Goal: Task Accomplishment & Management: Complete application form

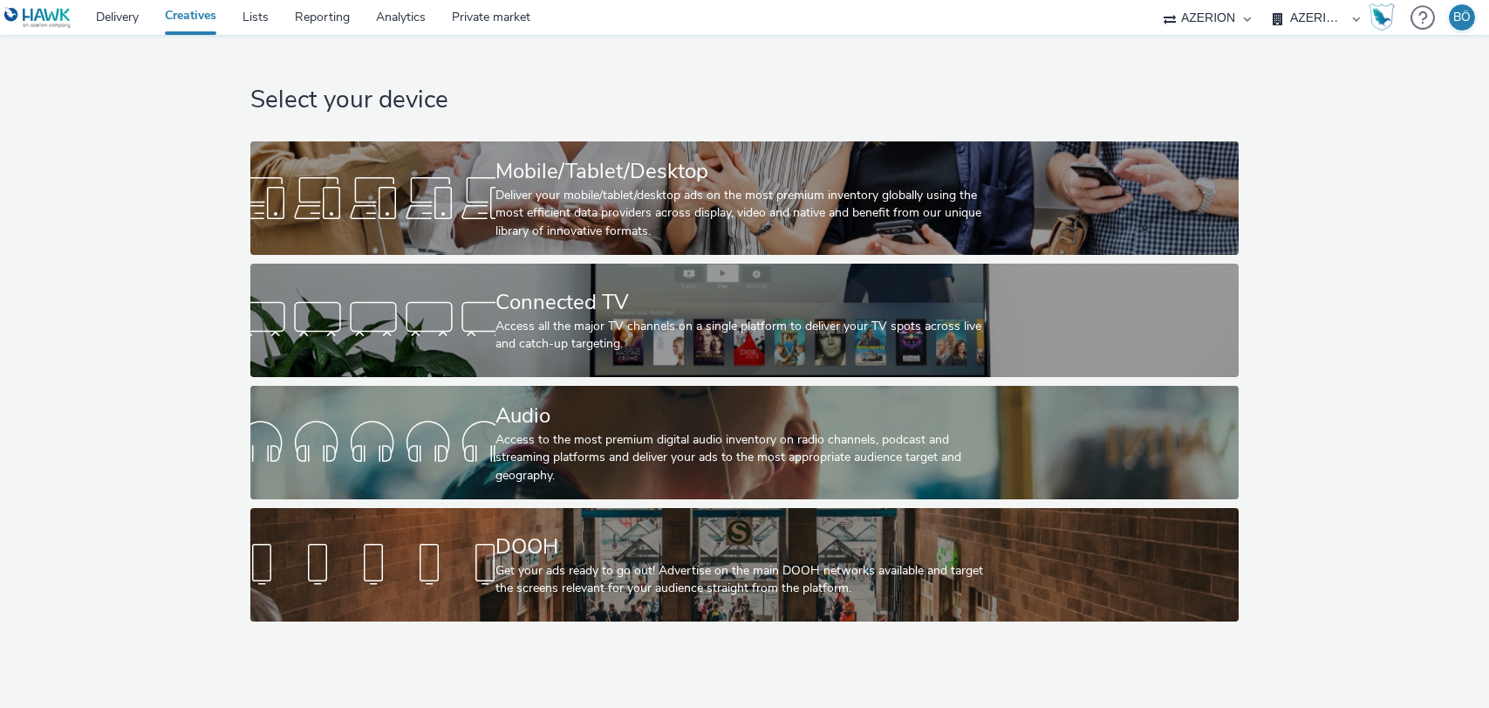
select select "ac009755-aa48-4799-8050-7a339a378eb8"
drag, startPoint x: 0, startPoint y: 0, endPoint x: 1326, endPoint y: 16, distance: 1326.1
click at [1230, 16] on select "ALPHAKONNECT AZERION Hawk" at bounding box center [1207, 17] width 105 height 35
click at [1326, 15] on select "AZERION AZERION APAC AZERION AUSTRIA AZERION BEL - ADEXPERTS AZERION BRAZIL AZE…" at bounding box center [1316, 17] width 105 height 35
select select "79162ed7-0017-4339-93b0-3399b708648f"
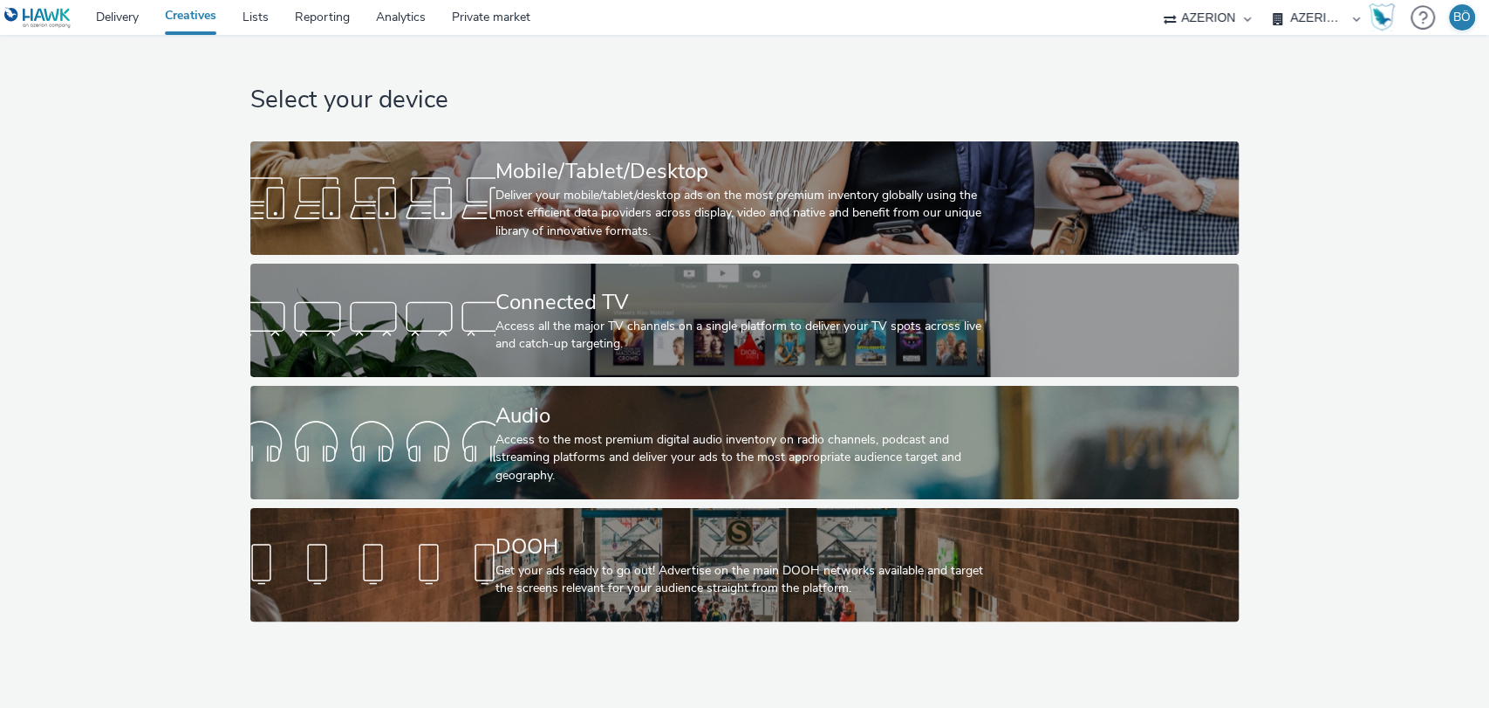
click at [1264, 0] on select "AZERION AZERION APAC AZERION AUSTRIA AZERION BEL - ADEXPERTS AZERION BRAZIL AZE…" at bounding box center [1316, 17] width 105 height 35
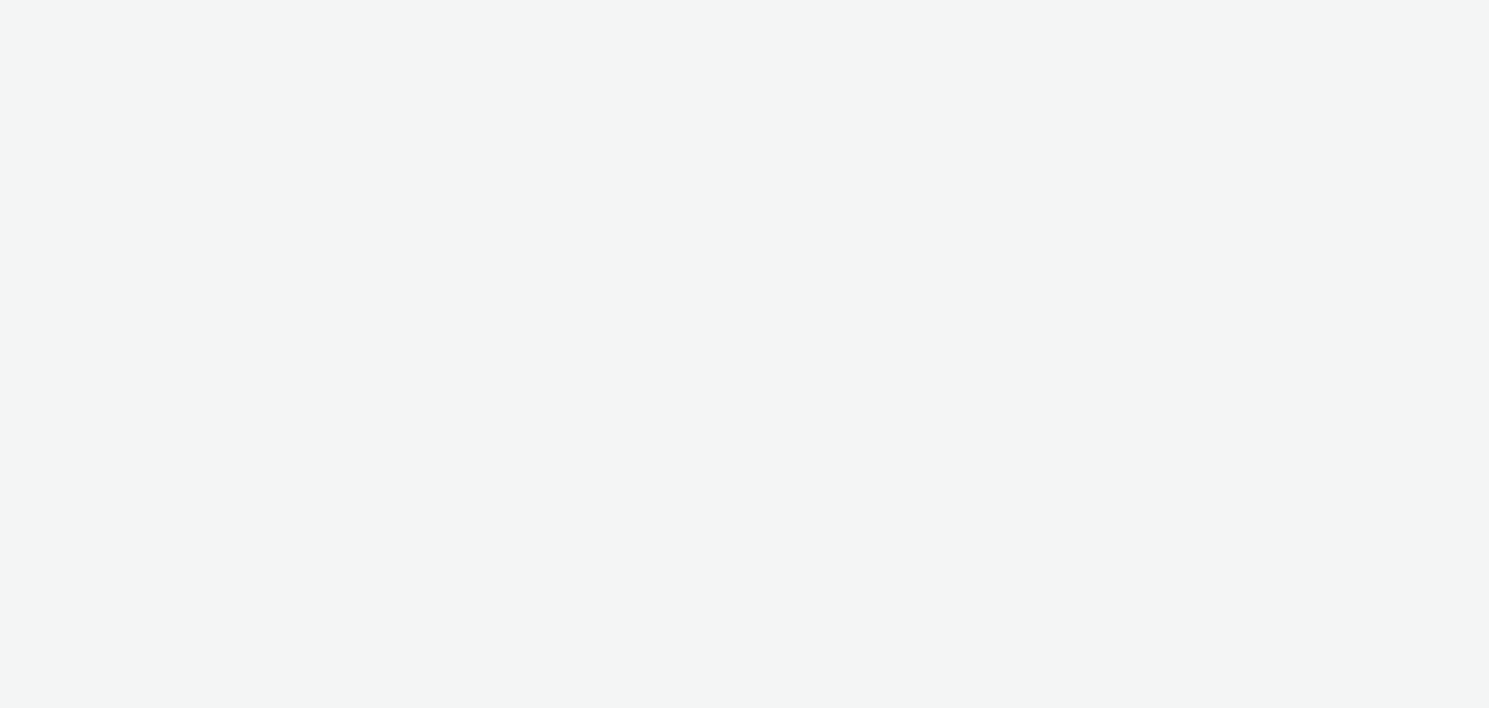
select select "ac009755-aa48-4799-8050-7a339a378eb8"
select select "79162ed7-0017-4339-93b0-3399b708648f"
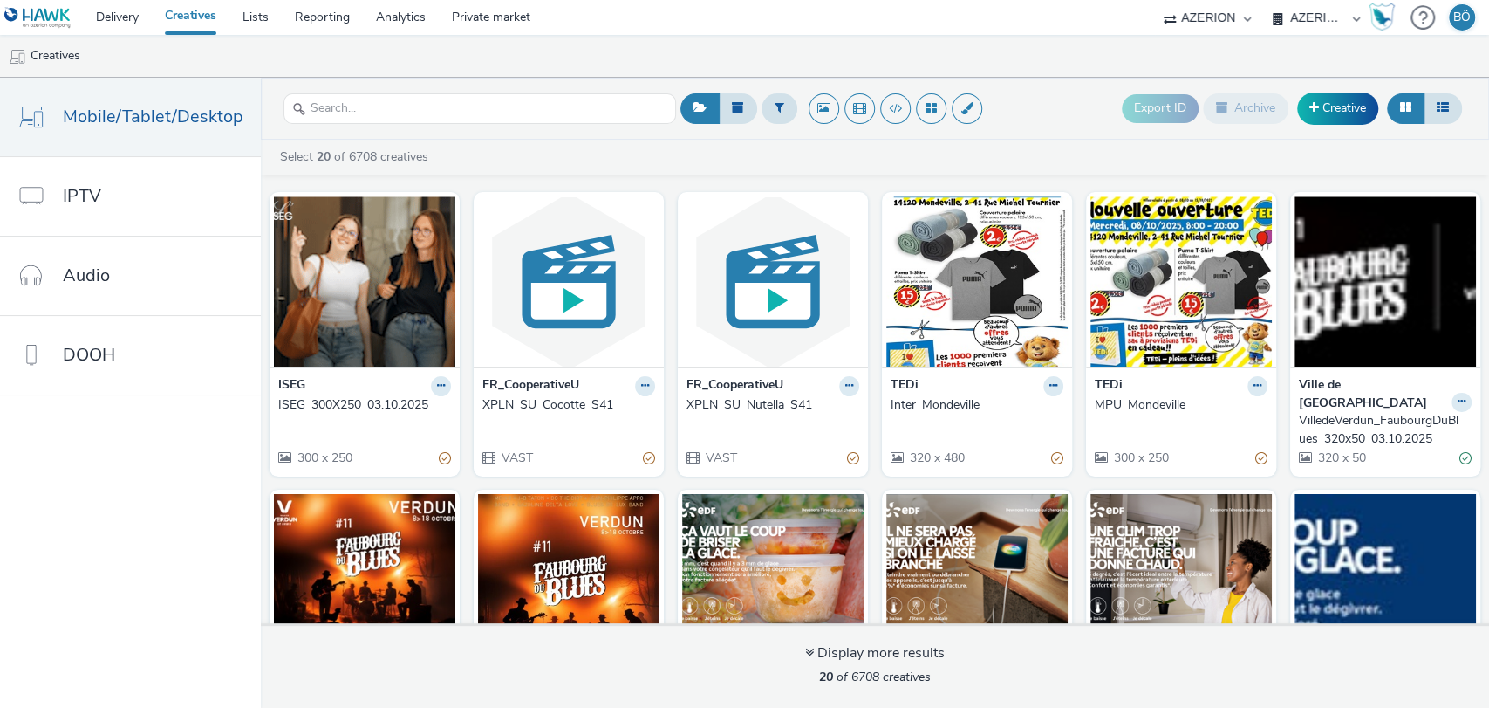
click at [376, 58] on ul "Creatives" at bounding box center [744, 56] width 1489 height 42
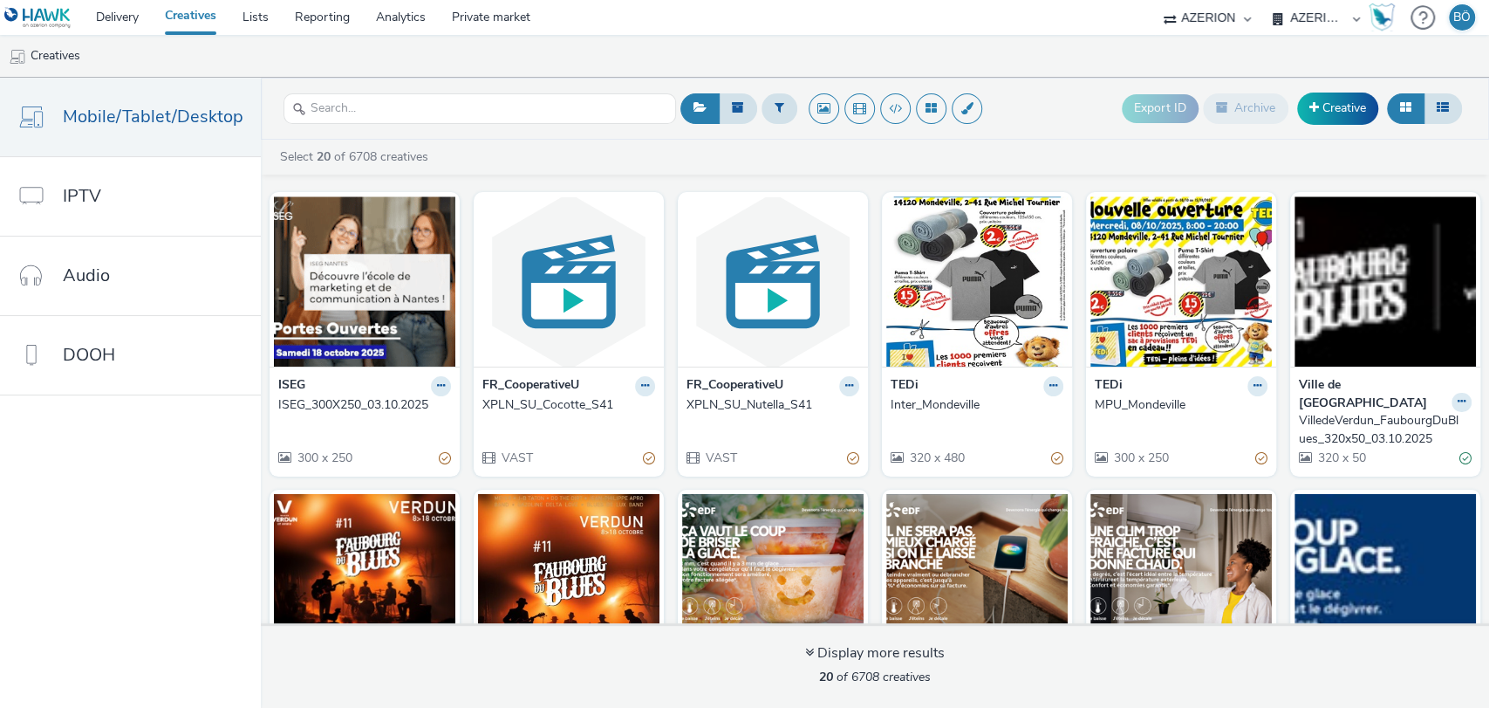
click at [204, 22] on link "Creatives" at bounding box center [191, 17] width 78 height 35
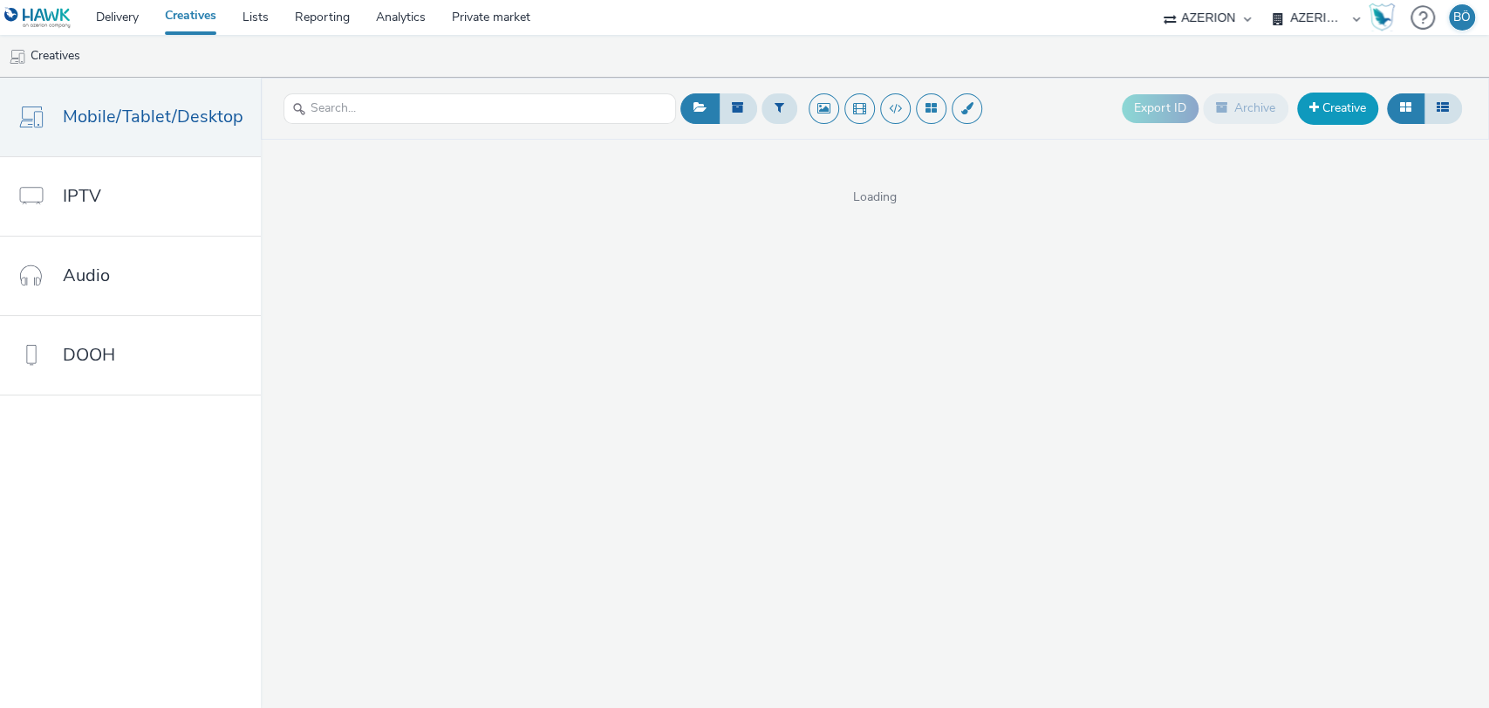
click at [1340, 115] on link "Creative" at bounding box center [1337, 107] width 81 height 31
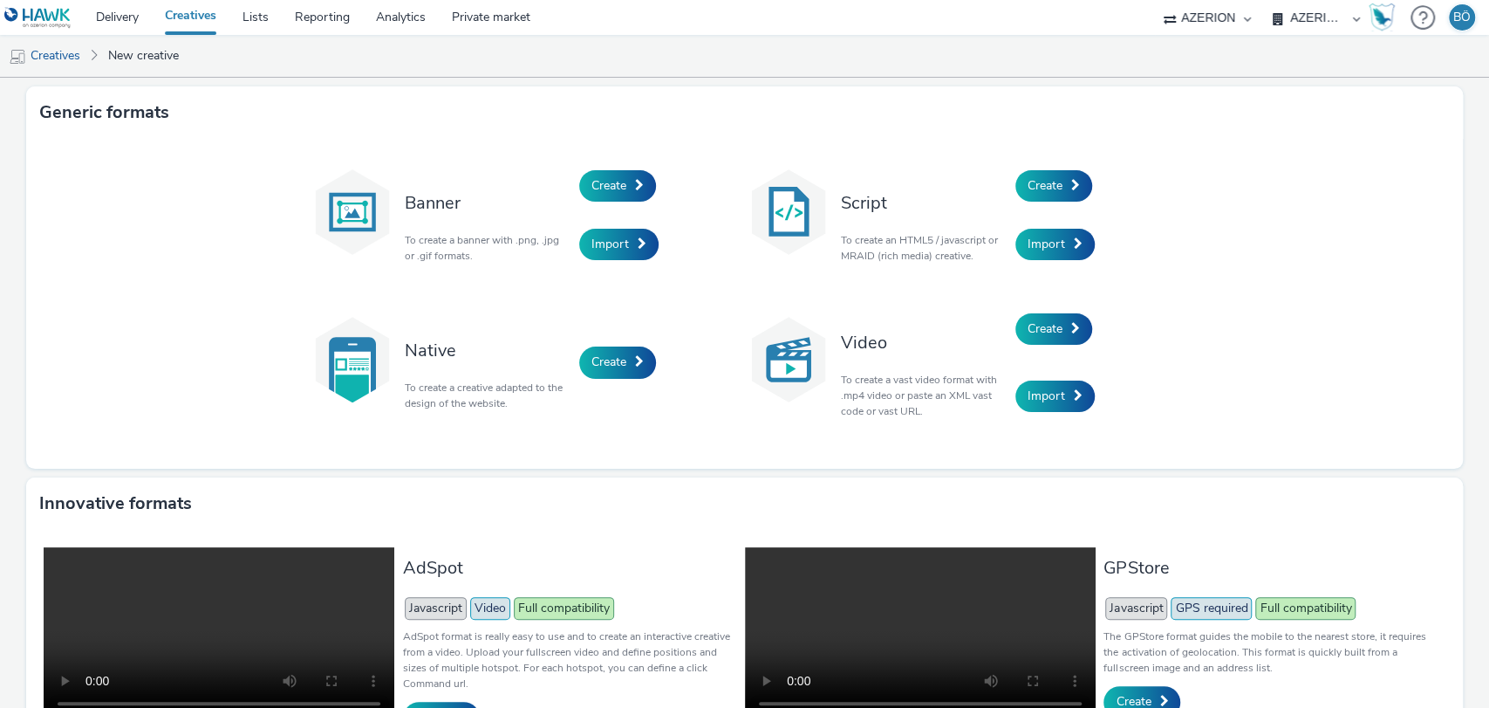
click at [1305, 31] on select "AZERION AZERION APAC AZERION AUSTRIA AZERION BEL - ADEXPERTS AZERION BRAZIL AZE…" at bounding box center [1316, 17] width 105 height 35
drag, startPoint x: 711, startPoint y: 106, endPoint x: 607, endPoint y: 142, distance: 109.8
click at [710, 106] on div "Generic formats" at bounding box center [744, 112] width 1437 height 52
click at [603, 183] on span "Create" at bounding box center [608, 185] width 35 height 17
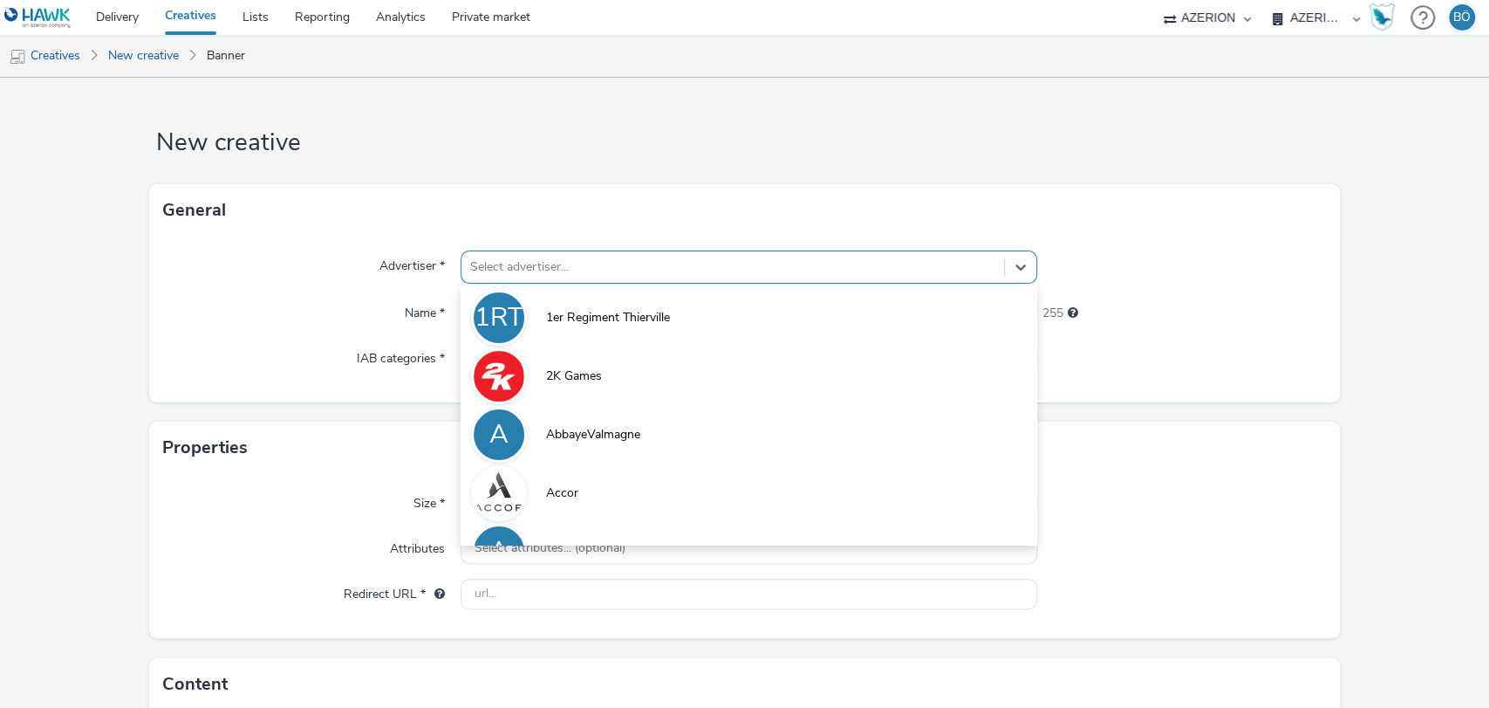
click at [555, 254] on div "Select advertiser..." at bounding box center [732, 267] width 543 height 28
click at [558, 159] on h1 "New creative" at bounding box center [745, 142] width 1192 height 33
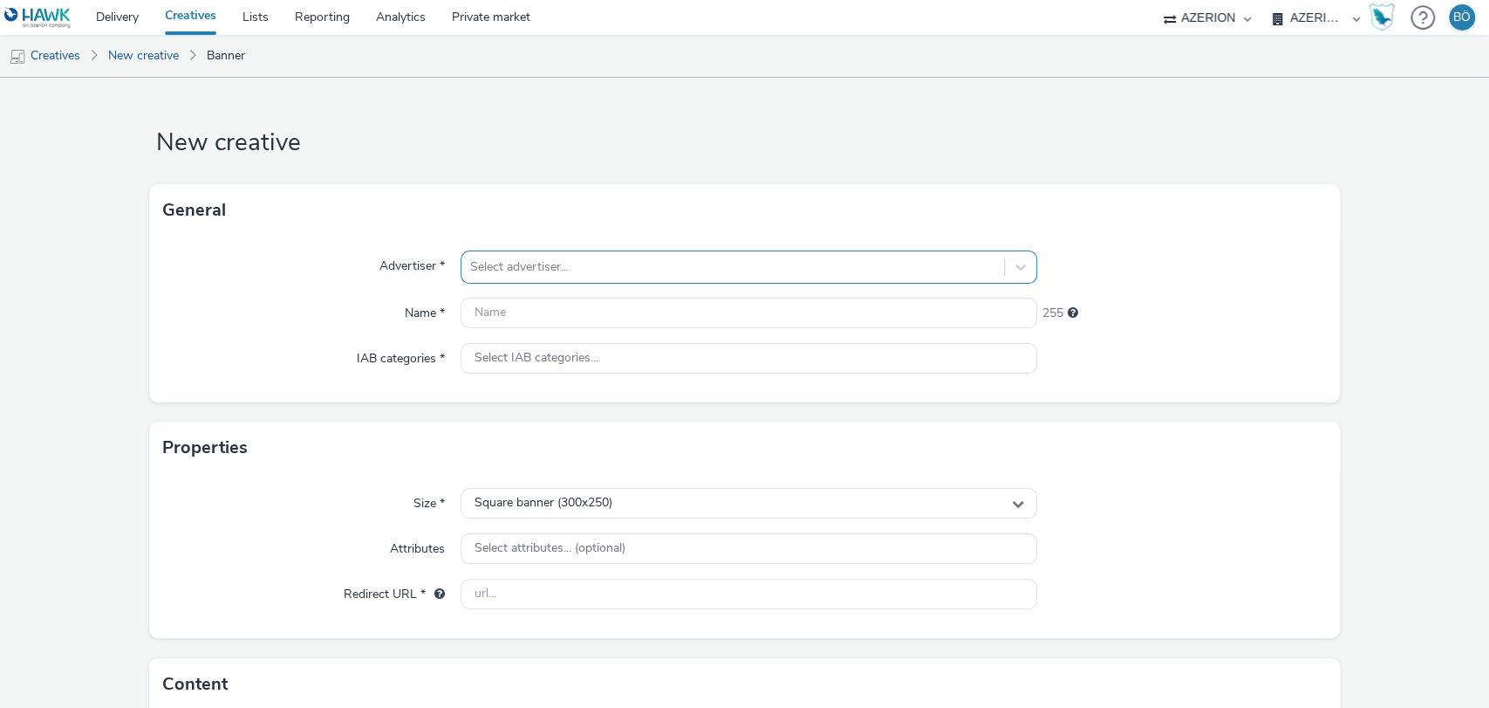
click at [616, 253] on div "Select advertiser..." at bounding box center [732, 267] width 543 height 28
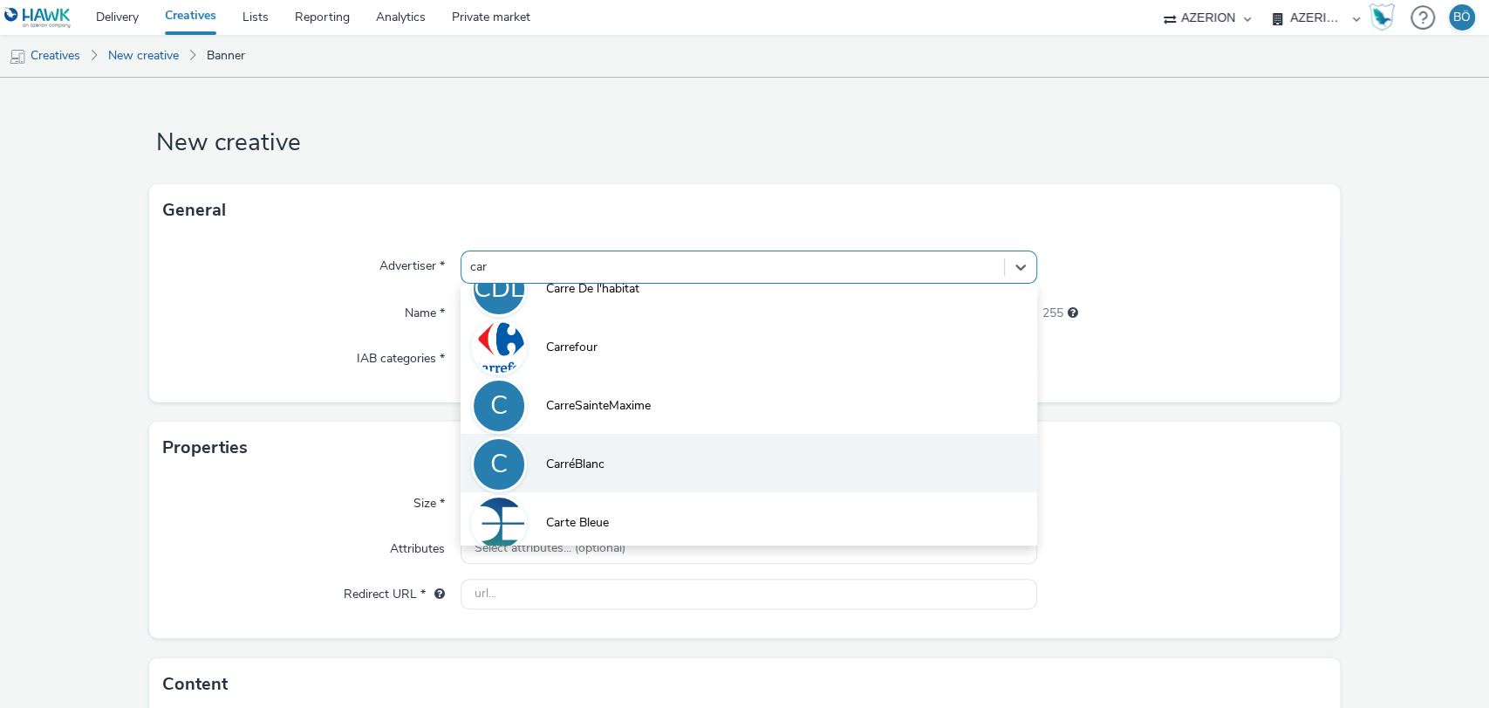
scroll to position [232, 0]
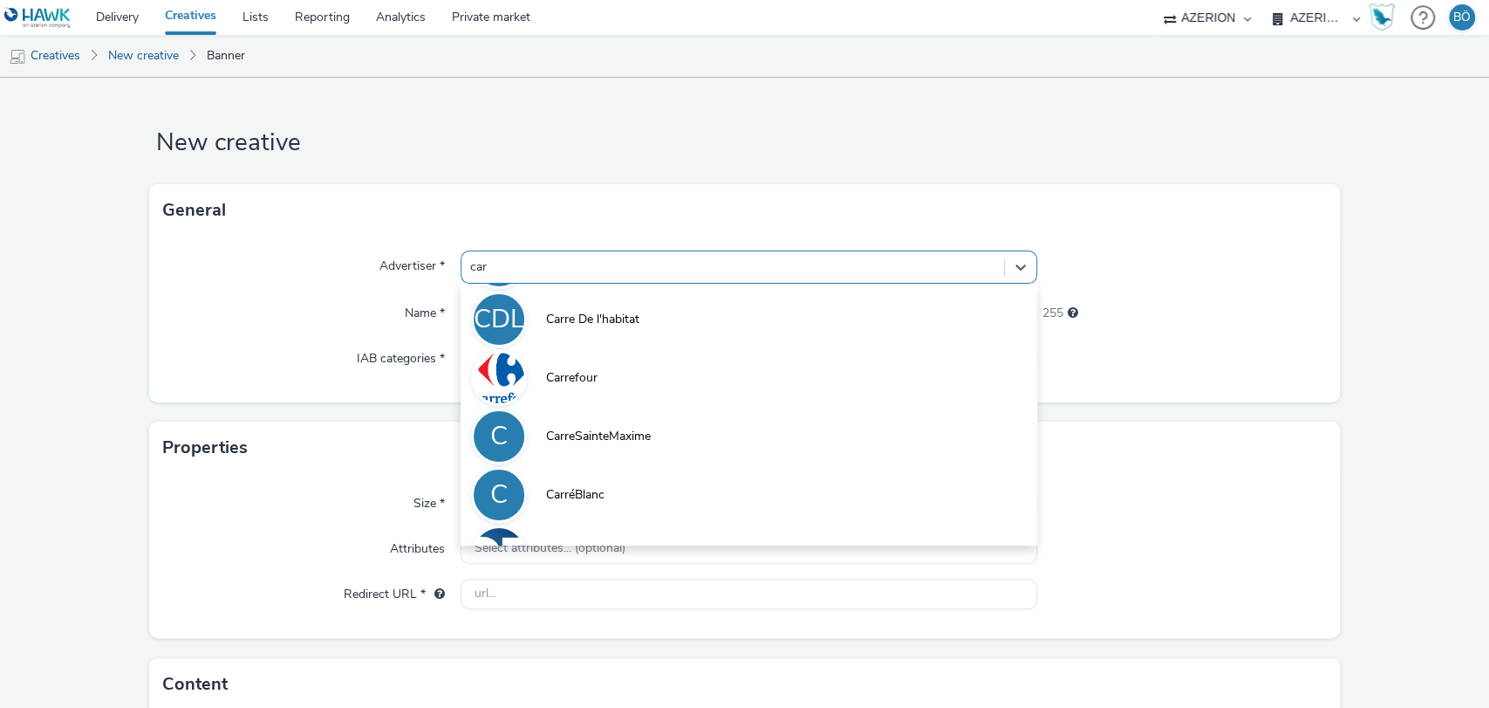
type input "car"
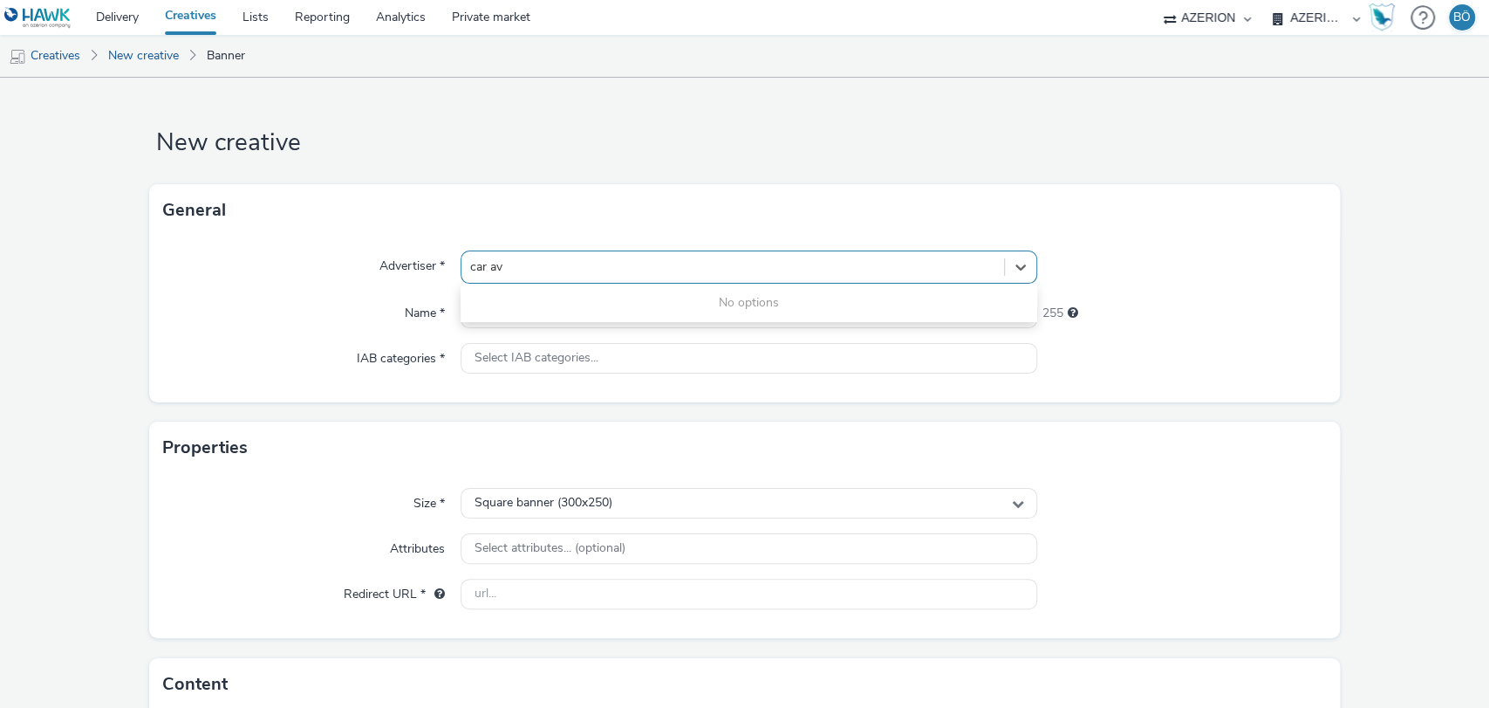
type input "car av"
click at [510, 140] on h1 "New creative" at bounding box center [745, 142] width 1192 height 33
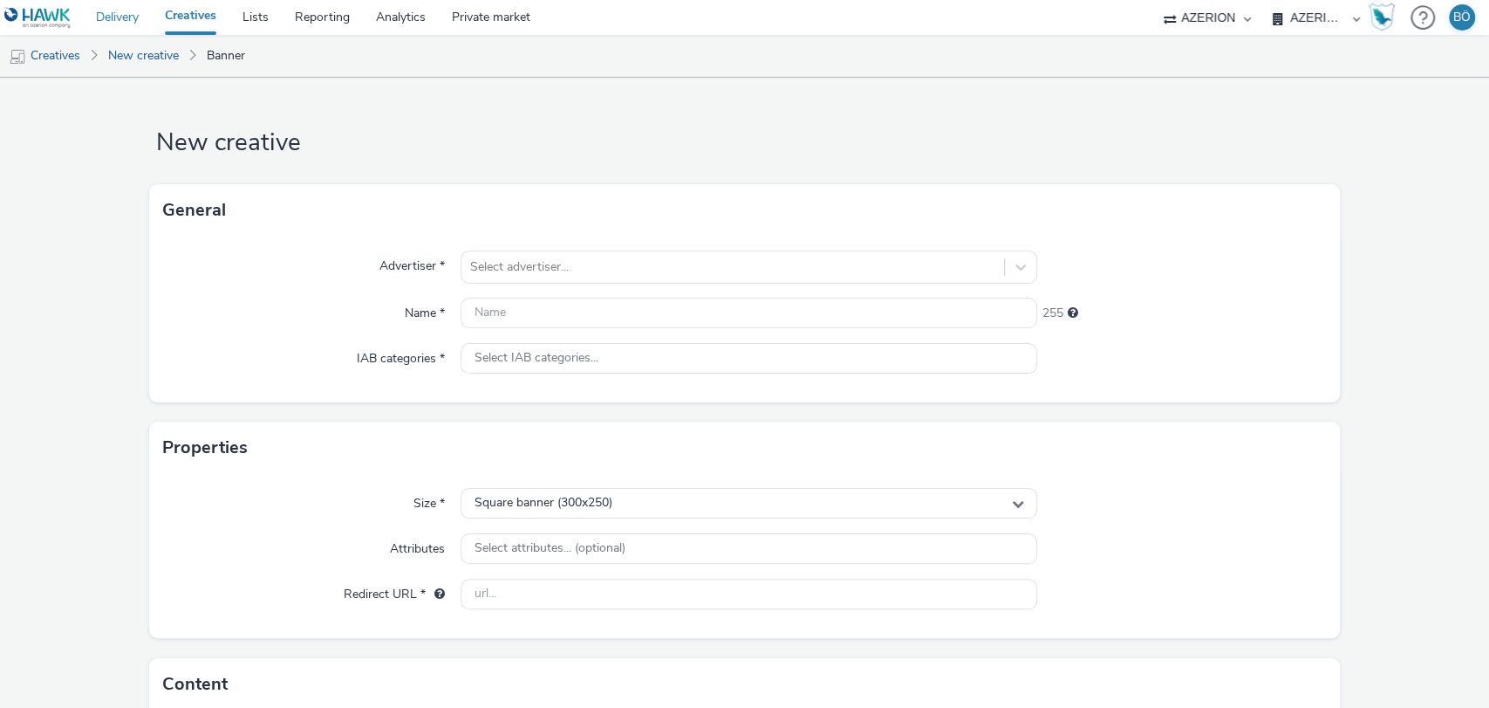
click at [132, 25] on link "Delivery" at bounding box center [117, 17] width 69 height 35
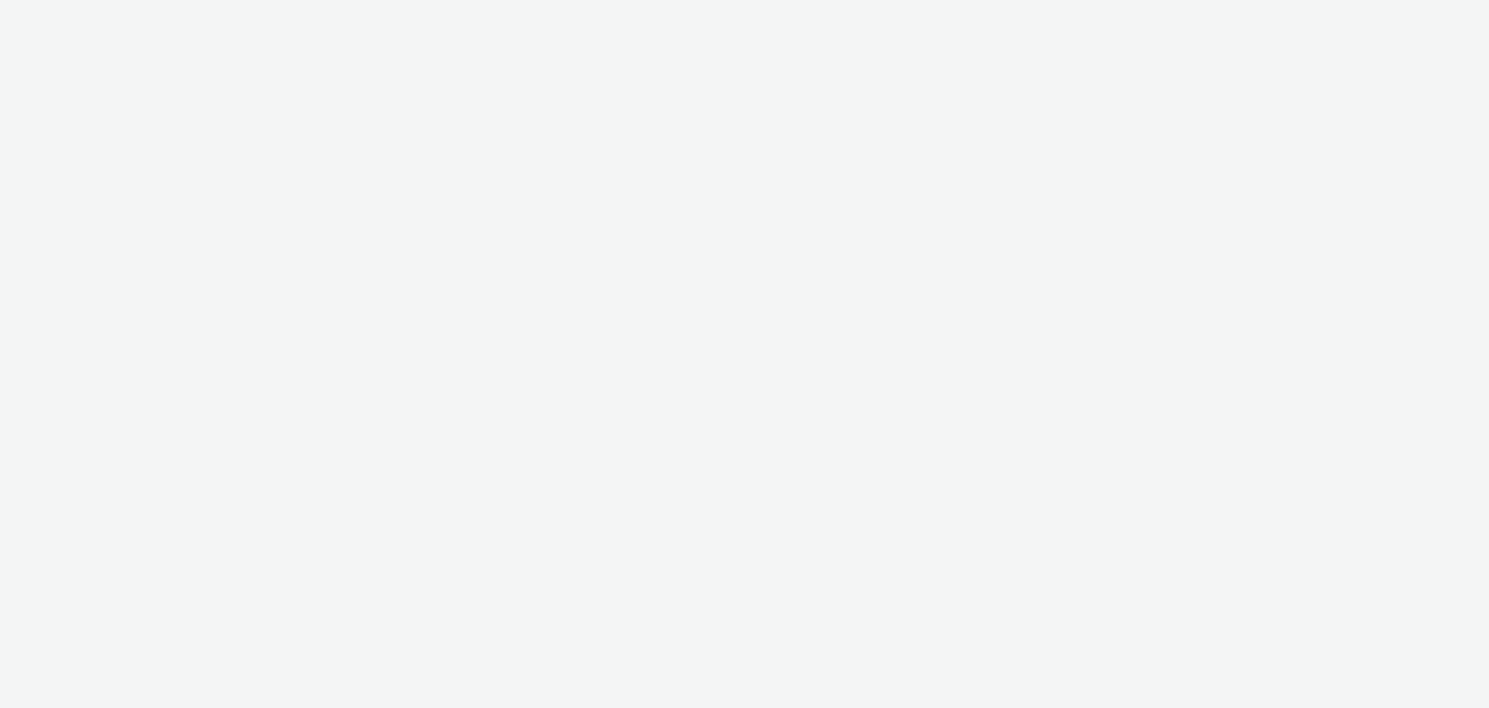
select select "ac009755-aa48-4799-8050-7a339a378eb8"
select select "79162ed7-0017-4339-93b0-3399b708648f"
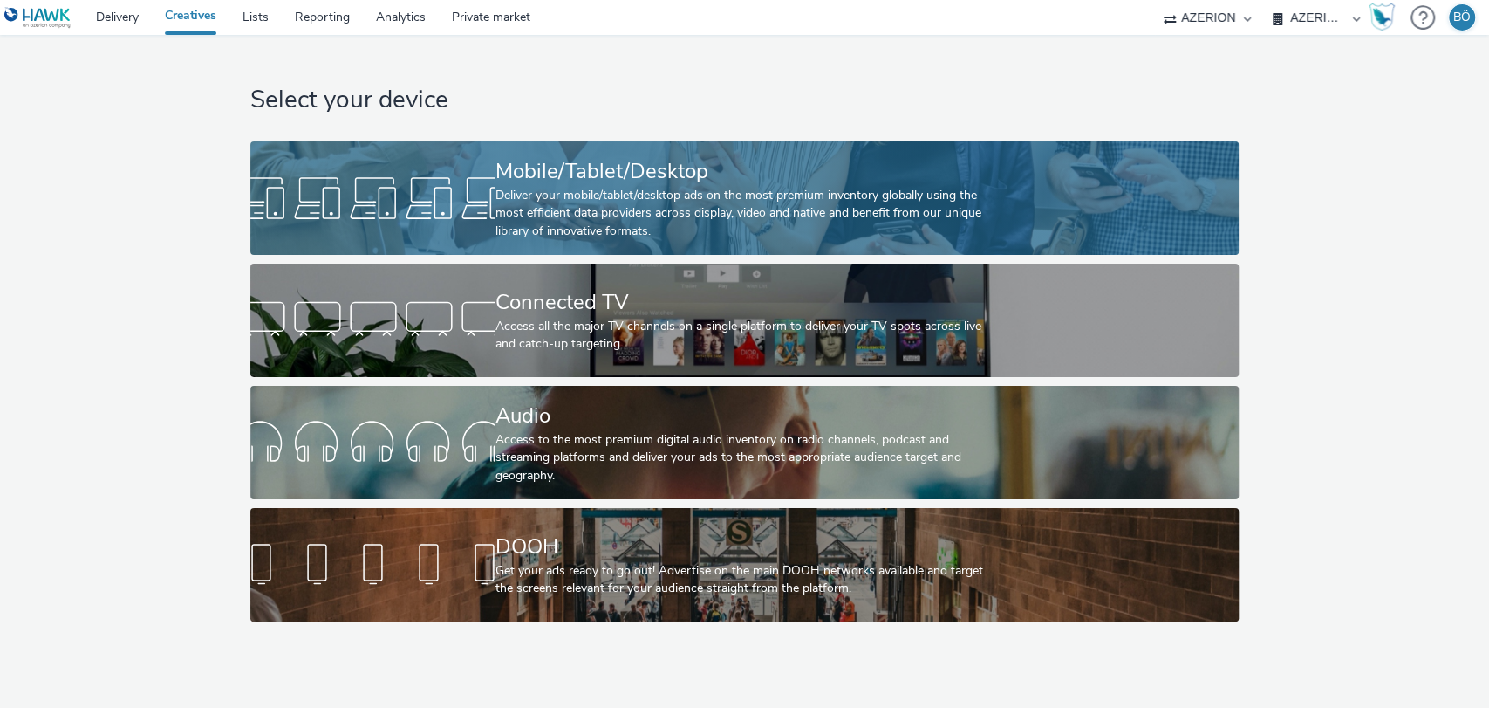
click at [692, 178] on div "Mobile/Tablet/Desktop" at bounding box center [741, 171] width 491 height 31
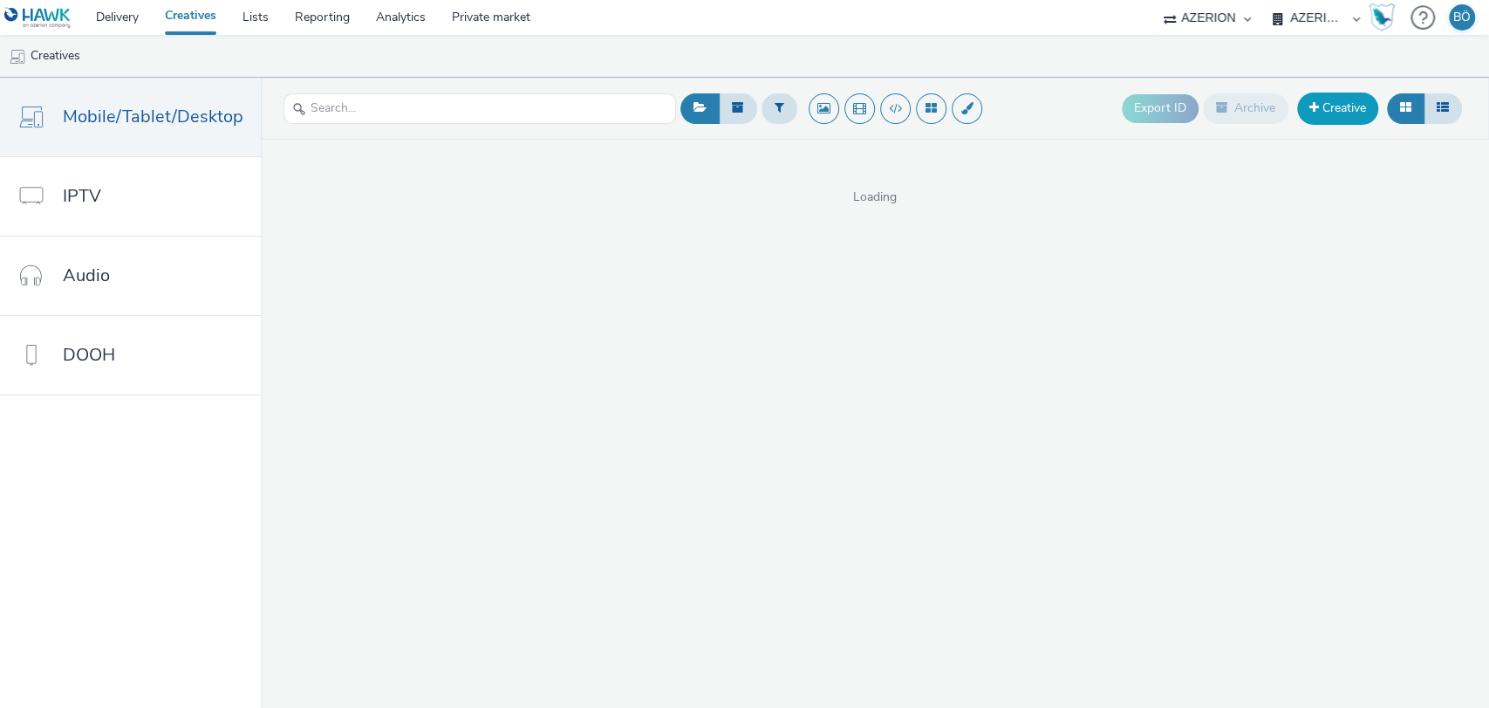
click at [1323, 106] on link "Creative" at bounding box center [1337, 107] width 81 height 31
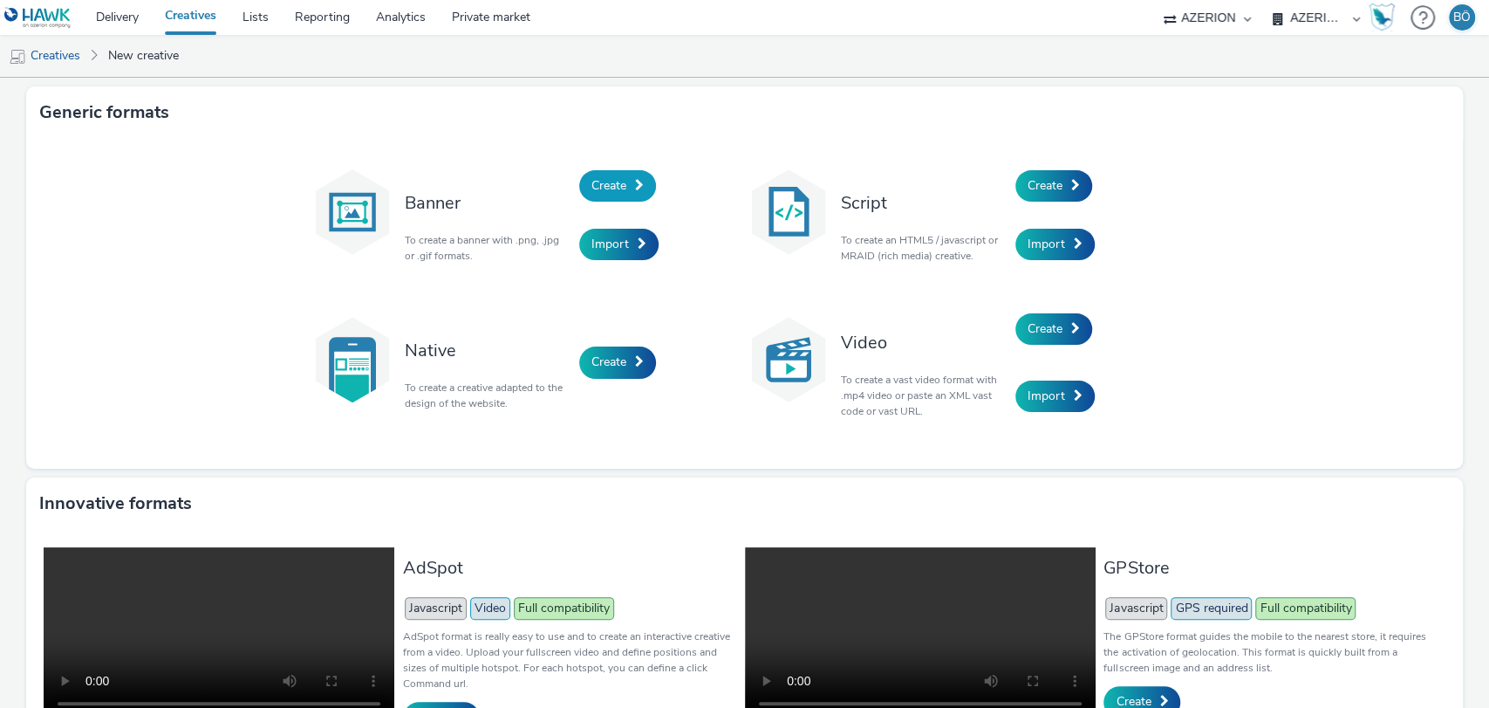
click at [617, 188] on span "Create" at bounding box center [608, 185] width 35 height 17
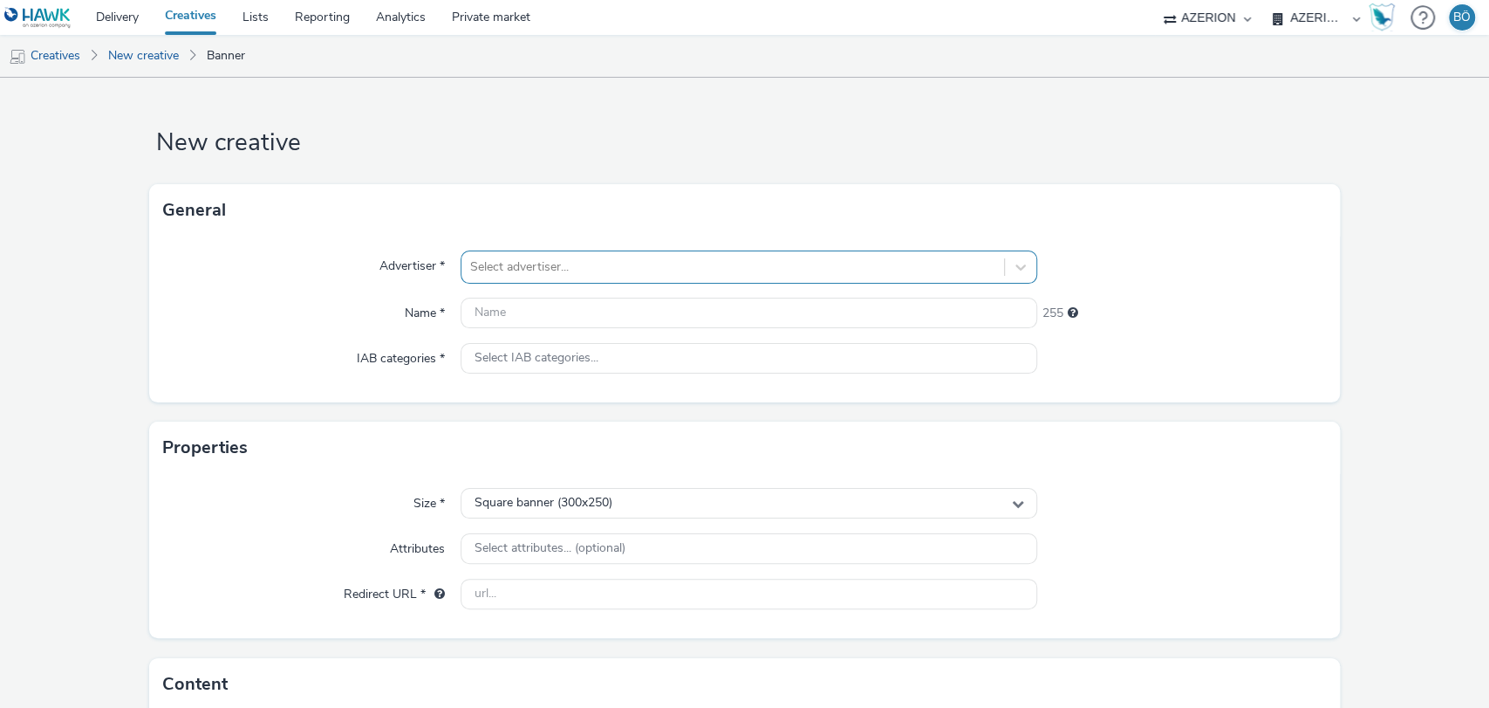
click at [499, 262] on div at bounding box center [733, 266] width 526 height 21
type input "car"
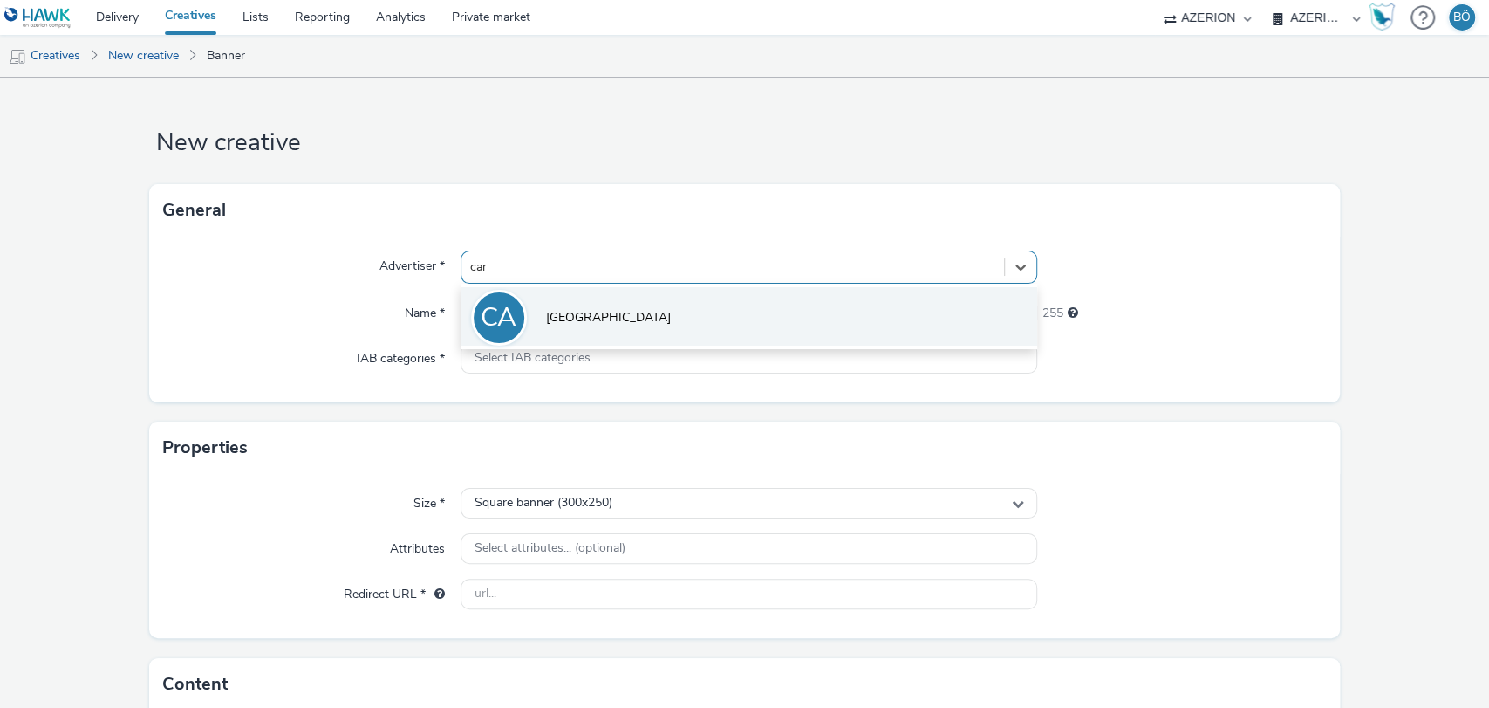
click at [586, 302] on li "CA Car Avenue" at bounding box center [750, 316] width 578 height 58
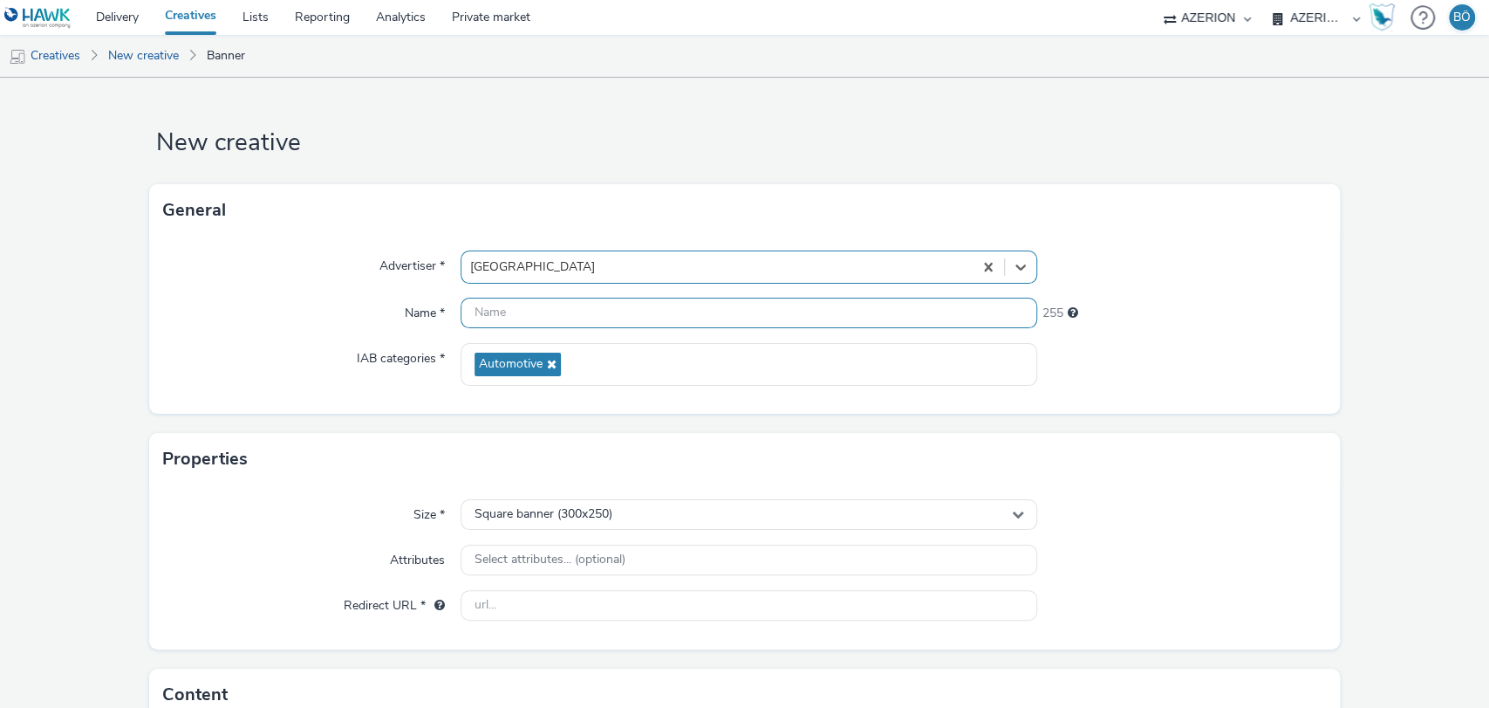
click at [562, 320] on input "text" at bounding box center [750, 312] width 578 height 31
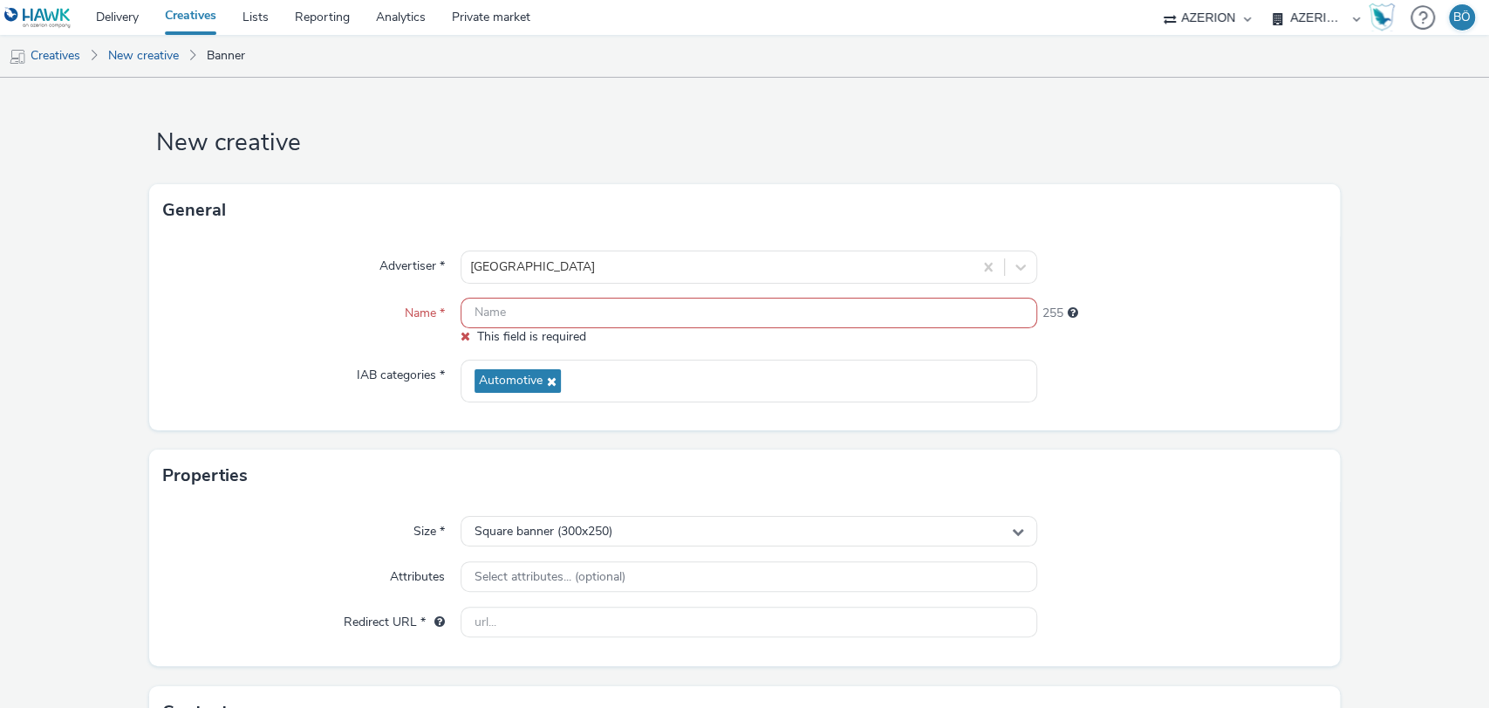
click at [84, 261] on form "New creative General Advertiser * Car Avenue Name * This field is required 255 …" at bounding box center [744, 507] width 1489 height 859
click at [495, 318] on input "text" at bounding box center [750, 312] width 578 height 31
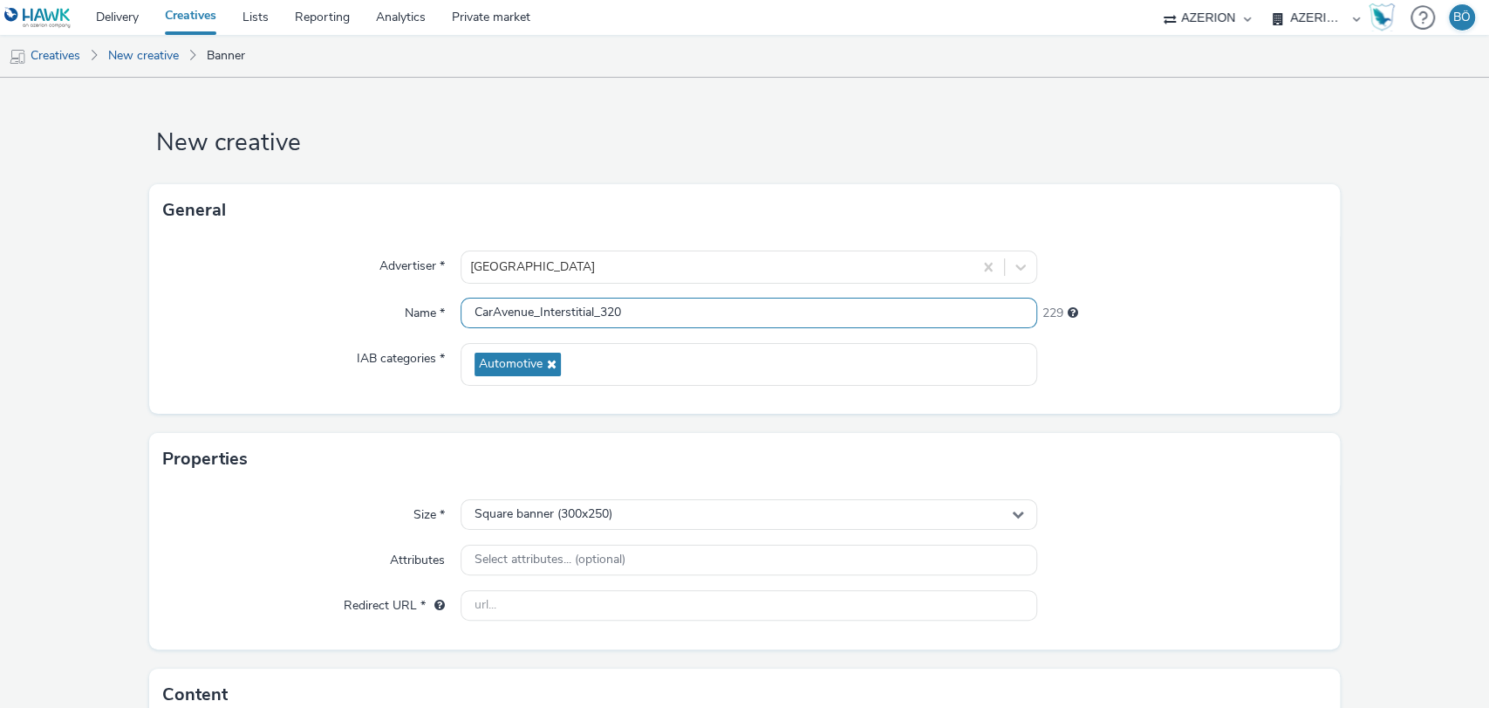
click at [598, 309] on input "CarAvenue_Interstitial_320" at bounding box center [750, 312] width 578 height 31
drag, startPoint x: 590, startPoint y: 311, endPoint x: 666, endPoint y: 316, distance: 76.1
click at [666, 316] on input "CarAvenue_Interstitial_320" at bounding box center [750, 312] width 578 height 31
paste input "Jeu"
type input "CarAvenue_Interstitial_Jeu_320x480_October2025"
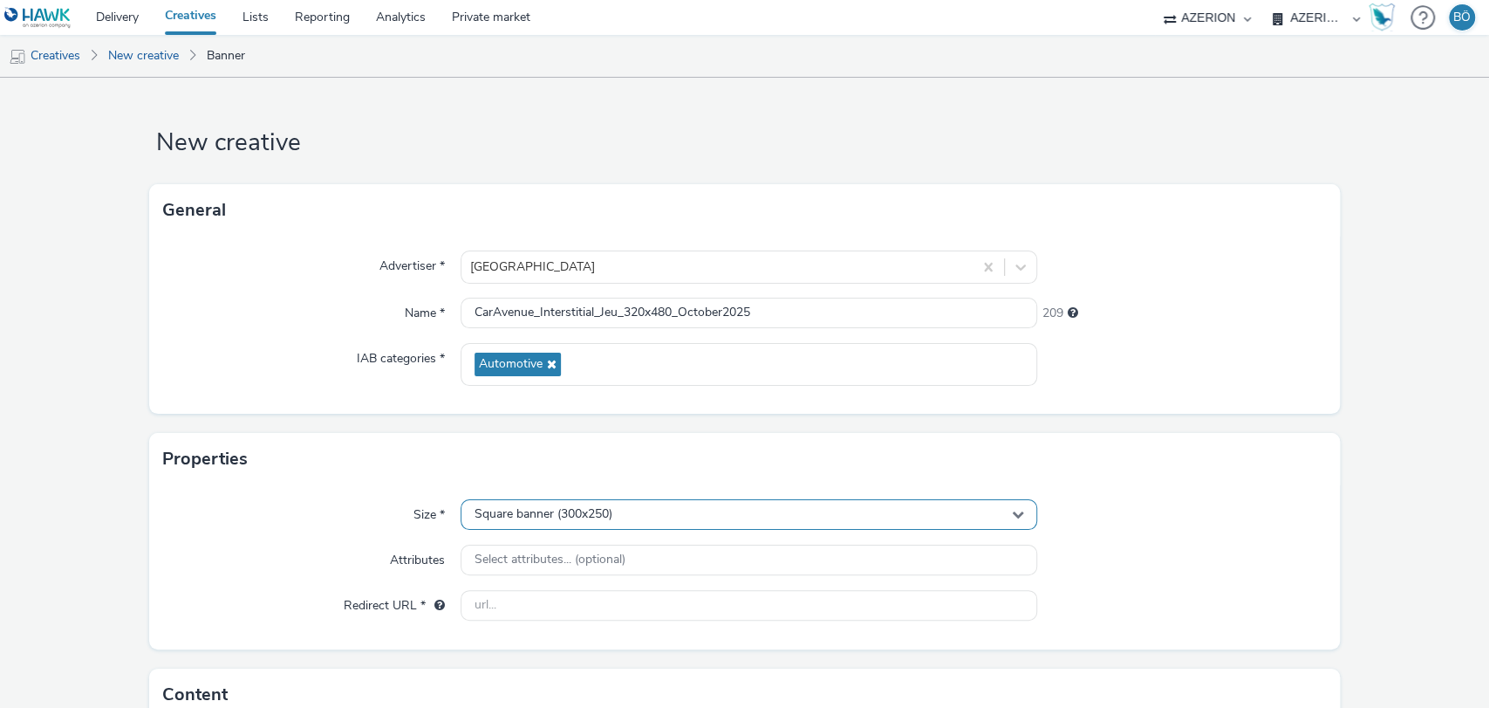
click at [643, 511] on div "Square banner (300x250)" at bounding box center [750, 514] width 578 height 31
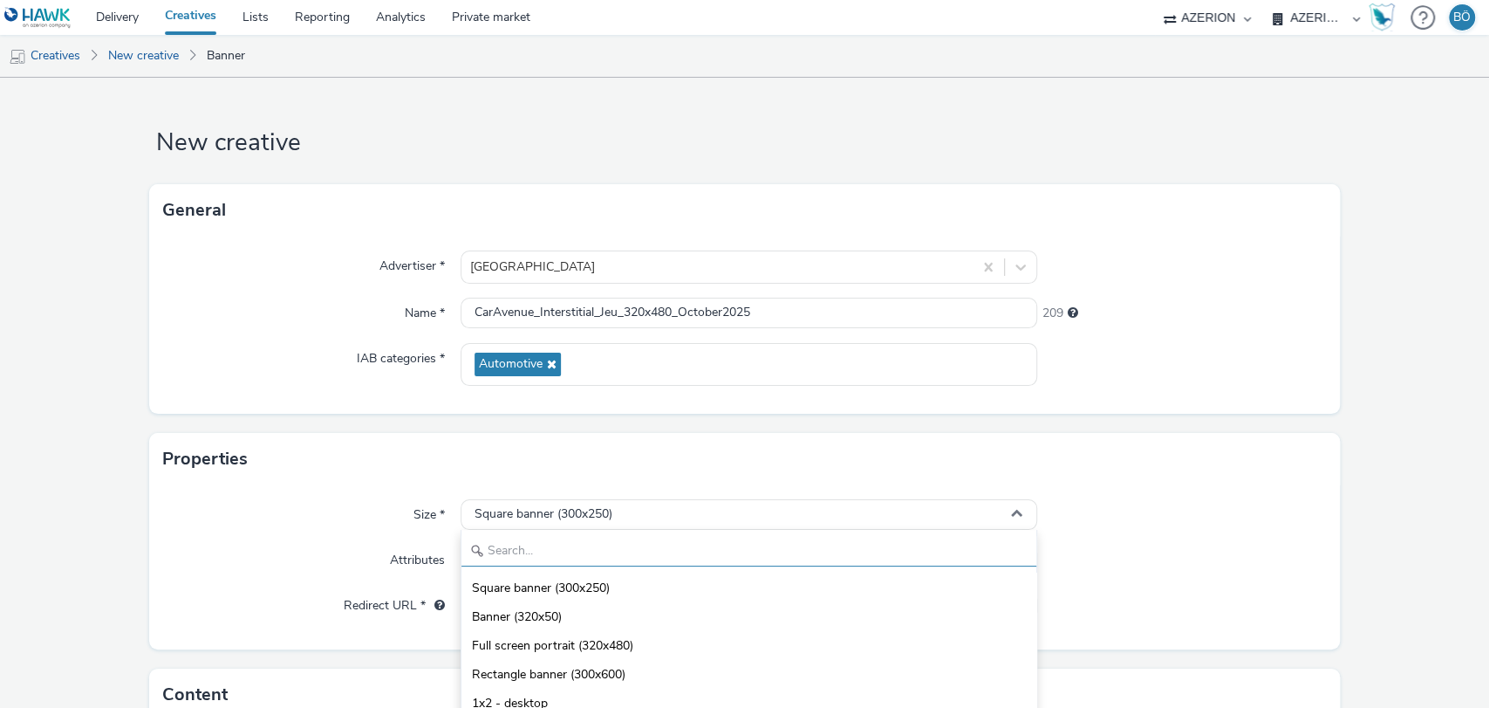
click at [555, 541] on input "text" at bounding box center [749, 551] width 576 height 31
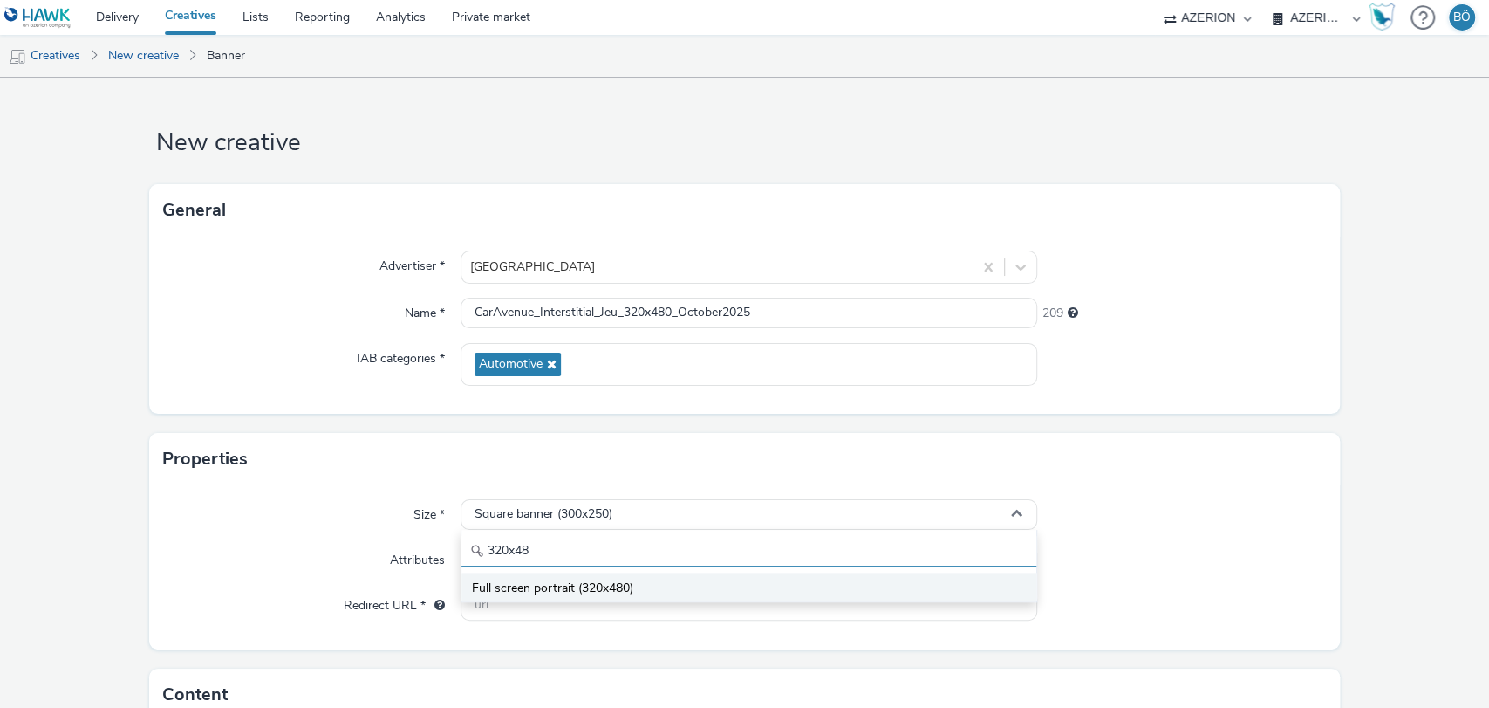
type input "320x48"
click at [557, 581] on span "Full screen portrait (320x480)" at bounding box center [552, 587] width 161 height 17
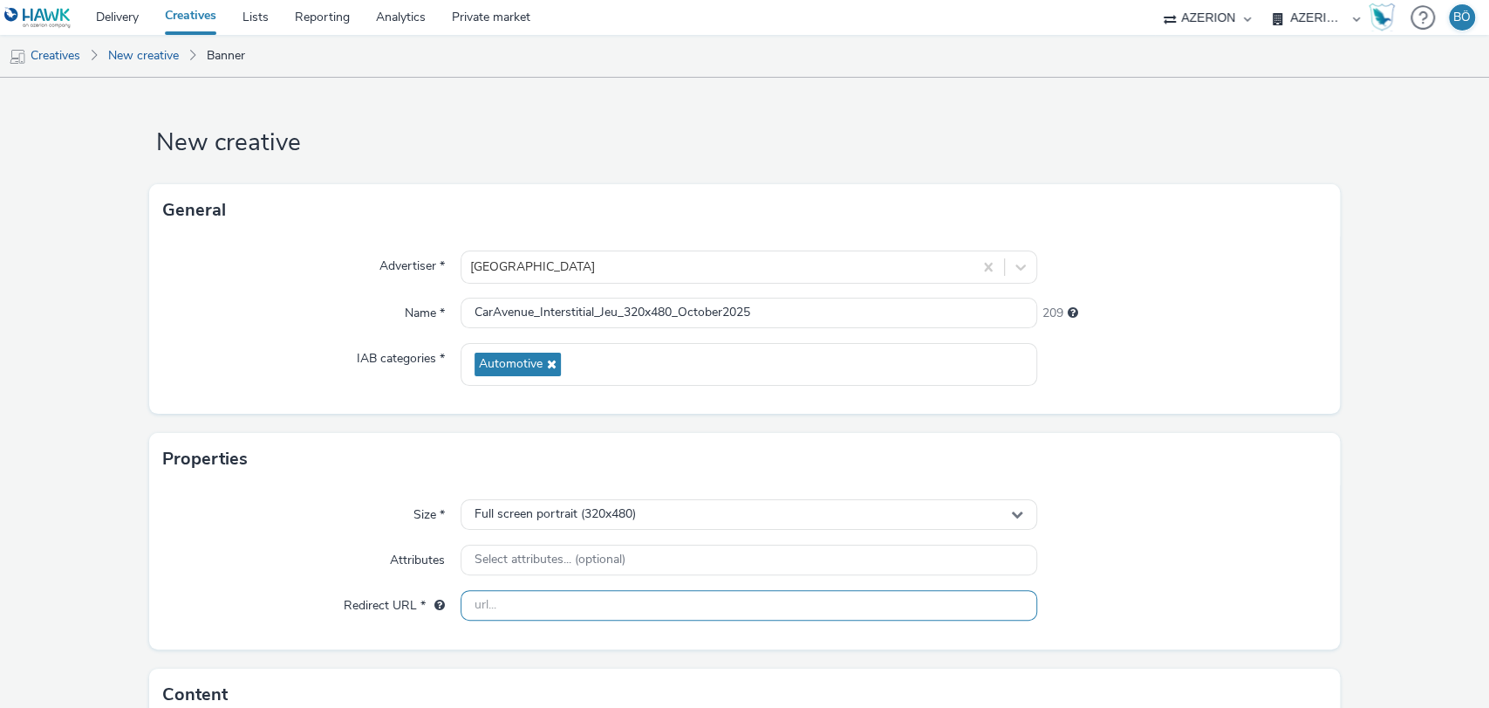
drag, startPoint x: 536, startPoint y: 599, endPoint x: 531, endPoint y: 617, distance: 18.0
click at [536, 599] on input "text" at bounding box center [750, 605] width 578 height 31
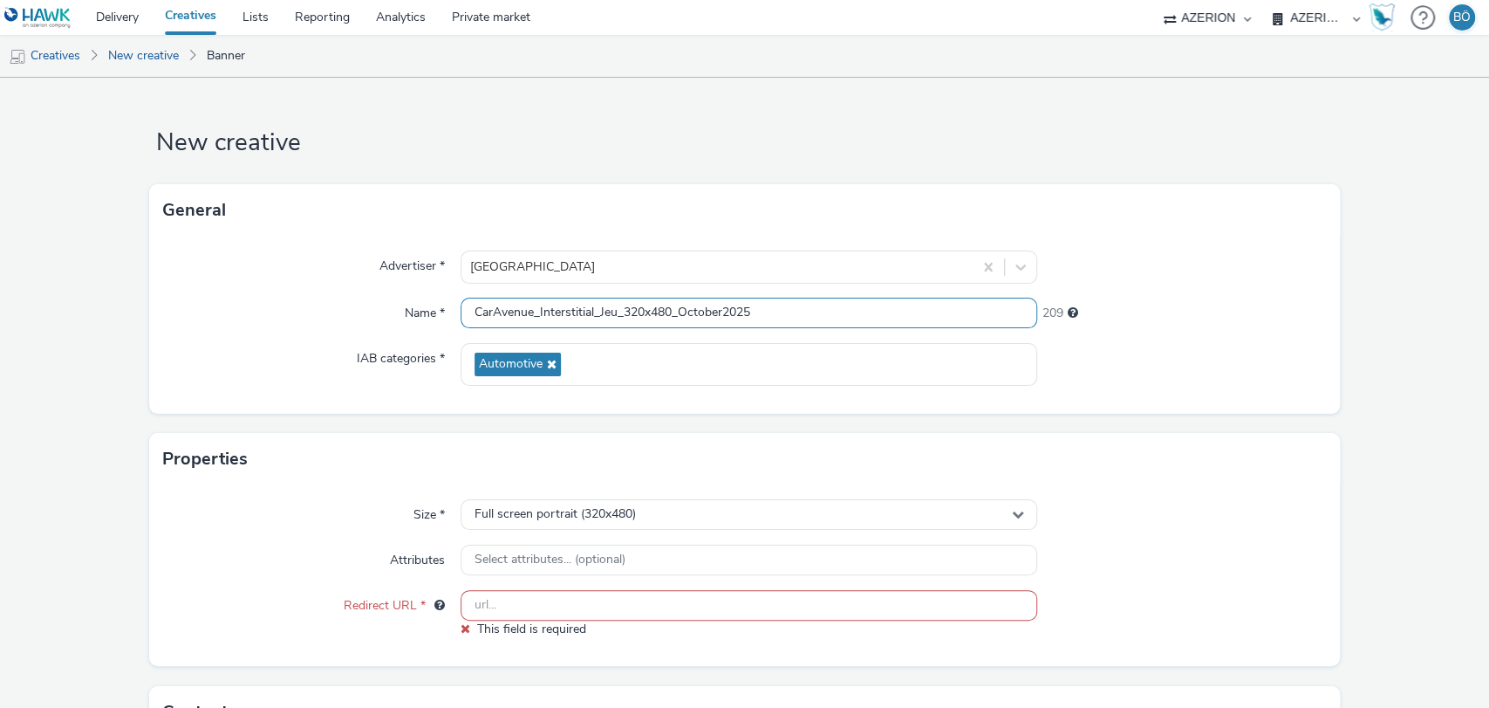
paste input "caravenue.com/fr/"
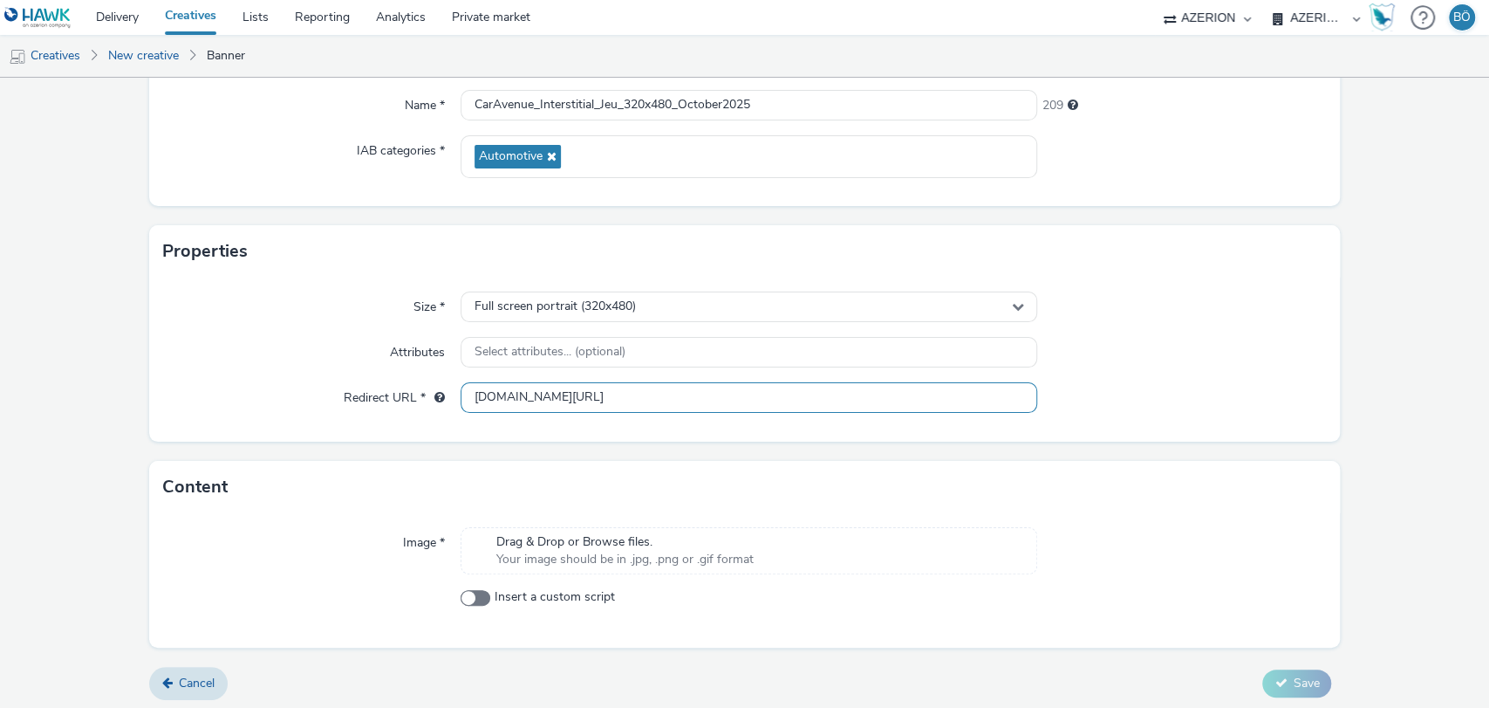
scroll to position [212, 0]
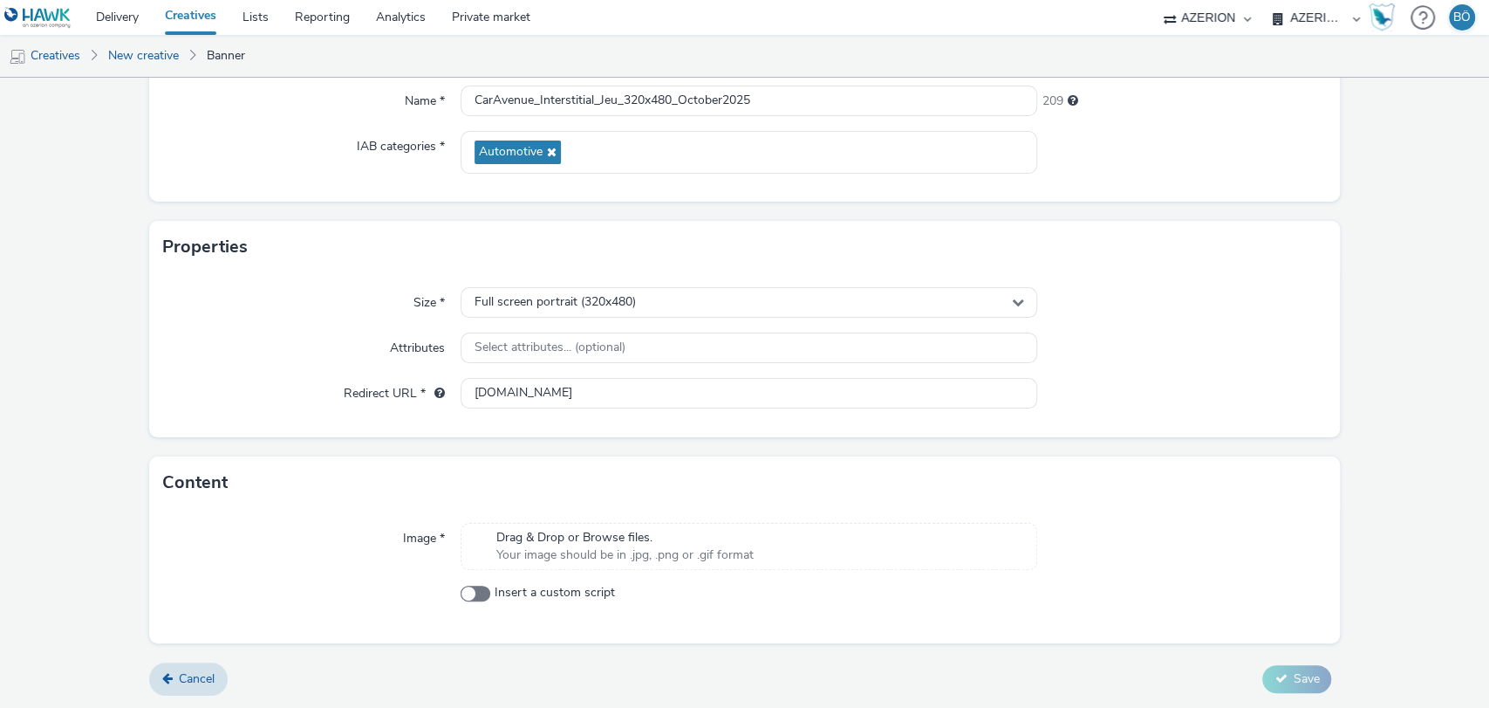
click at [1291, 362] on div at bounding box center [1181, 347] width 289 height 31
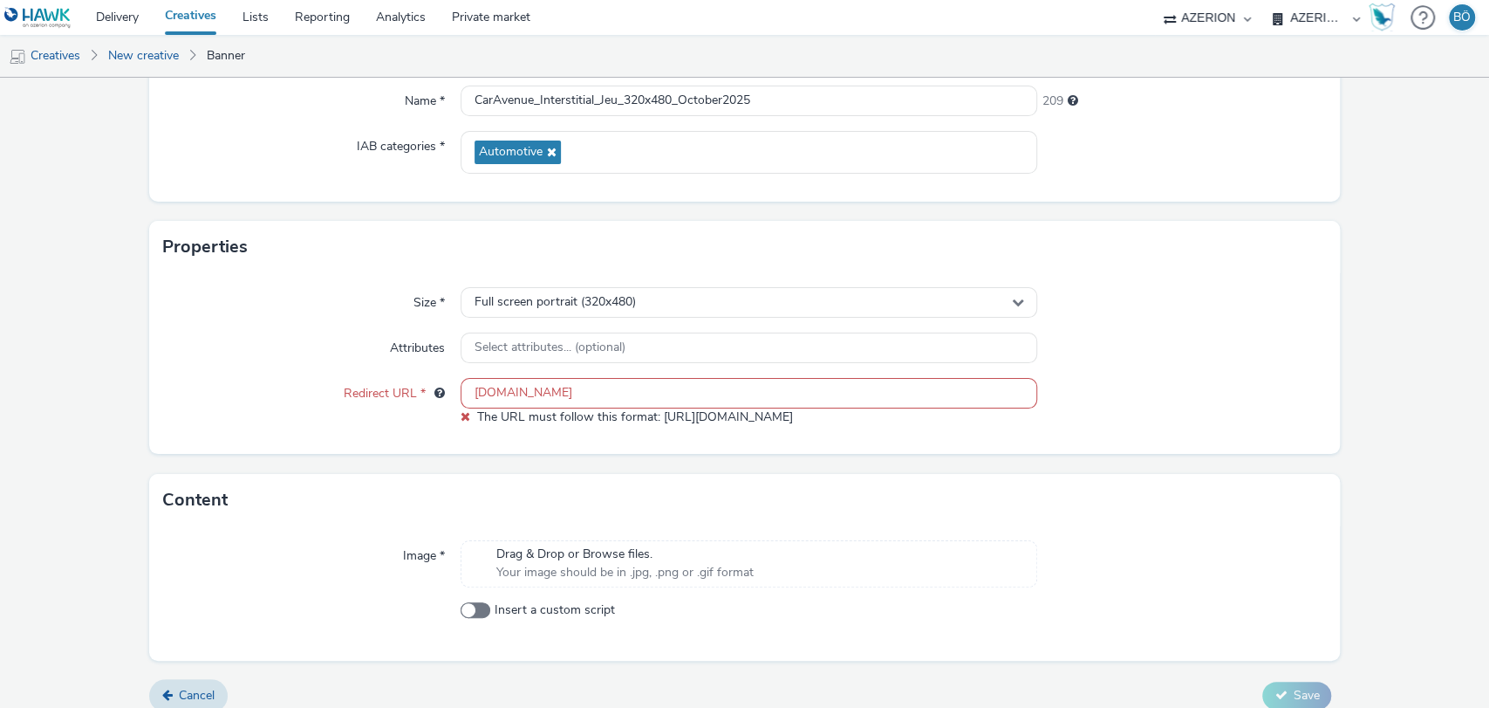
drag, startPoint x: 607, startPoint y: 393, endPoint x: 135, endPoint y: 379, distance: 472.2
click at [136, 379] on form "New creative General Advertiser * Car Avenue Name * CarAvenue_Interstitial_Jeu_…" at bounding box center [744, 295] width 1489 height 859
paste input "/fr/"
drag, startPoint x: 577, startPoint y: 390, endPoint x: 669, endPoint y: 439, distance: 104.6
click at [224, 400] on div "Redirect URL * caravenue.com/fr/ The URL must follow this format: http://hello.…" at bounding box center [745, 402] width 1164 height 48
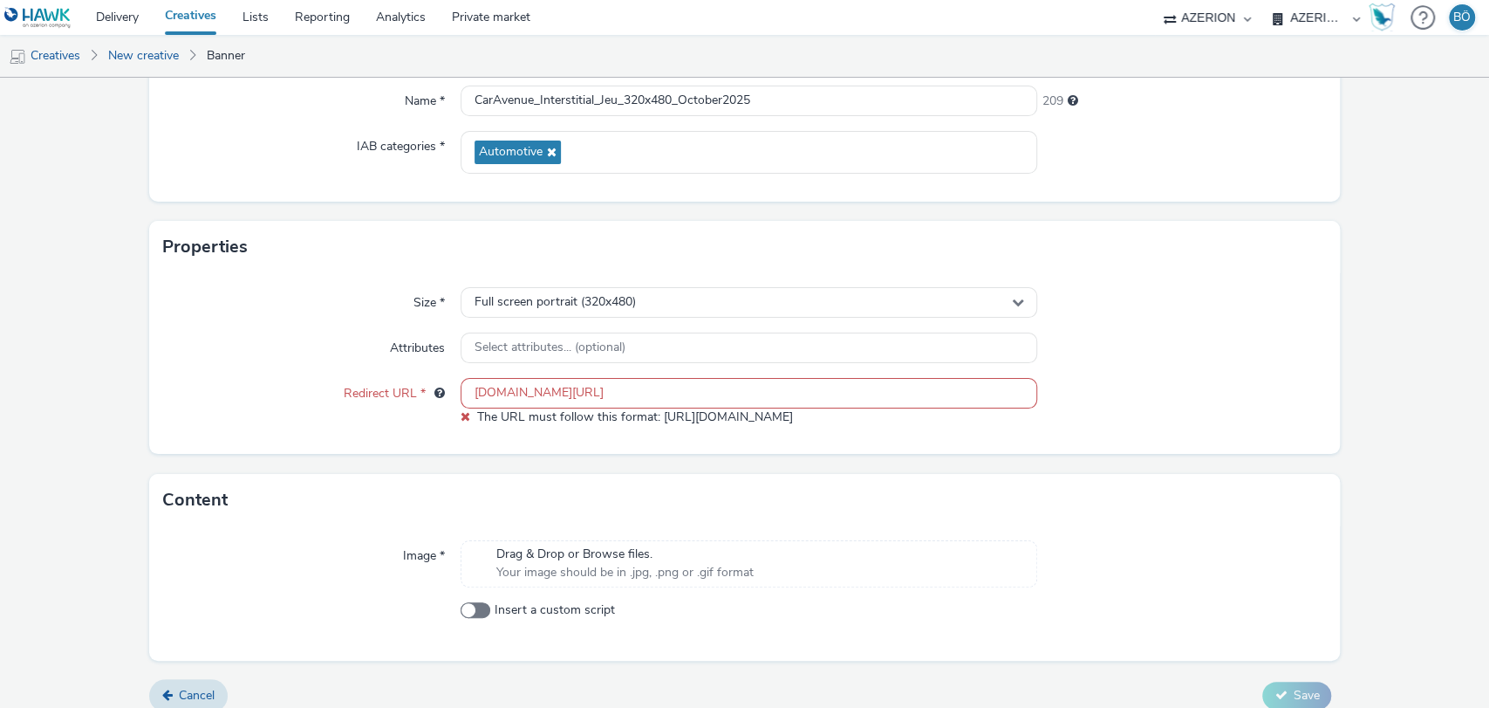
paste input "https://www."
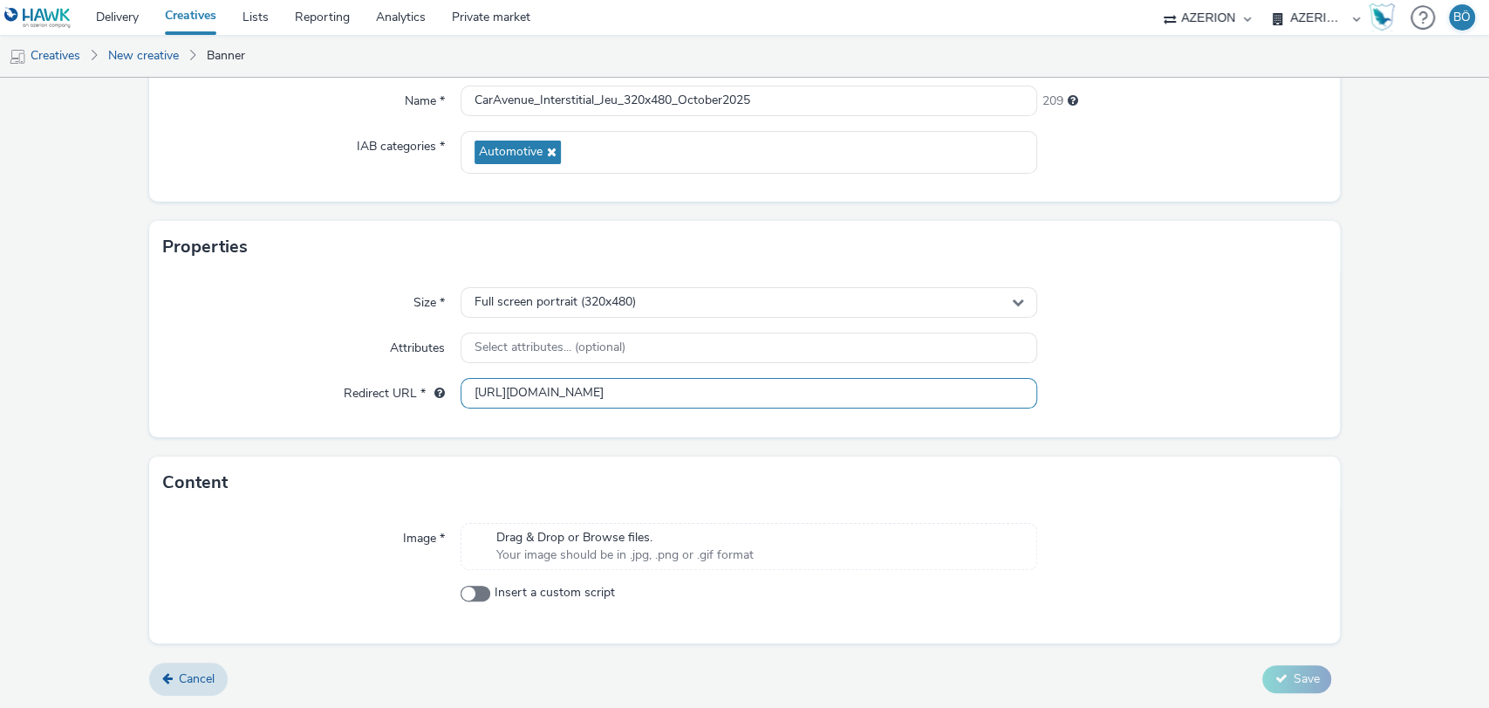
type input "https://www.caravenue.com/fr/"
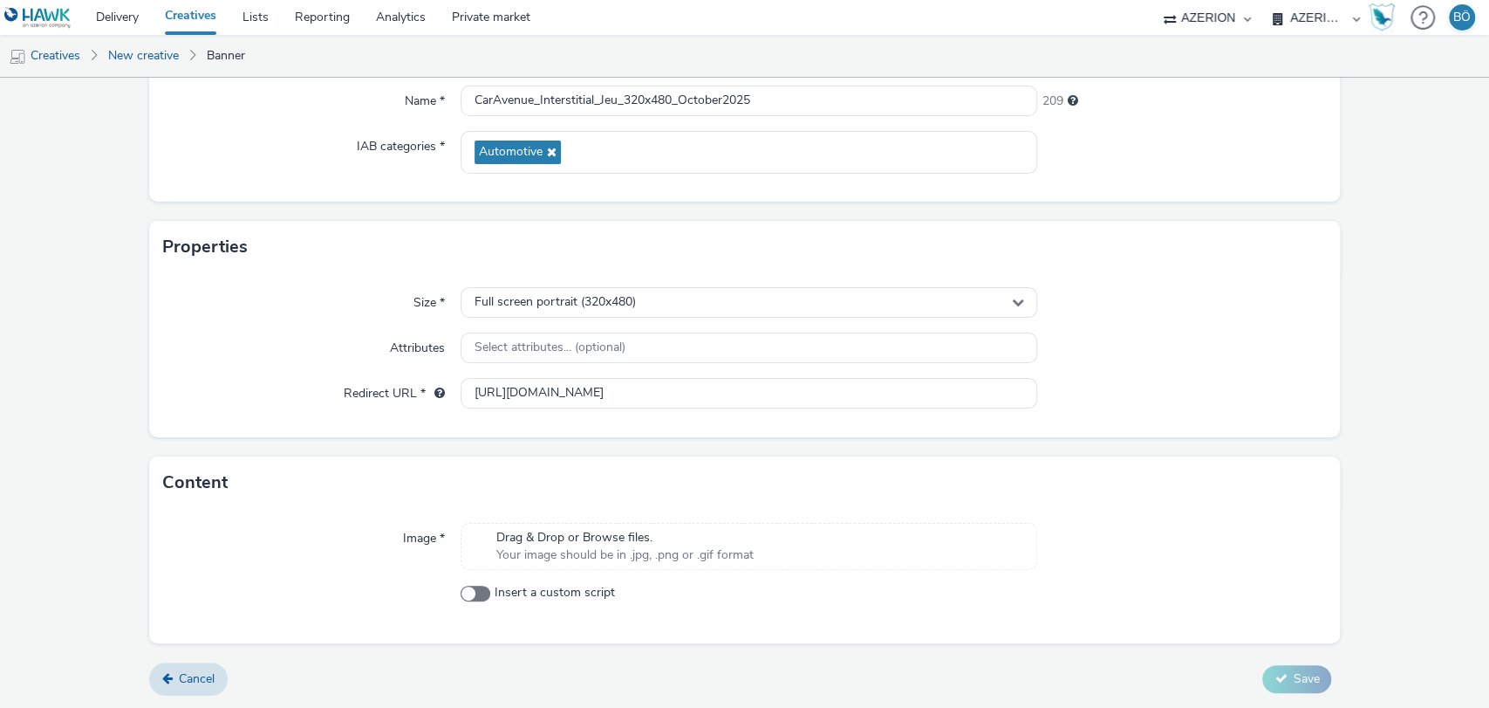
drag, startPoint x: 1319, startPoint y: 332, endPoint x: 1219, endPoint y: 366, distance: 105.7
click at [1318, 332] on div "Size * Full screen portrait (320x480) Attributes Select attributes... (optional…" at bounding box center [745, 355] width 1192 height 164
click at [539, 551] on span "Your image should be in .jpg, .png or .gif format" at bounding box center [624, 554] width 257 height 17
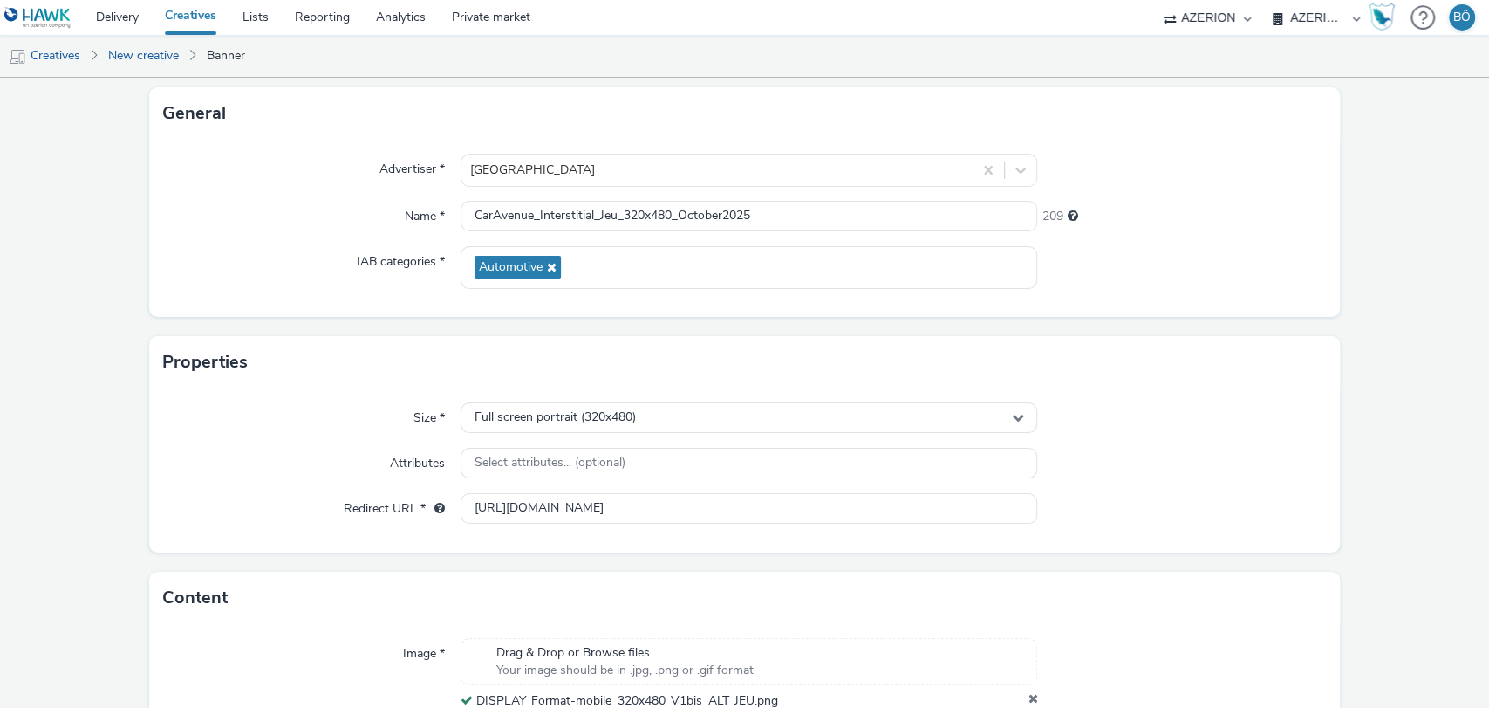
scroll to position [140, 0]
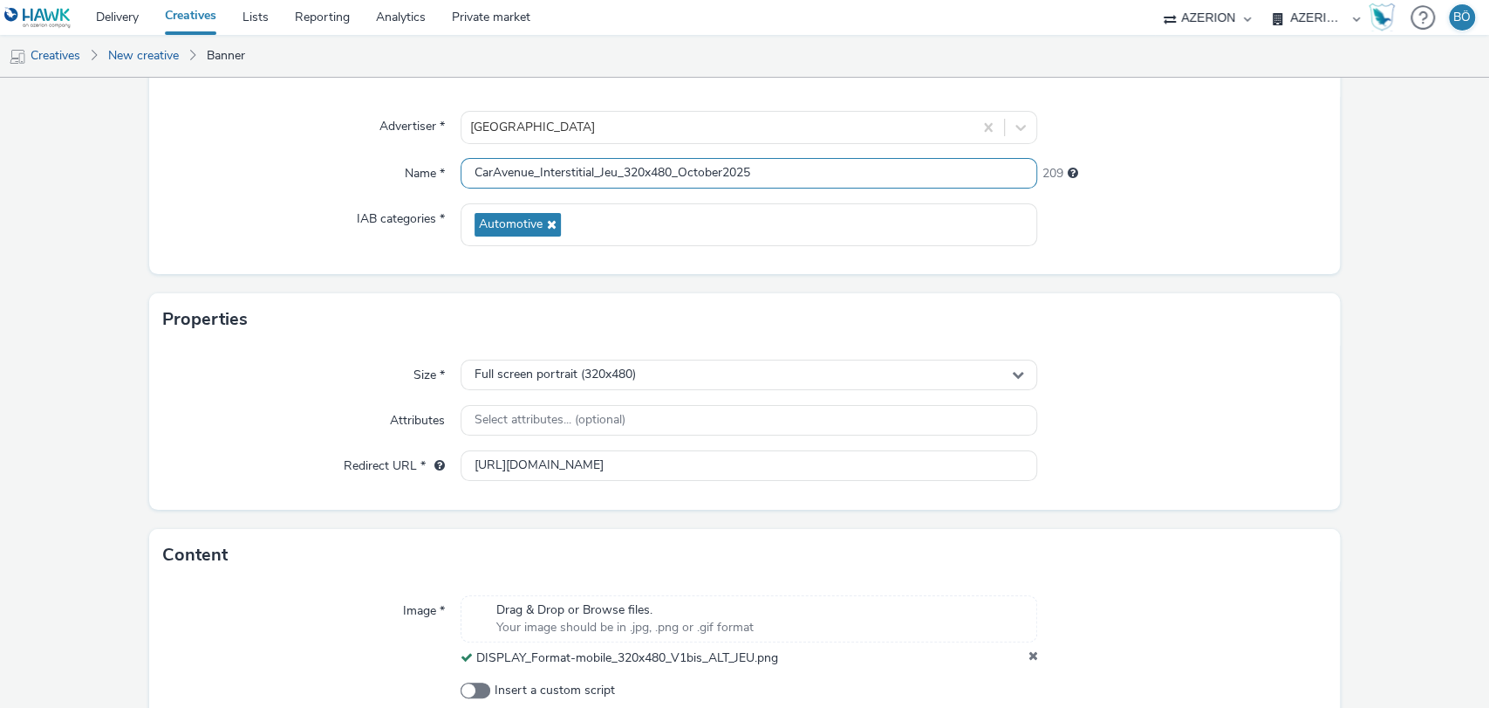
click at [597, 171] on input "CarAvenue_Interstitial_Jeu_320x480_October2025" at bounding box center [750, 173] width 578 height 31
type input "CarAvenue_Interstitial_V1bisJeu_320x480_October2025"
click at [1354, 269] on form "New creative General Advertiser * Car Avenue Name * CarAvenue_Interstitial_V1bi…" at bounding box center [744, 371] width 1489 height 867
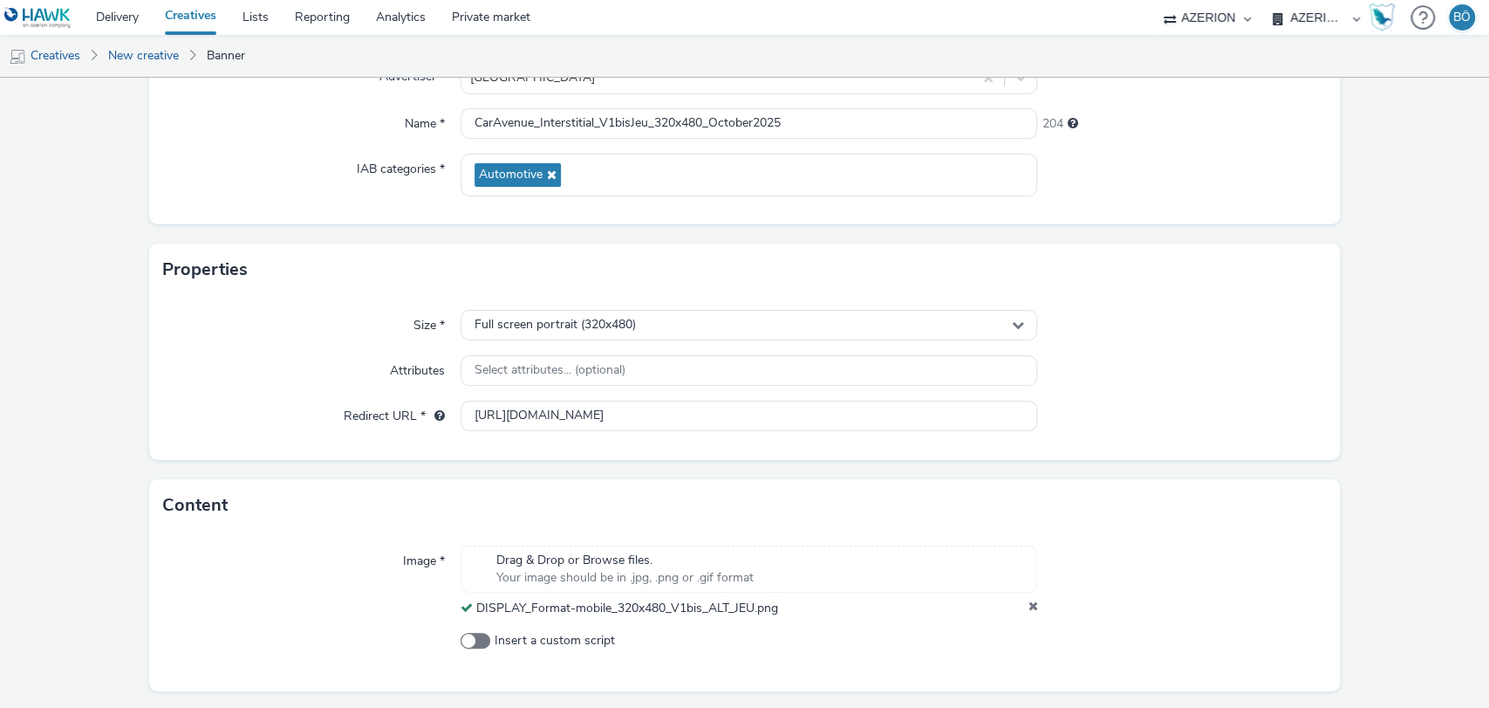
scroll to position [237, 0]
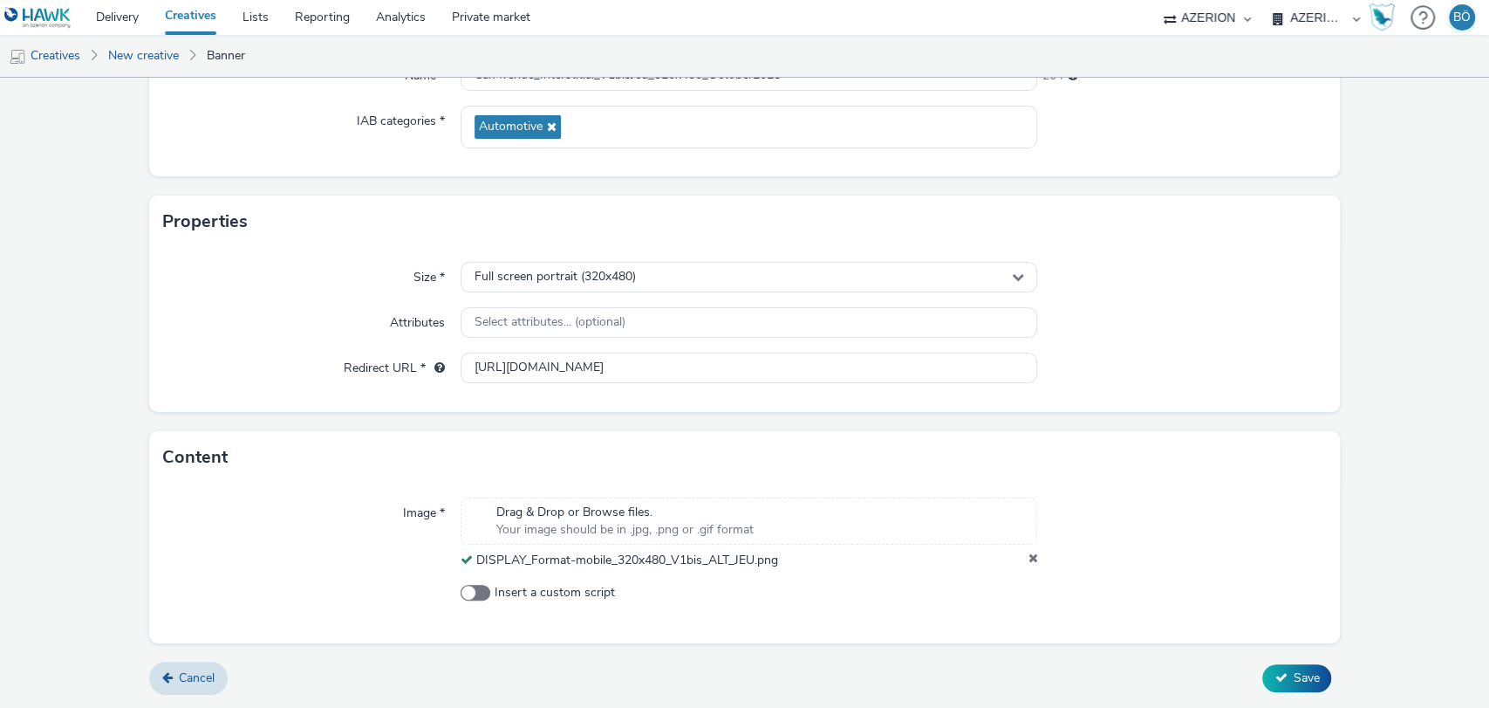
drag, startPoint x: 1298, startPoint y: 670, endPoint x: 1310, endPoint y: 414, distance: 256.8
click at [1310, 414] on form "New creative General Advertiser * Car Avenue Name * CarAvenue_Interstitial_V1bi…" at bounding box center [744, 273] width 1489 height 867
click at [1310, 412] on form "New creative General Advertiser * Car Avenue Name * CarAvenue_Interstitial_V1bi…" at bounding box center [744, 273] width 1489 height 867
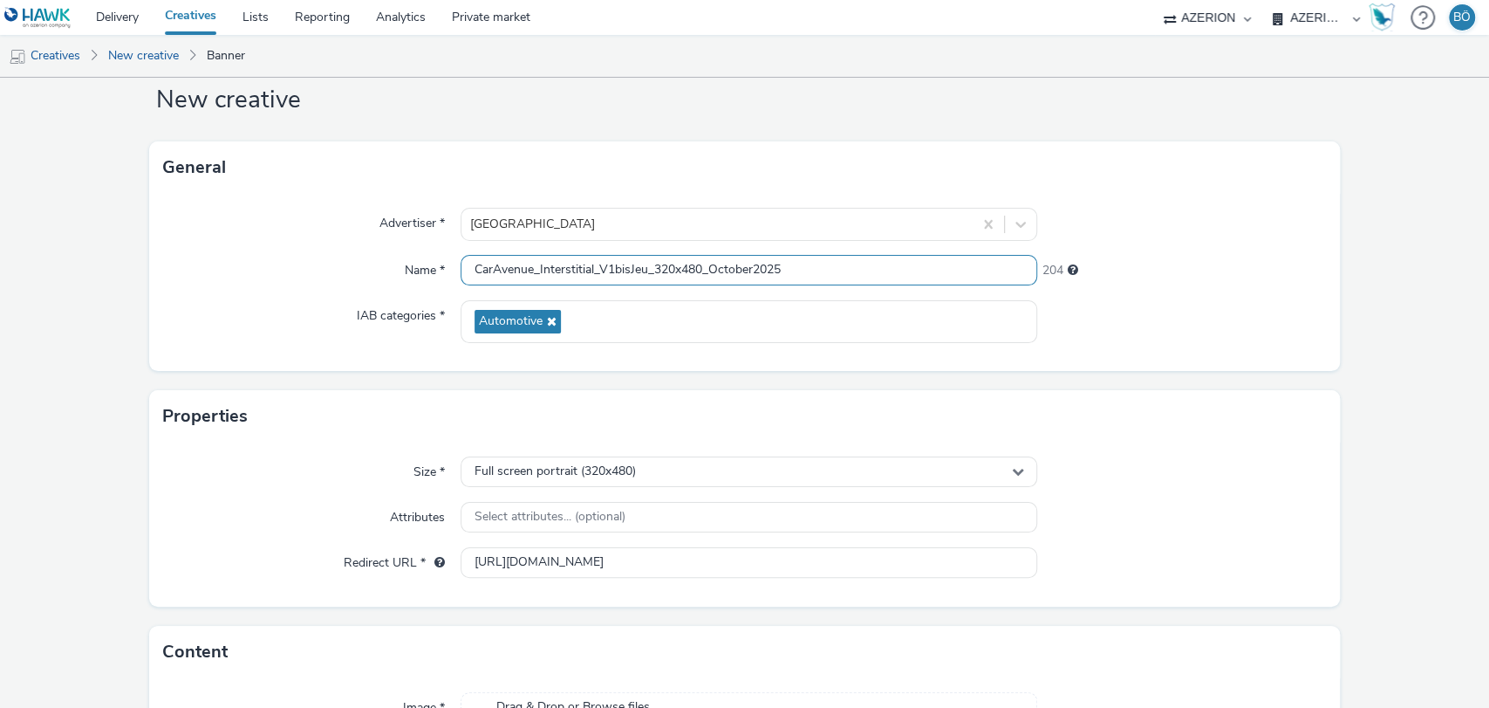
drag, startPoint x: 819, startPoint y: 270, endPoint x: 164, endPoint y: 262, distance: 655.2
click at [164, 262] on div "Name * CarAvenue_Interstitial_V1bisJeu_320x480_October2025 204" at bounding box center [745, 270] width 1164 height 31
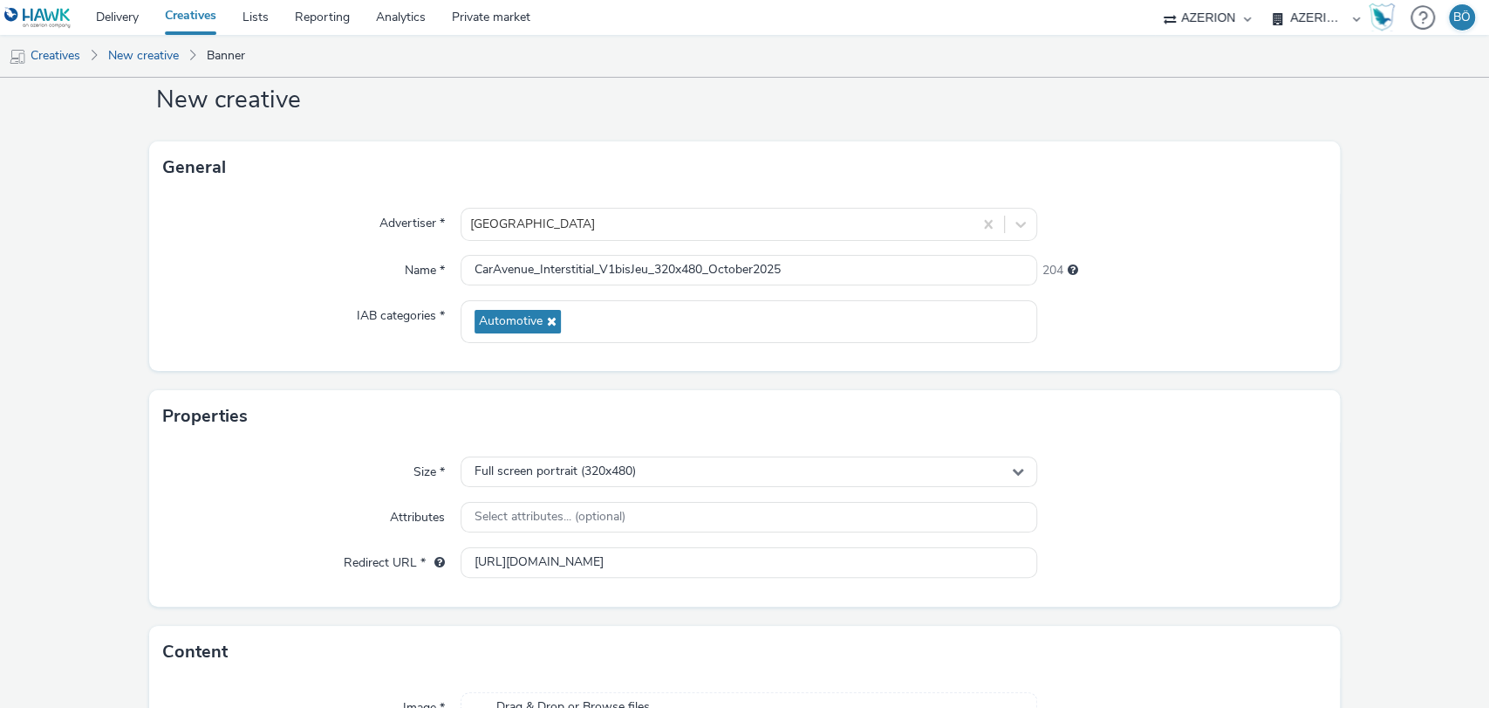
click at [1364, 277] on form "New creative General Advertiser * Car Avenue Name * CarAvenue_Interstitial_V1bi…" at bounding box center [744, 468] width 1489 height 867
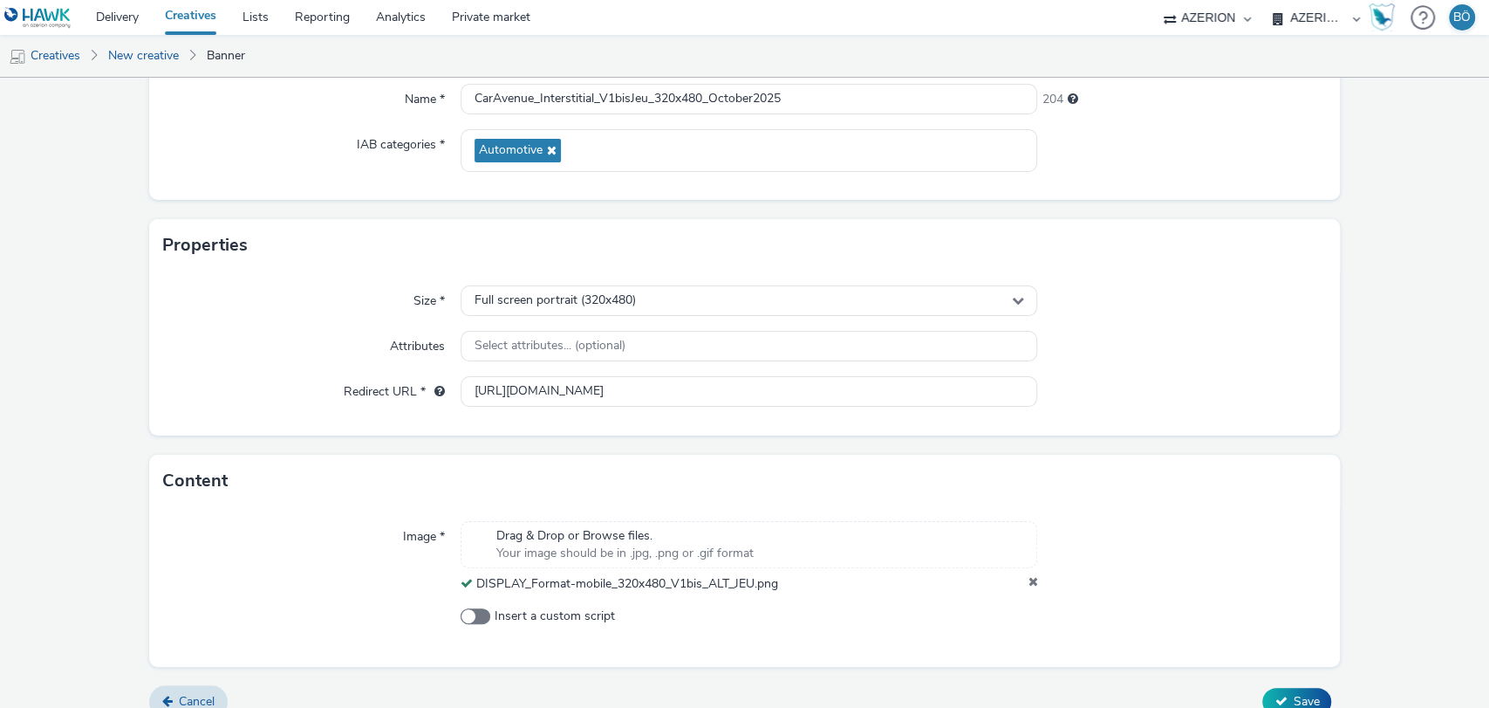
scroll to position [237, 0]
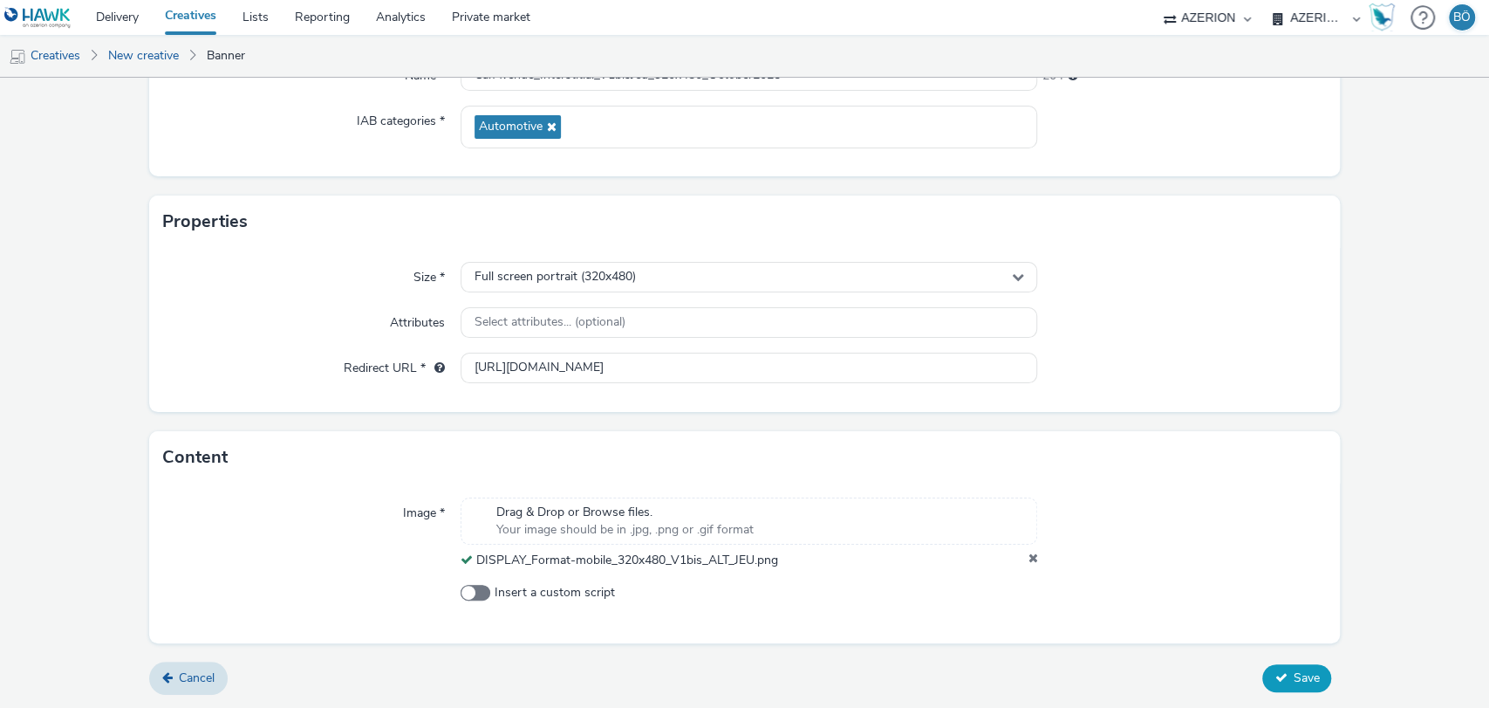
click at [1293, 672] on span "Save" at bounding box center [1306, 677] width 26 height 17
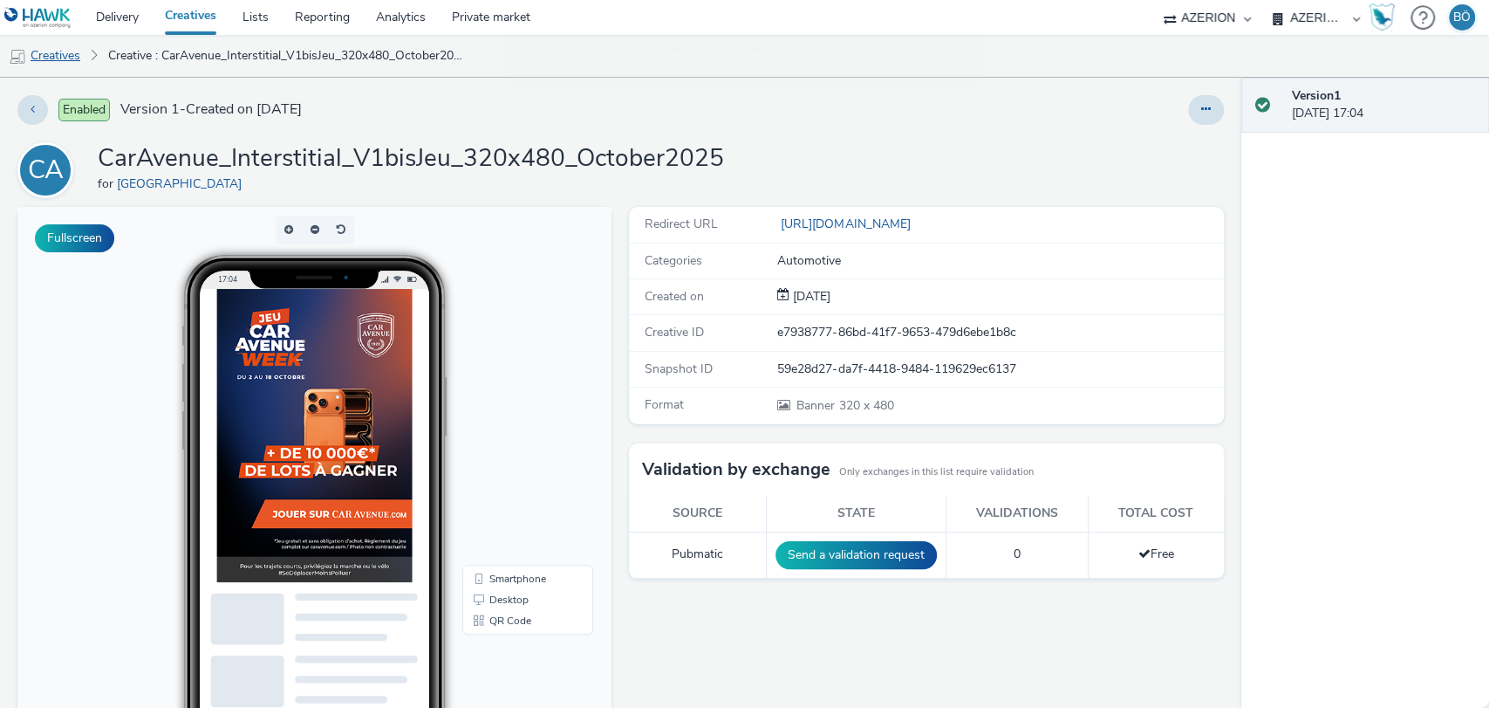
click at [61, 49] on link "Creatives" at bounding box center [44, 56] width 89 height 42
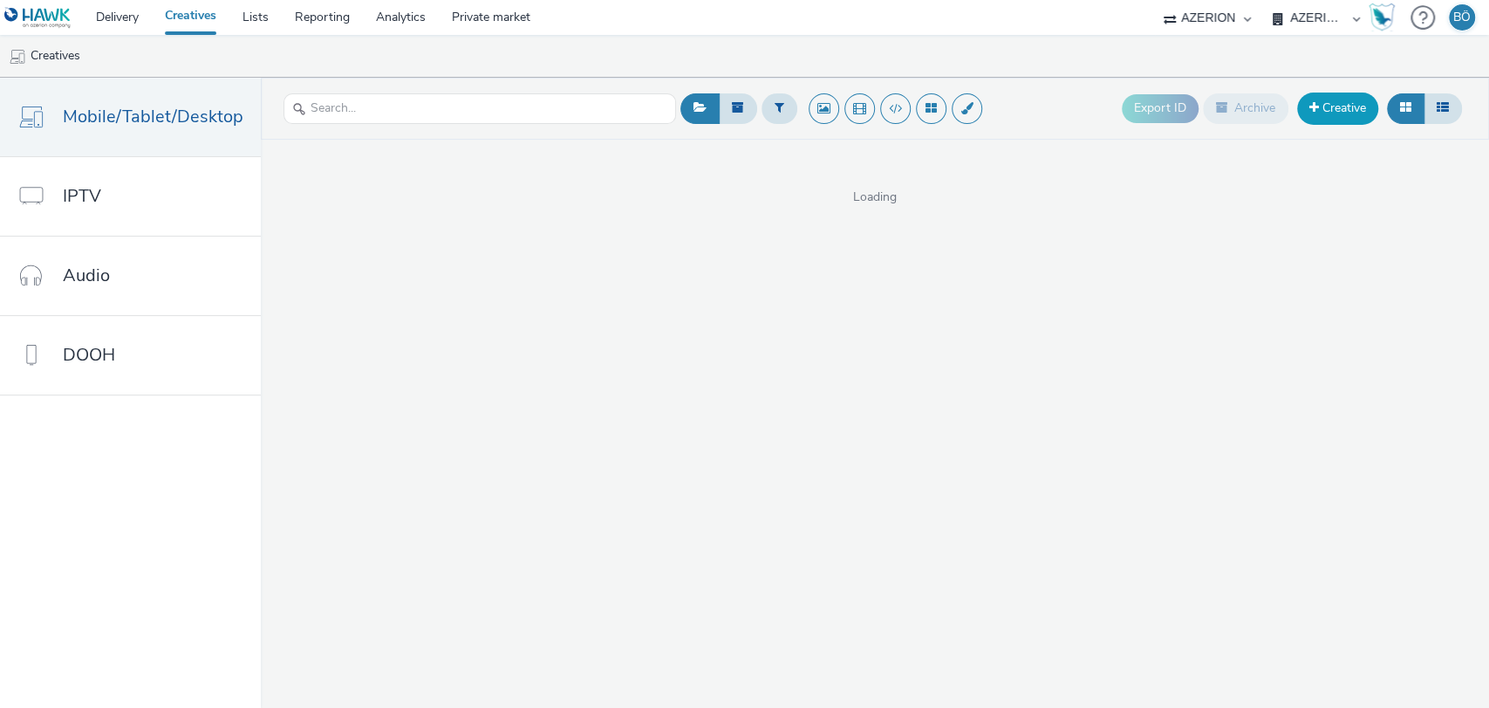
click at [1360, 104] on link "Creative" at bounding box center [1337, 107] width 81 height 31
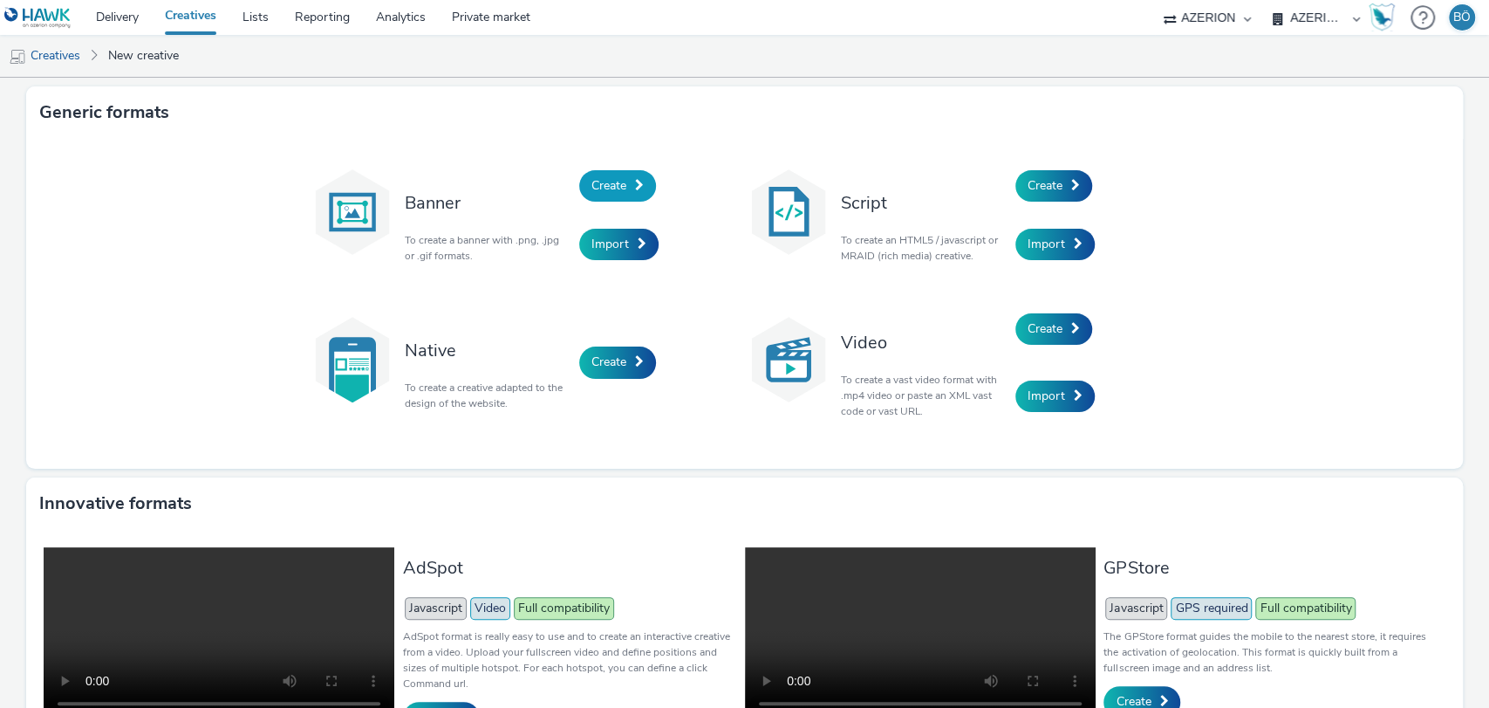
click at [620, 177] on link "Create" at bounding box center [617, 185] width 77 height 31
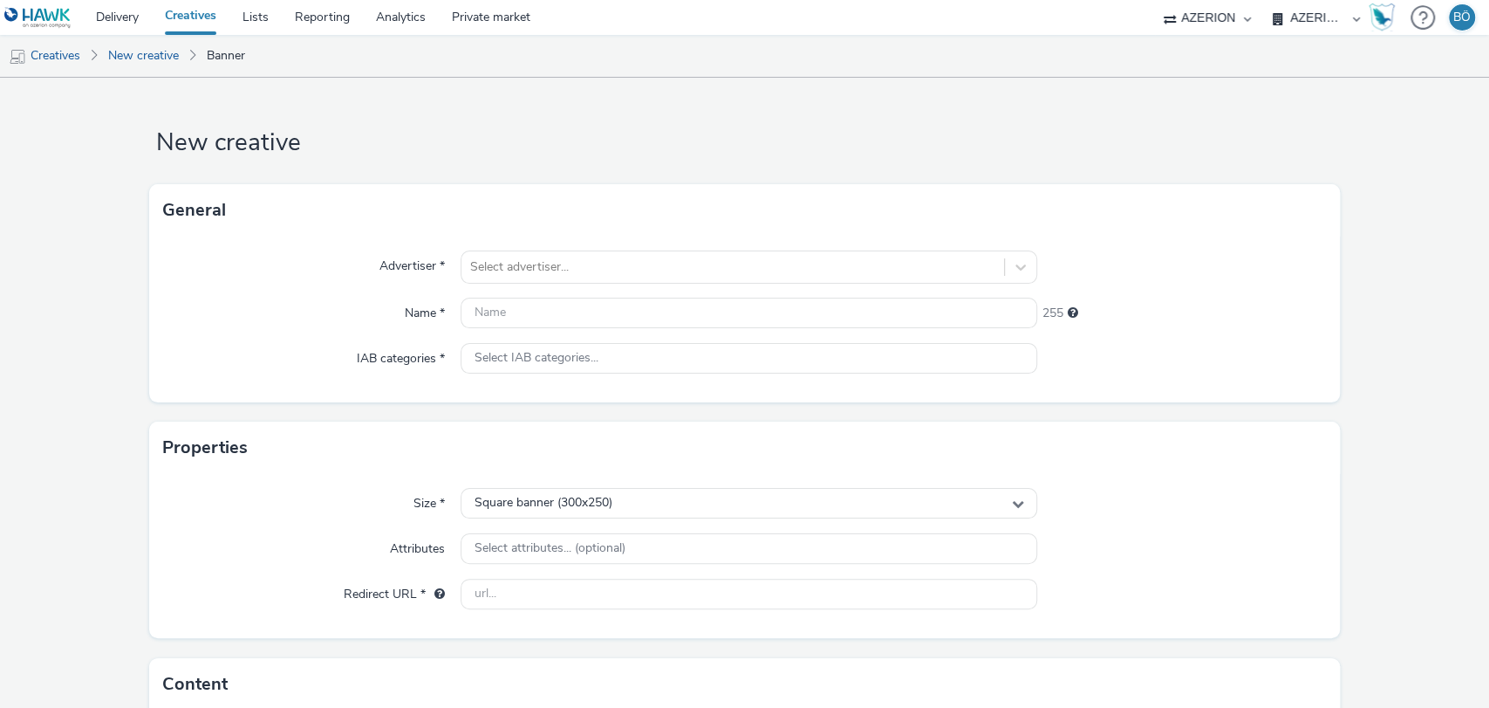
click at [579, 284] on div "Advertiser * Select advertiser... Name * 255 IAB categories * Select IAB catego…" at bounding box center [745, 319] width 1192 height 166
click at [579, 270] on div at bounding box center [733, 266] width 526 height 21
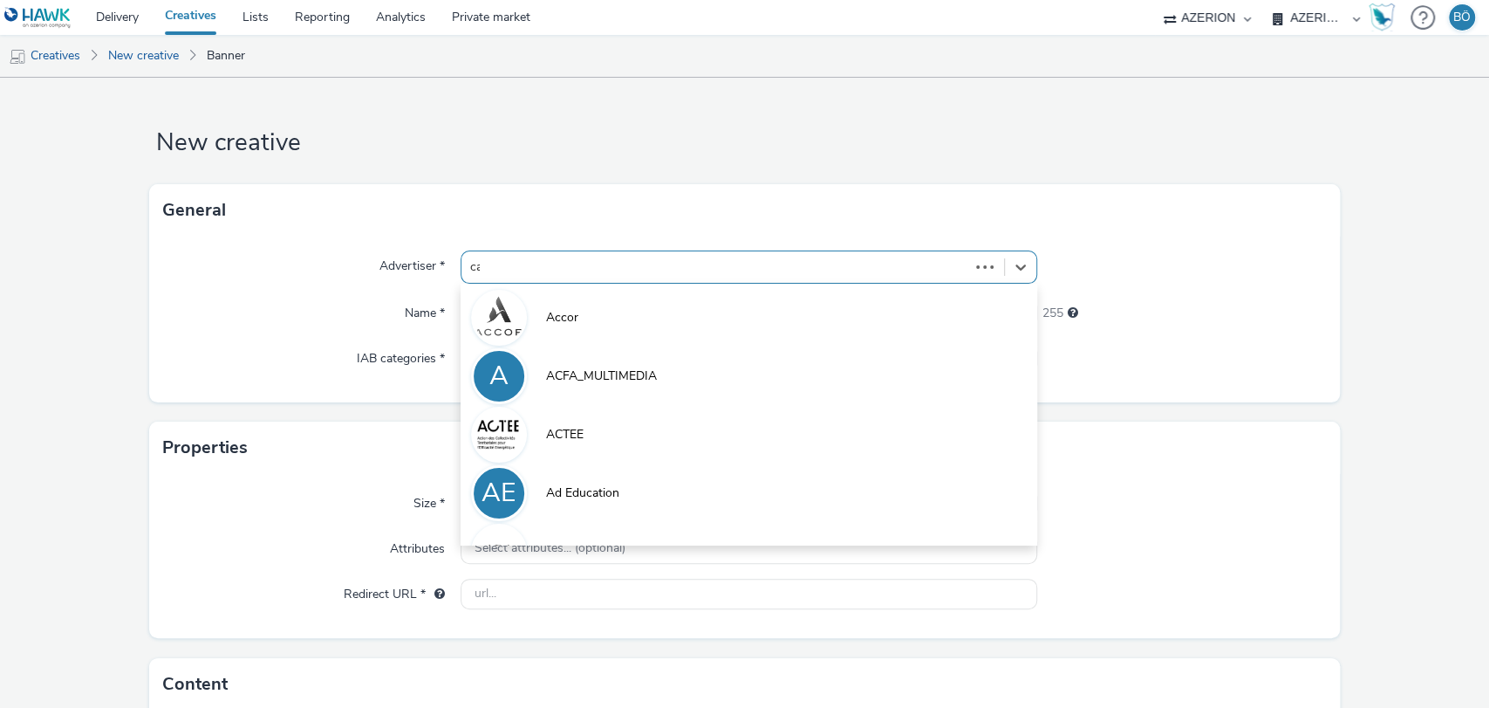
type input "car"
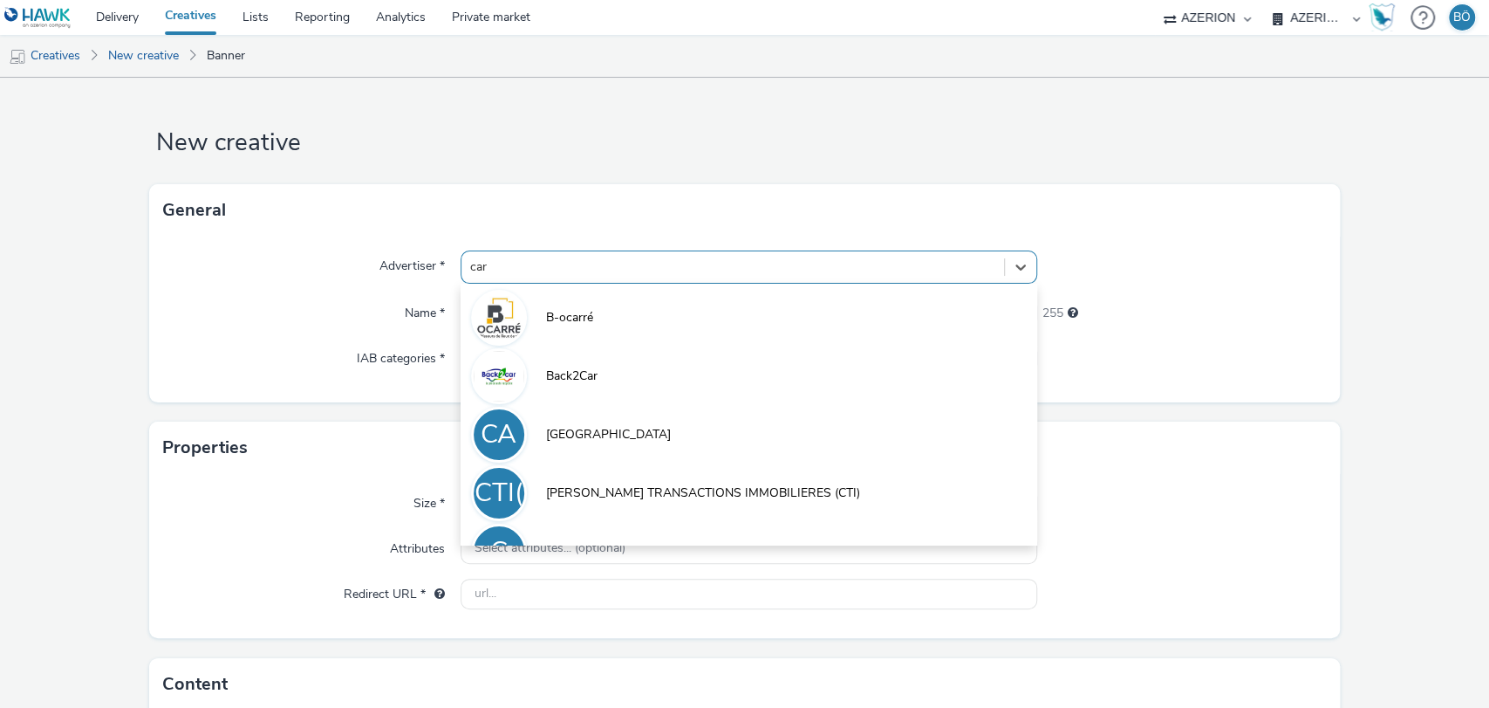
drag, startPoint x: 588, startPoint y: 304, endPoint x: 292, endPoint y: 407, distance: 312.9
click at [293, 408] on form "New creative General Advertiser * option Back2Car focused, 20 of 31. 10 results…" at bounding box center [744, 493] width 1489 height 831
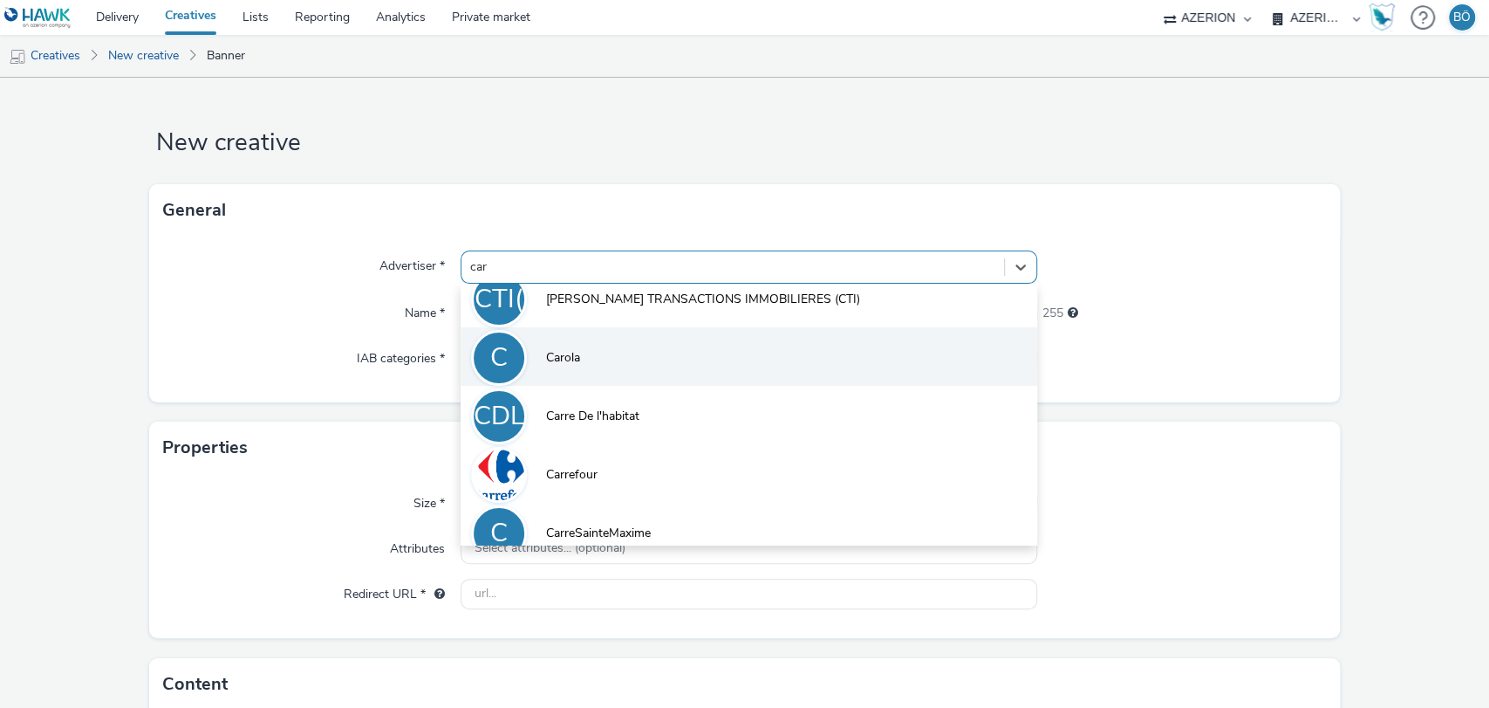
scroll to position [97, 0]
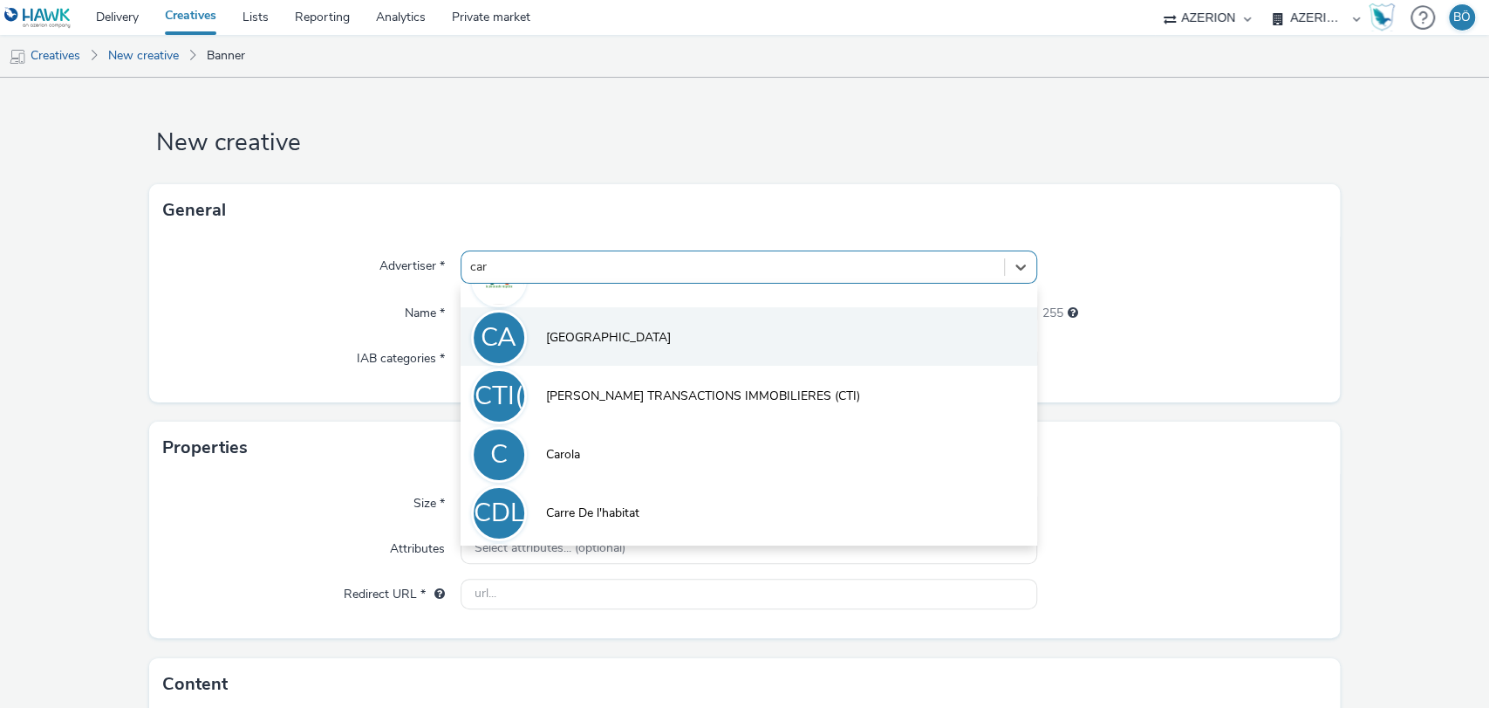
click at [606, 337] on li "CA Car Avenue" at bounding box center [750, 336] width 578 height 58
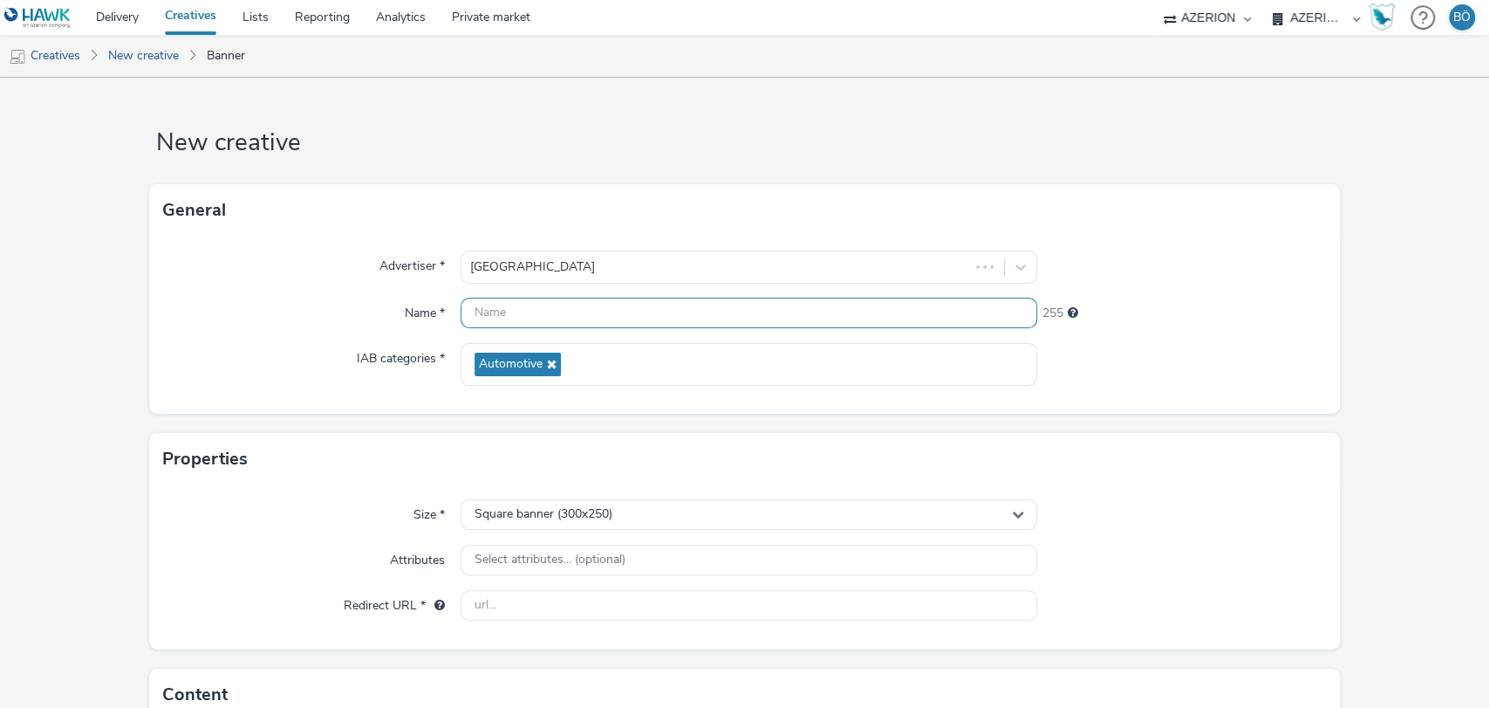
click at [574, 317] on input "text" at bounding box center [750, 312] width 578 height 31
paste input "CarAvenue_Interstitial_V1bisJeu_320x480_October2025"
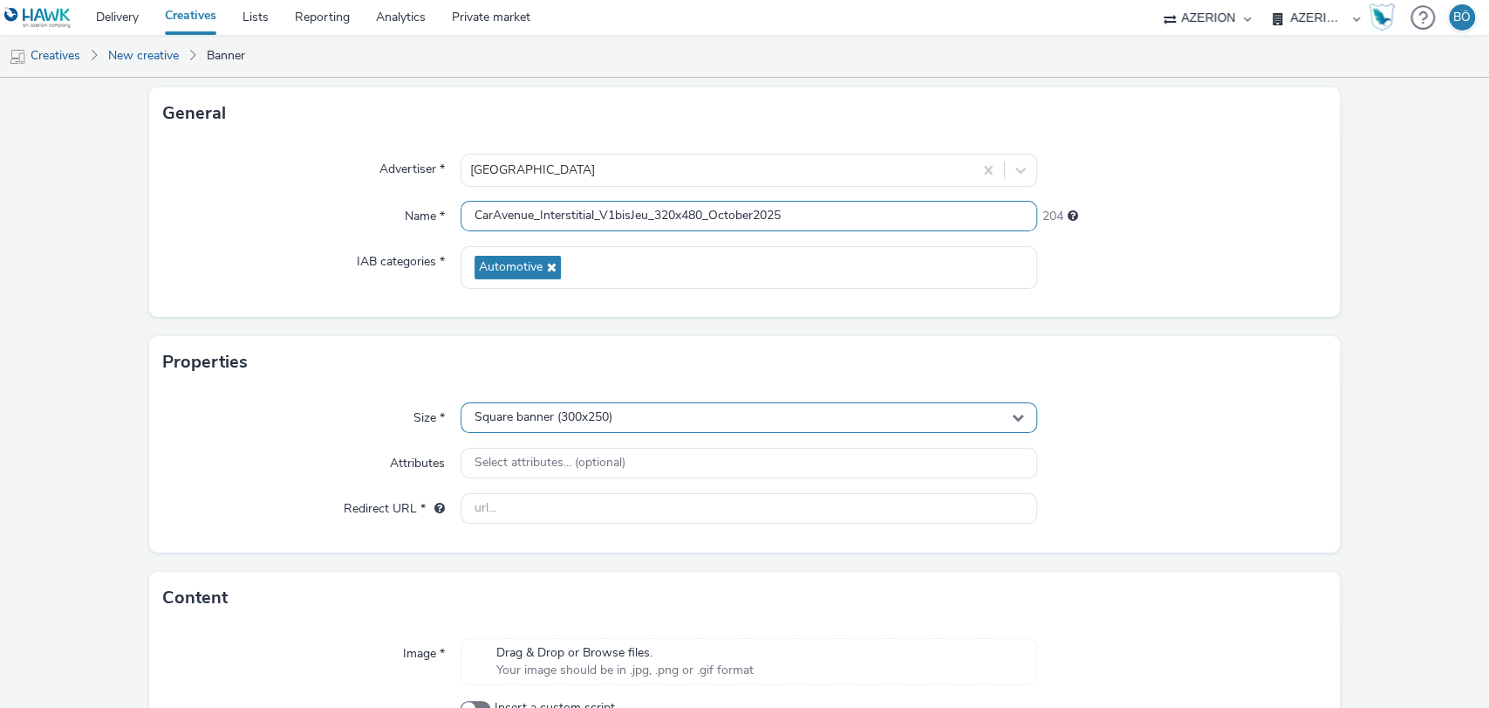
type input "CarAvenue_Interstitial_V1bisJeu_320x480_October2025"
drag, startPoint x: 691, startPoint y: 427, endPoint x: 642, endPoint y: 448, distance: 53.5
click at [691, 427] on div "Square banner (300x250)" at bounding box center [750, 417] width 578 height 31
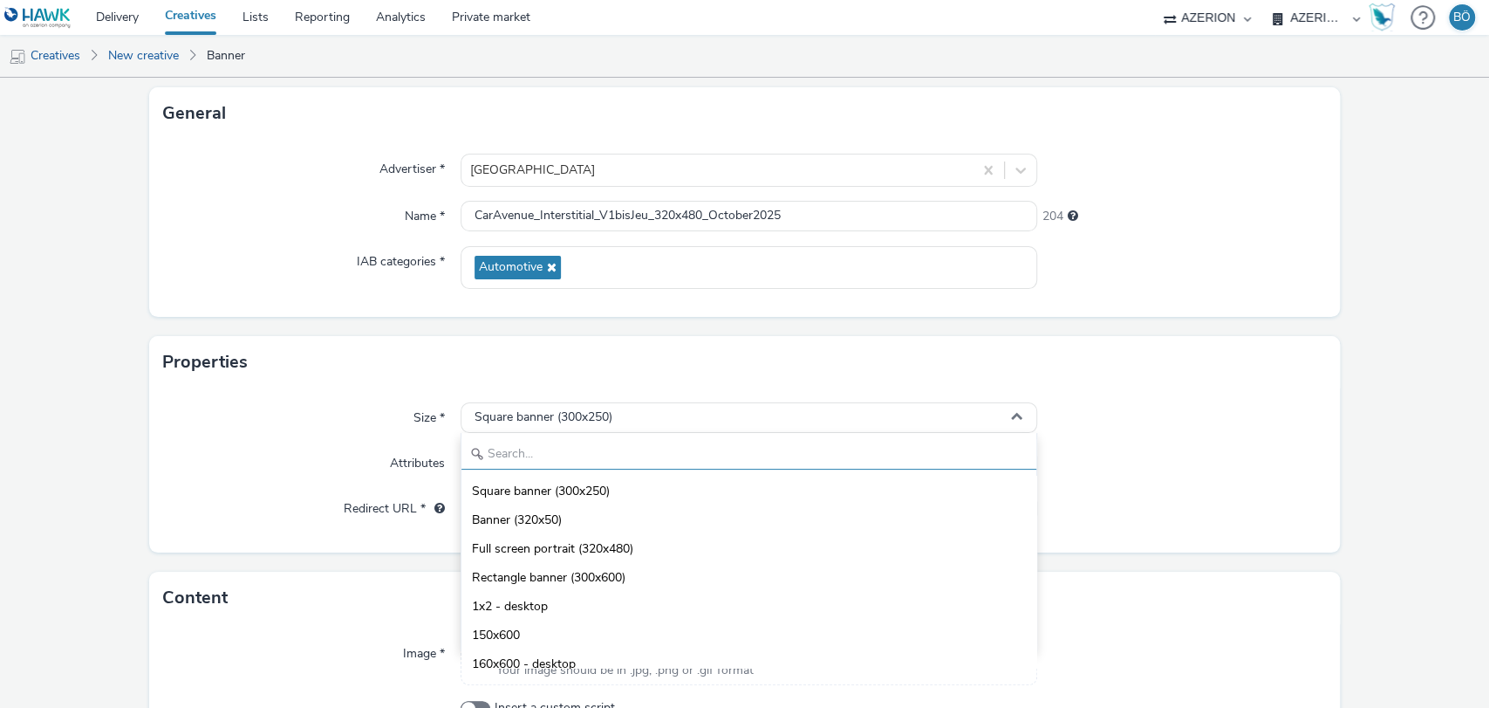
click at [522, 462] on input "text" at bounding box center [749, 454] width 576 height 31
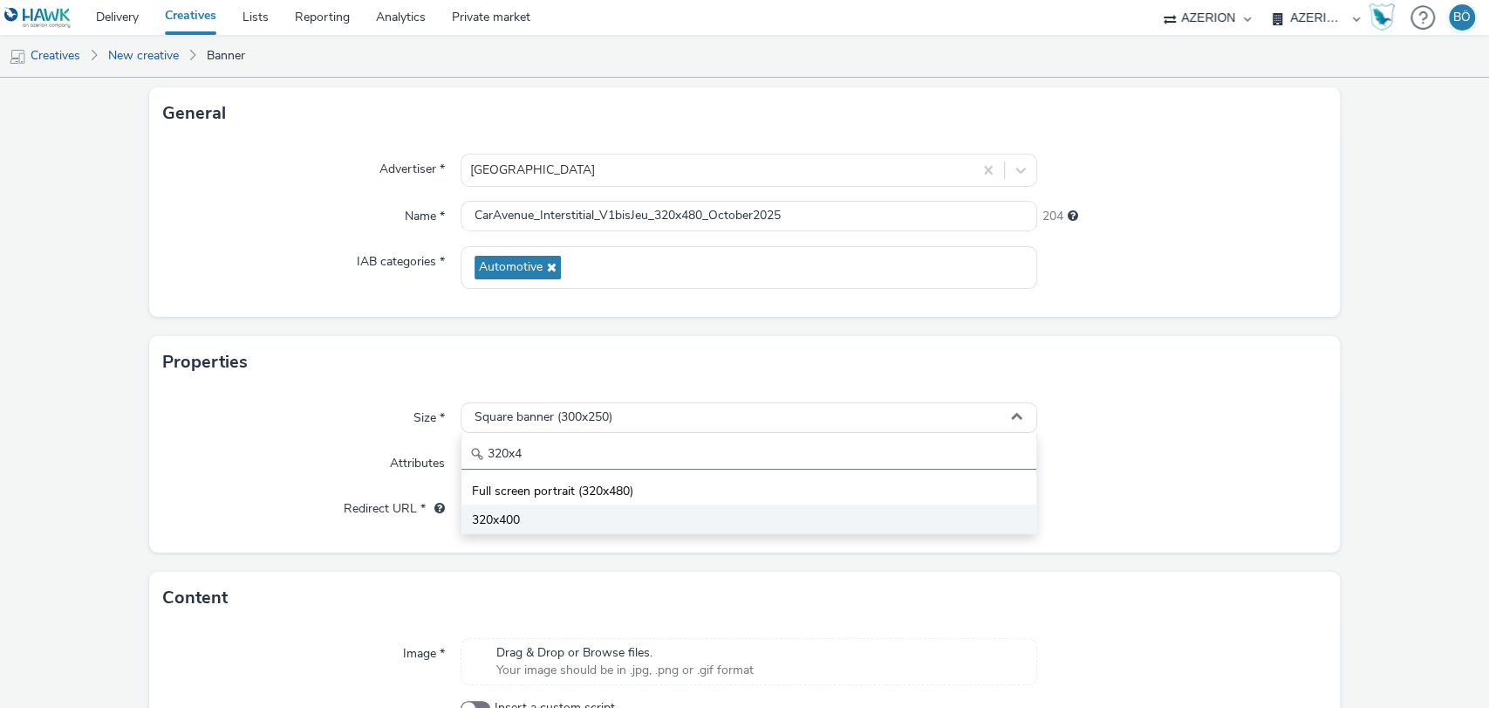
type input "320x4"
click at [523, 523] on li "320x400" at bounding box center [749, 518] width 576 height 29
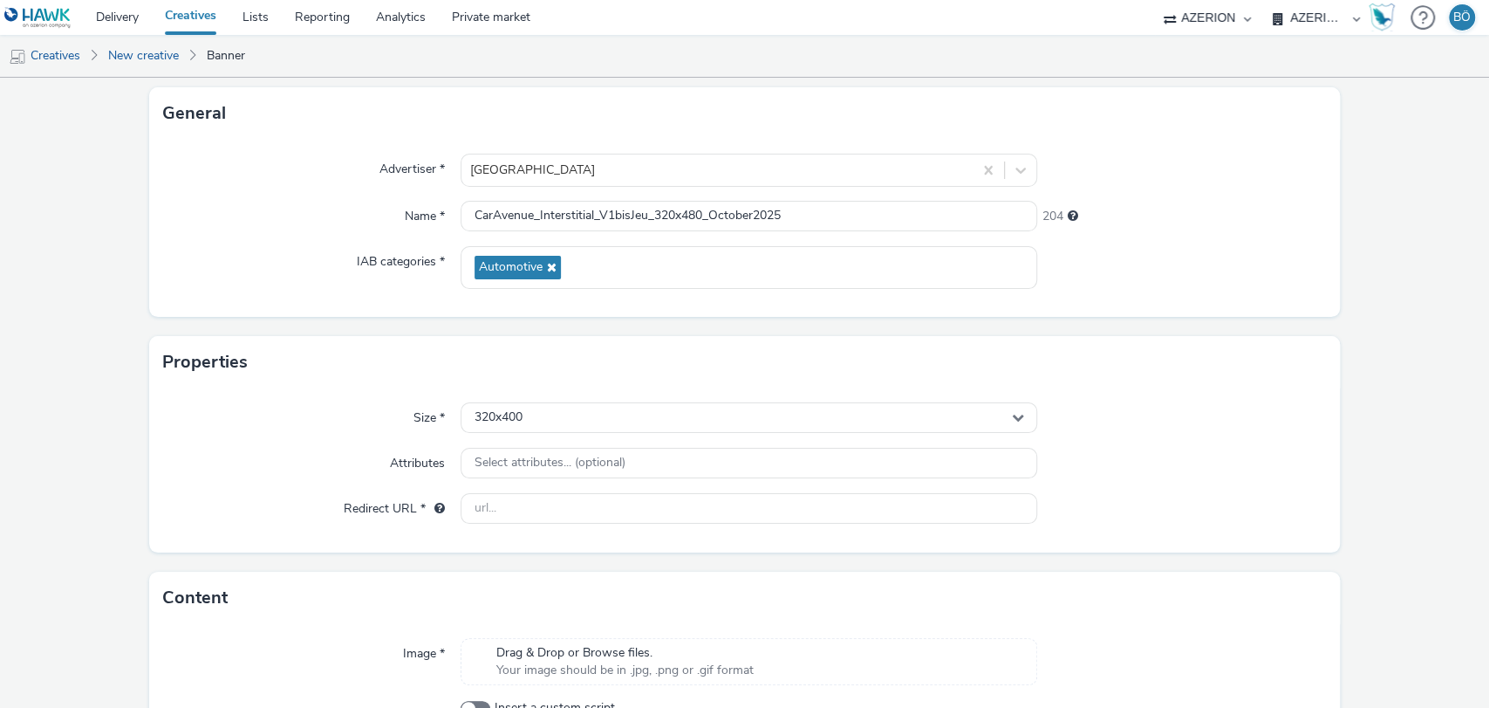
click at [562, 525] on div "Size * 320x400 Attributes Select attributes... (optional) Redirect URL *" at bounding box center [745, 470] width 1192 height 164
click at [561, 508] on input "text" at bounding box center [750, 508] width 578 height 31
paste input "https://www.caravenue.com/fr/"
type input "https://www.caravenue.com/fr/"
click at [588, 650] on span "Drag & Drop or Browse files." at bounding box center [624, 652] width 257 height 17
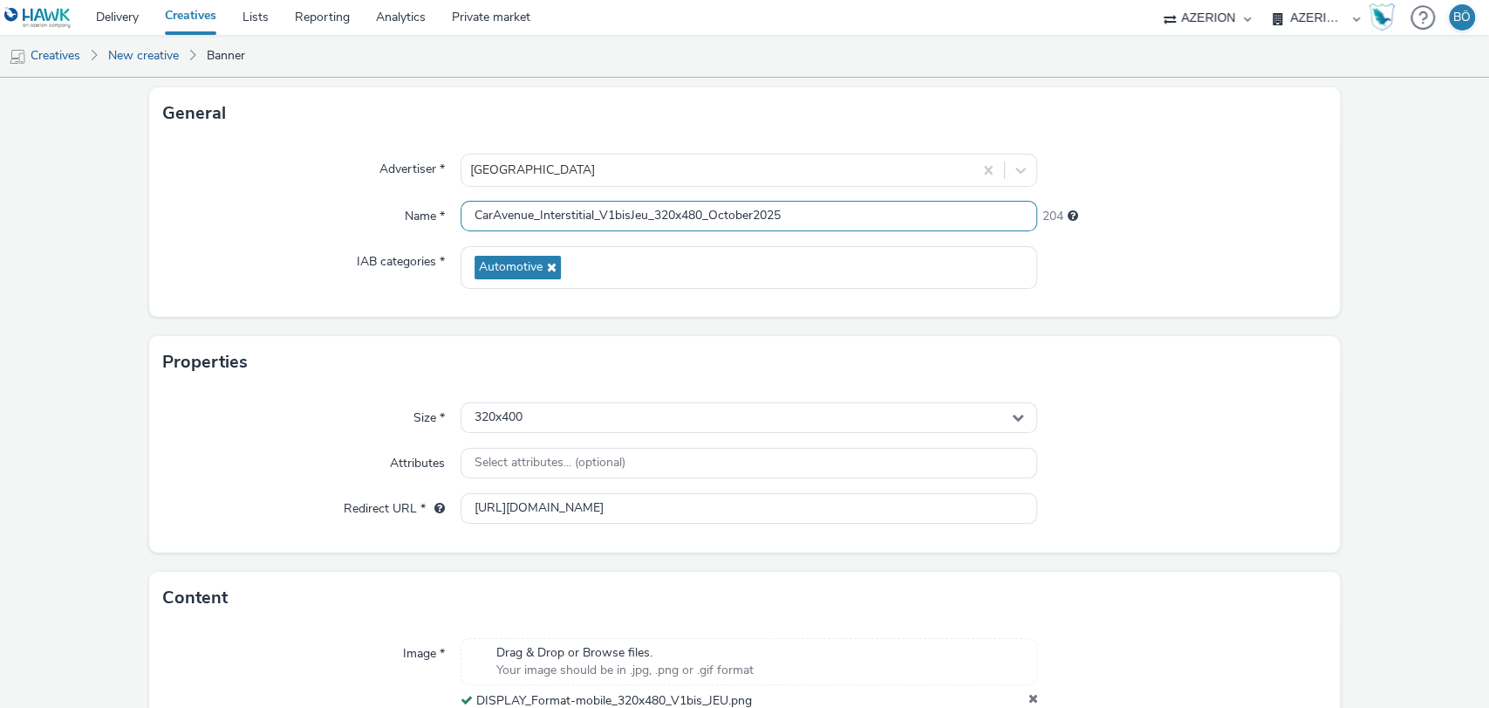
click at [609, 214] on input "CarAvenue_Interstitial_V1bisJeu_320x480_October2025" at bounding box center [750, 216] width 578 height 31
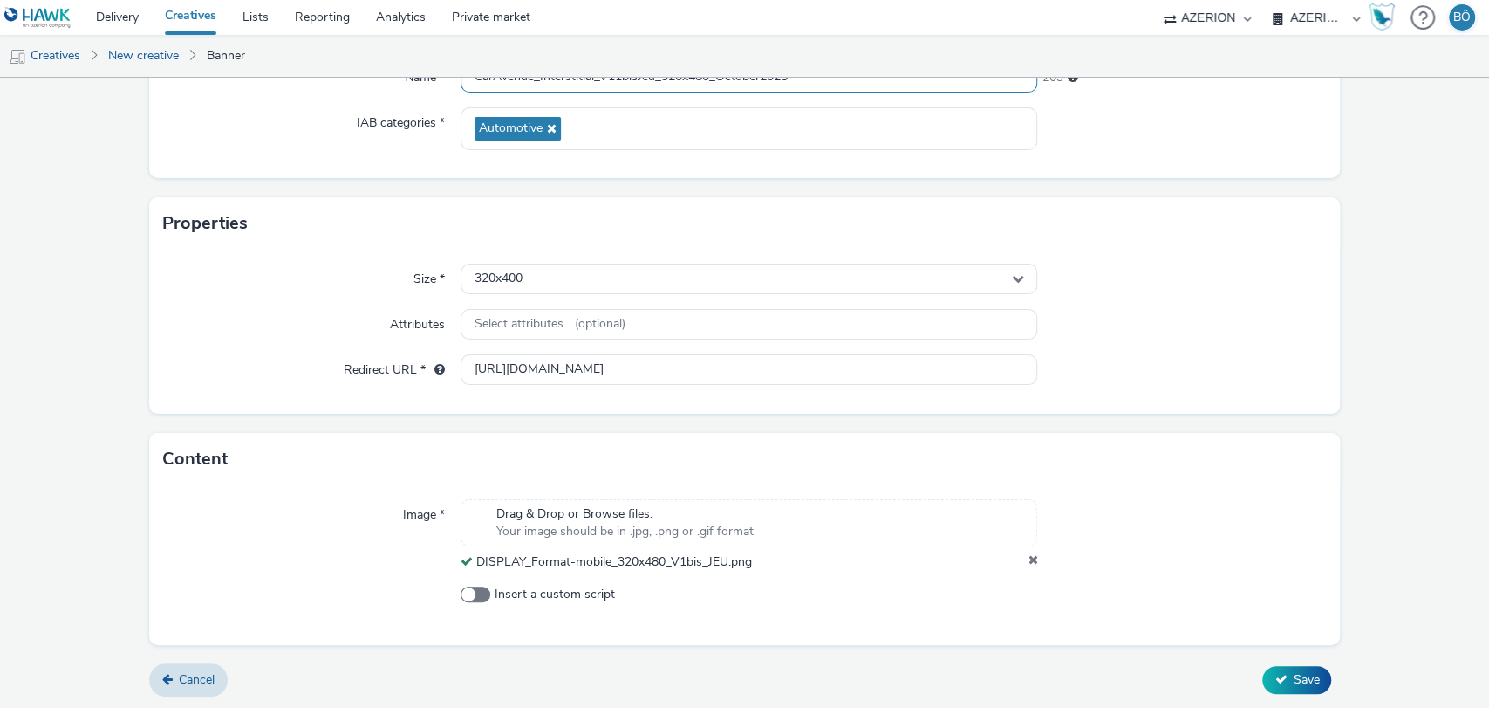
scroll to position [237, 0]
type input "CarAvenue_Interstitial_V11bisJeu_320x480_October2025"
click at [1274, 667] on button "Save" at bounding box center [1296, 678] width 69 height 28
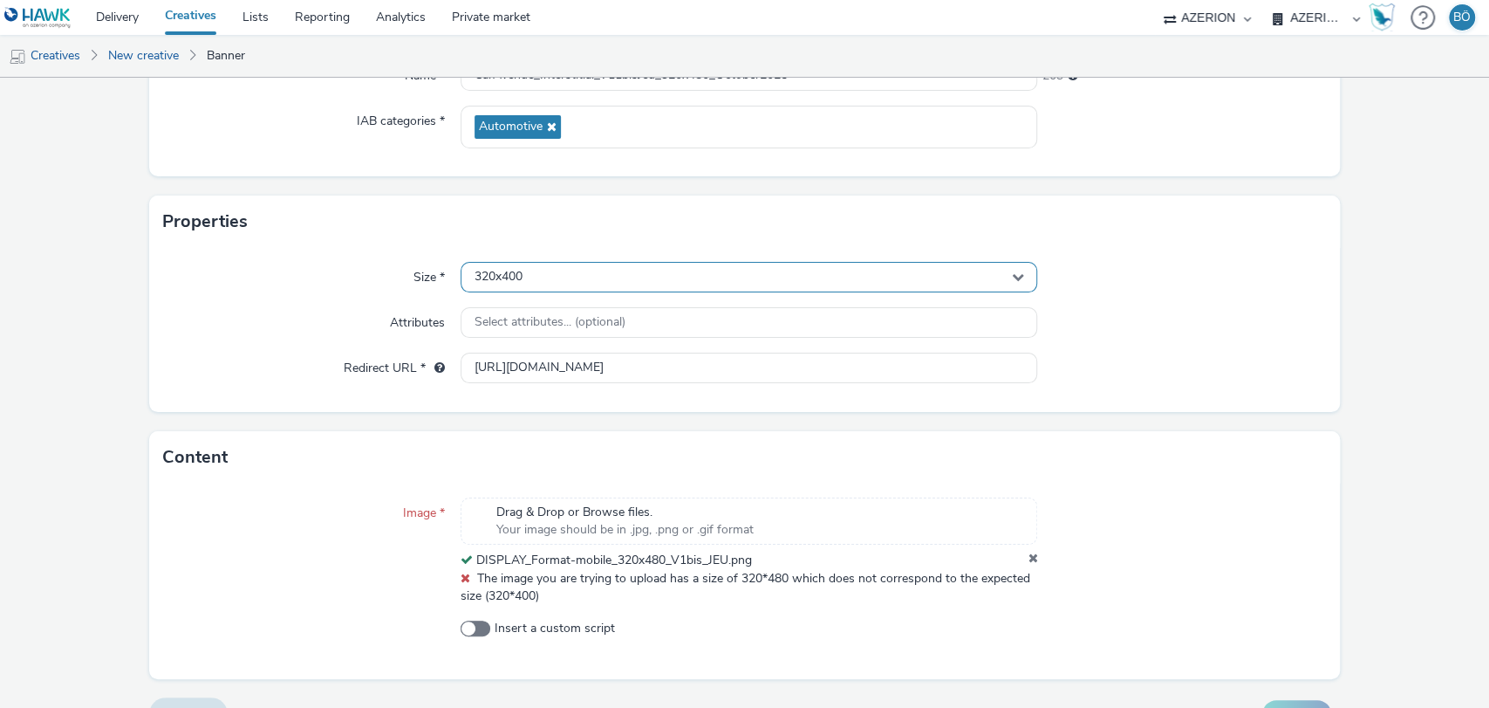
click at [606, 279] on div "320x400" at bounding box center [750, 277] width 578 height 31
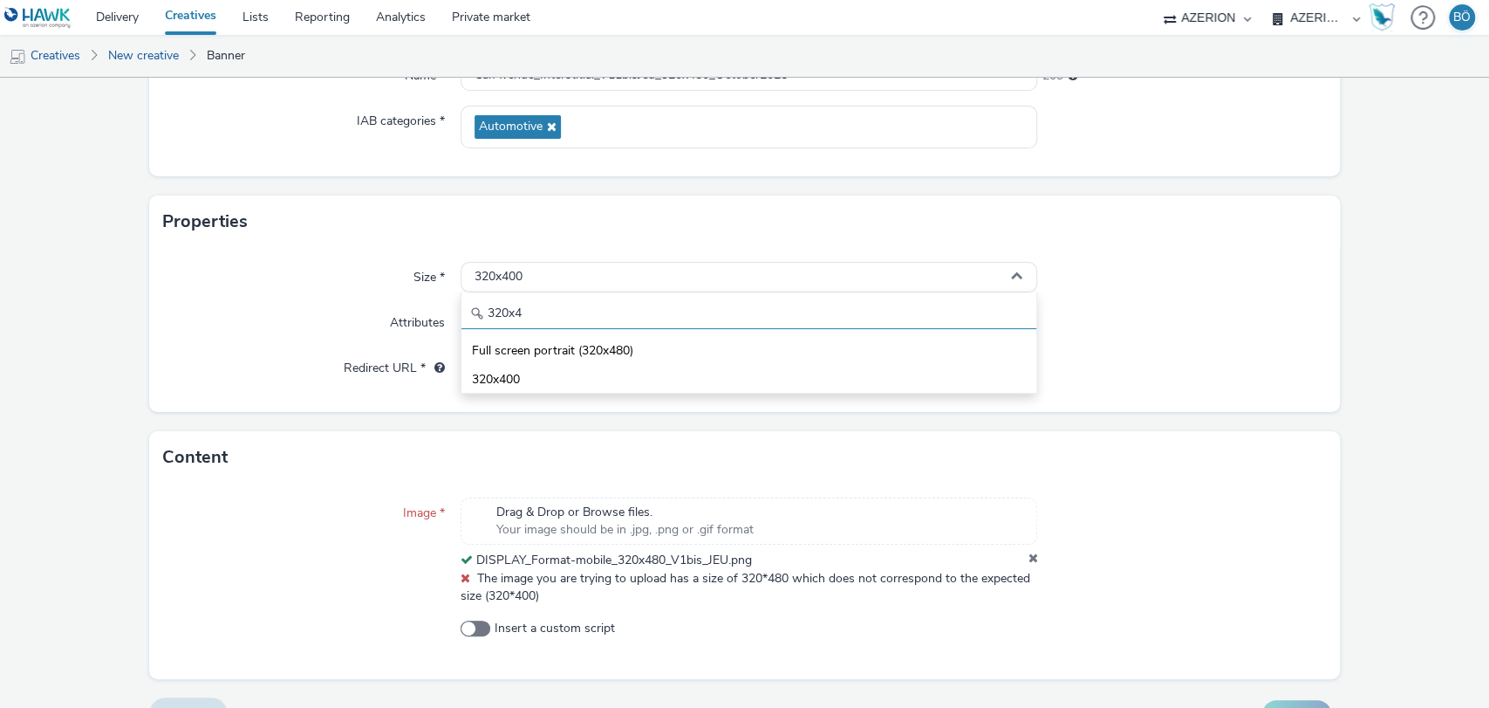
click at [554, 304] on input "320x4" at bounding box center [749, 313] width 576 height 31
click at [564, 349] on span "Full screen portrait (320x480)" at bounding box center [552, 350] width 161 height 17
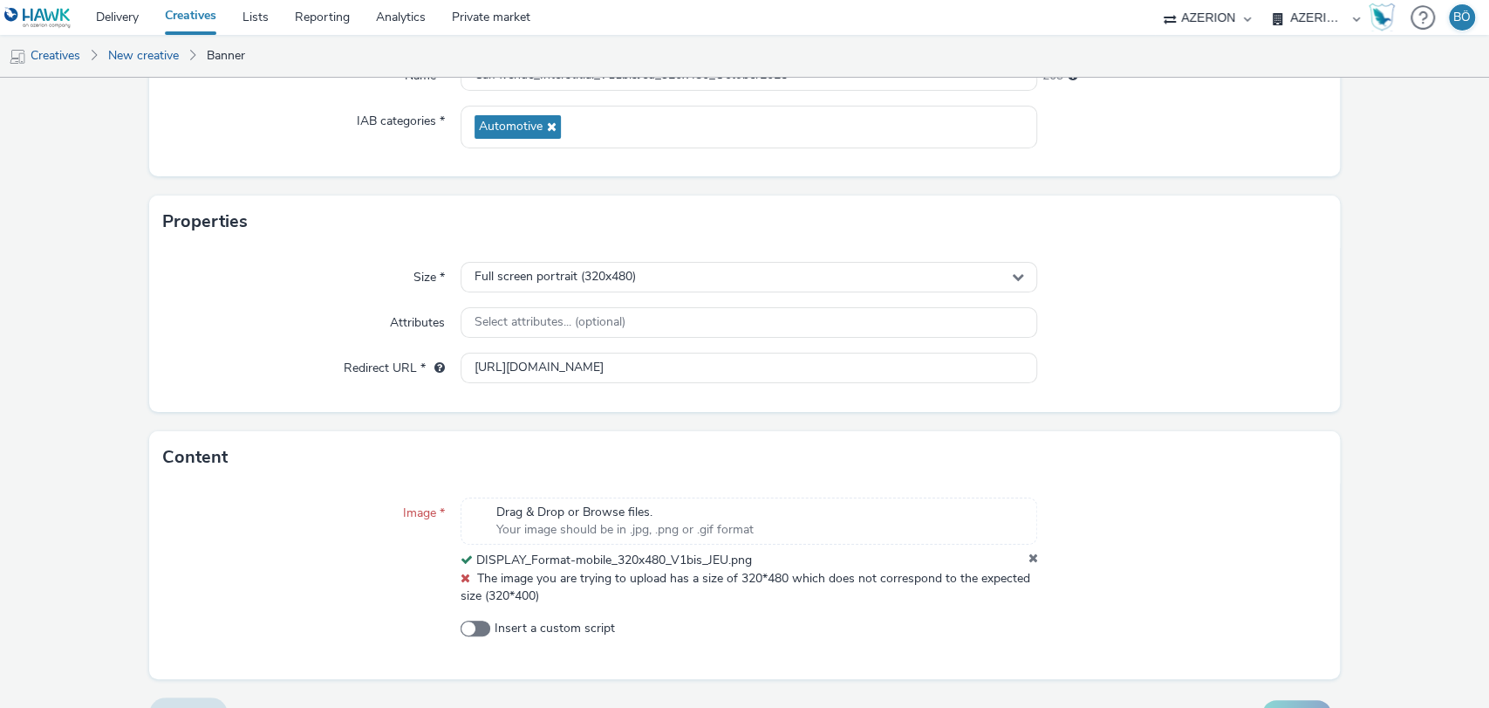
click at [1023, 549] on div "Drag & Drop or Browse files. Your image should be in .jpg, .png or .gif format …" at bounding box center [750, 533] width 578 height 72
click at [1028, 554] on icon at bounding box center [1033, 559] width 10 height 17
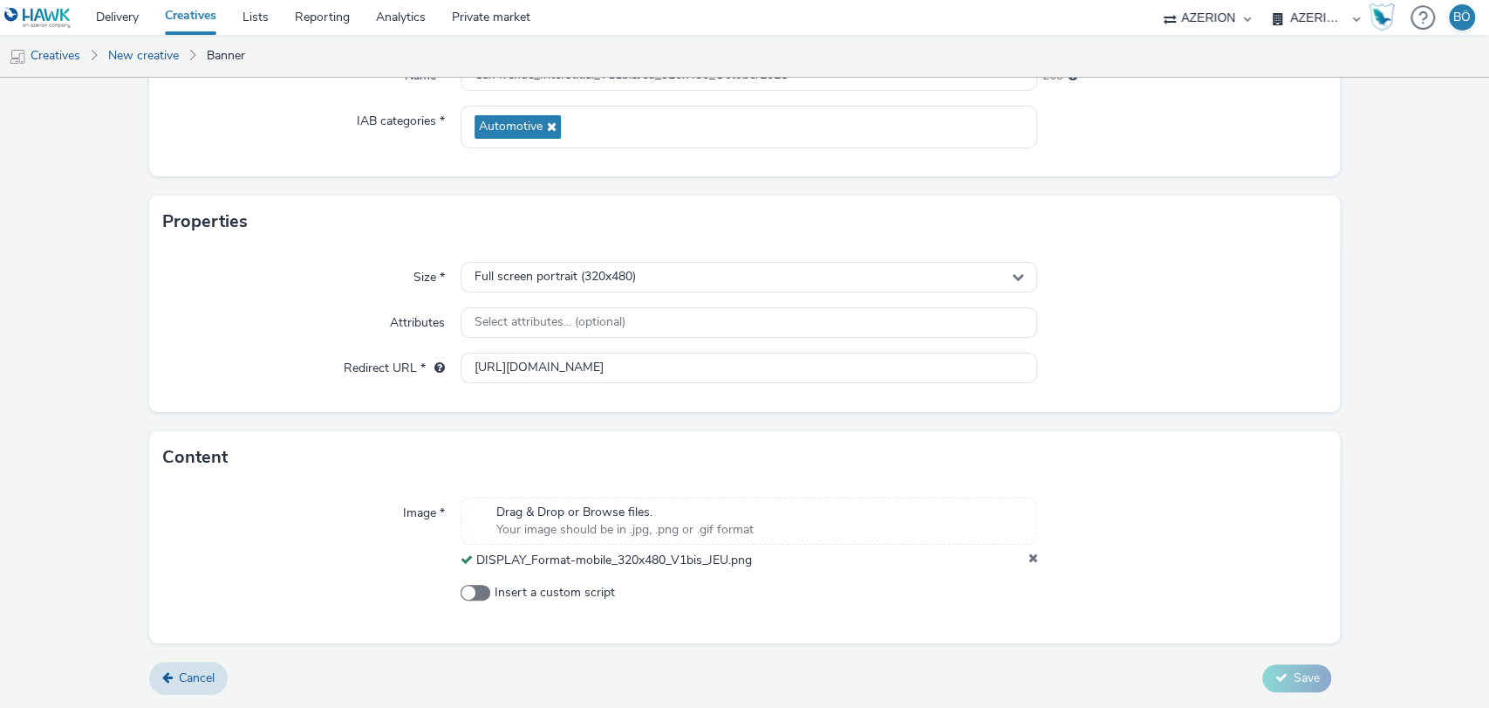
scroll to position [219, 0]
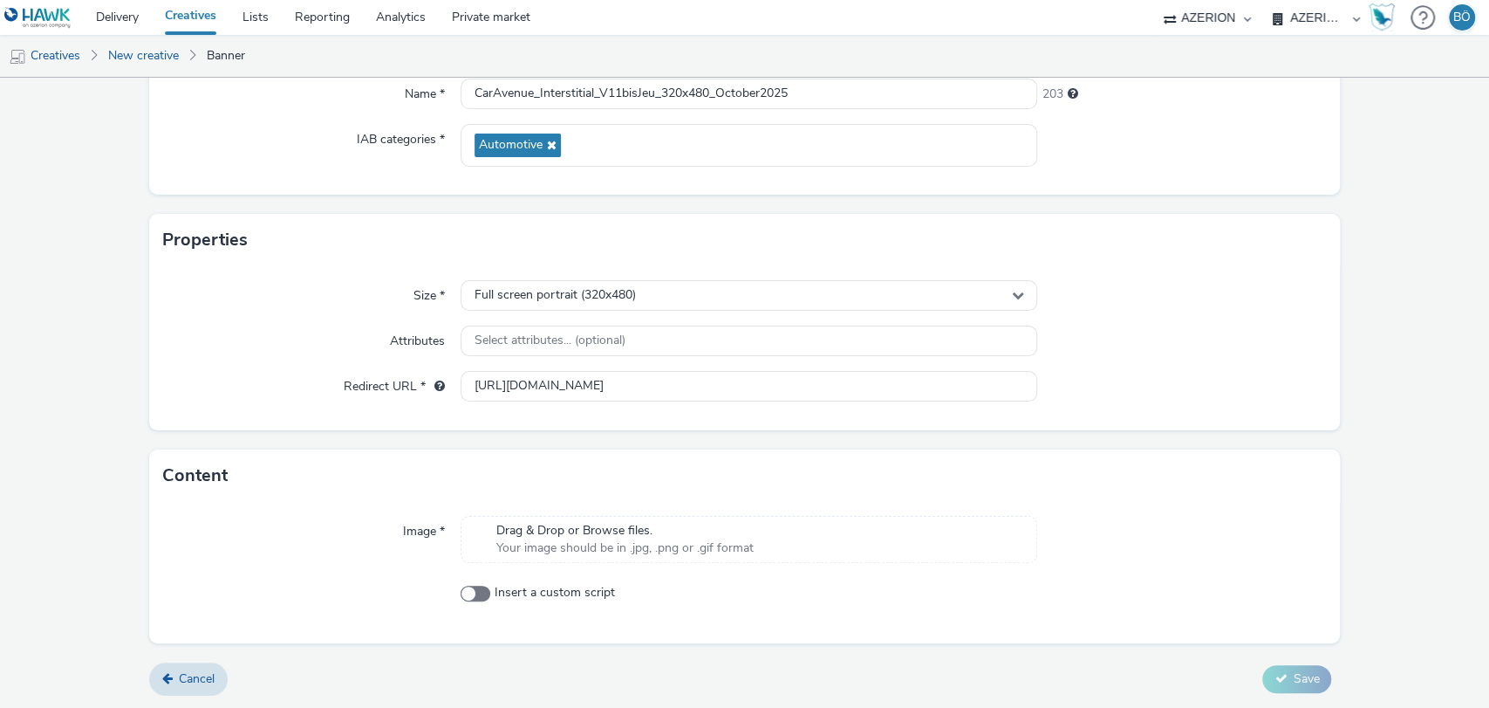
click at [609, 557] on div "Drag & Drop or Browse files. Your image should be in .jpg, .png or .gif format" at bounding box center [750, 539] width 578 height 47
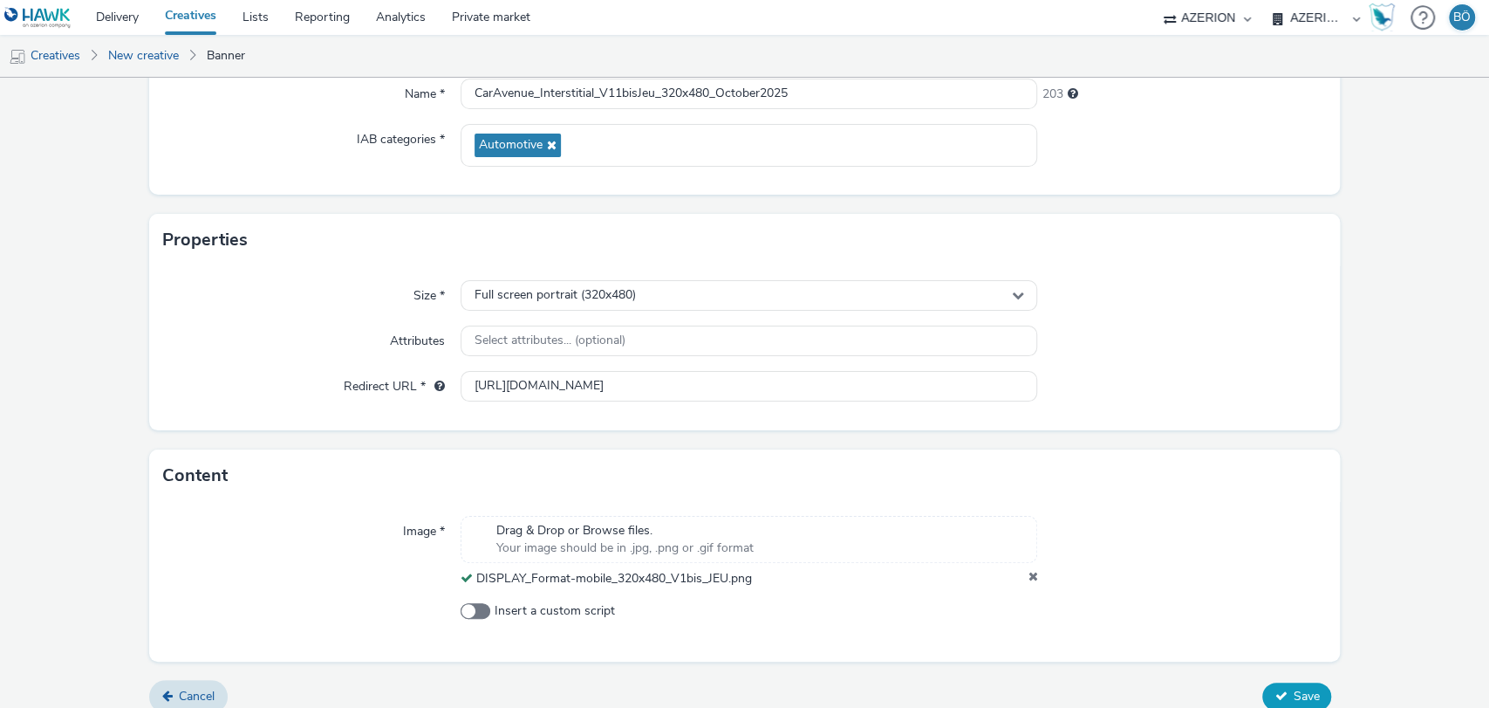
click at [1293, 693] on span "Save" at bounding box center [1306, 695] width 26 height 17
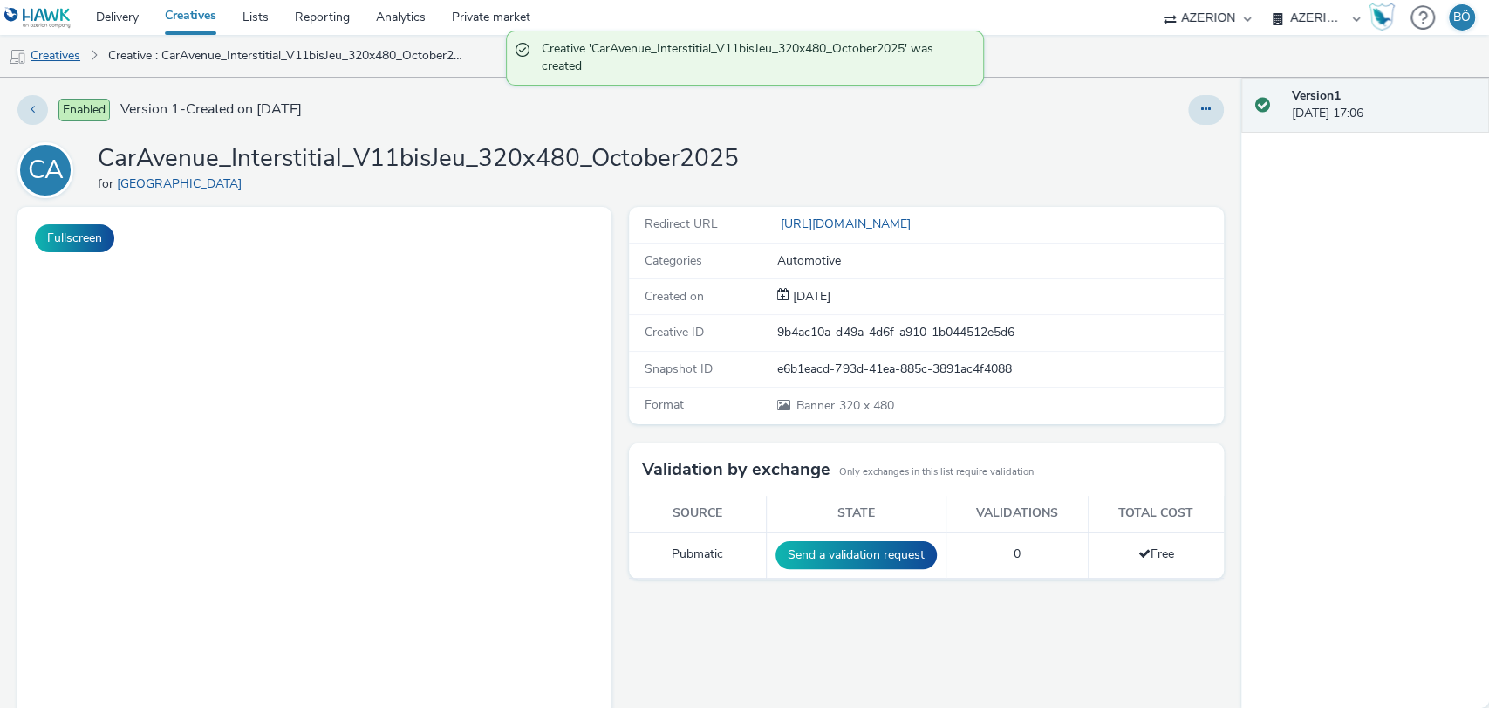
click at [61, 51] on link "Creatives" at bounding box center [44, 56] width 89 height 42
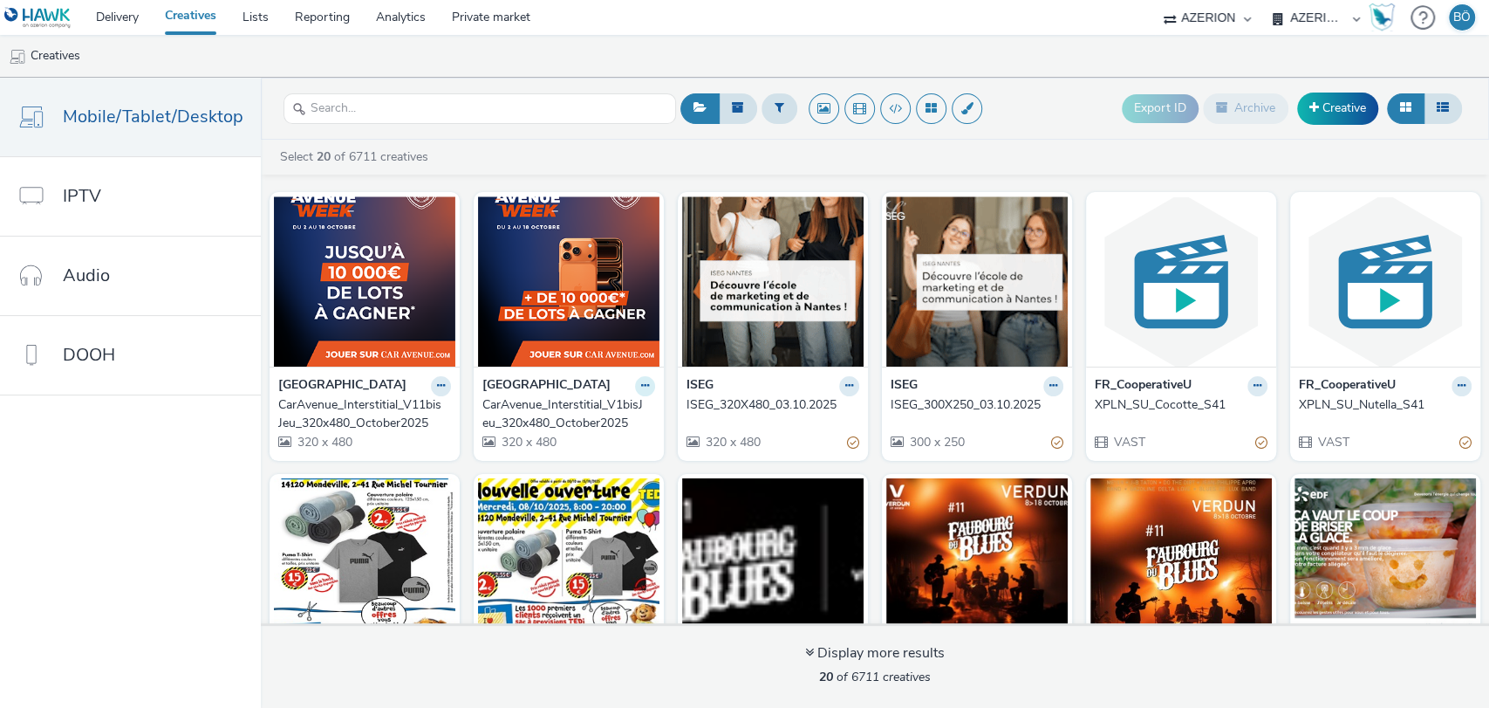
click at [641, 385] on icon at bounding box center [645, 385] width 8 height 10
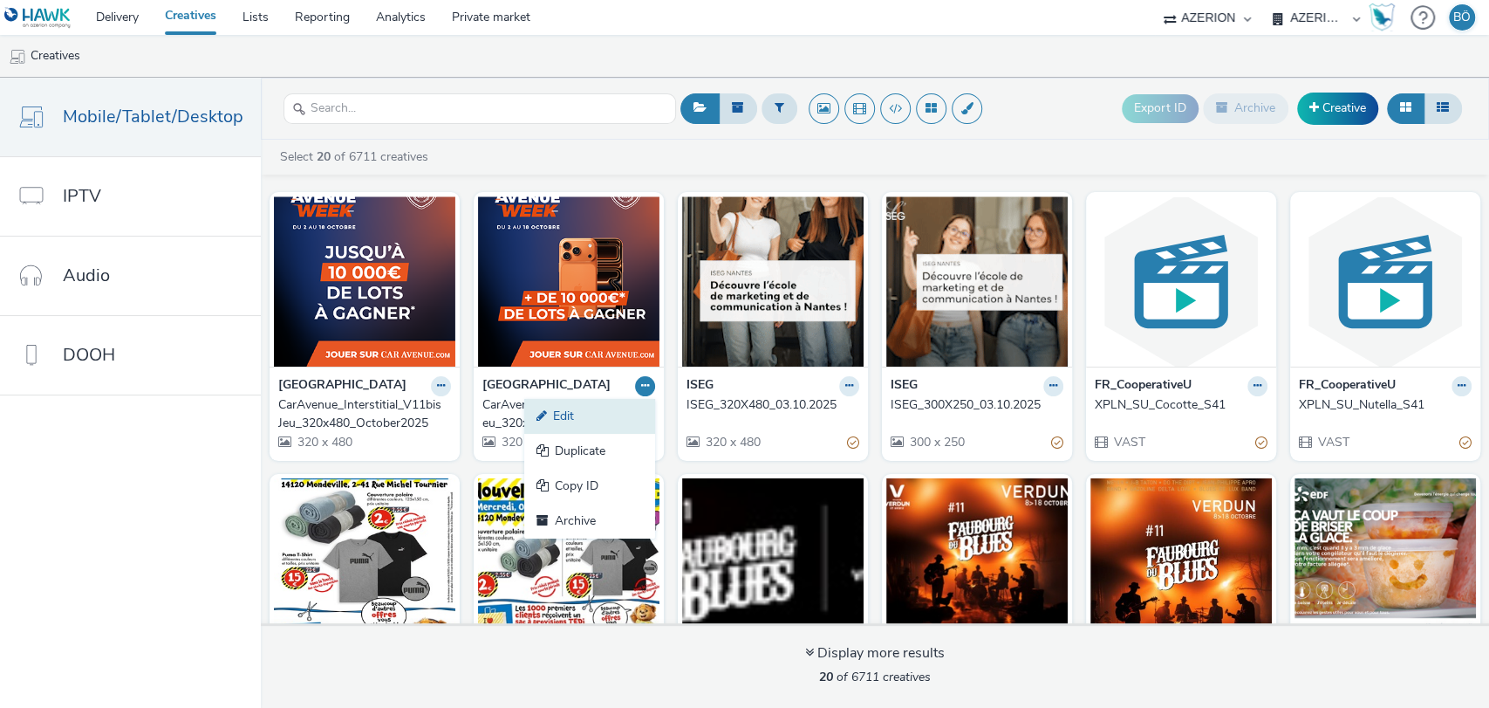
click at [621, 406] on link "Edit" at bounding box center [589, 416] width 131 height 35
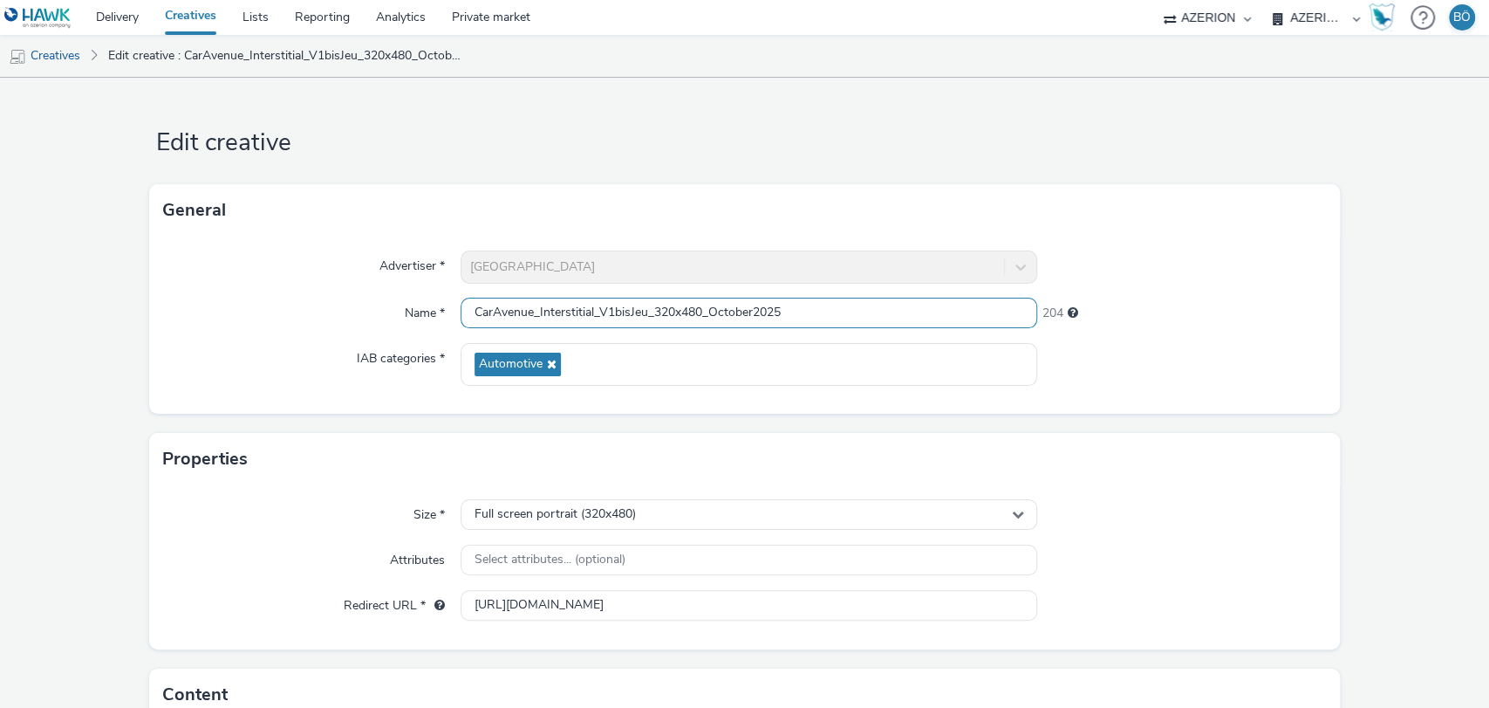
click at [627, 307] on input "CarAvenue_Interstitial_V1bisJeu_320x480_October2025" at bounding box center [750, 312] width 578 height 31
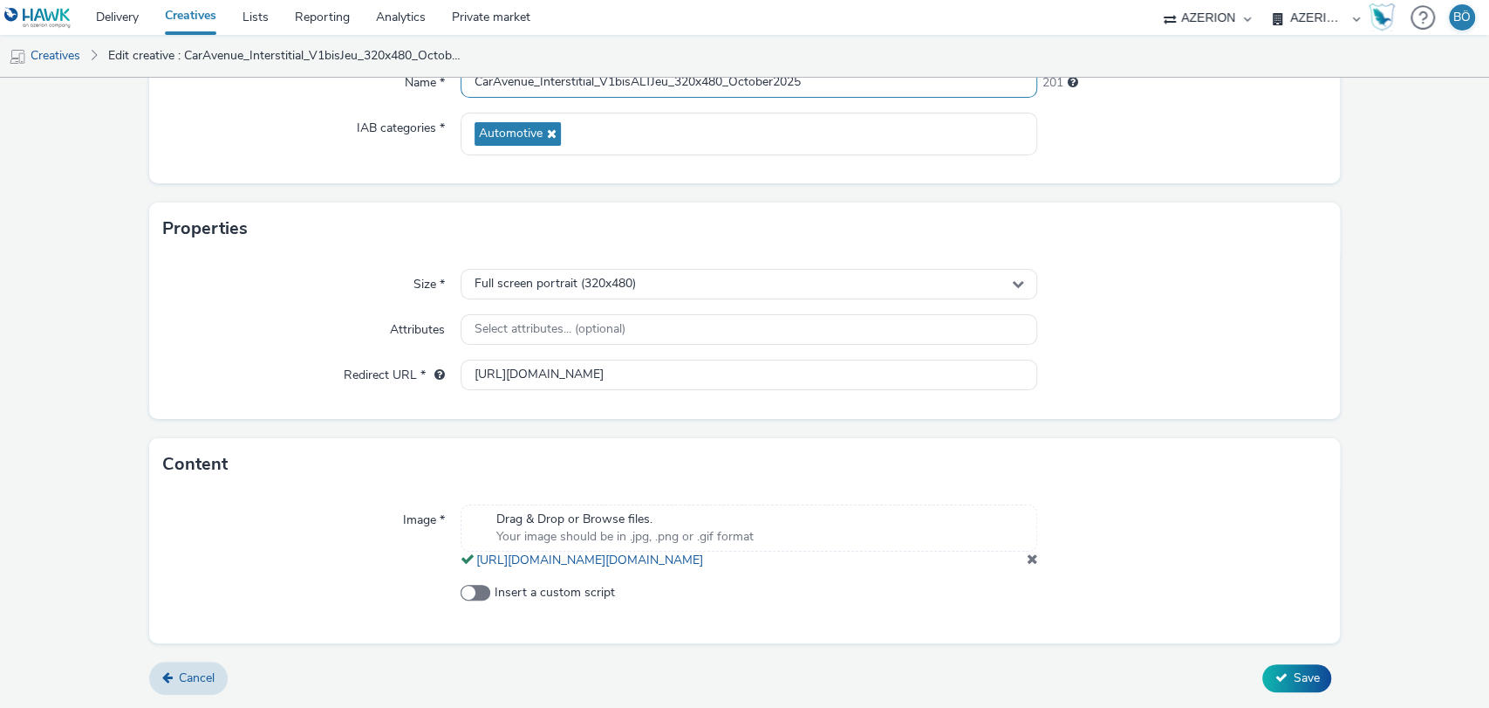
scroll to position [248, 0]
type input "CarAvenue_Interstitial_V1bisALTJeu_320x480_October2025"
click at [1293, 672] on span "Save" at bounding box center [1306, 677] width 26 height 17
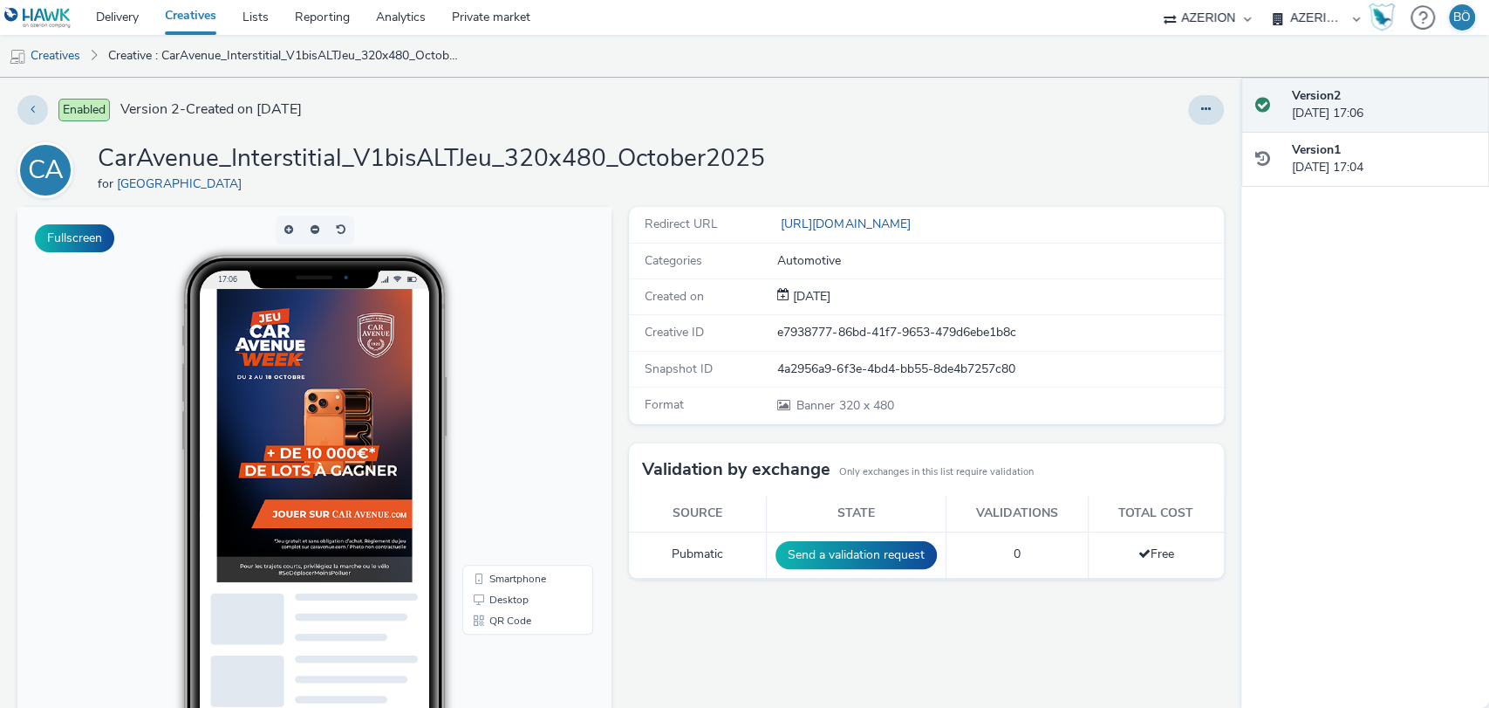
drag, startPoint x: 59, startPoint y: 47, endPoint x: 202, endPoint y: 53, distance: 143.2
click at [59, 47] on link "Creatives" at bounding box center [44, 56] width 89 height 42
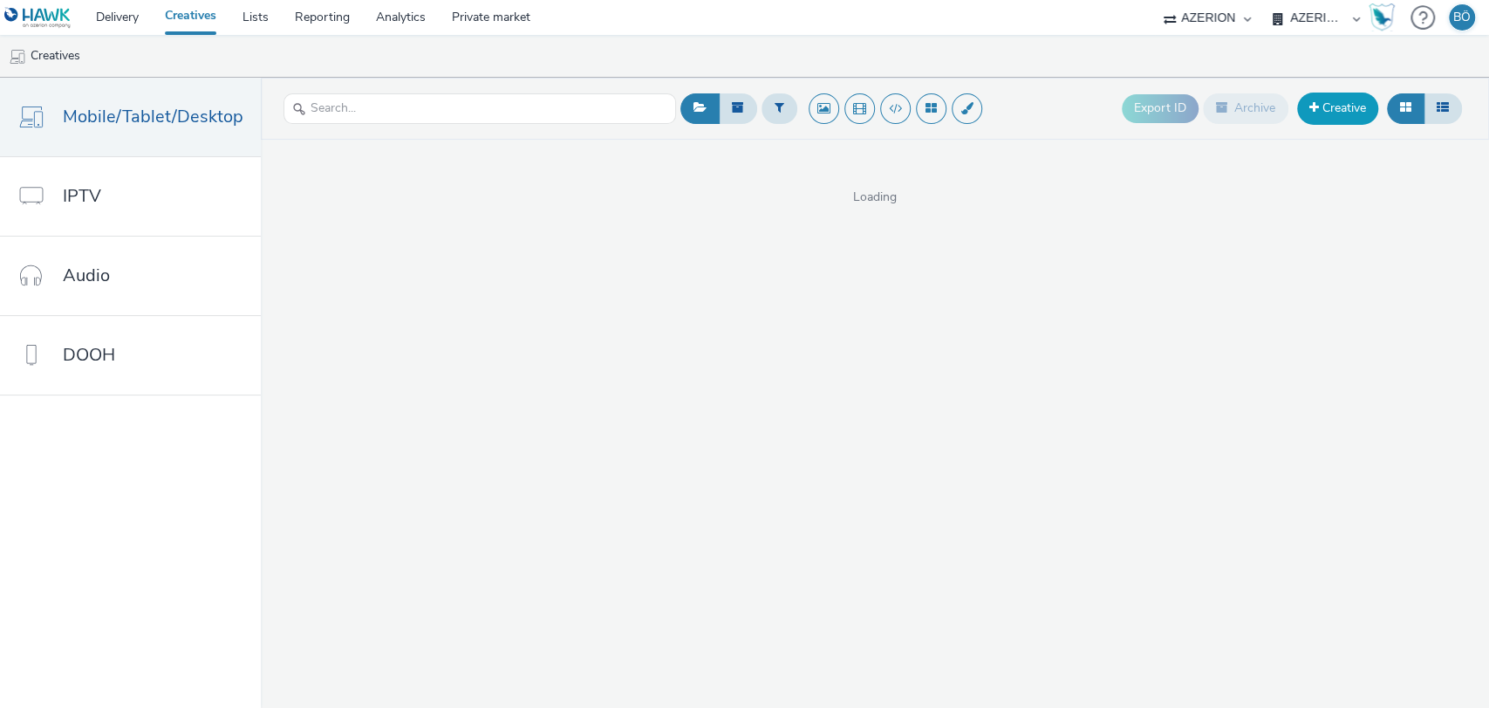
click at [1333, 98] on link "Creative" at bounding box center [1337, 107] width 81 height 31
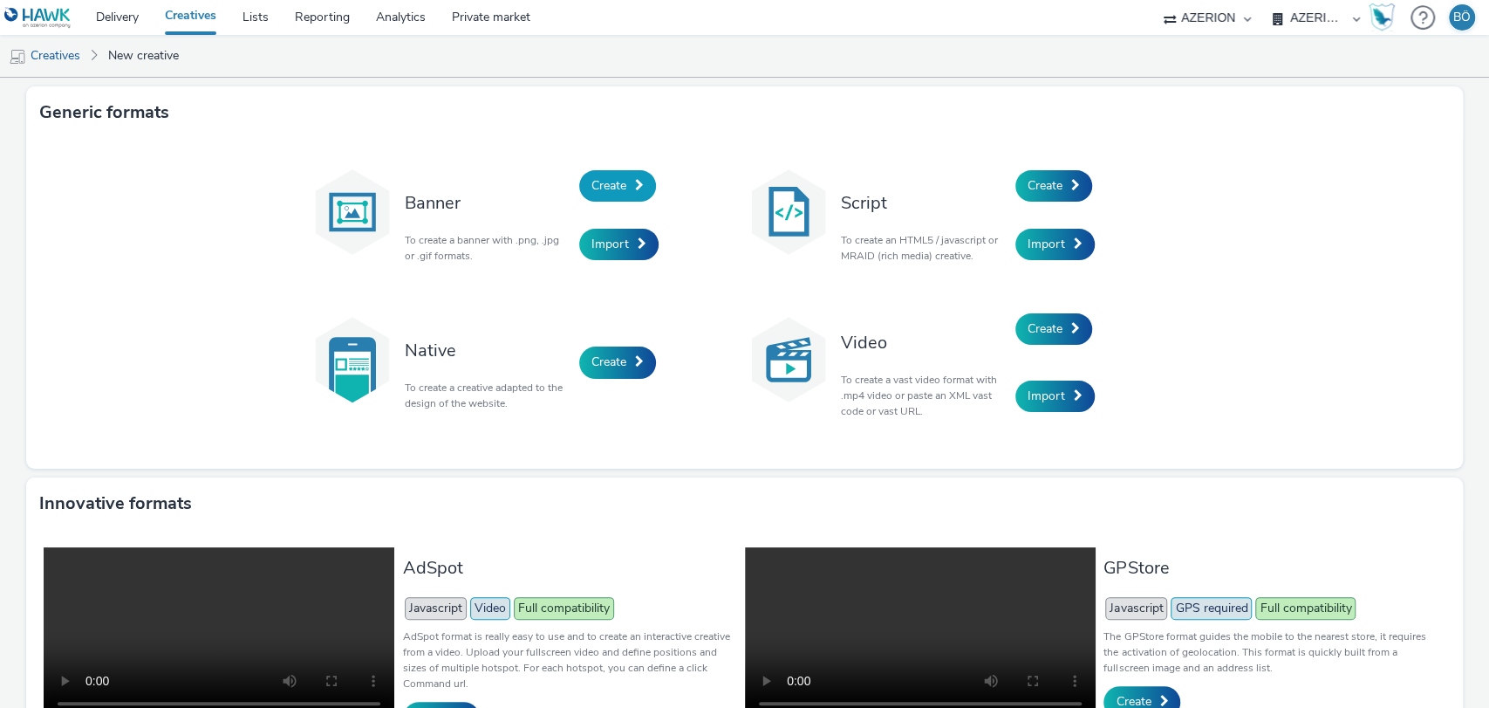
click at [635, 181] on span at bounding box center [639, 185] width 9 height 12
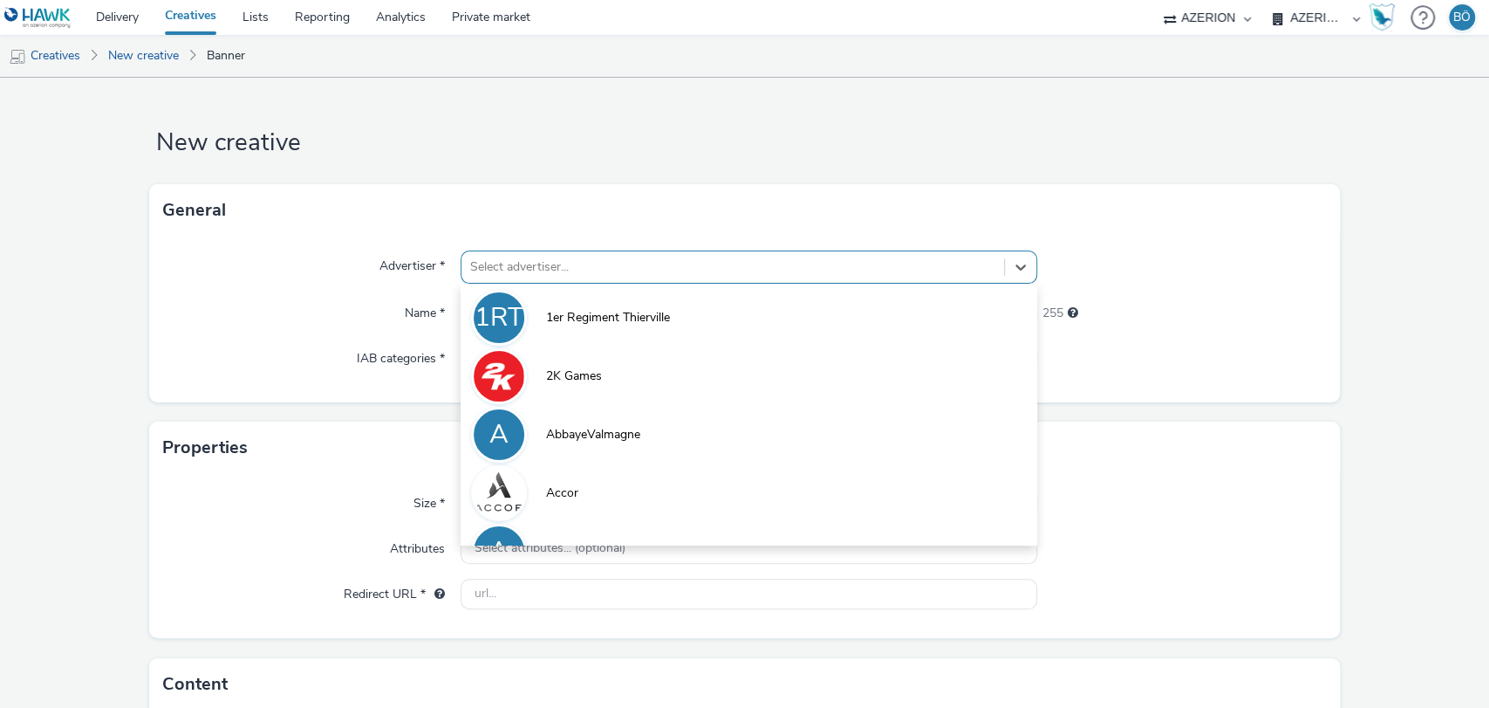
click at [579, 266] on div at bounding box center [733, 266] width 526 height 21
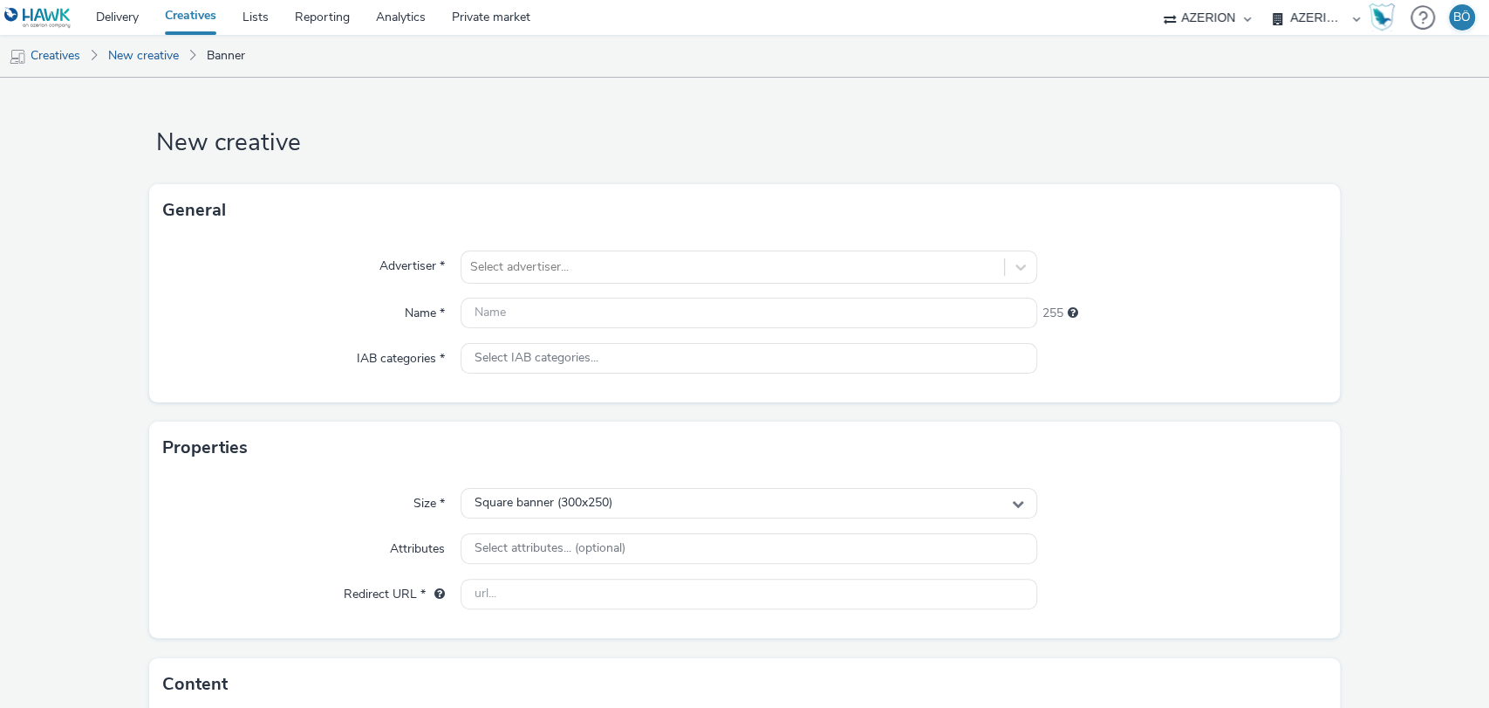
drag, startPoint x: 161, startPoint y: 283, endPoint x: 201, endPoint y: 285, distance: 40.2
click at [164, 283] on div "Advertiser *" at bounding box center [311, 266] width 297 height 33
click at [545, 318] on input "text" at bounding box center [750, 312] width 578 height 31
paste input "https://www.caravenue.com/fr/"
type input "https://www.caravenue.com/fr/"
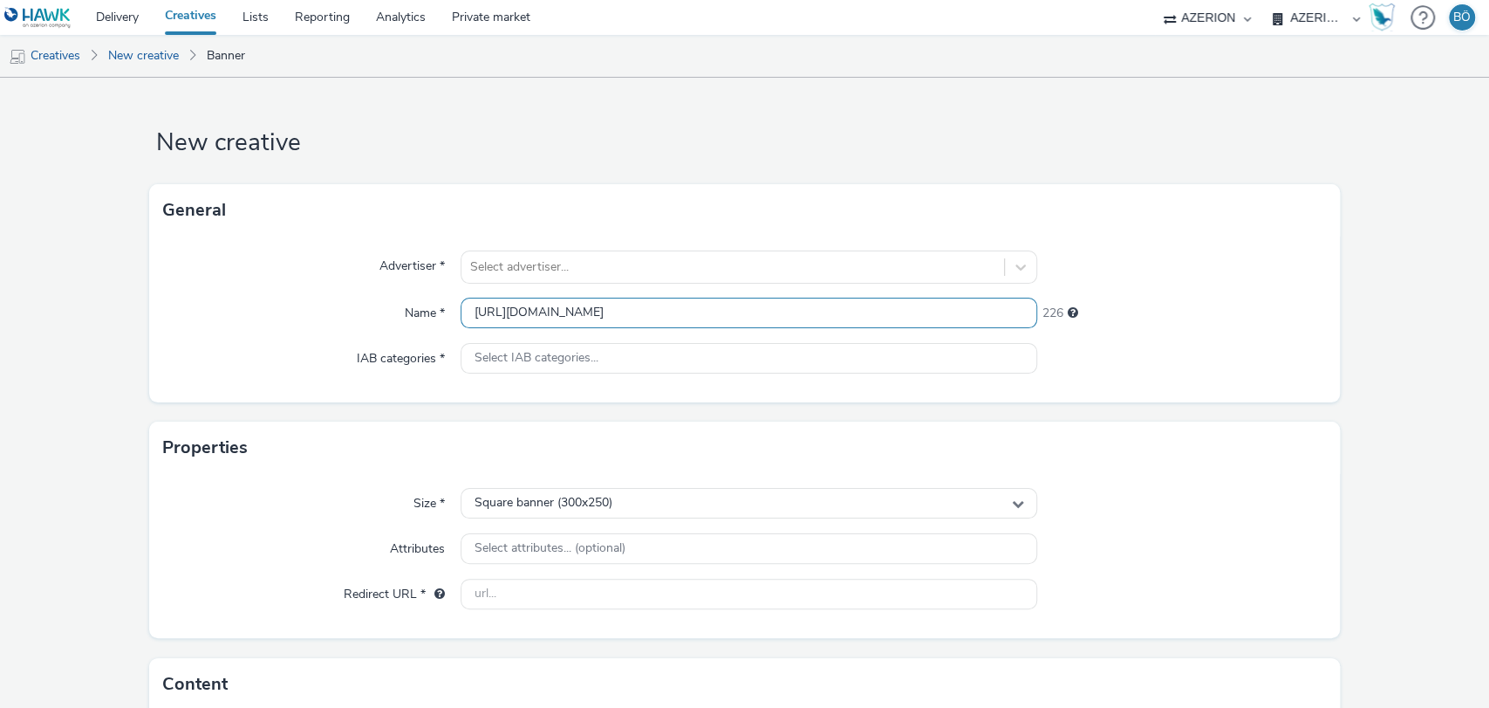
drag, startPoint x: 722, startPoint y: 302, endPoint x: 112, endPoint y: 322, distance: 611.0
click at [55, 318] on form "New creative General Advertiser * Select advertiser... Name * https://www.carav…" at bounding box center [744, 493] width 1489 height 831
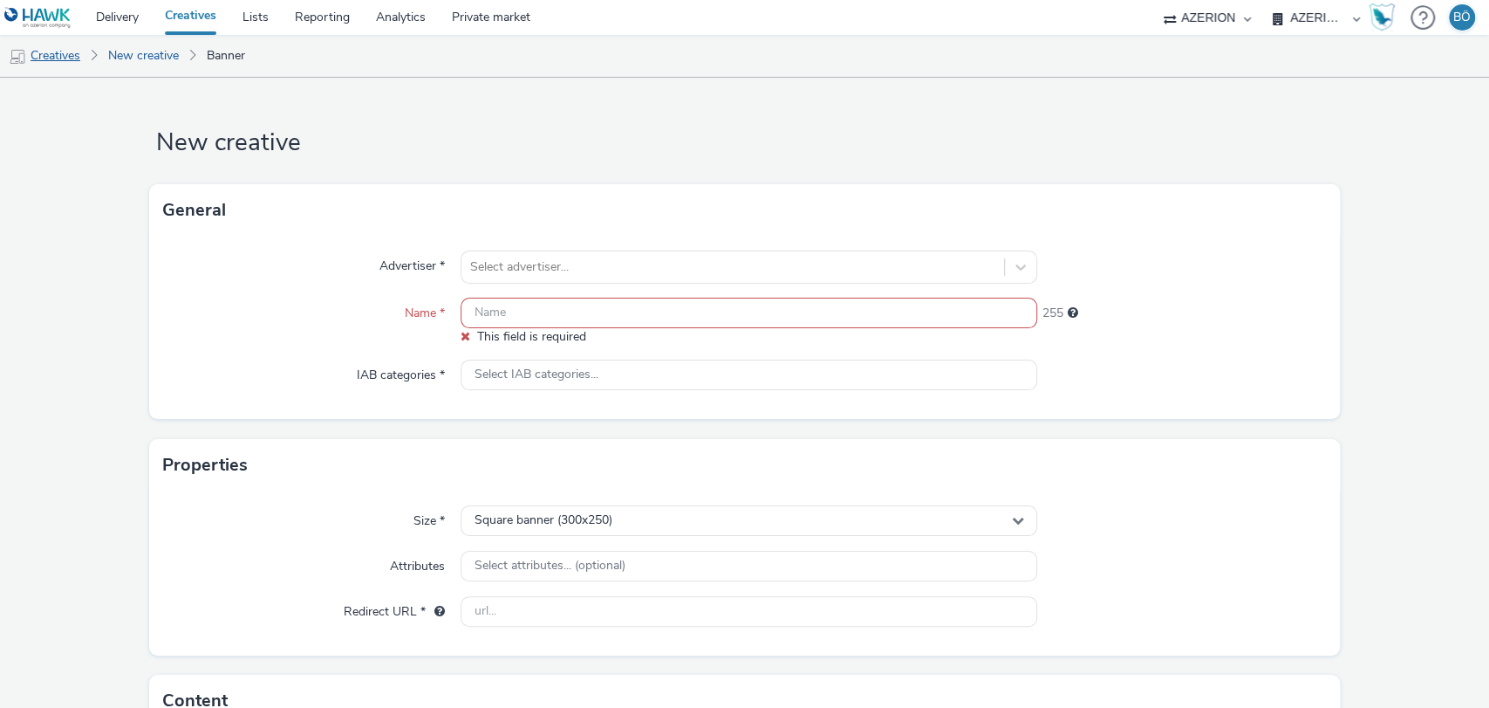
click at [63, 58] on link "Creatives" at bounding box center [44, 56] width 89 height 42
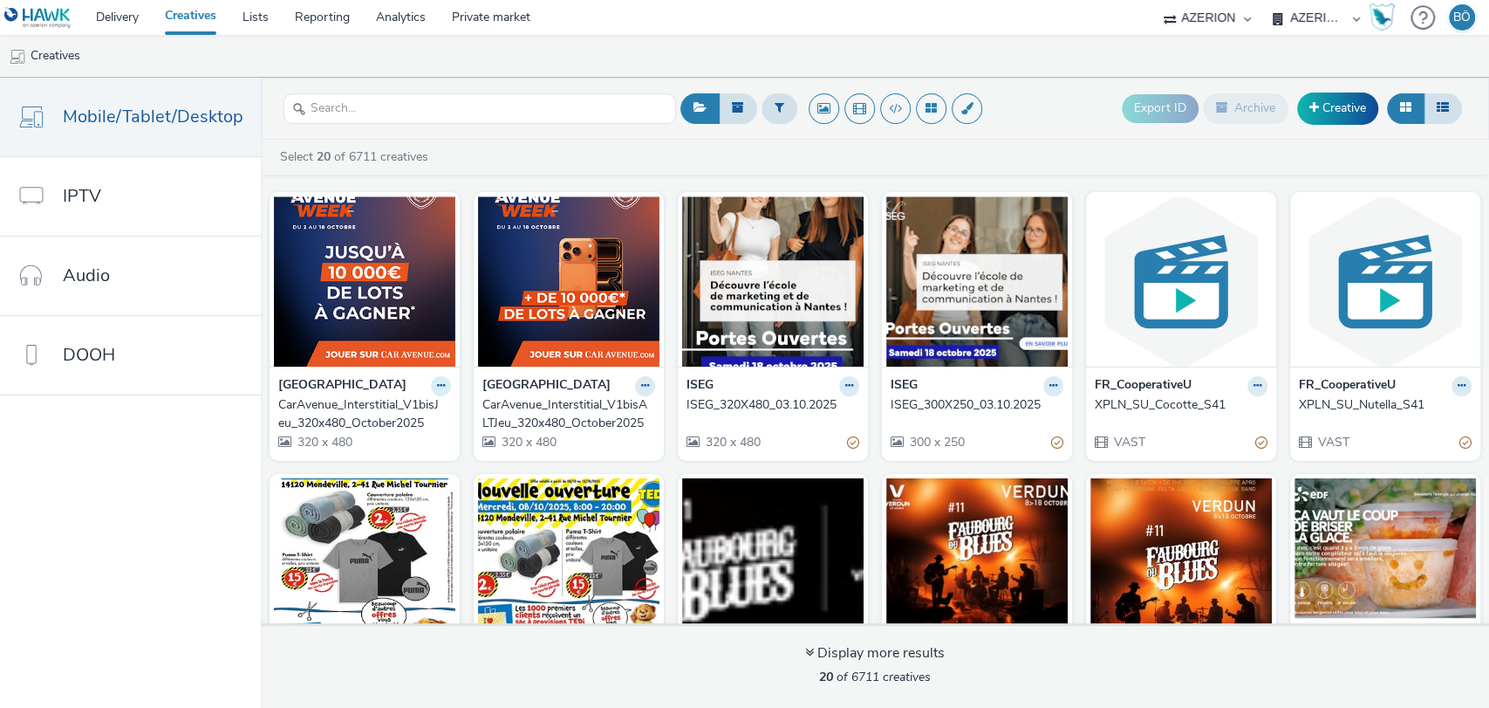
click at [431, 386] on button at bounding box center [441, 386] width 20 height 20
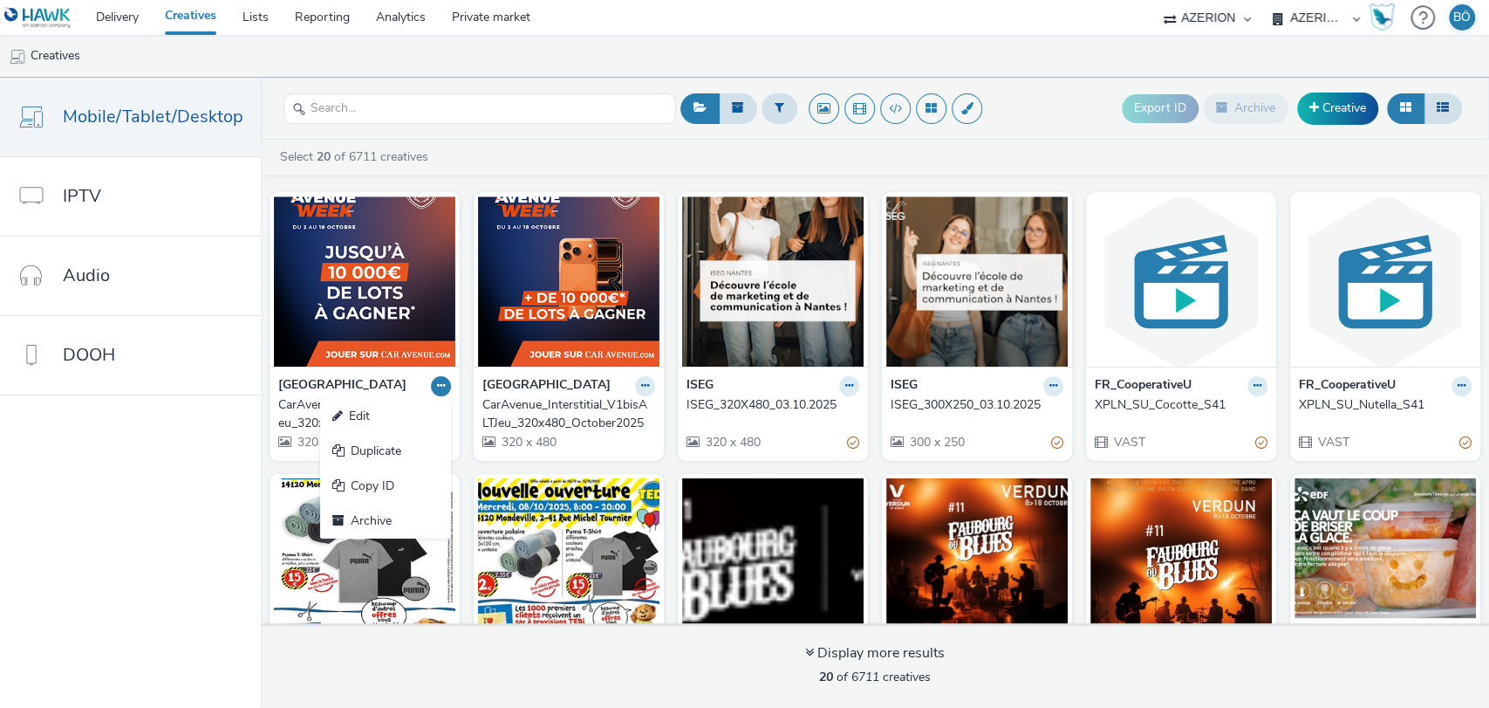
drag, startPoint x: 412, startPoint y: 404, endPoint x: 433, endPoint y: 378, distance: 33.5
click at [412, 404] on link "Edit" at bounding box center [385, 416] width 131 height 35
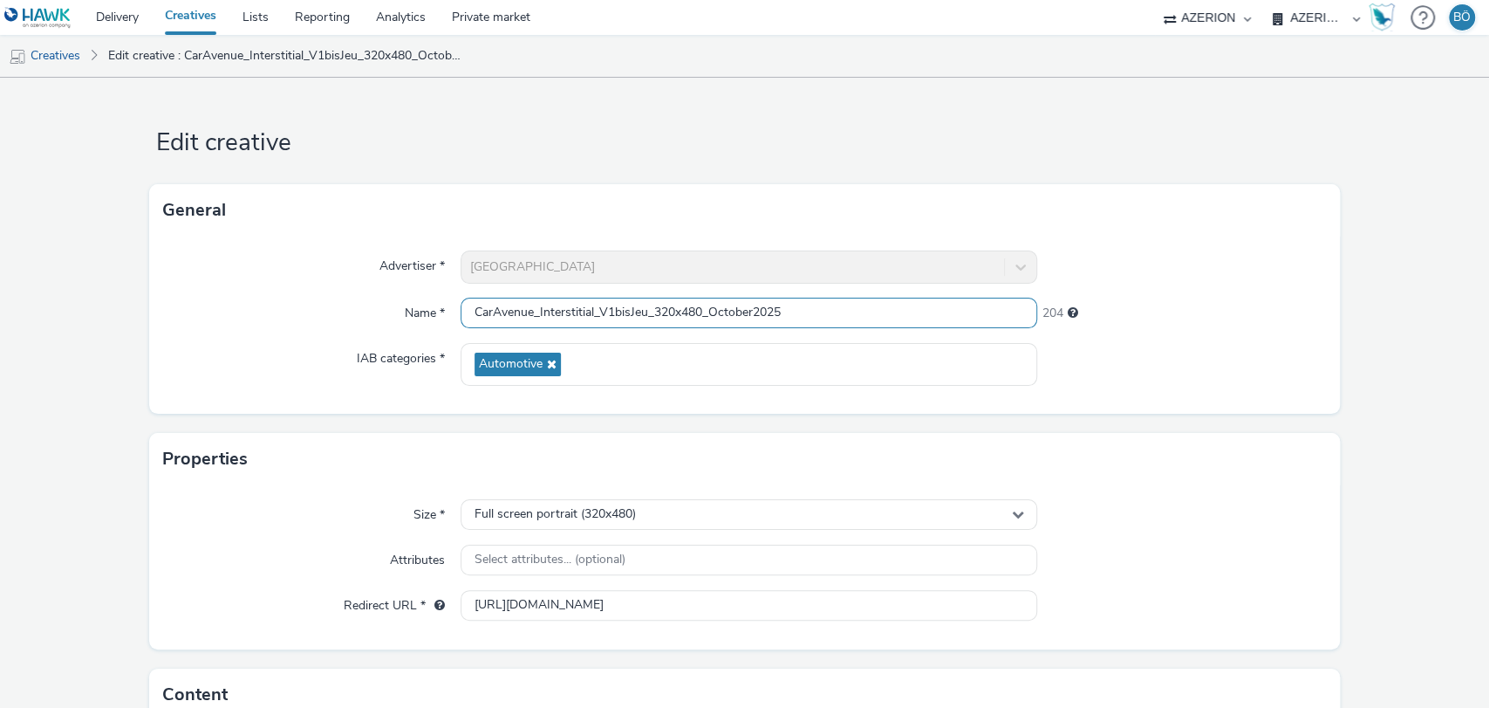
click at [612, 319] on input "CarAvenue_Interstitial_V1bisJeu_320x480_October2025" at bounding box center [750, 312] width 578 height 31
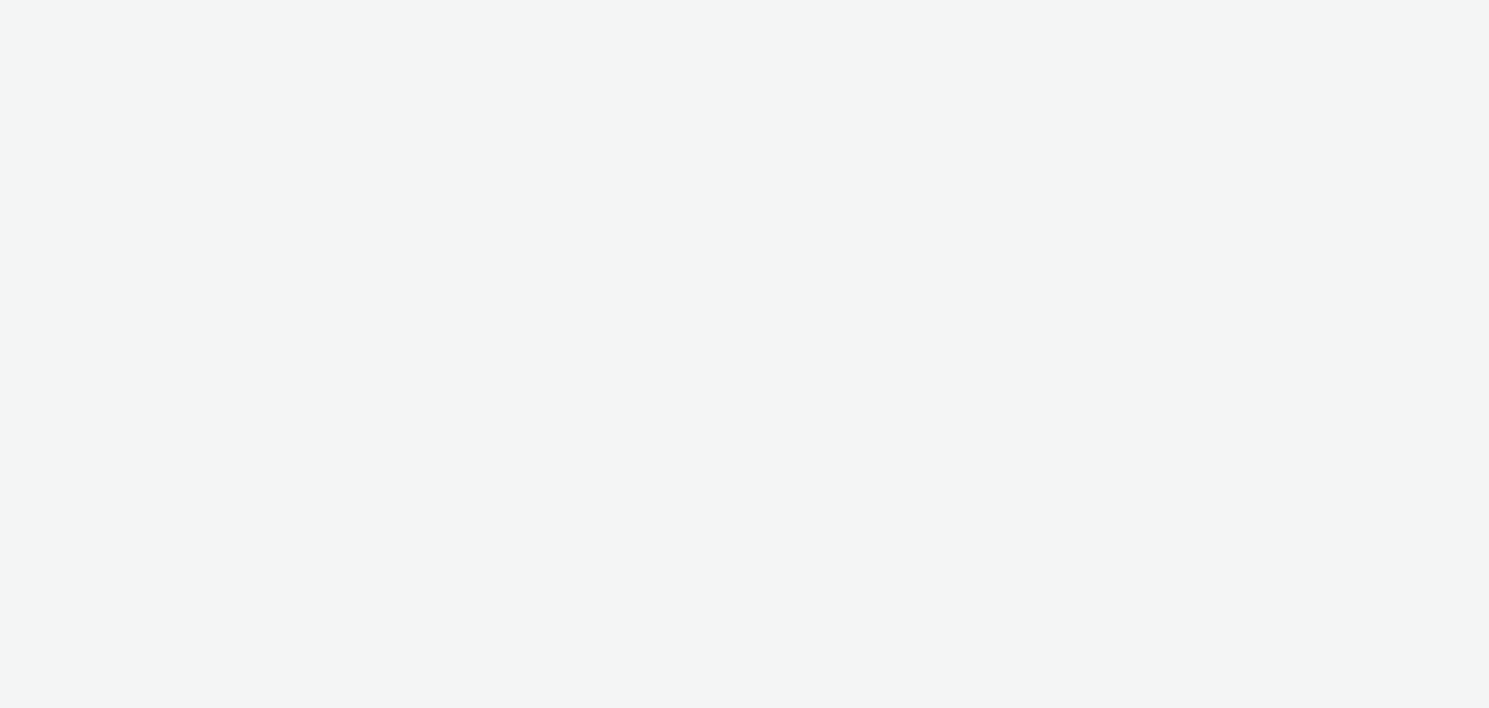
select select "ac009755-aa48-4799-8050-7a339a378eb8"
select select "79162ed7-0017-4339-93b0-3399b708648f"
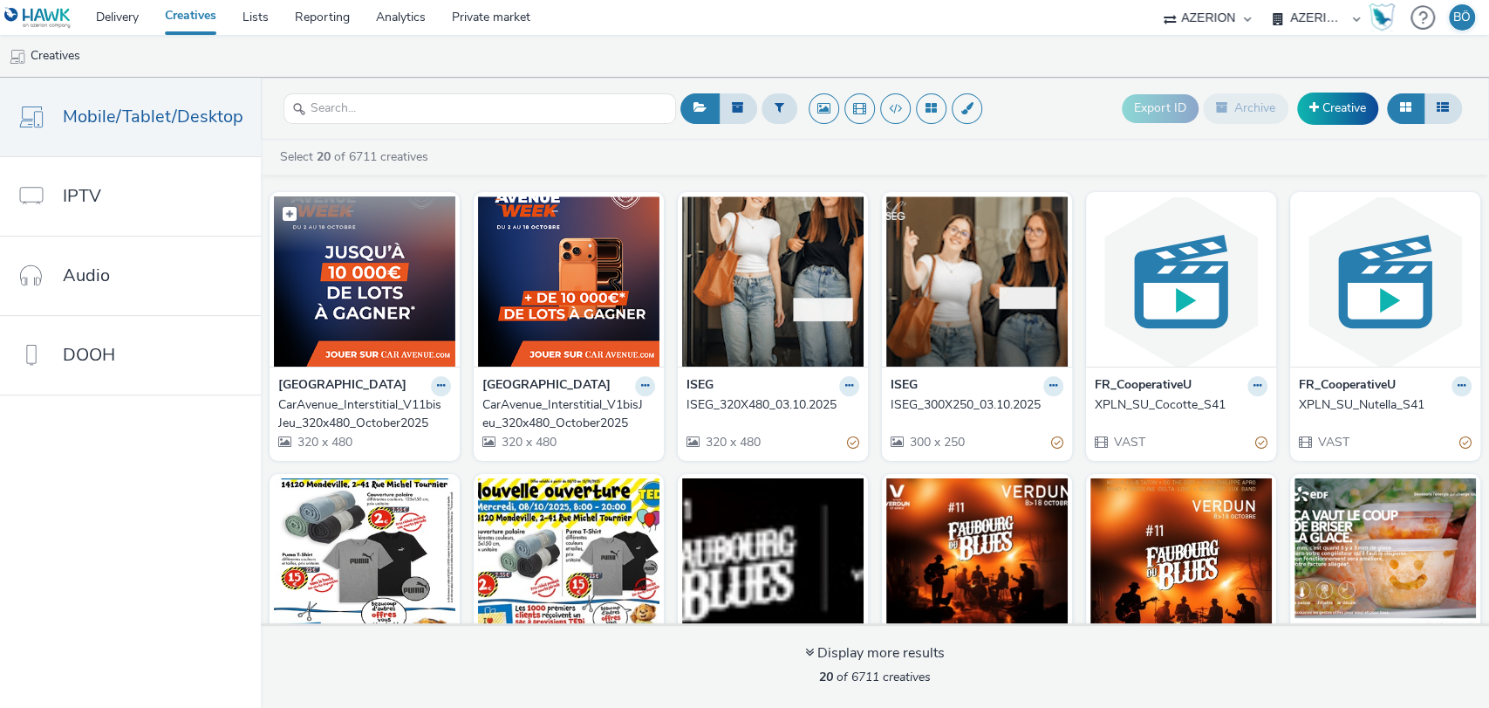
click at [385, 281] on img at bounding box center [364, 281] width 181 height 170
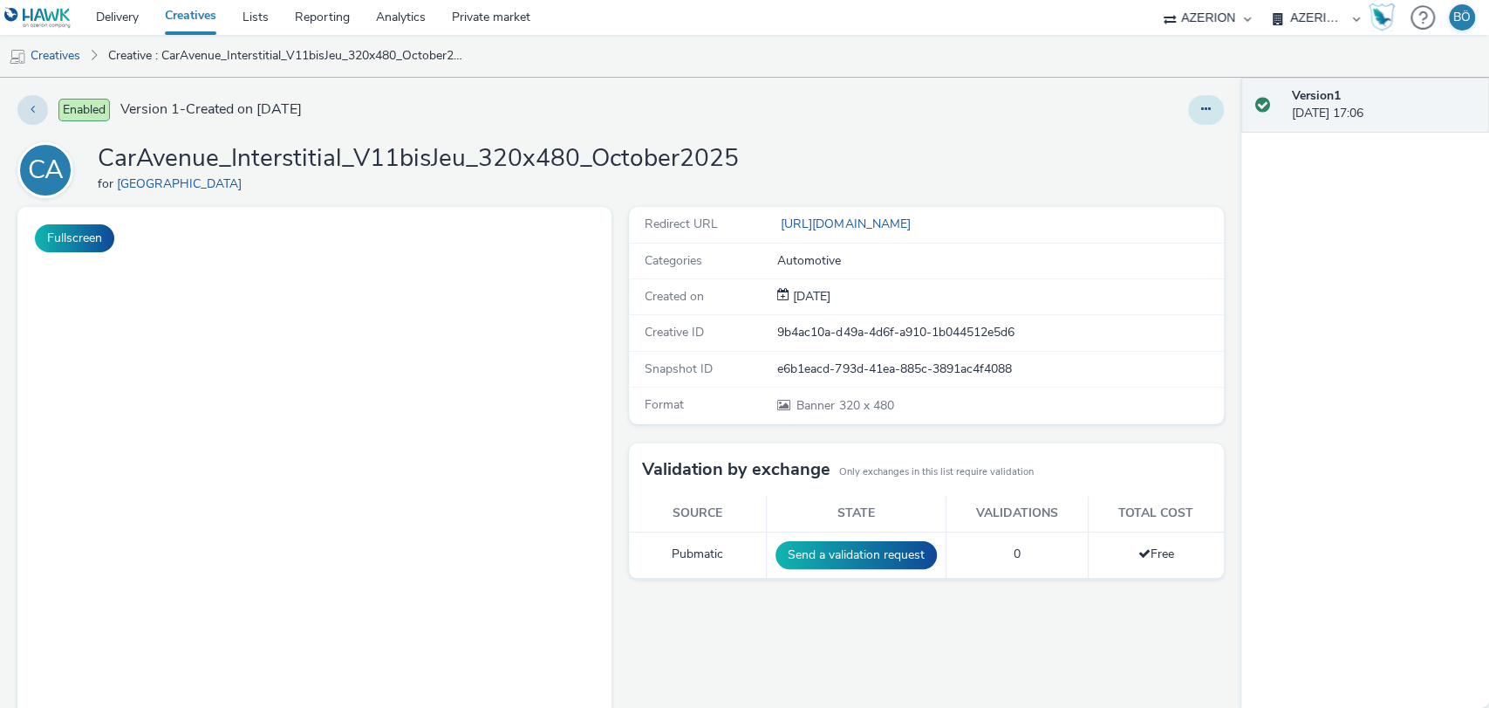
drag, startPoint x: 1199, startPoint y: 112, endPoint x: 1189, endPoint y: 119, distance: 11.9
click at [1198, 112] on button at bounding box center [1206, 110] width 36 height 30
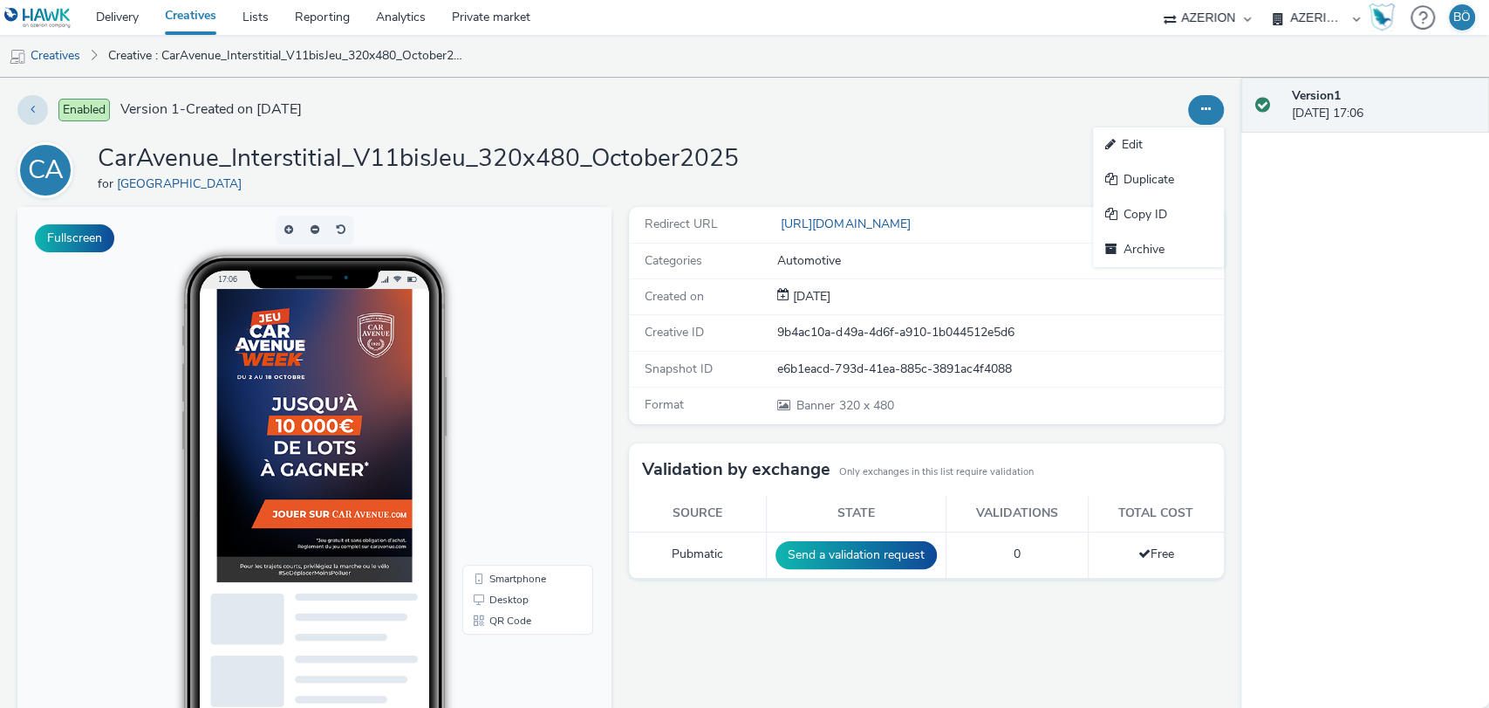
click at [1175, 140] on link "Edit" at bounding box center [1158, 144] width 131 height 35
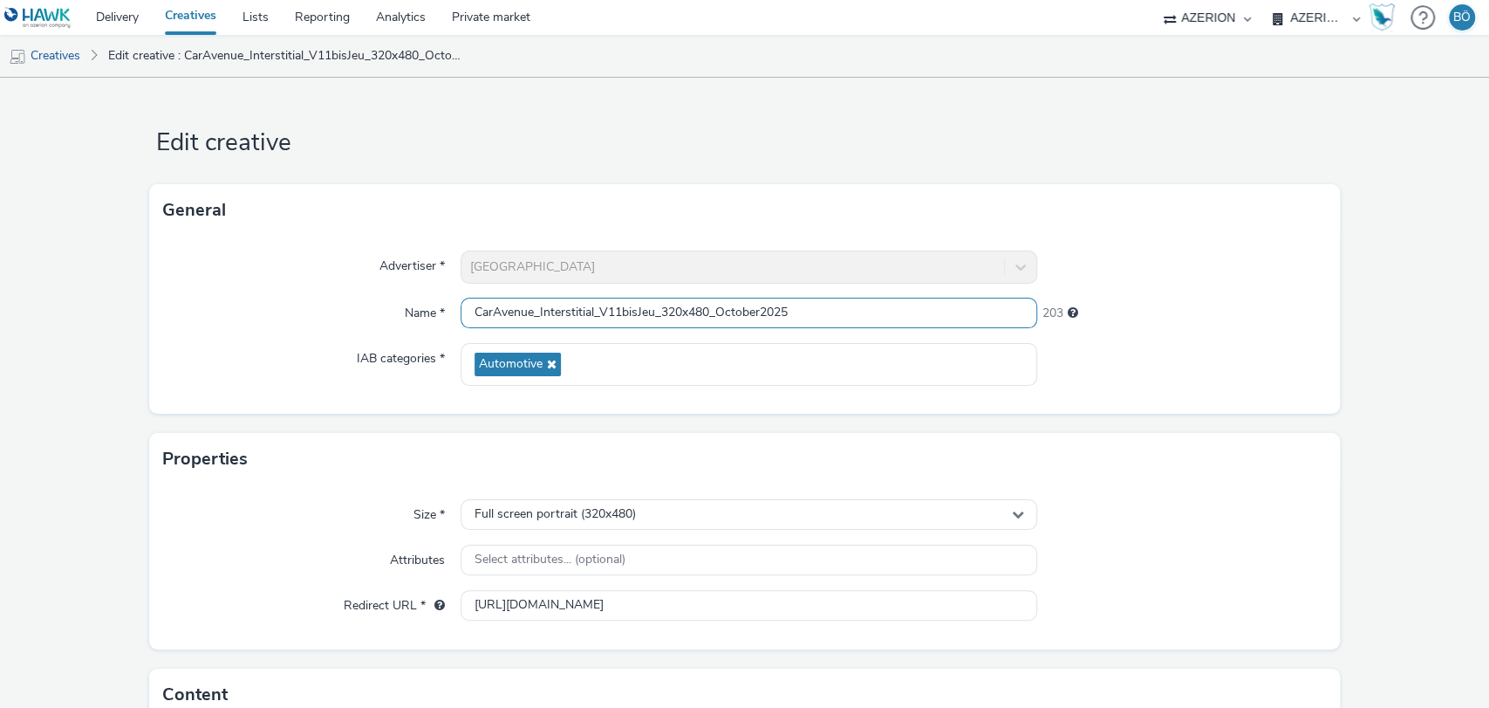
drag, startPoint x: 616, startPoint y: 308, endPoint x: 770, endPoint y: 270, distance: 158.9
click at [618, 308] on input "CarAvenue_Interstitial_V11bisJeu_320x480_October2025" at bounding box center [750, 312] width 578 height 31
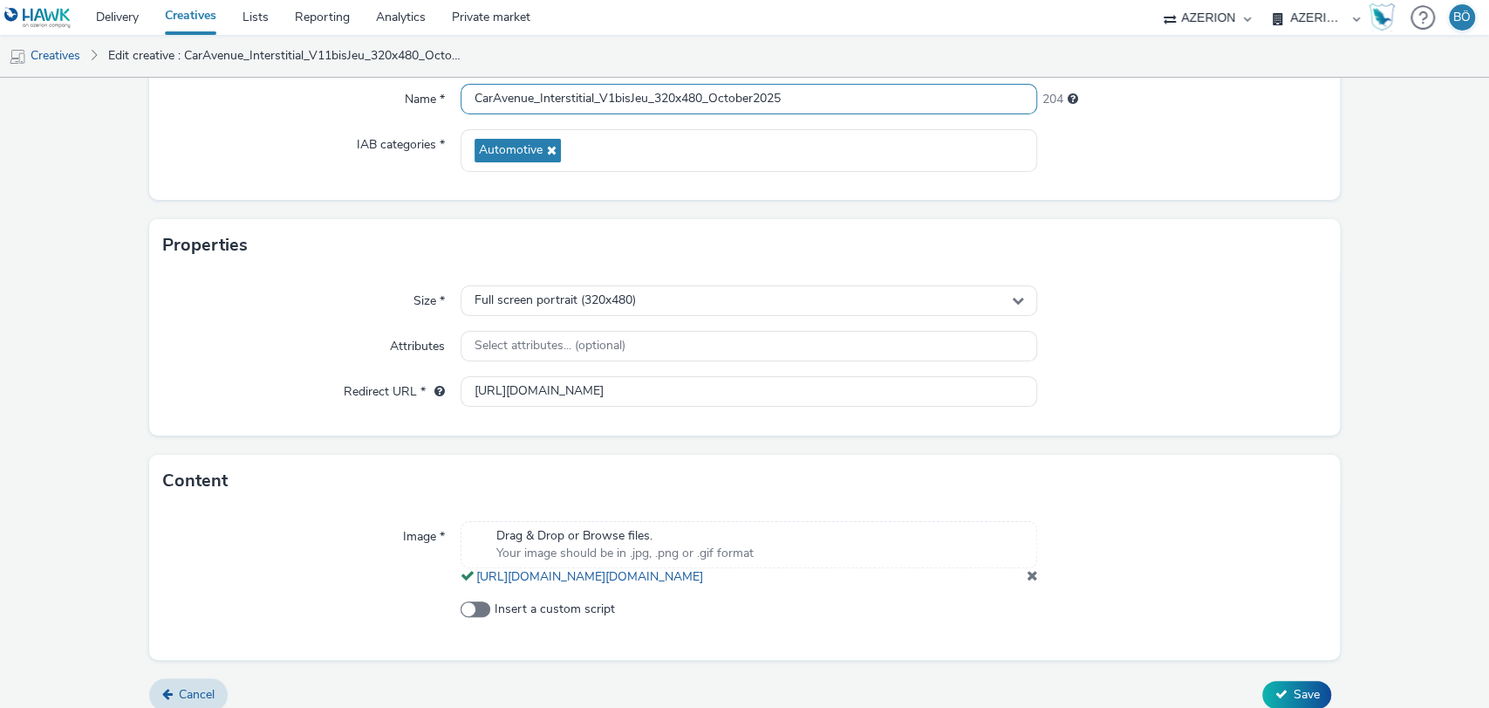
scroll to position [248, 0]
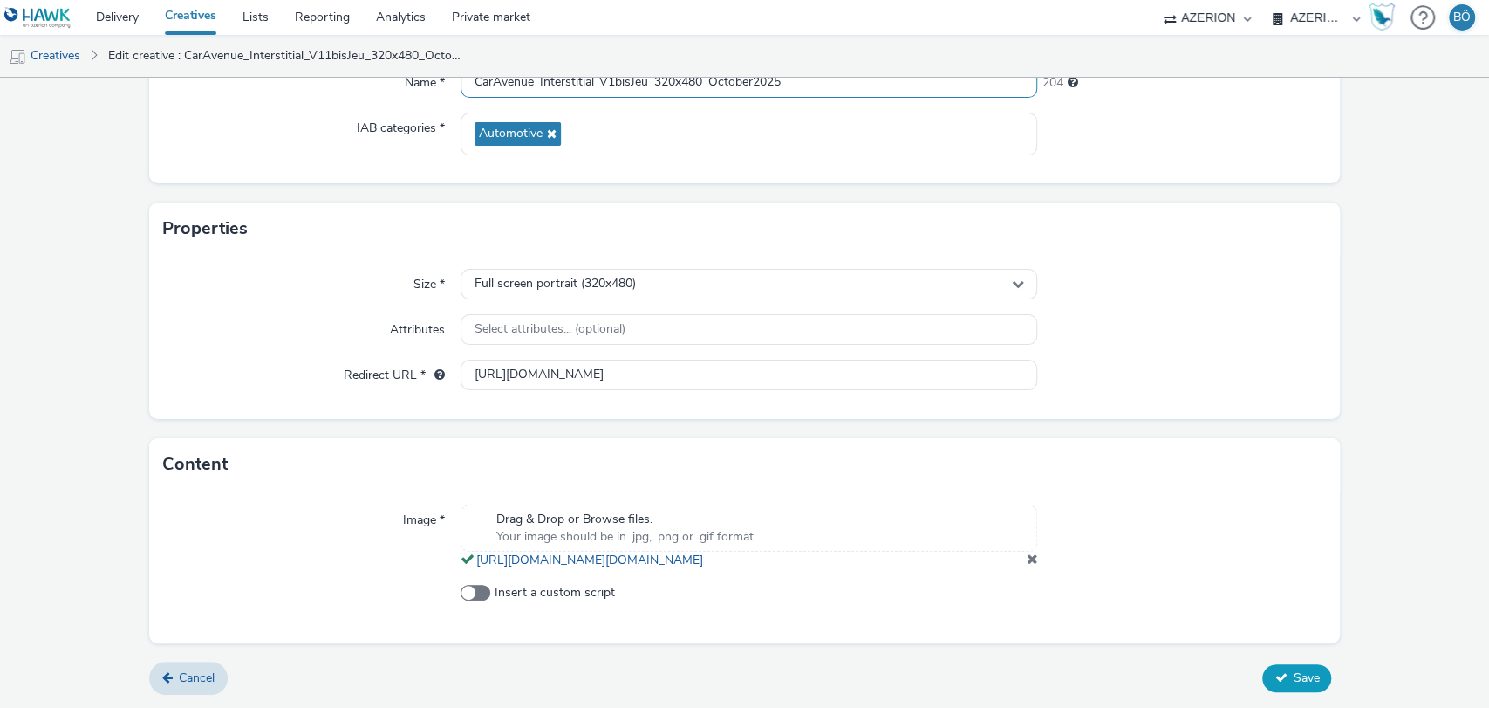
type input "CarAvenue_Interstitial_V1bisJeu_320x480_October2025"
click at [1297, 670] on span "Save" at bounding box center [1306, 677] width 26 height 17
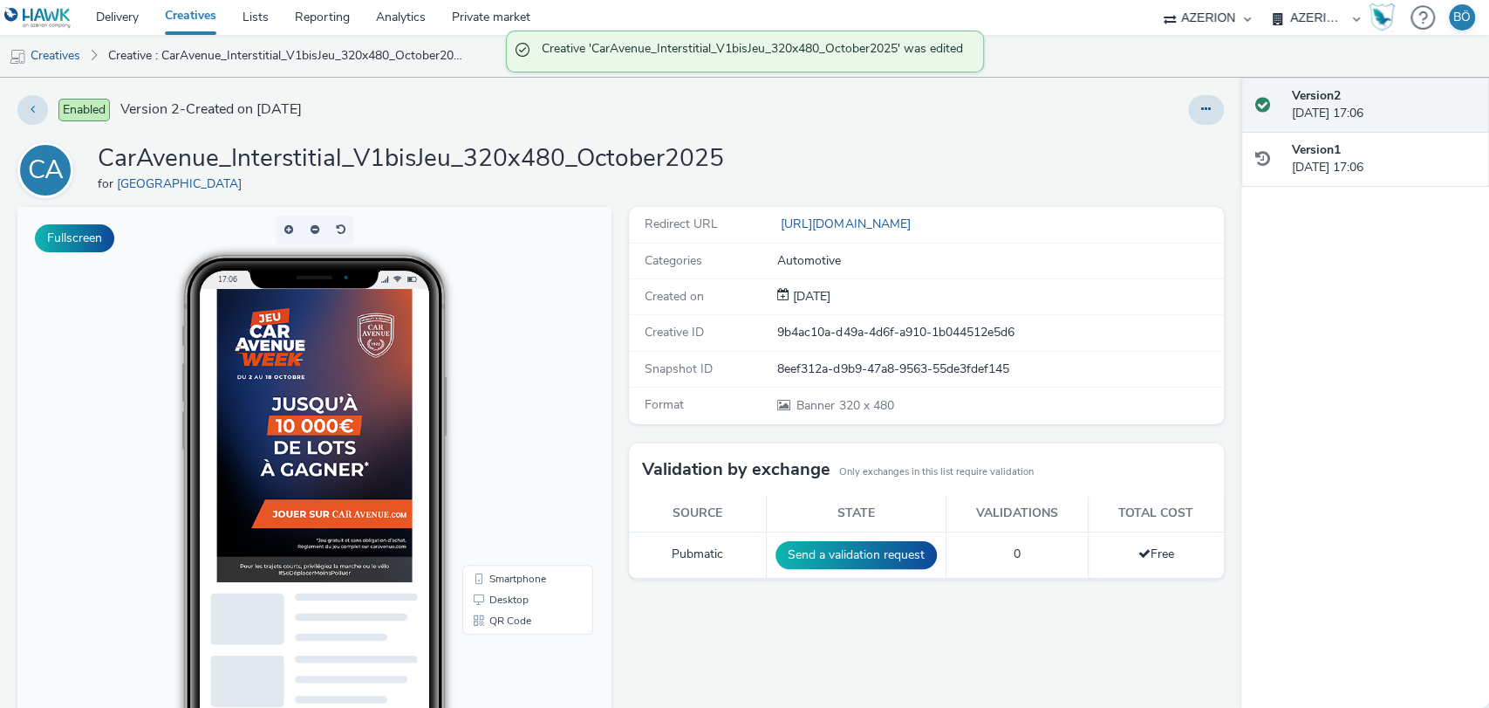
drag, startPoint x: 46, startPoint y: 51, endPoint x: 377, endPoint y: 72, distance: 331.3
click at [46, 51] on link "Creatives" at bounding box center [44, 56] width 89 height 42
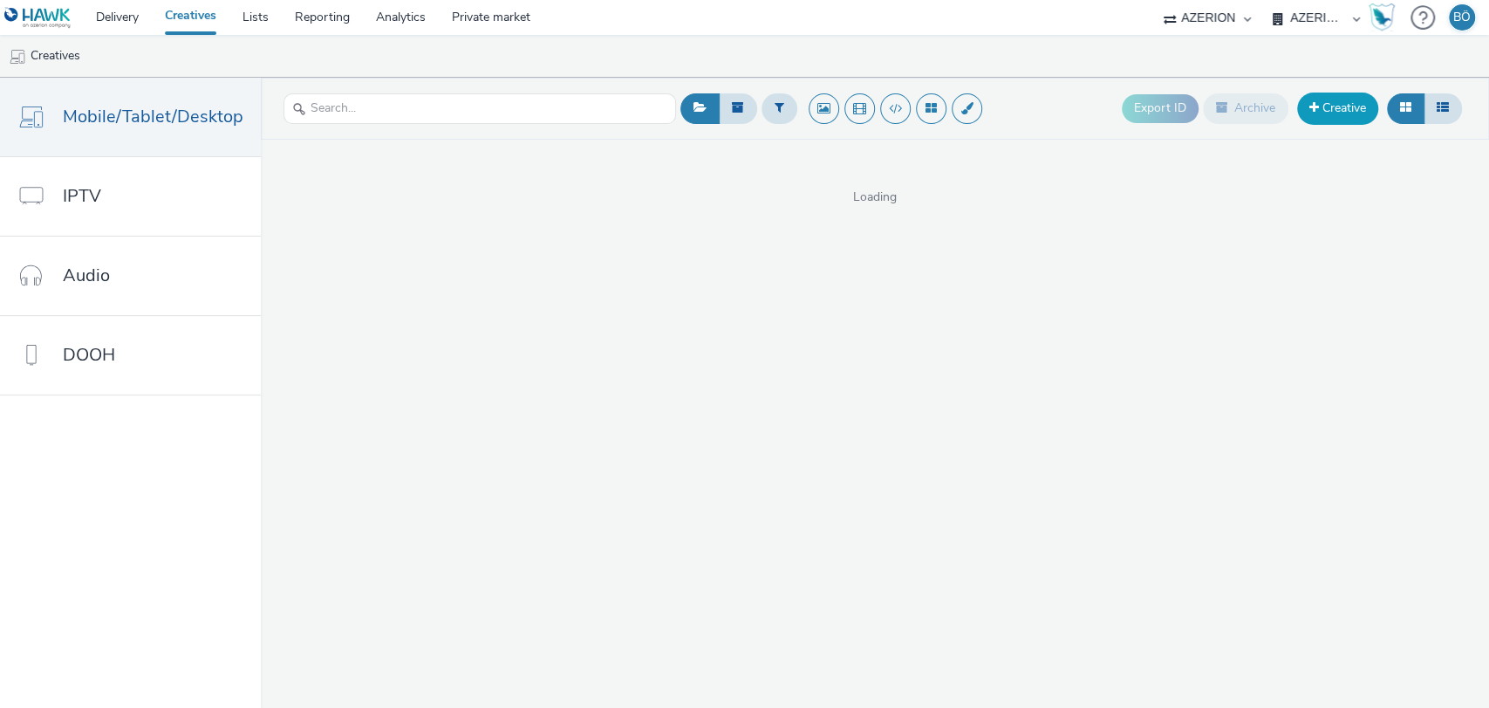
click at [1325, 96] on link "Creative" at bounding box center [1337, 107] width 81 height 31
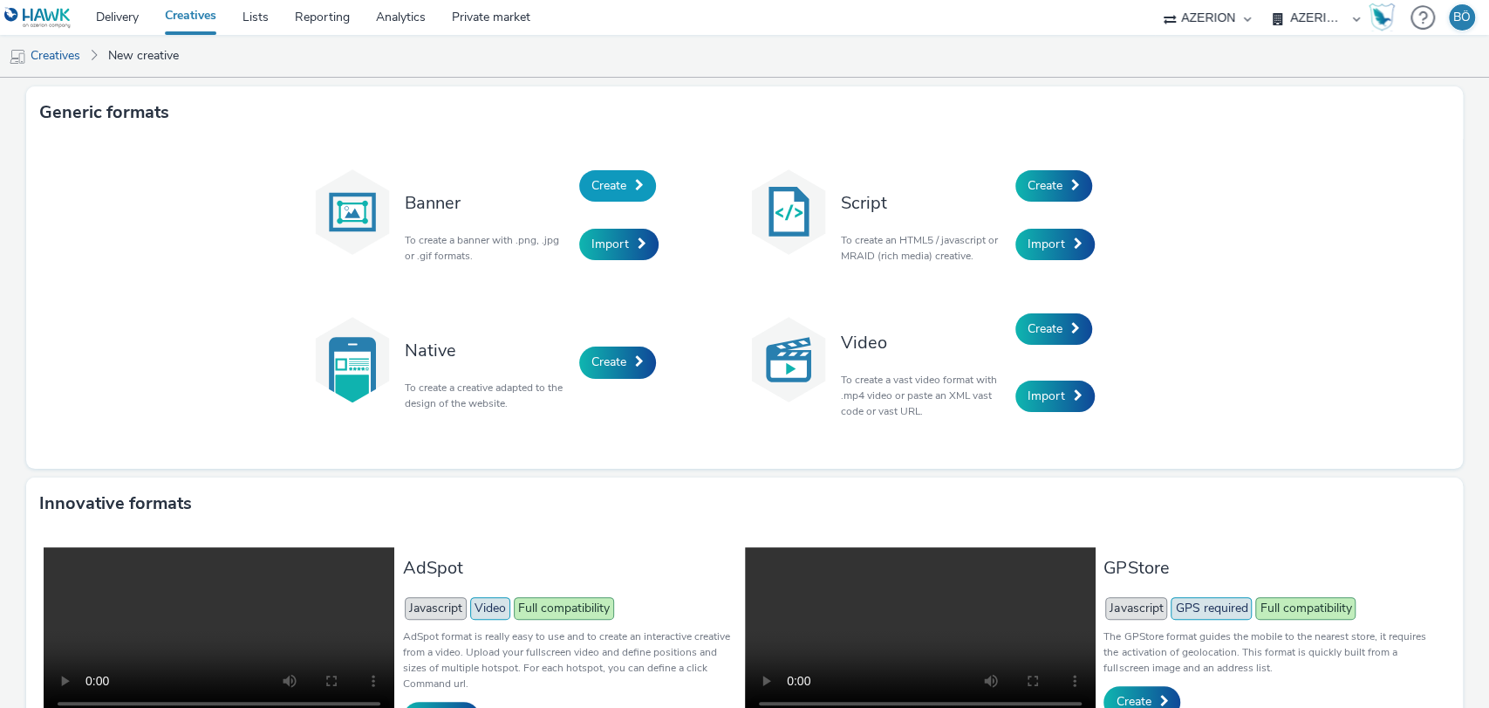
click at [610, 188] on span "Create" at bounding box center [608, 185] width 35 height 17
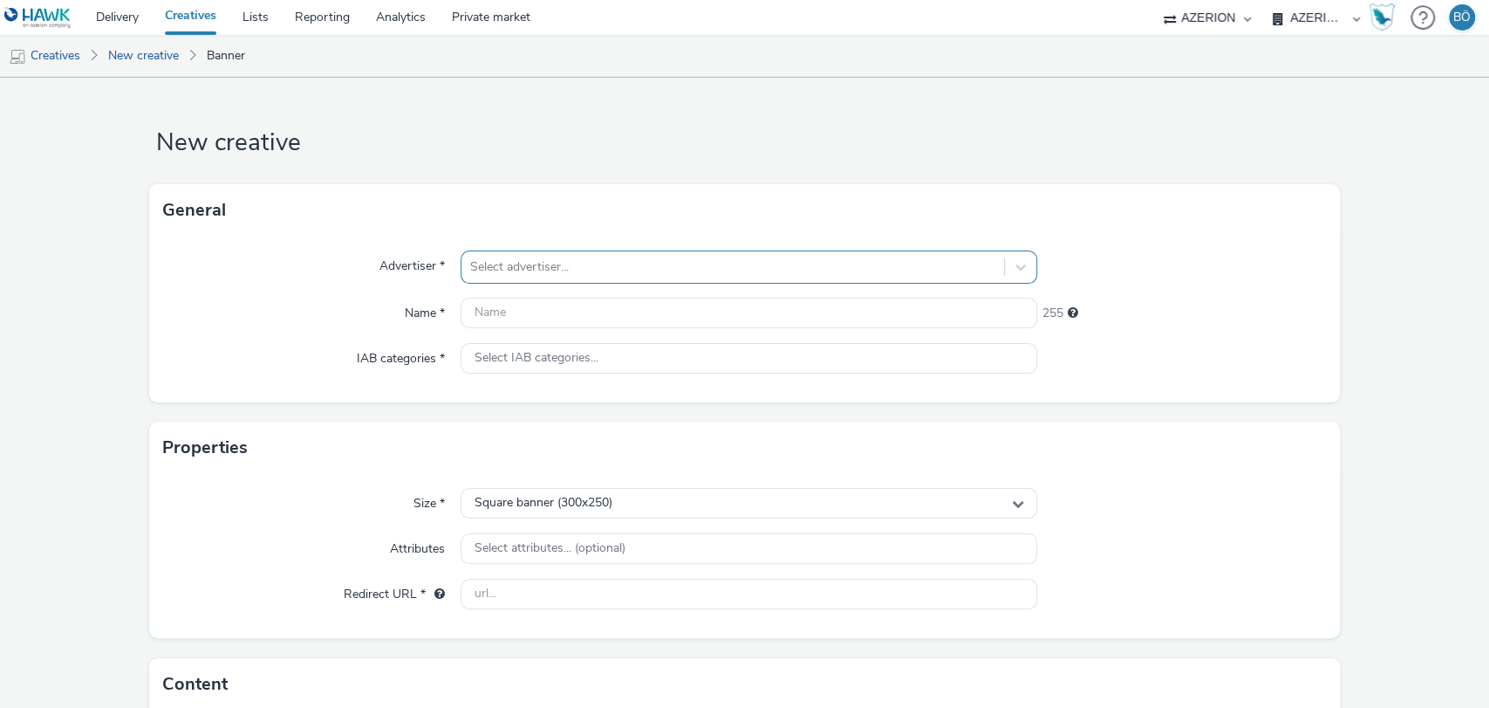
click at [629, 258] on div at bounding box center [733, 266] width 526 height 21
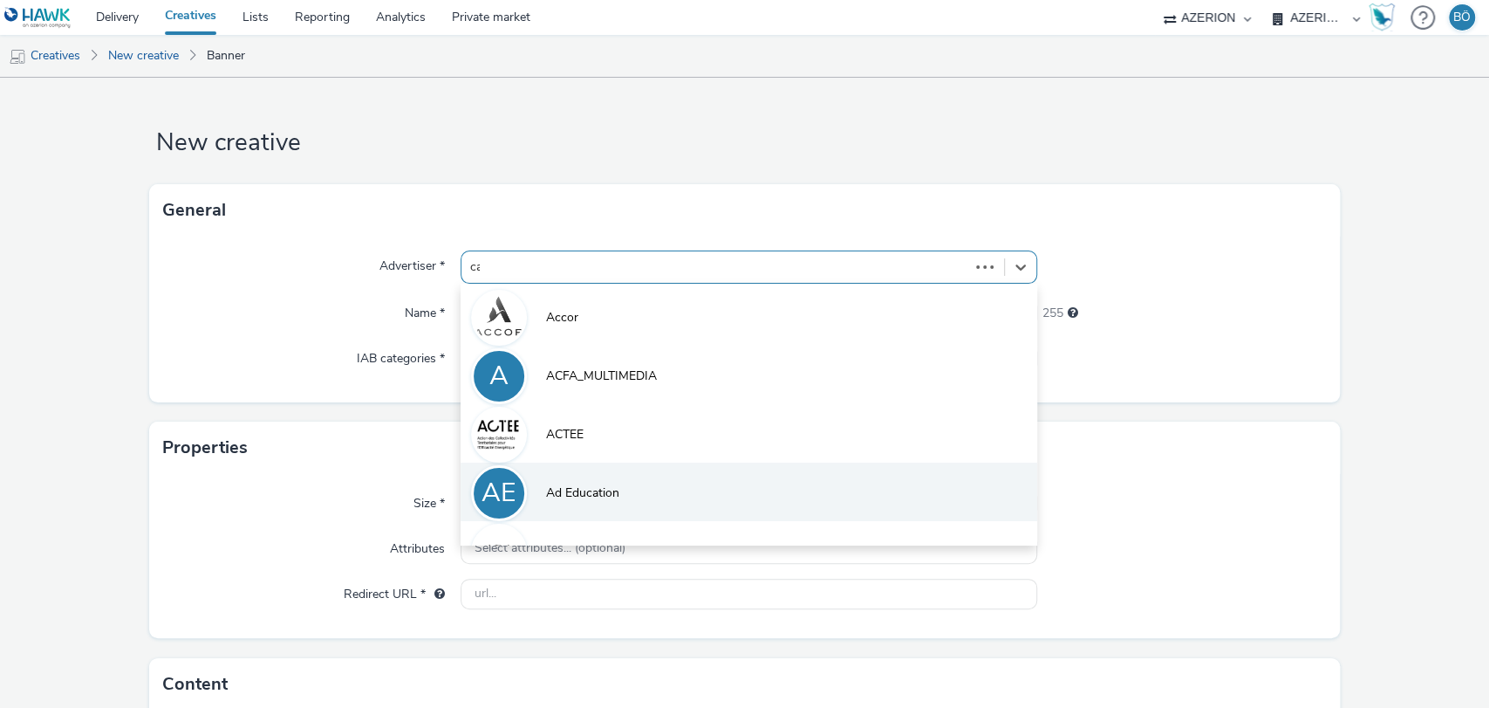
type input "car"
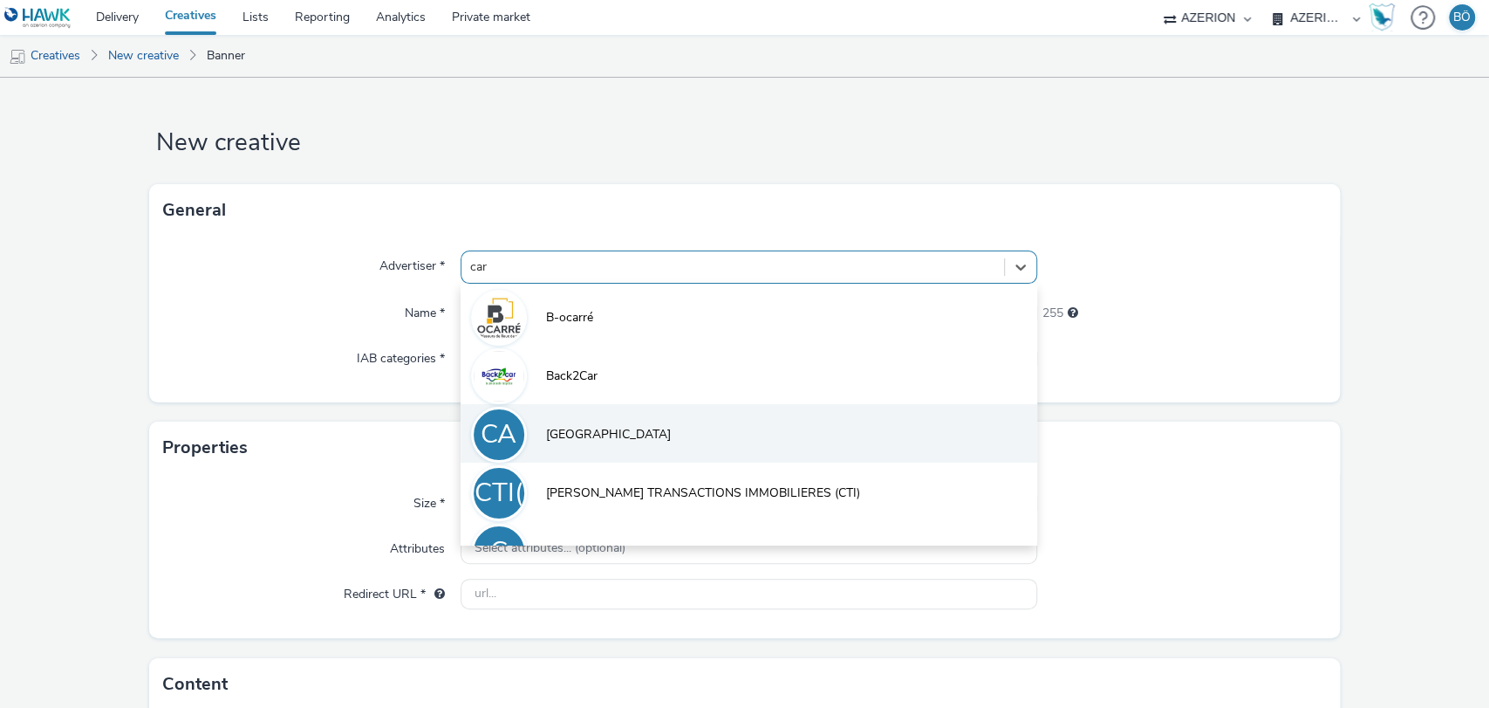
click at [603, 442] on span "Car Avenue" at bounding box center [608, 434] width 125 height 17
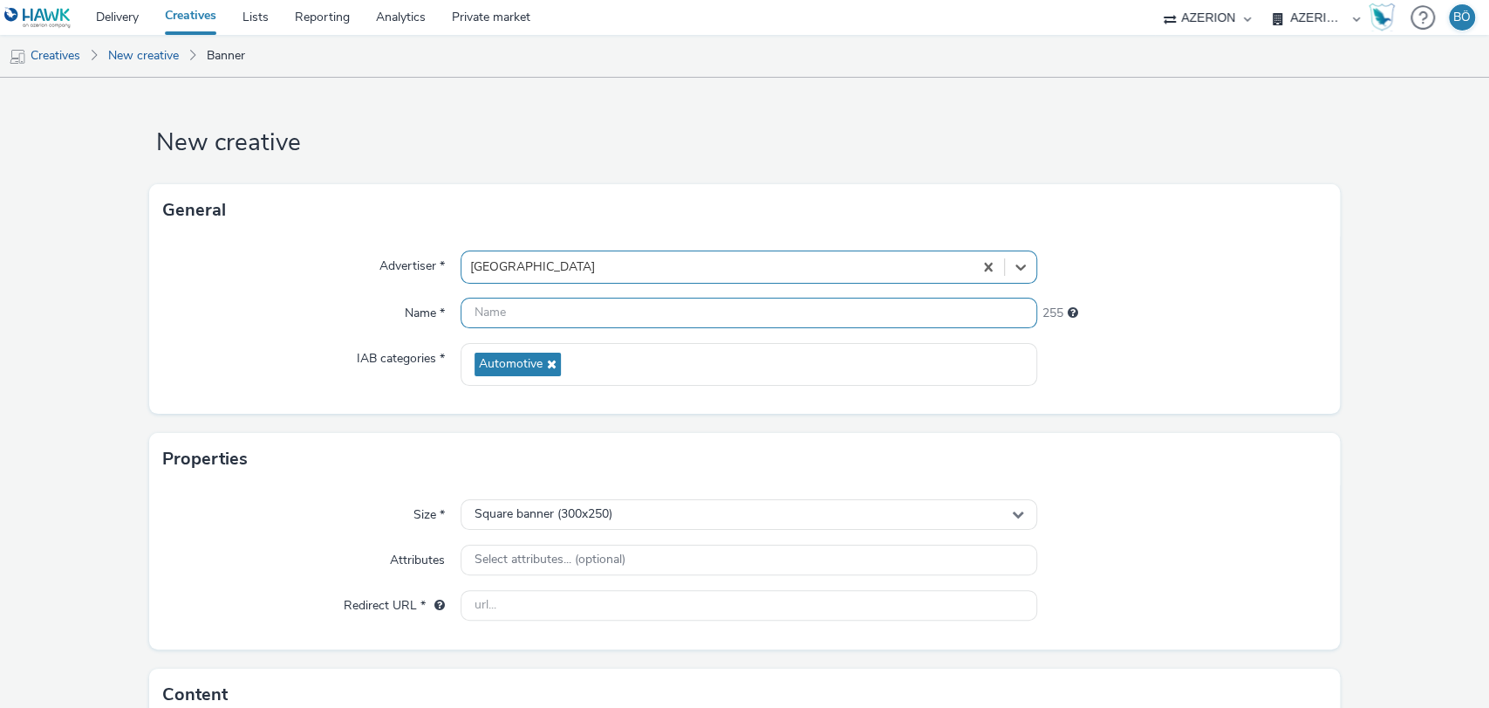
click at [575, 301] on input "text" at bounding box center [750, 312] width 578 height 31
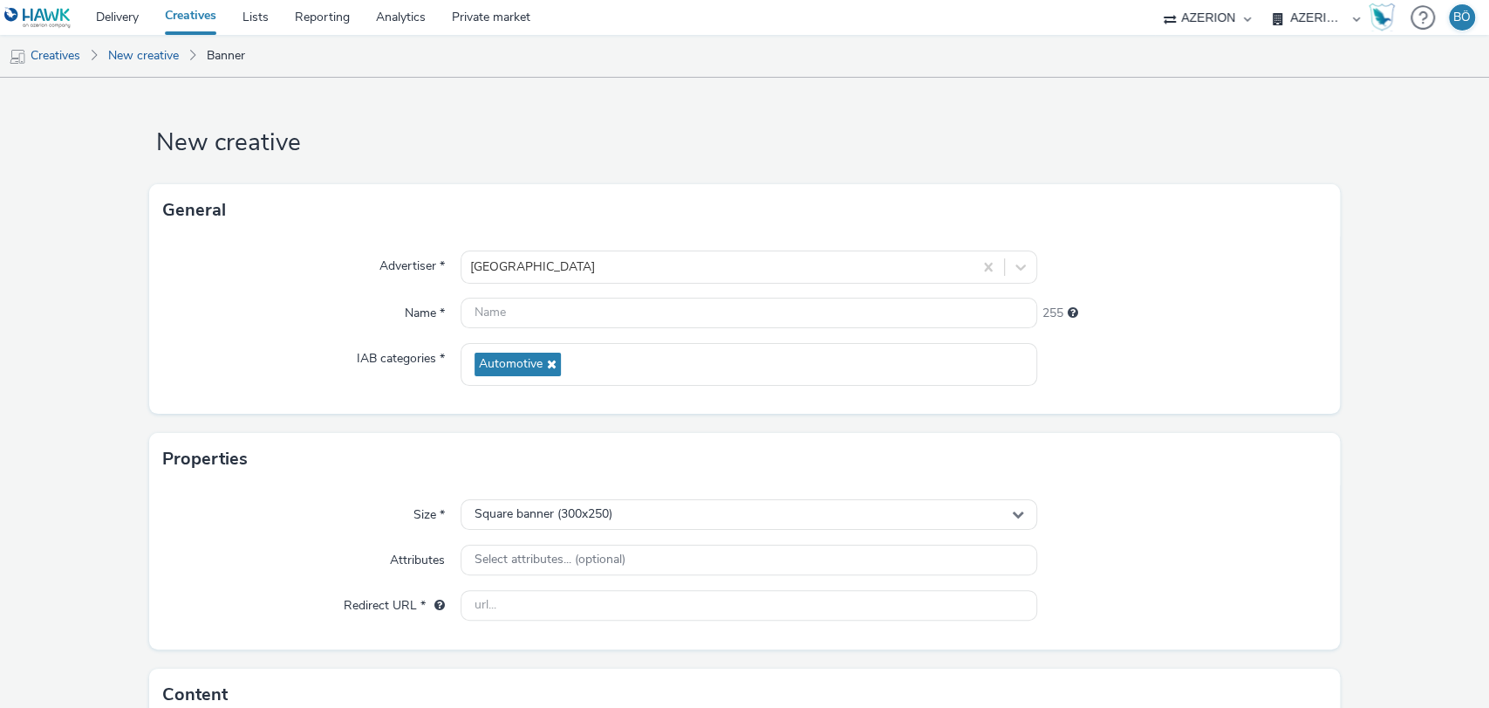
drag, startPoint x: 599, startPoint y: 494, endPoint x: 594, endPoint y: 503, distance: 10.9
click at [598, 494] on div "Properties Size * Square banner (300x250) Attributes Select attributes... (opti…" at bounding box center [745, 541] width 1192 height 216
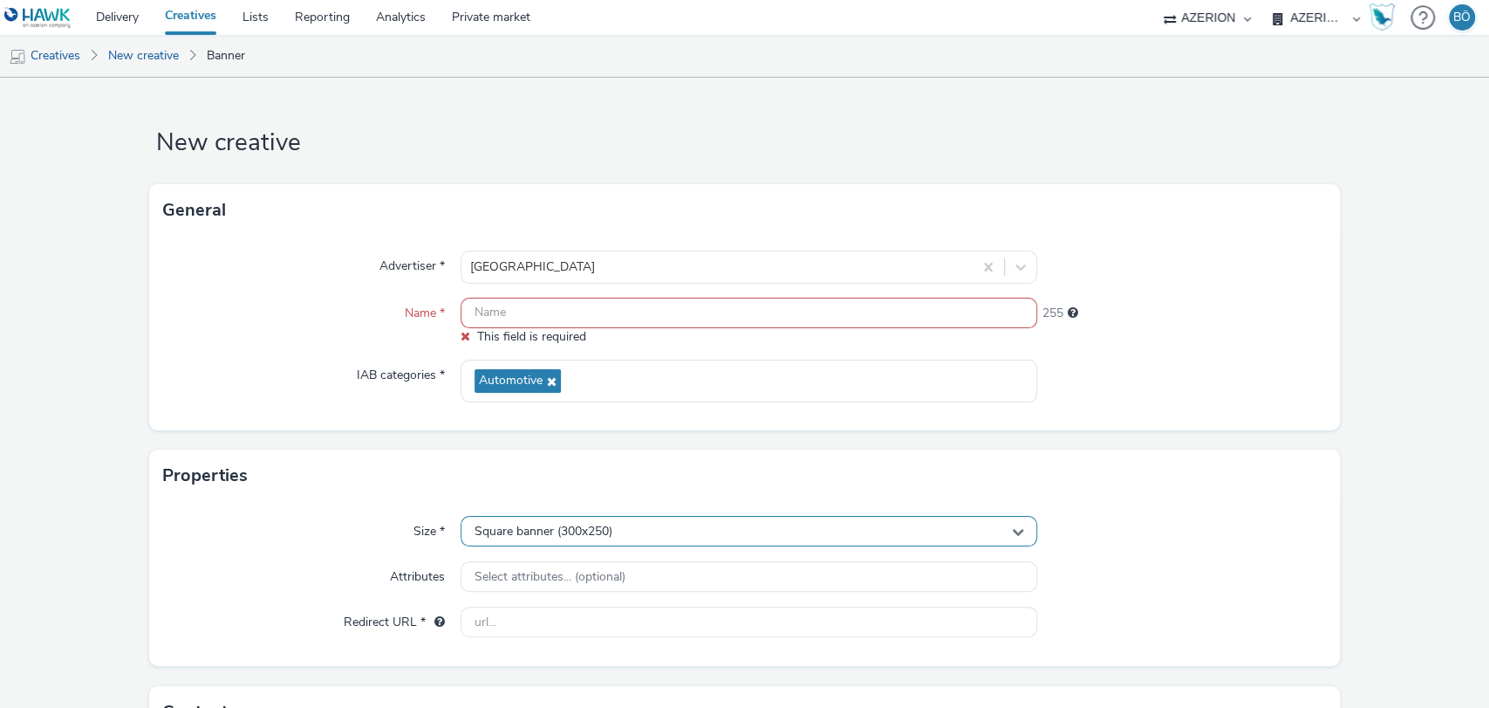
click at [573, 525] on span "Square banner (300x250)" at bounding box center [544, 531] width 138 height 15
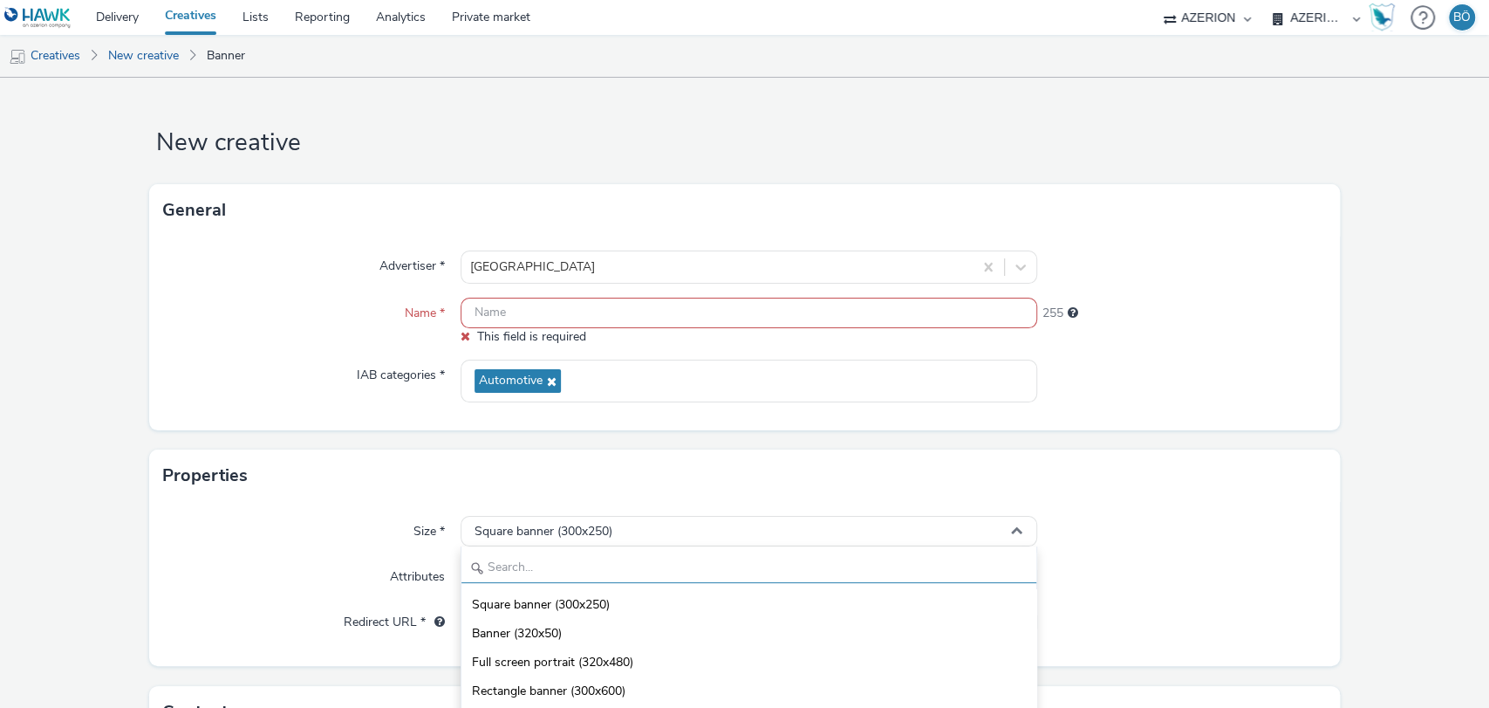
click at [529, 569] on input "text" at bounding box center [749, 567] width 576 height 31
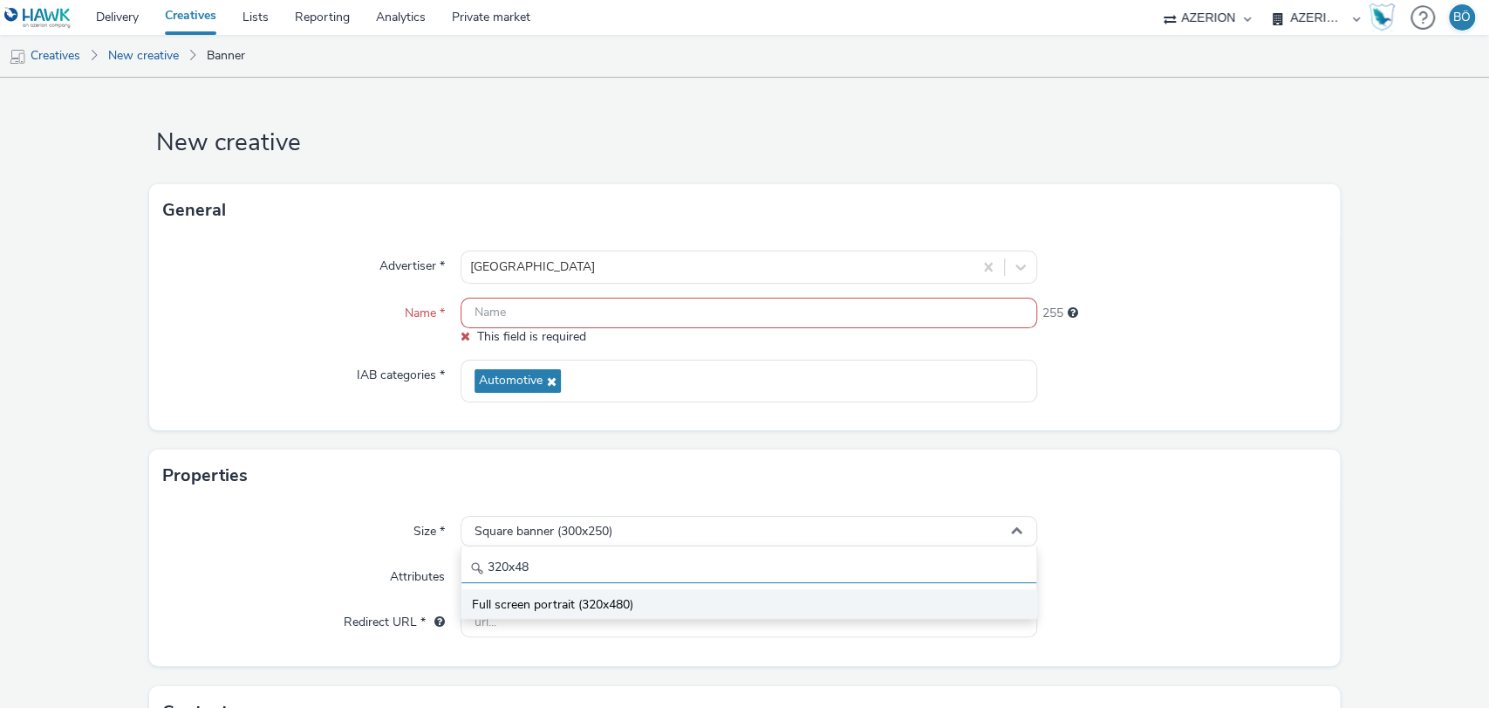
type input "320x48"
click at [529, 598] on span "Full screen portrait (320x480)" at bounding box center [552, 604] width 161 height 17
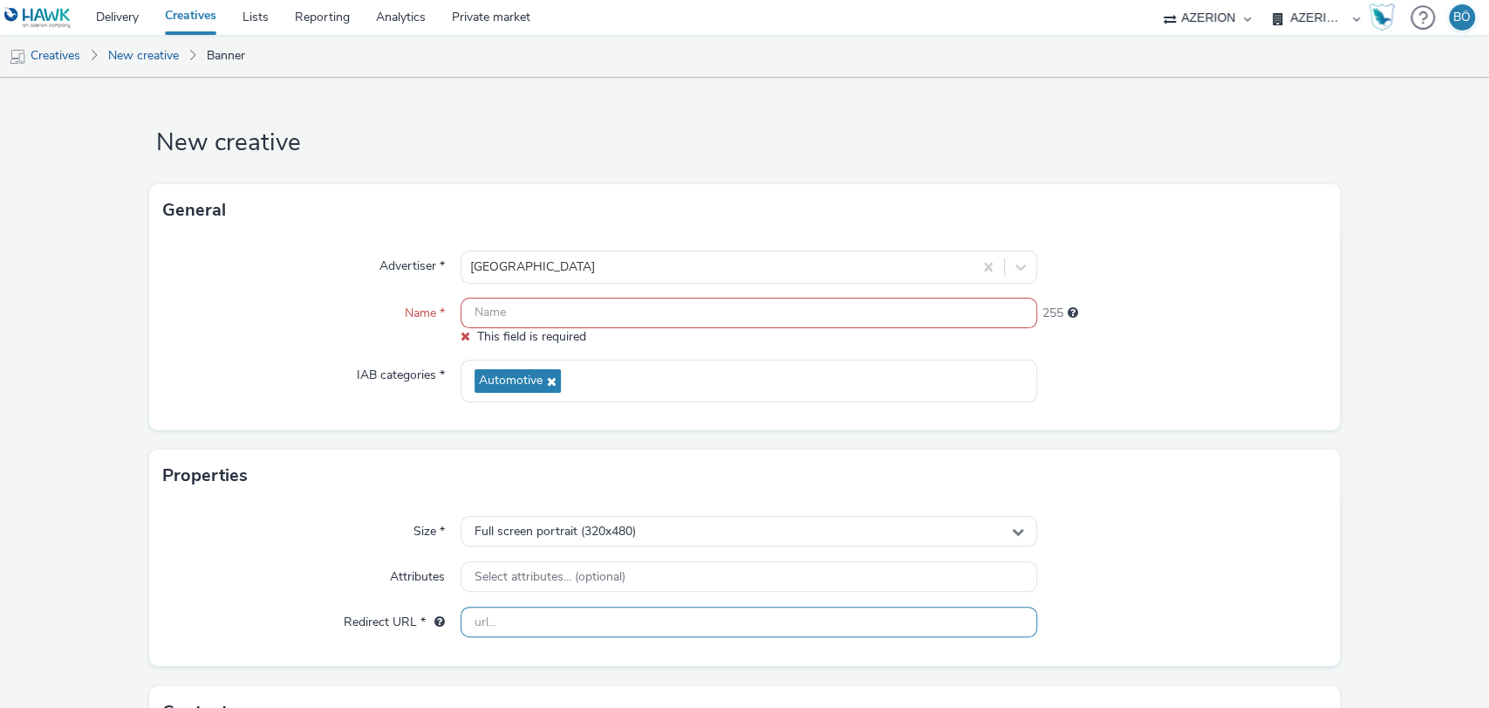
click at [581, 616] on input "text" at bounding box center [750, 621] width 578 height 31
paste input "https://www.caravenue.com/fr/"
type input "https://www.caravenue.com/fr/"
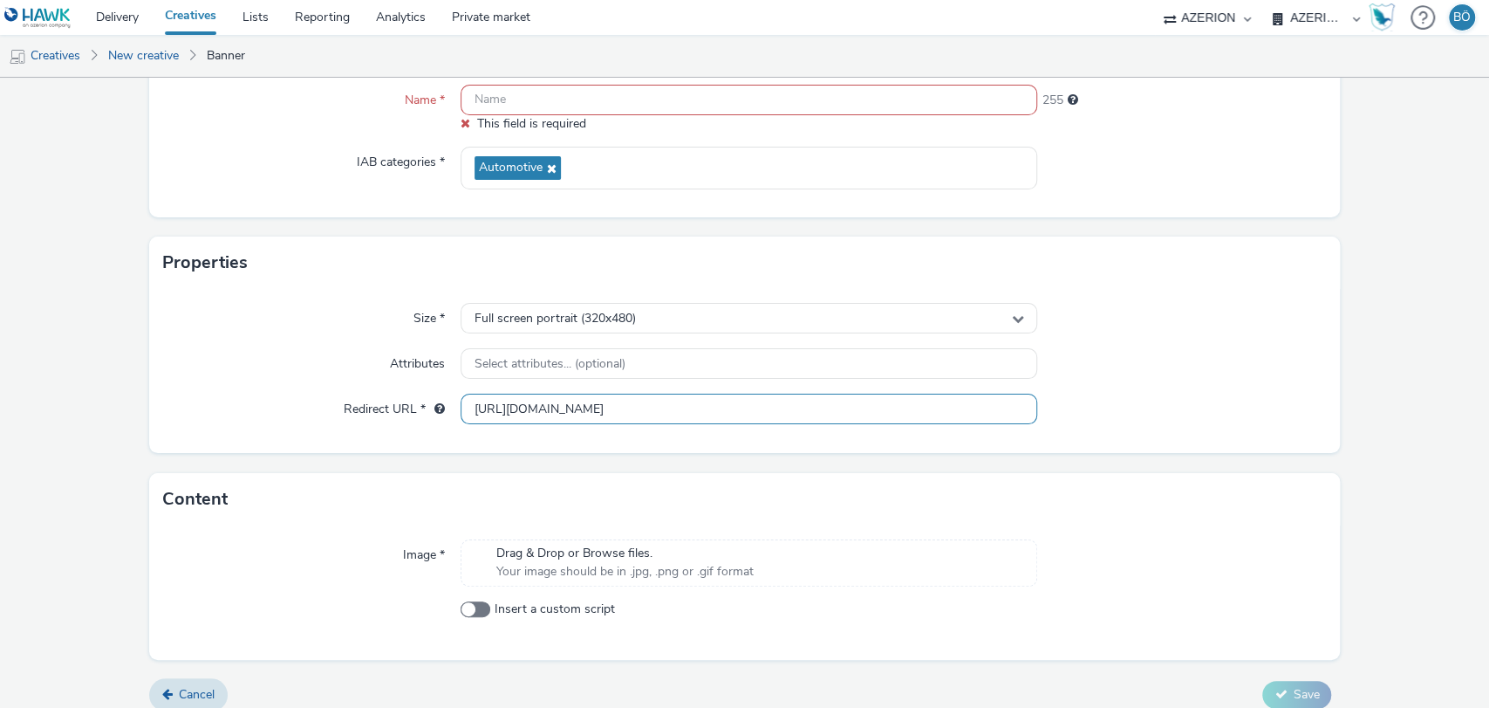
scroll to position [229, 0]
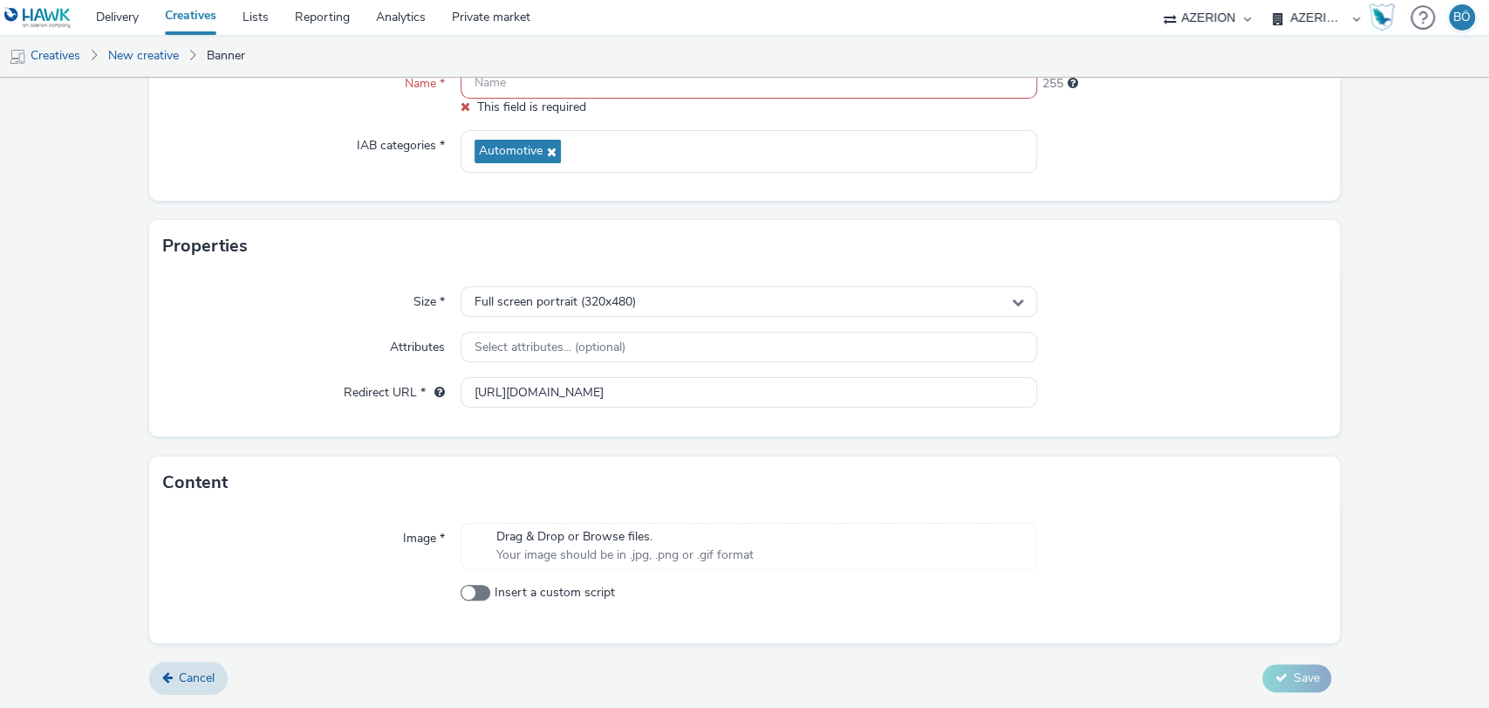
click at [612, 560] on span "Your image should be in .jpg, .png or .gif format" at bounding box center [624, 554] width 257 height 17
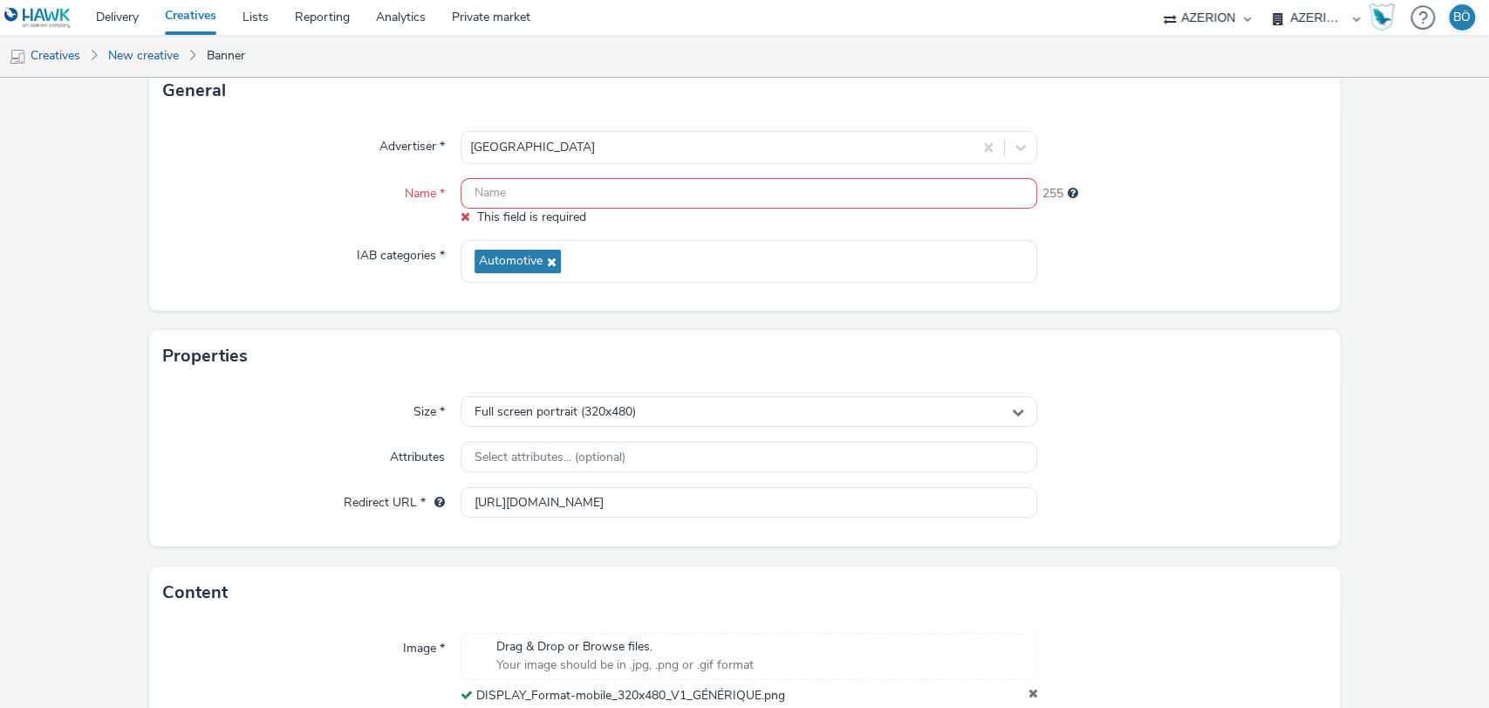
scroll to position [0, 0]
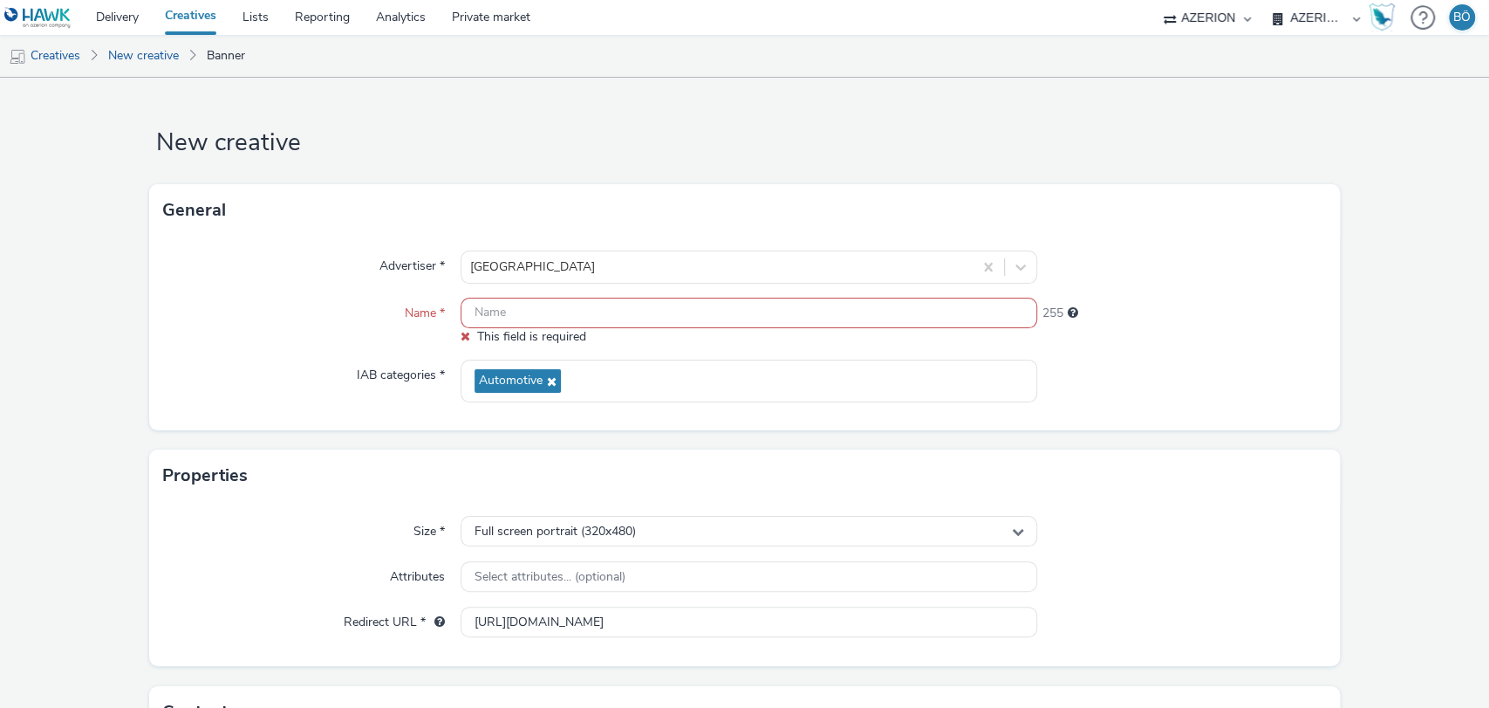
click at [614, 309] on input "text" at bounding box center [750, 312] width 578 height 31
paste input "CarAvenue_Interstitial_V1bisJeu_320x480_October2025"
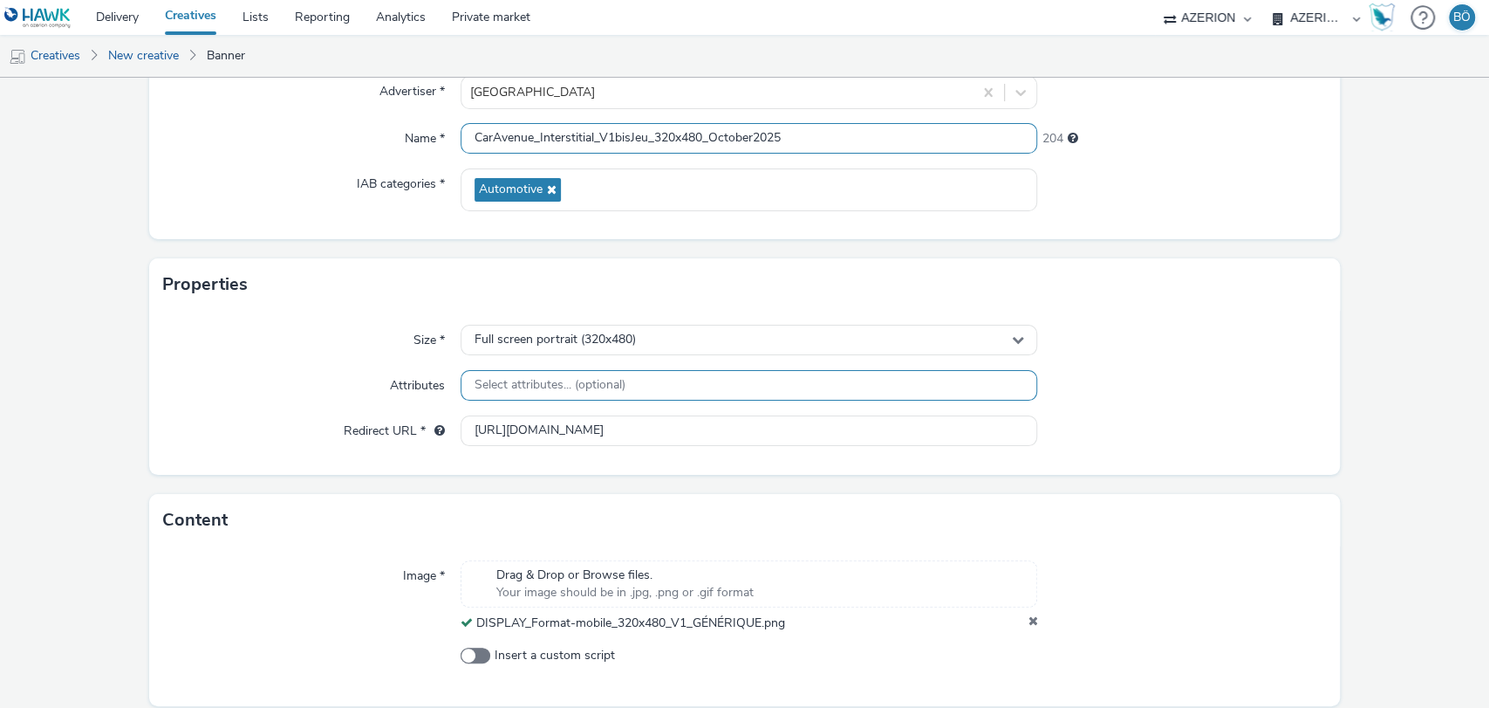
scroll to position [140, 0]
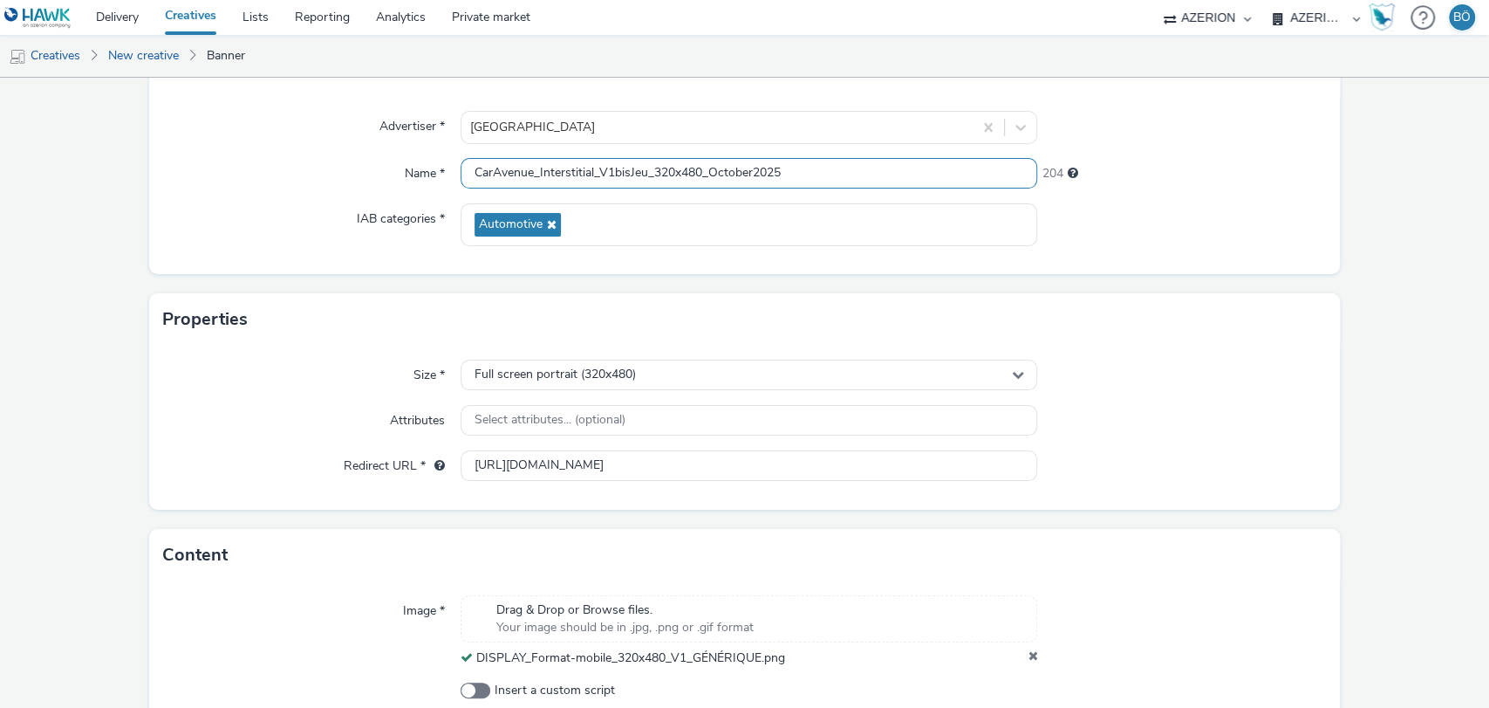
drag, startPoint x: 609, startPoint y: 171, endPoint x: 642, endPoint y: 170, distance: 33.2
click at [642, 170] on input "CarAvenue_Interstitial_V1bisJeu_320x480_October2025" at bounding box center [750, 173] width 578 height 31
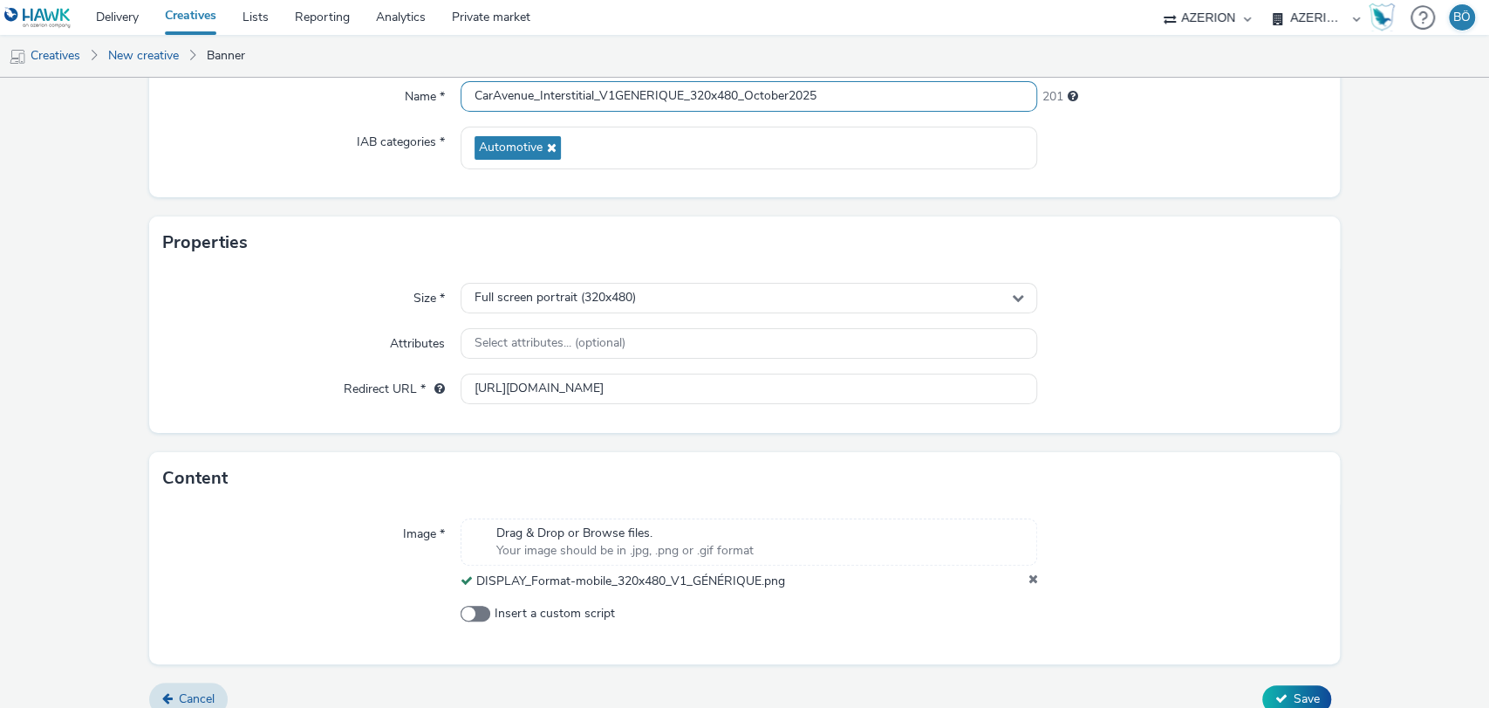
scroll to position [237, 0]
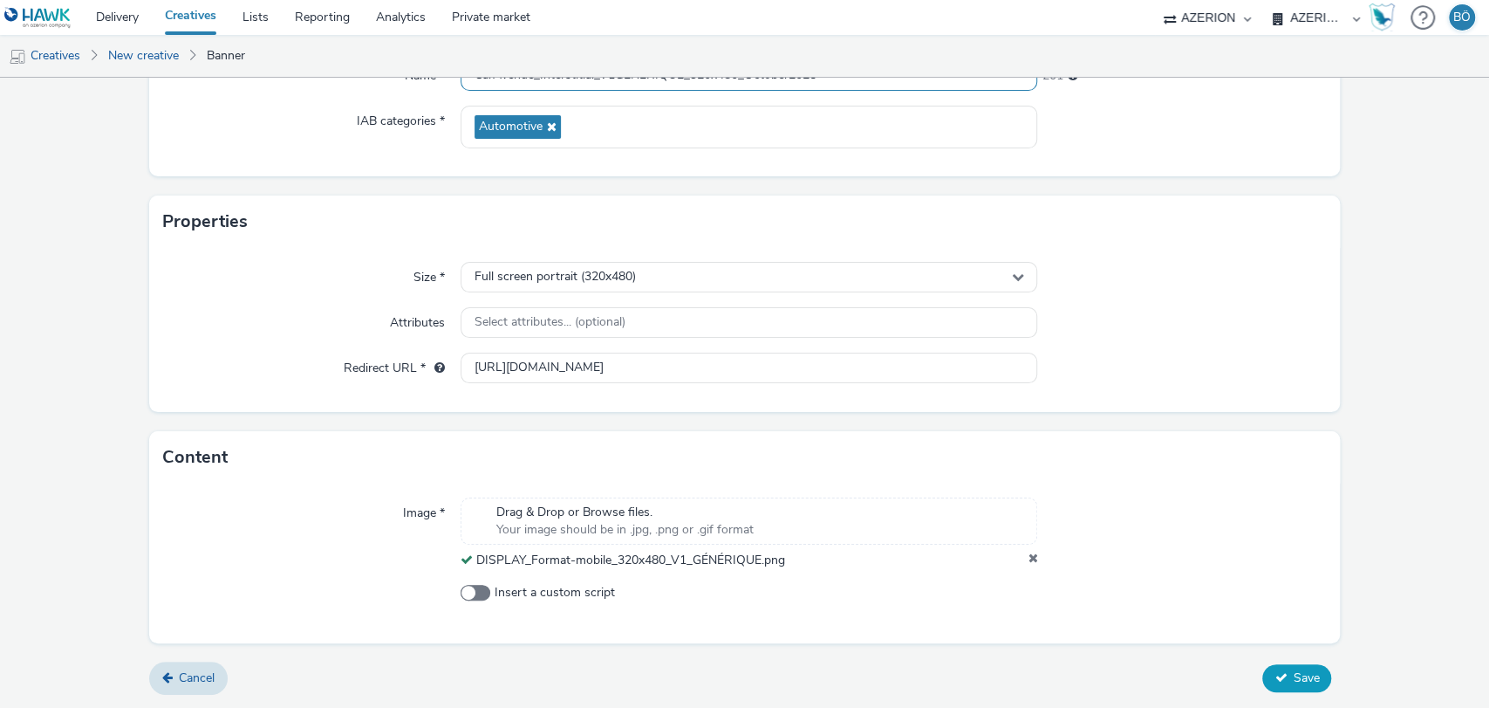
type input "CarAvenue_Interstitial_V1GENERIQUE_320x480_October2025"
click at [1287, 687] on button "Save" at bounding box center [1296, 678] width 69 height 28
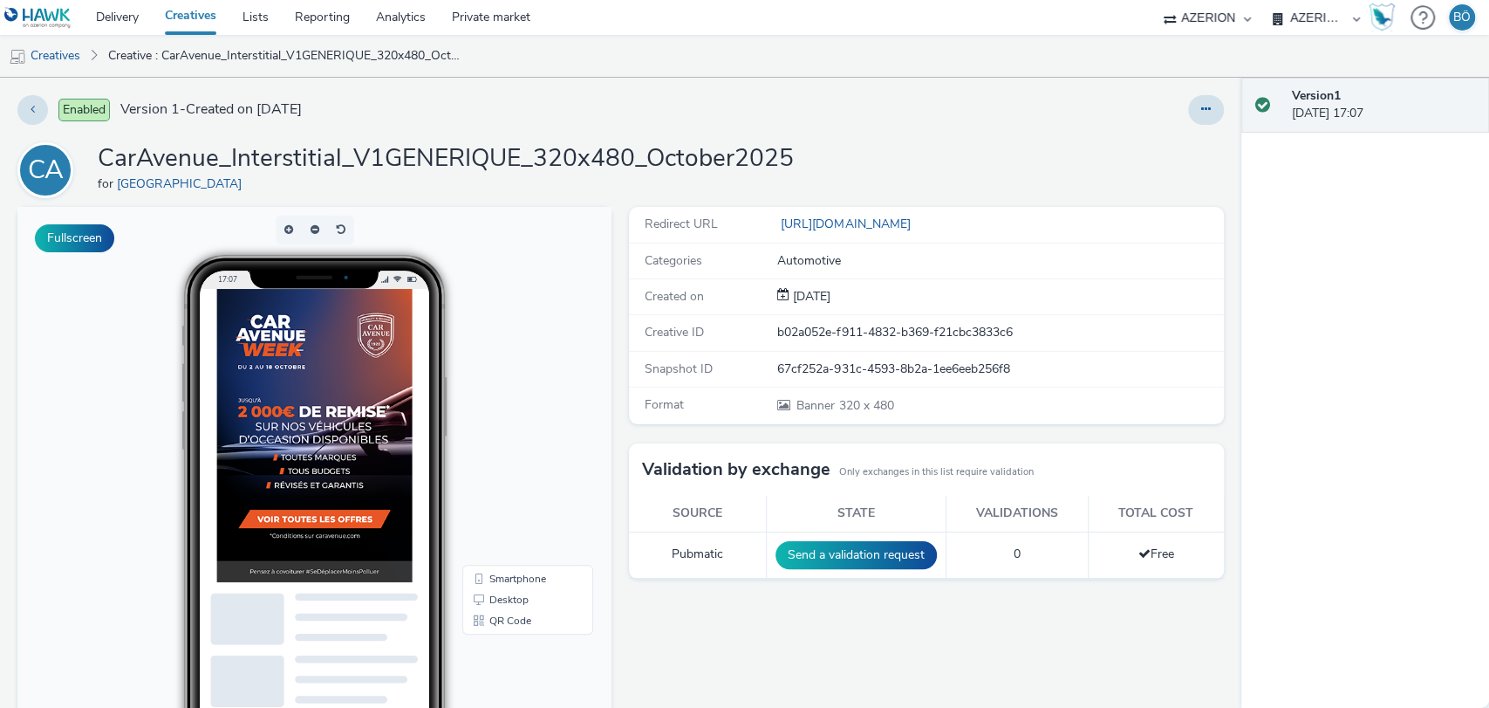
click at [368, 167] on h1 "CarAvenue_Interstitial_V1GENERIQUE_320x480_October2025" at bounding box center [446, 158] width 696 height 33
click at [33, 43] on link "Creatives" at bounding box center [44, 56] width 89 height 42
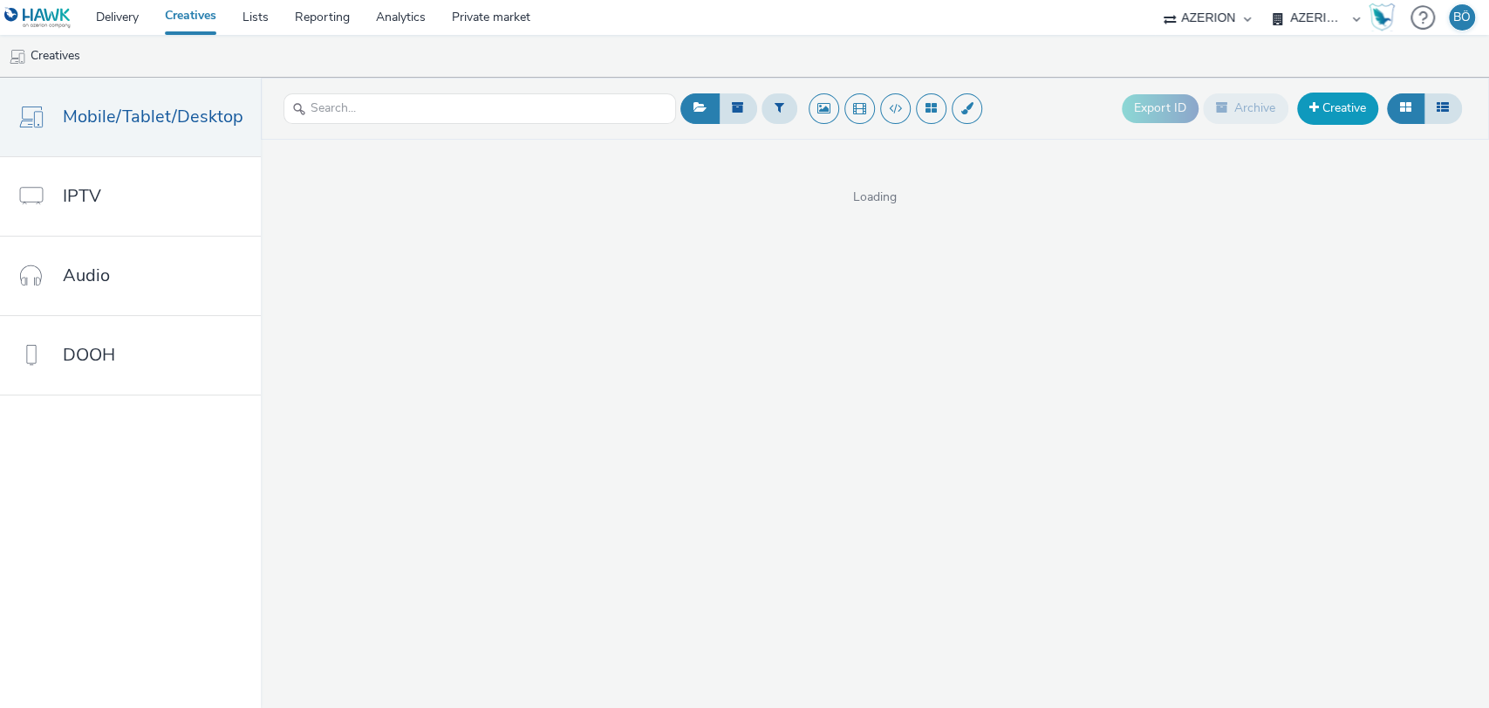
click at [1351, 110] on link "Creative" at bounding box center [1337, 107] width 81 height 31
click at [1333, 102] on link "Creative" at bounding box center [1337, 107] width 81 height 31
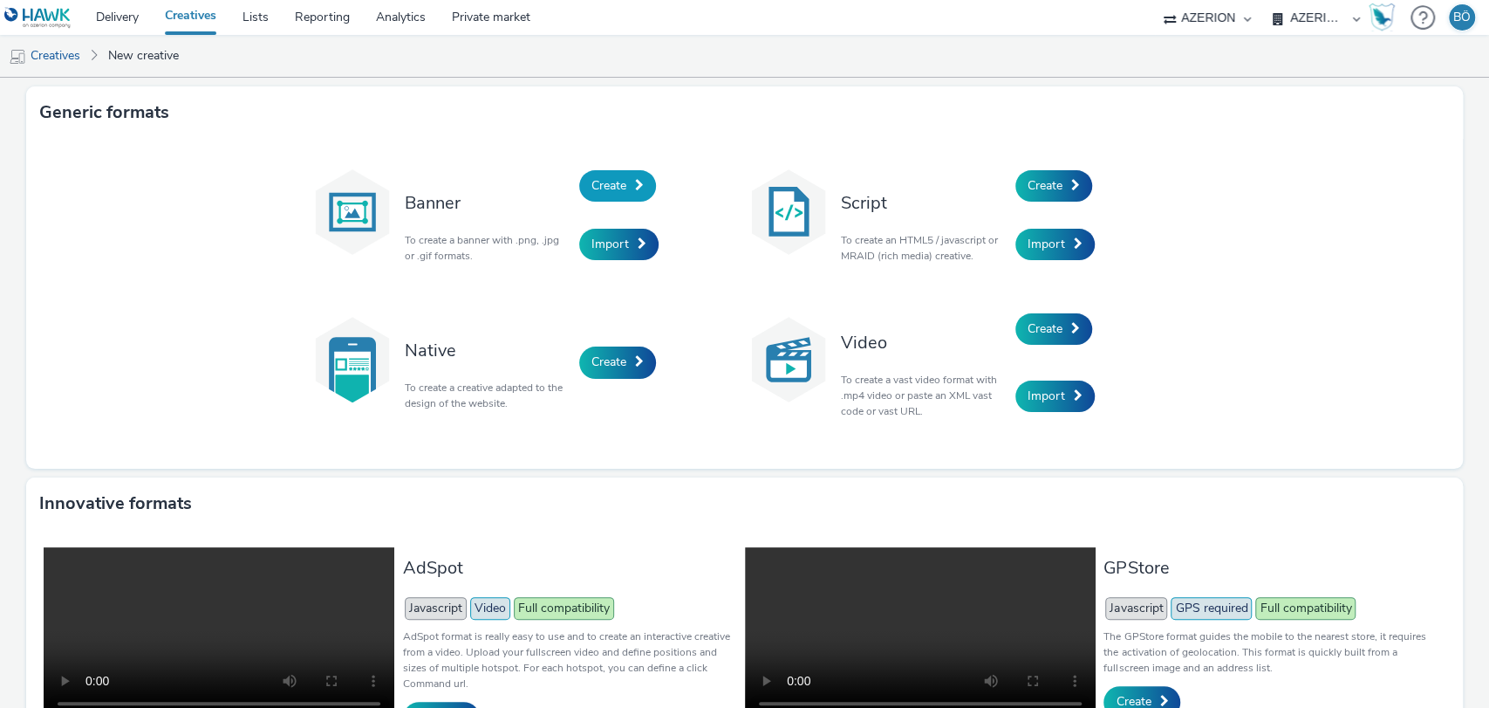
click at [624, 181] on link "Create" at bounding box center [617, 185] width 77 height 31
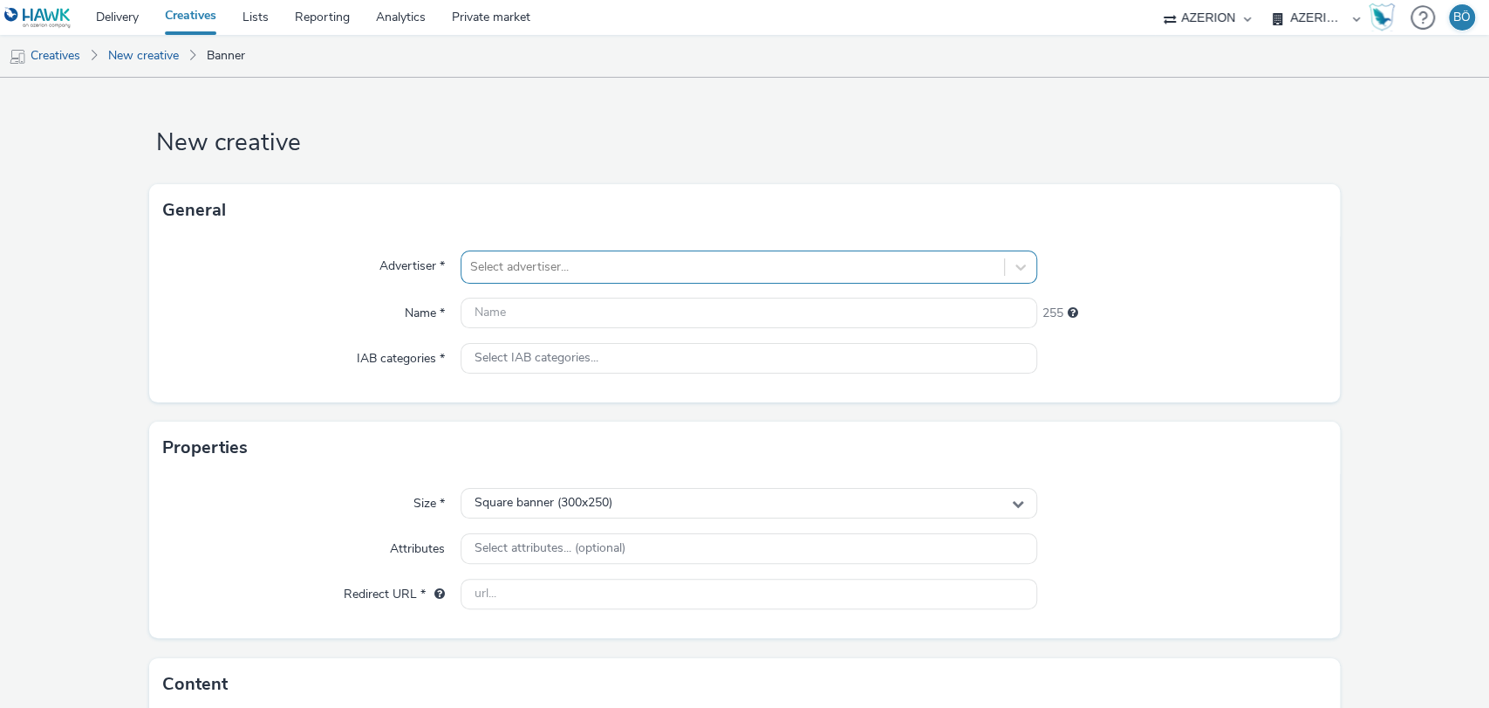
click at [599, 255] on div "Advertiser * Select advertiser... Name * 255 IAB categories * Select IAB catego…" at bounding box center [745, 319] width 1192 height 166
click at [553, 322] on input "text" at bounding box center [750, 312] width 578 height 31
paste input "CarAvenue_Interstitial_V1bisJeu_320x480_October2025"
click at [572, 311] on input "CarAvenue_Interstitial_V1bisJeu_320x480_October2025" at bounding box center [750, 312] width 578 height 31
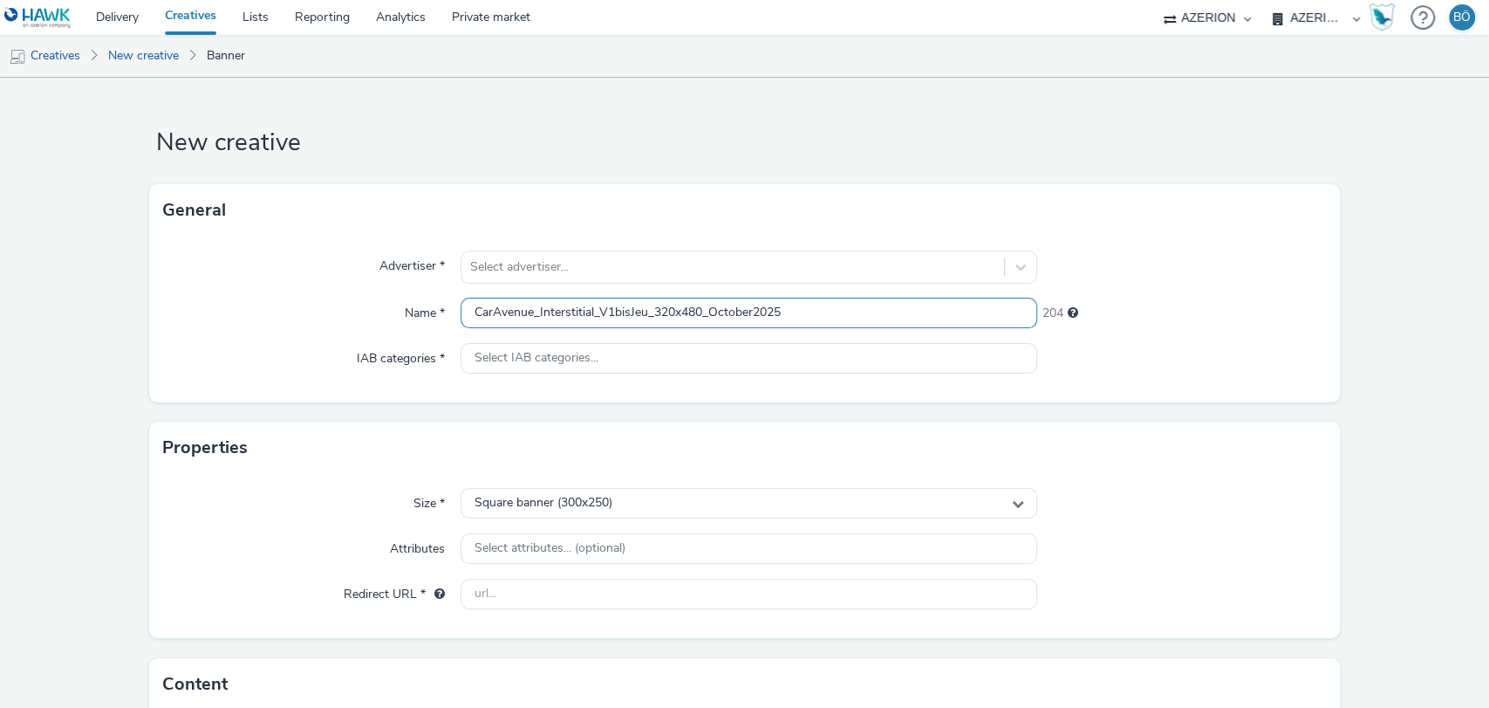
click at [575, 311] on input "CarAvenue_Interstitial_V1bisJeu_320x480_October2025" at bounding box center [750, 312] width 578 height 31
drag, startPoint x: 537, startPoint y: 310, endPoint x: 595, endPoint y: 306, distance: 57.7
click at [595, 306] on input "CarAvenue_Interstitial_V1bisJeu_320x480_October2025" at bounding box center [750, 312] width 578 height 31
drag, startPoint x: 584, startPoint y: 309, endPoint x: 617, endPoint y: 310, distance: 33.2
click at [617, 310] on input "CarAvenue_MPU_V1bisJeu_320x480_October2025" at bounding box center [750, 312] width 578 height 31
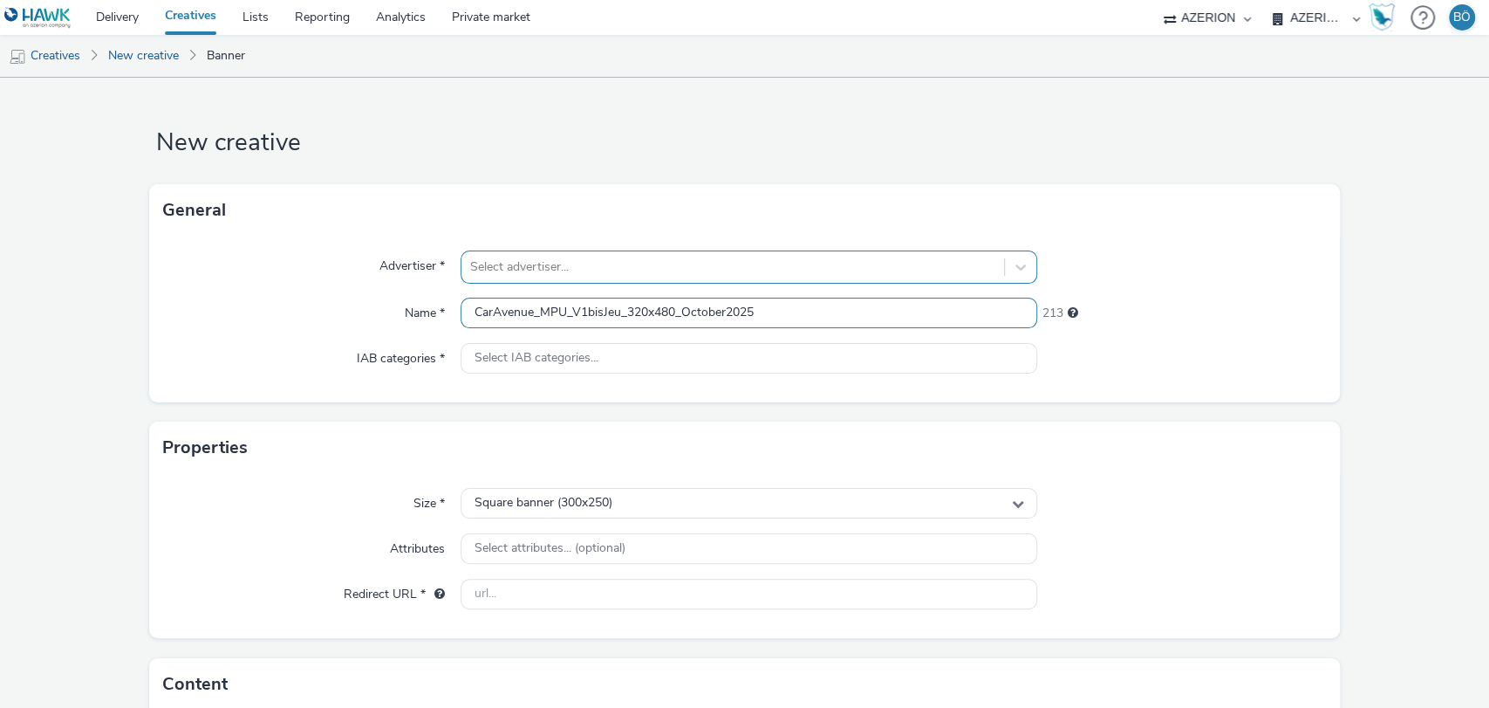
paste input "GÉNÉRIQUE"
click at [706, 310] on input "CarAvenue_MPU_V1GÉNÉRIQUE_320x480_October2025" at bounding box center [750, 312] width 578 height 31
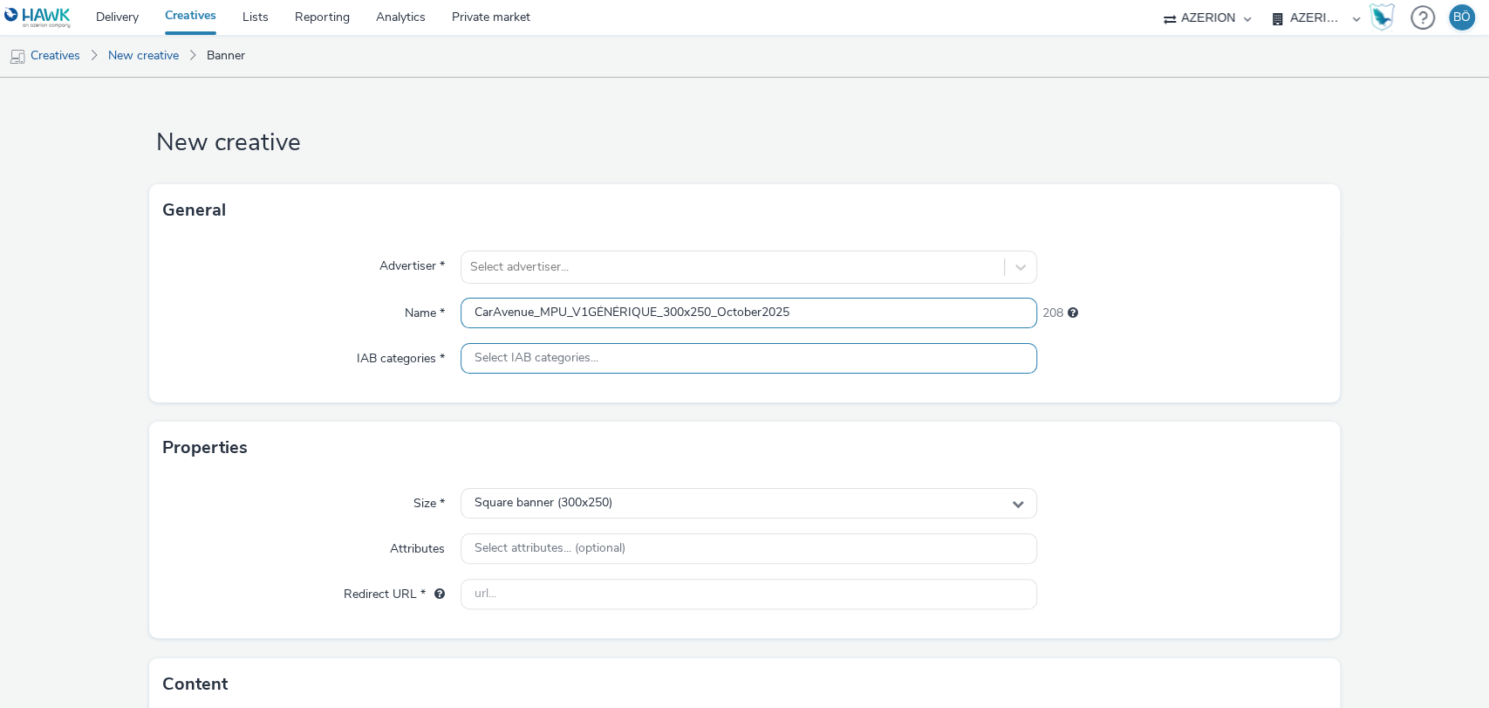
type input "CarAvenue_MPU_V1GÉNÉRIQUE_300x250_October2025"
click at [568, 353] on span "Select IAB categories..." at bounding box center [537, 358] width 124 height 15
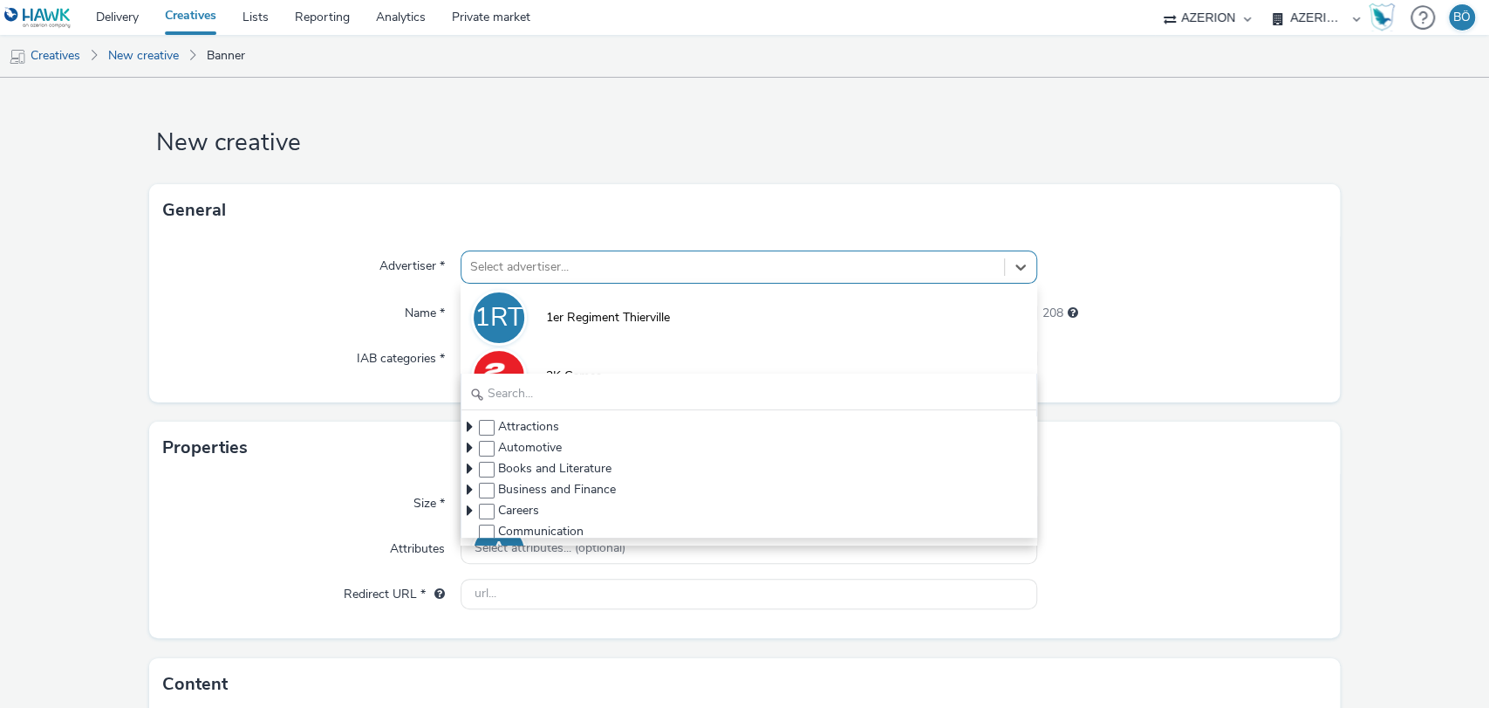
click at [518, 269] on div at bounding box center [733, 266] width 526 height 21
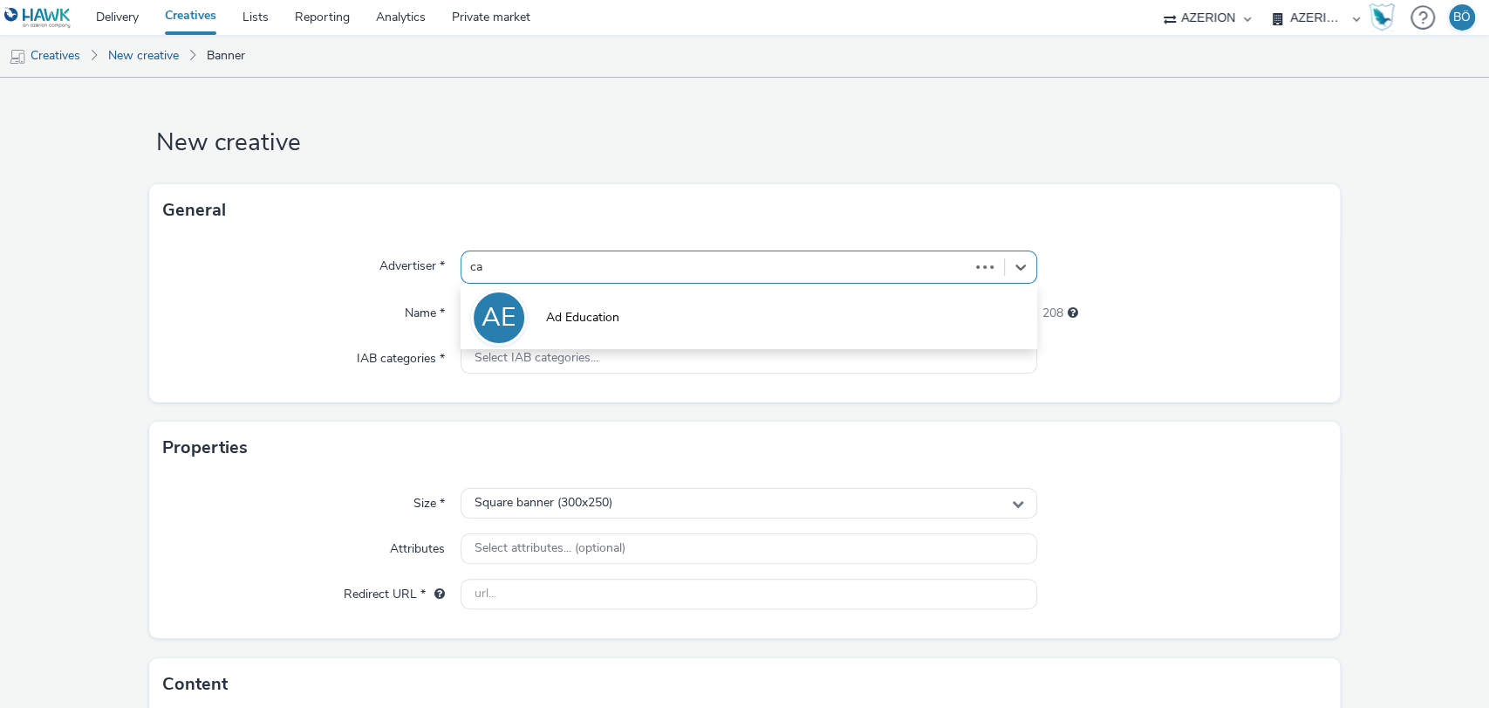
type input "car"
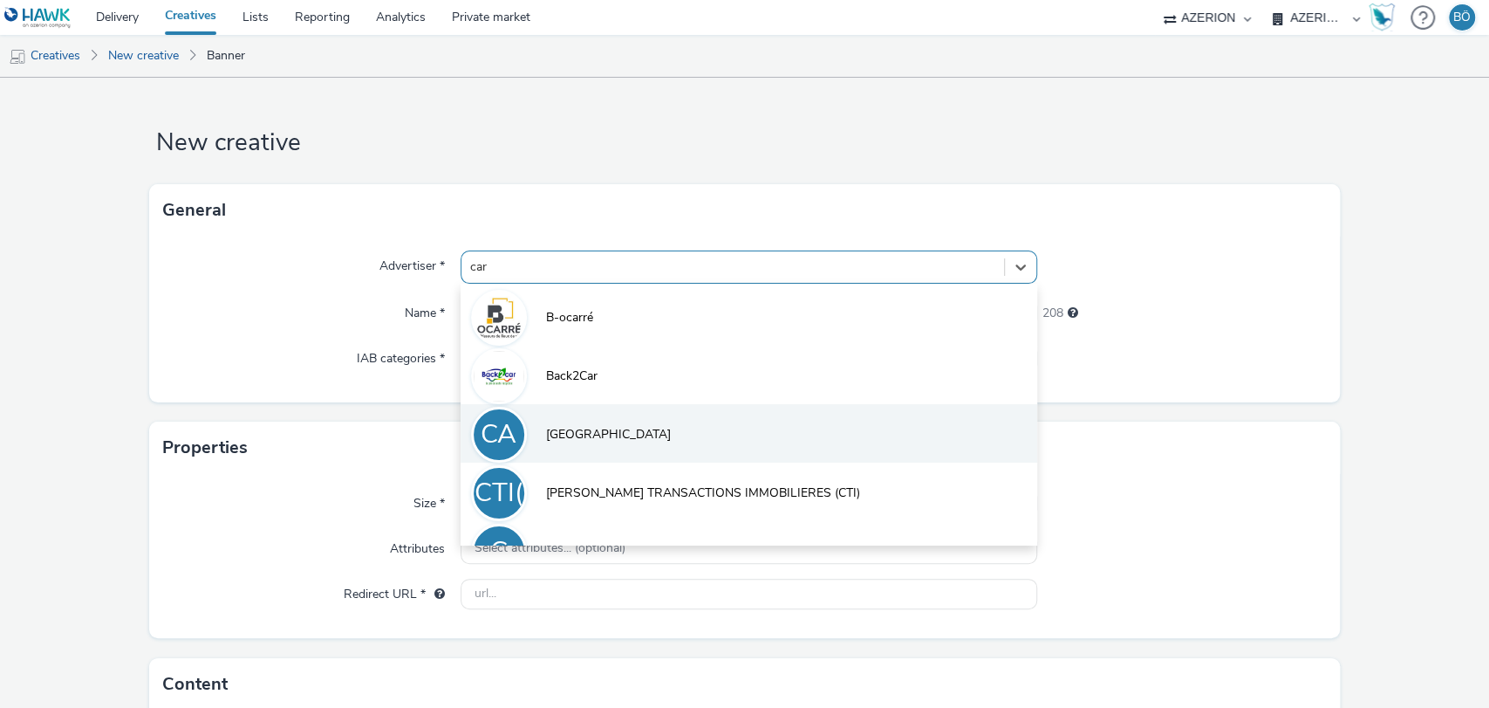
click at [613, 431] on li "CA Car Avenue" at bounding box center [750, 433] width 578 height 58
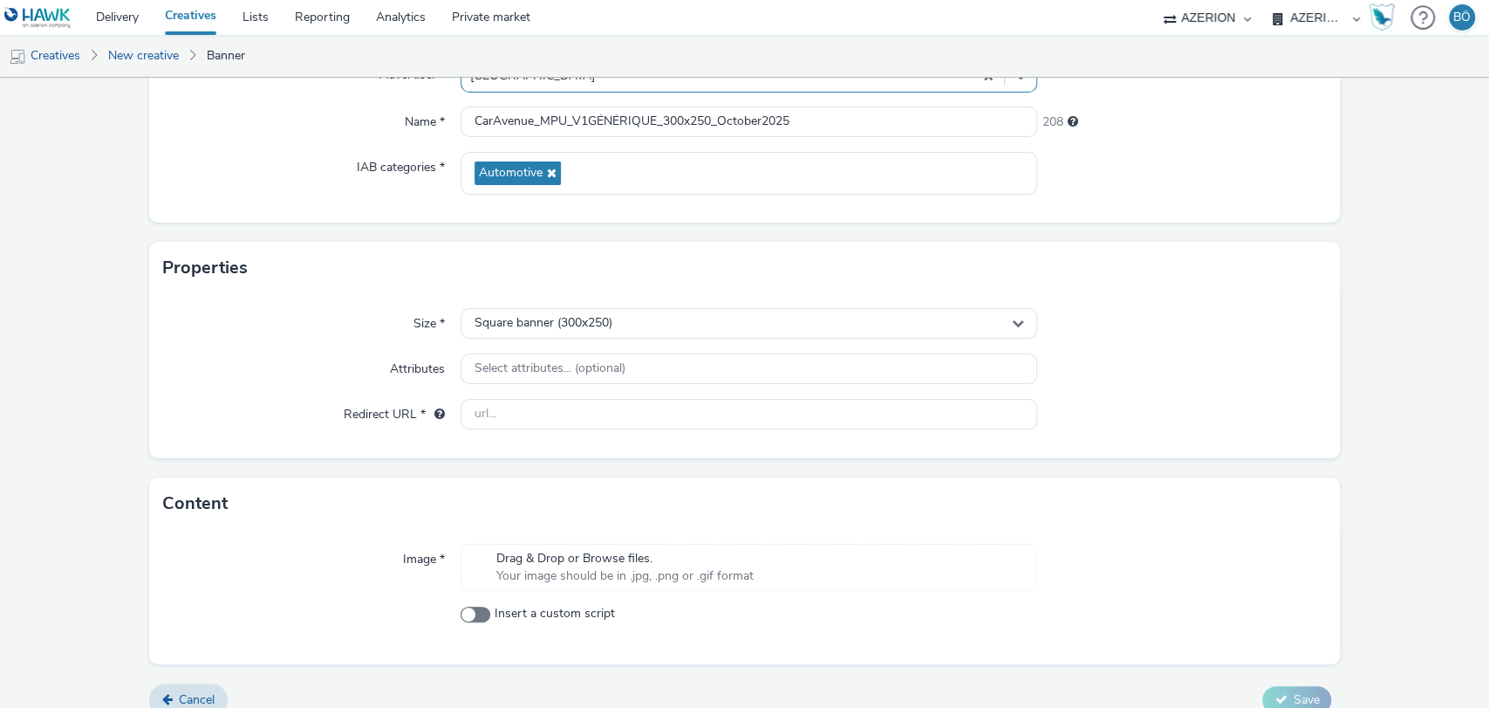
scroll to position [194, 0]
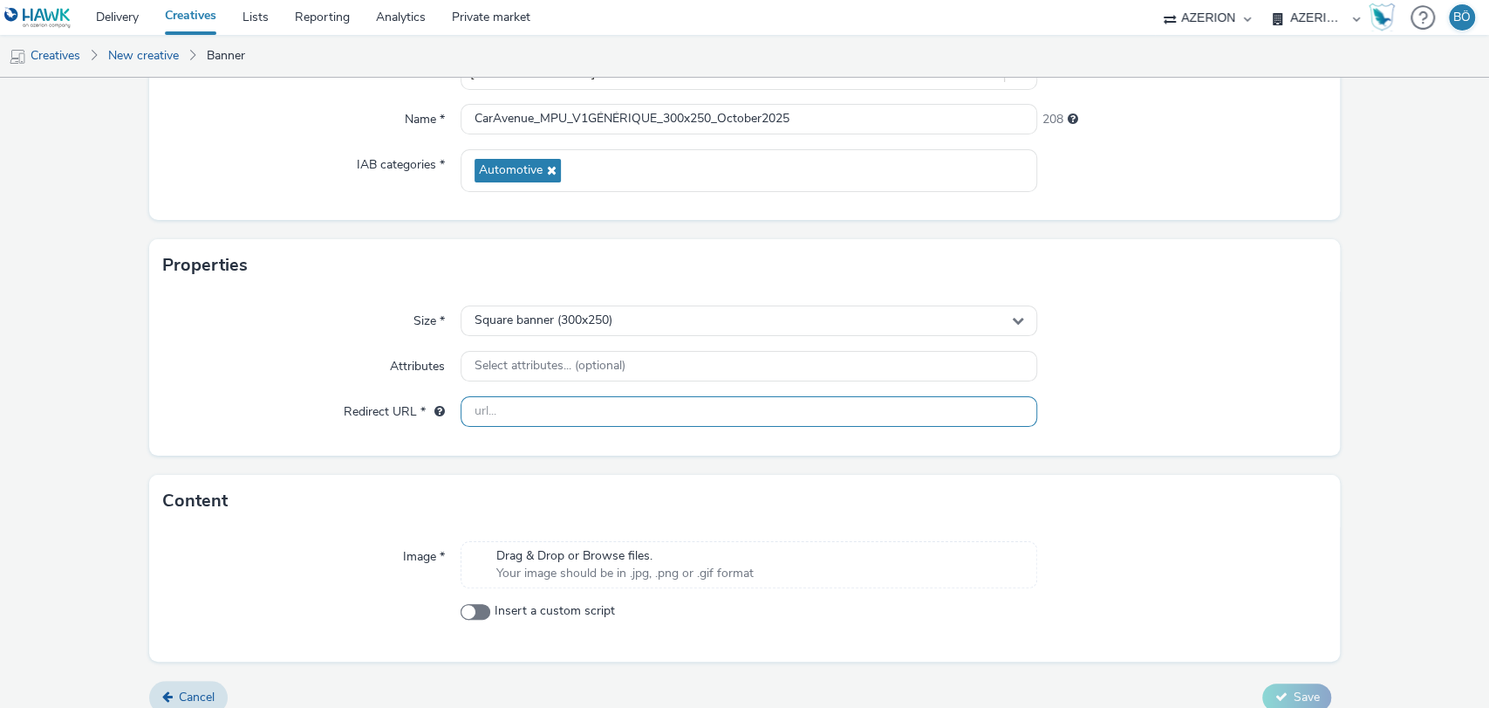
drag, startPoint x: 549, startPoint y: 404, endPoint x: 769, endPoint y: 160, distance: 329.2
click at [549, 404] on input "text" at bounding box center [750, 411] width 578 height 31
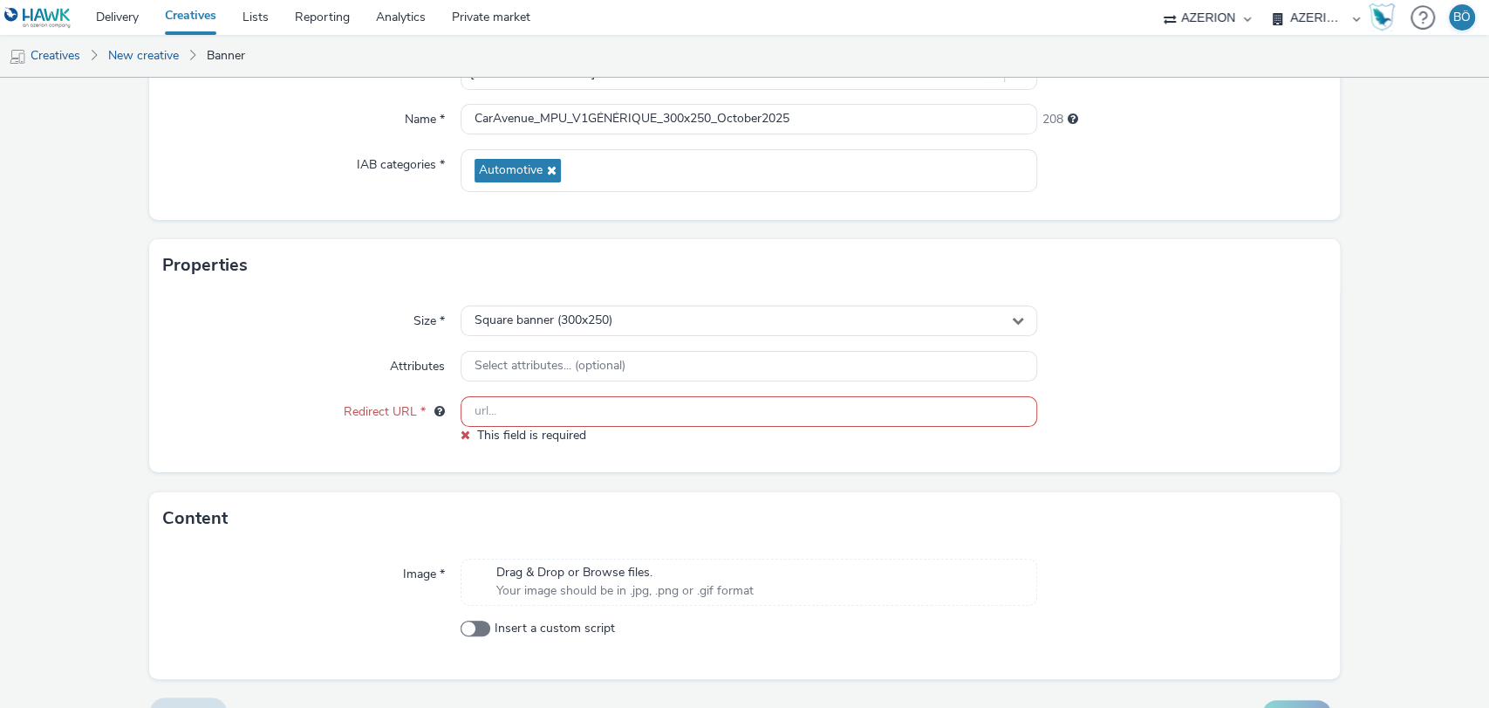
paste input "https://www.caravenue.com/fr/"
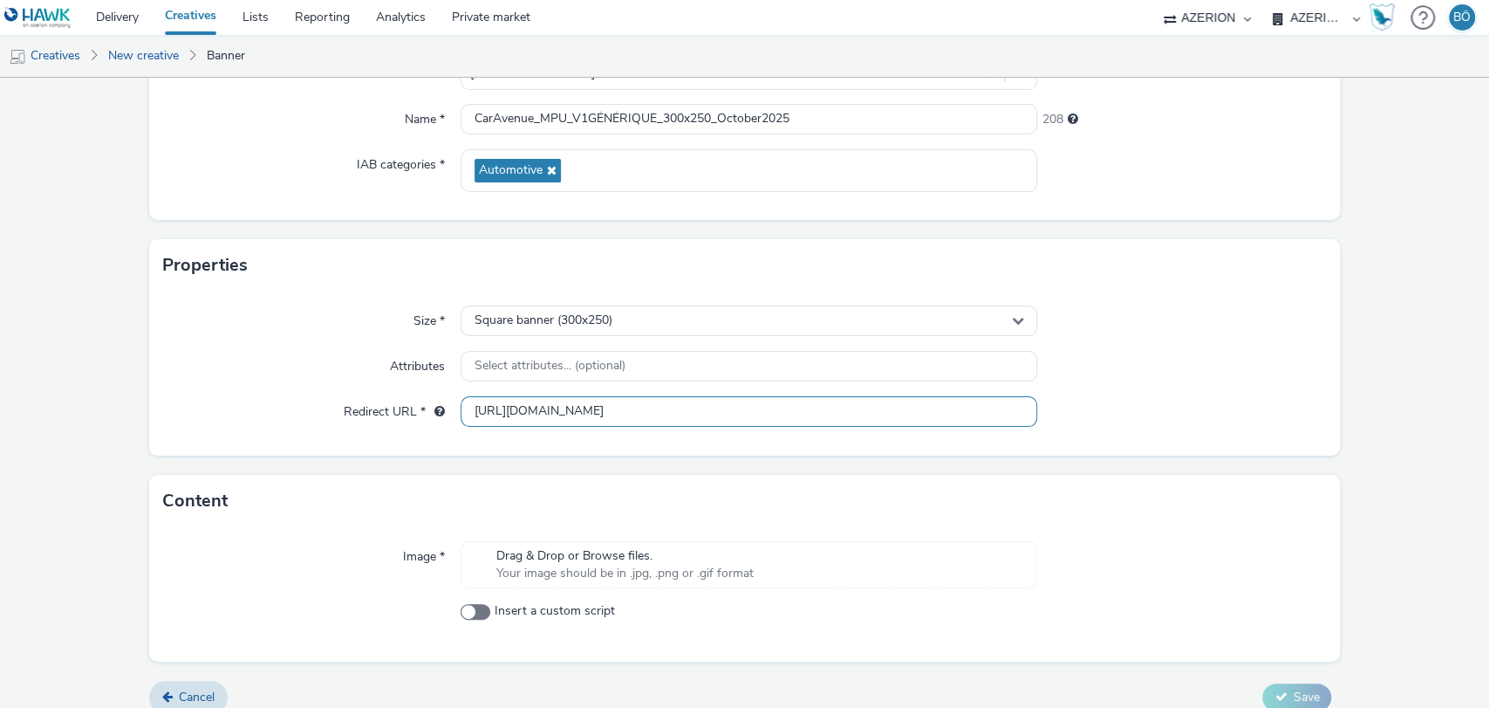
type input "https://www.caravenue.com/fr/"
click at [606, 578] on span "Your image should be in .jpg, .png or .gif format" at bounding box center [624, 572] width 257 height 17
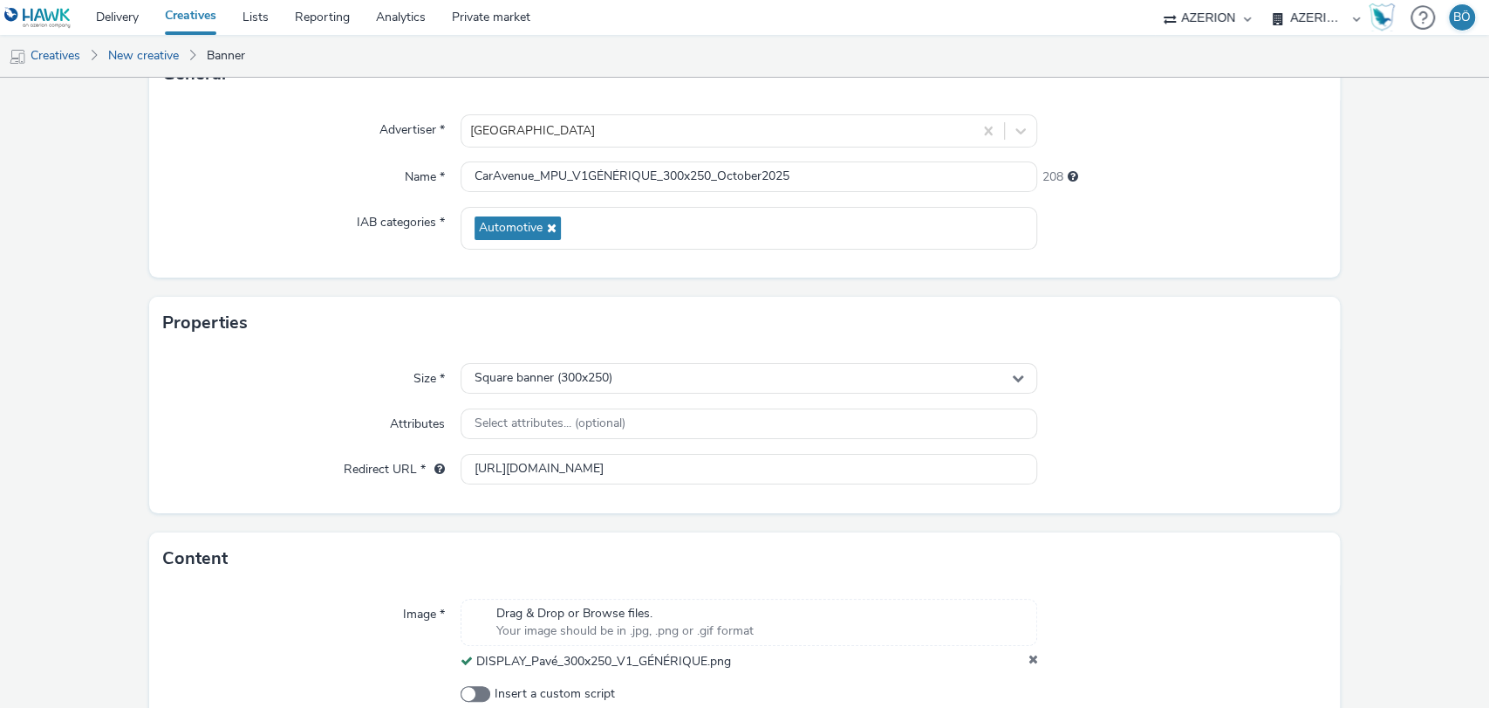
scroll to position [237, 0]
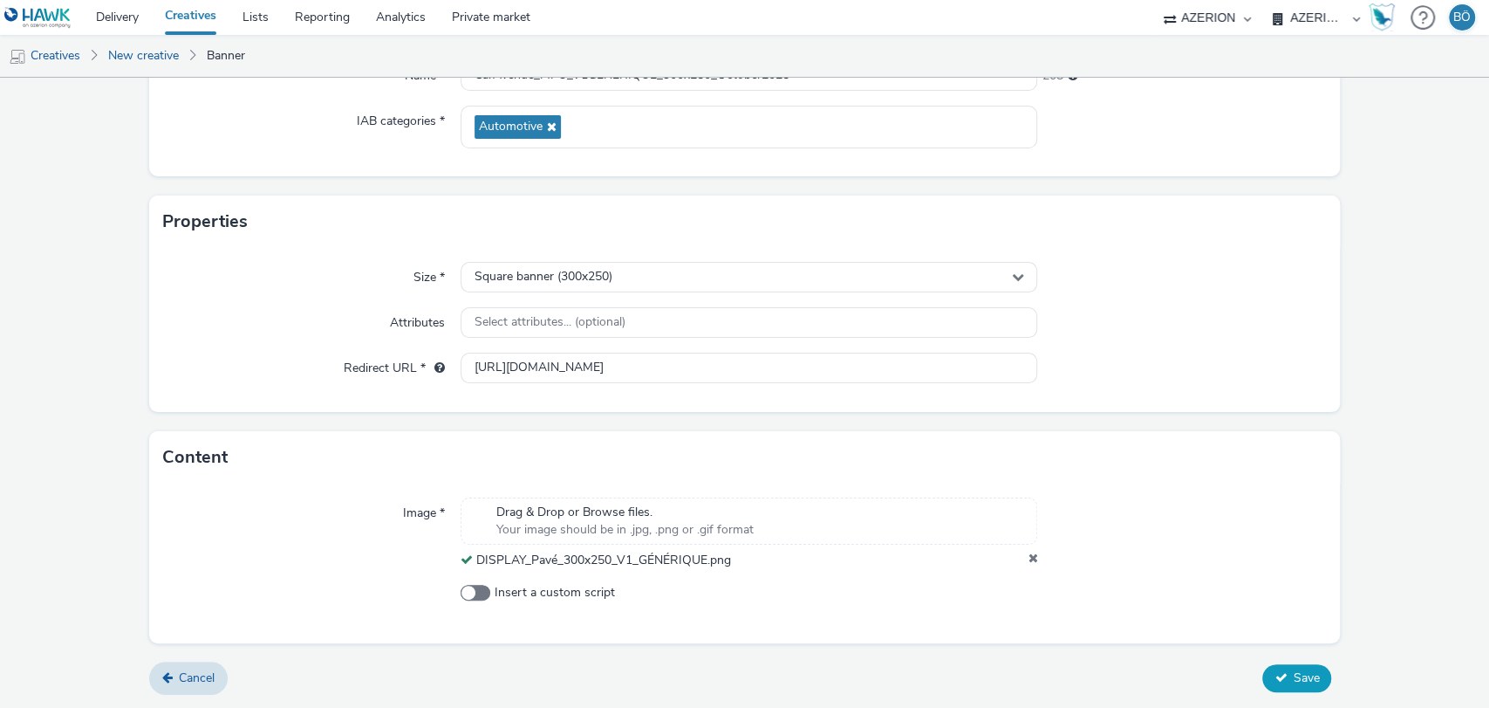
click at [1277, 668] on button "Save" at bounding box center [1296, 678] width 69 height 28
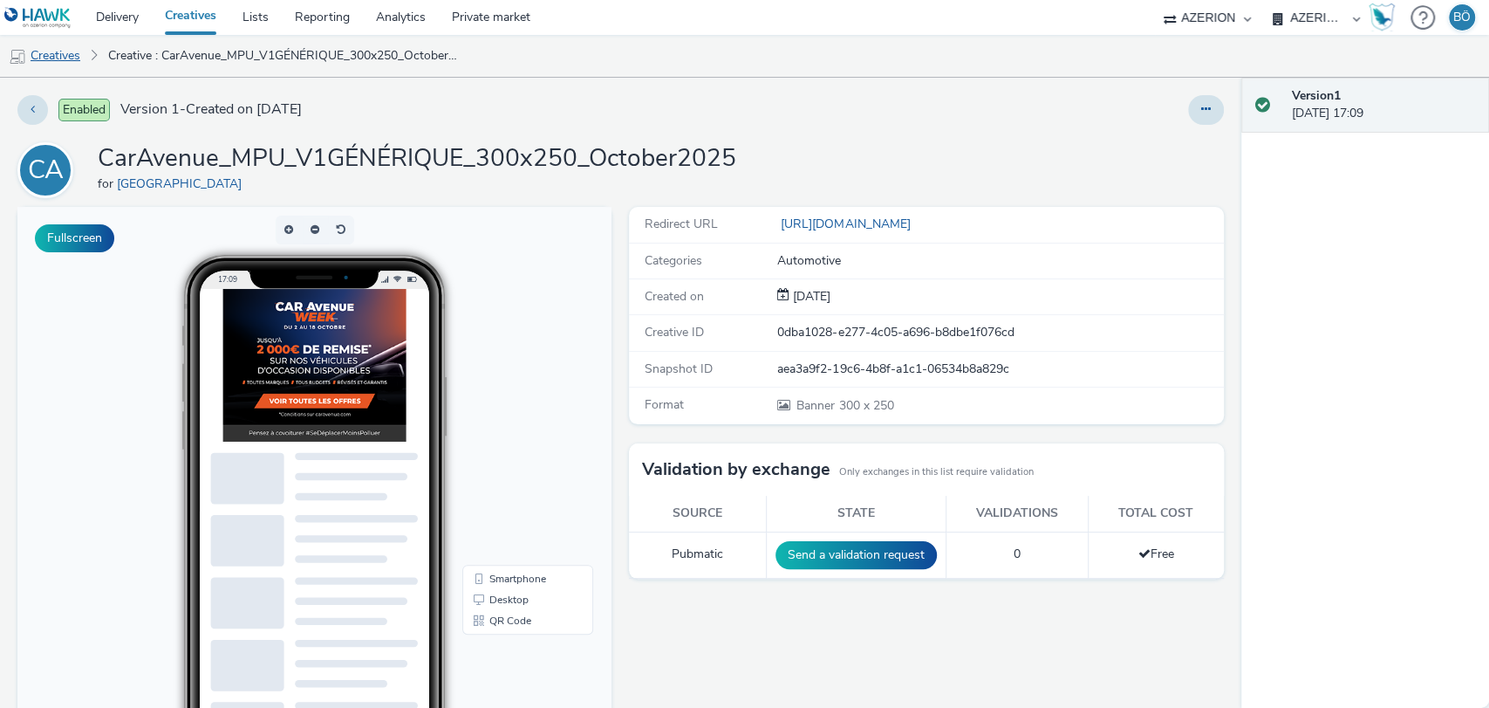
click at [61, 60] on link "Creatives" at bounding box center [44, 56] width 89 height 42
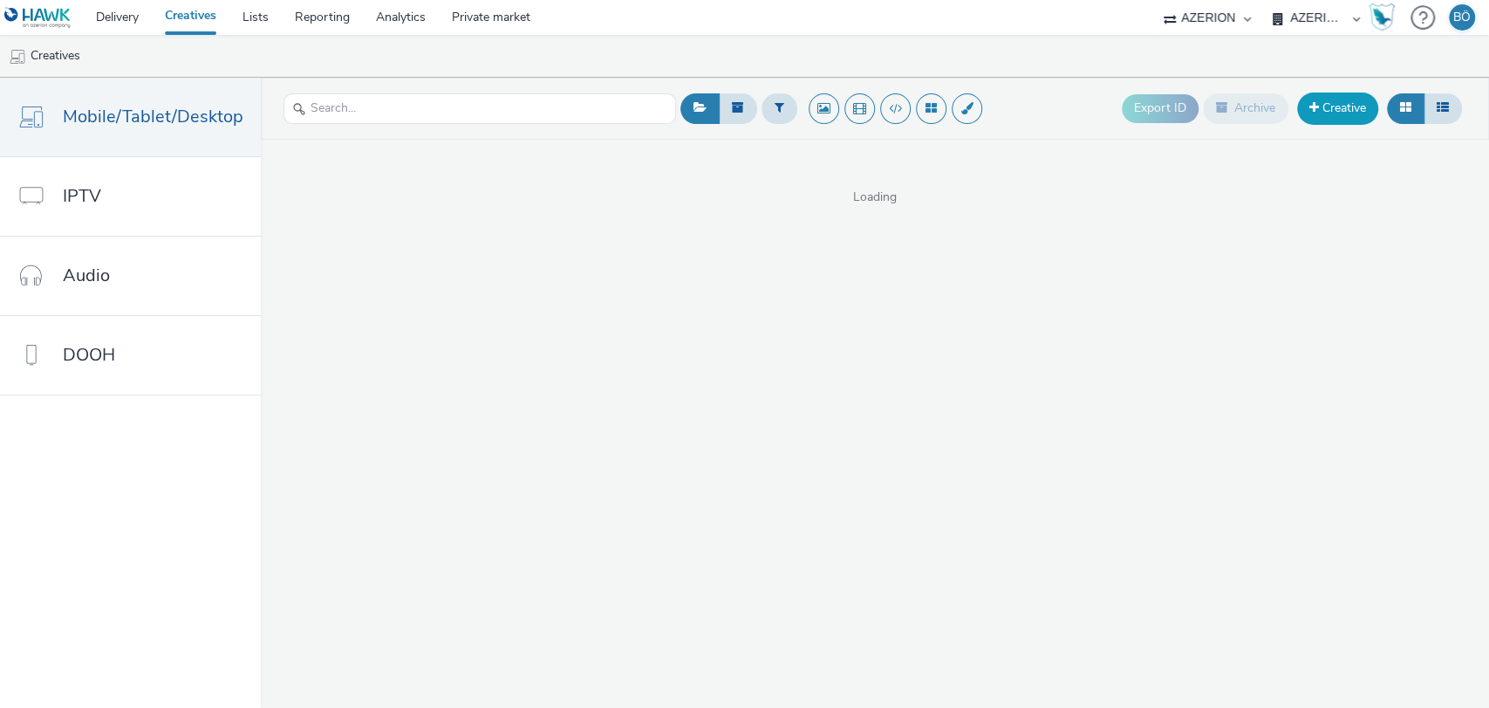
click at [1330, 106] on link "Creative" at bounding box center [1337, 107] width 81 height 31
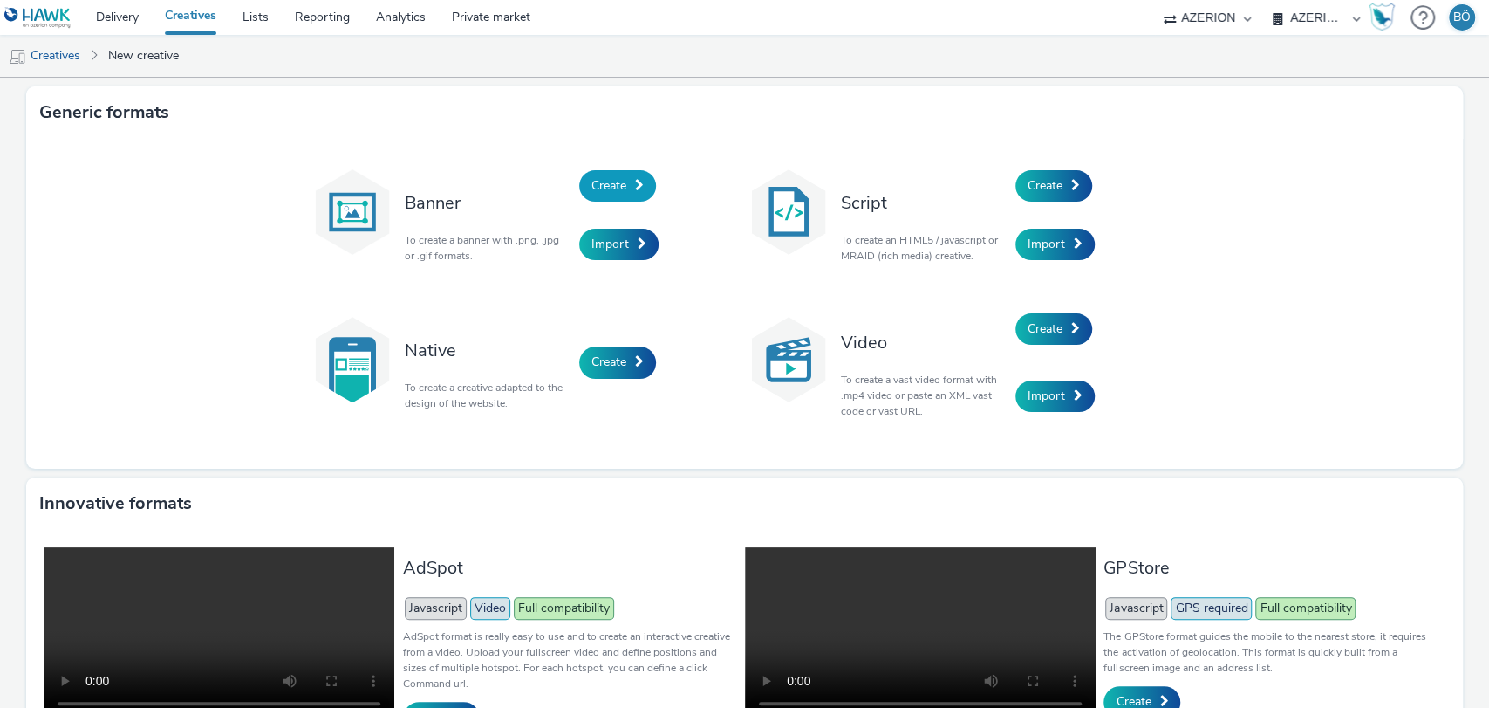
click at [581, 183] on link "Create" at bounding box center [617, 185] width 77 height 31
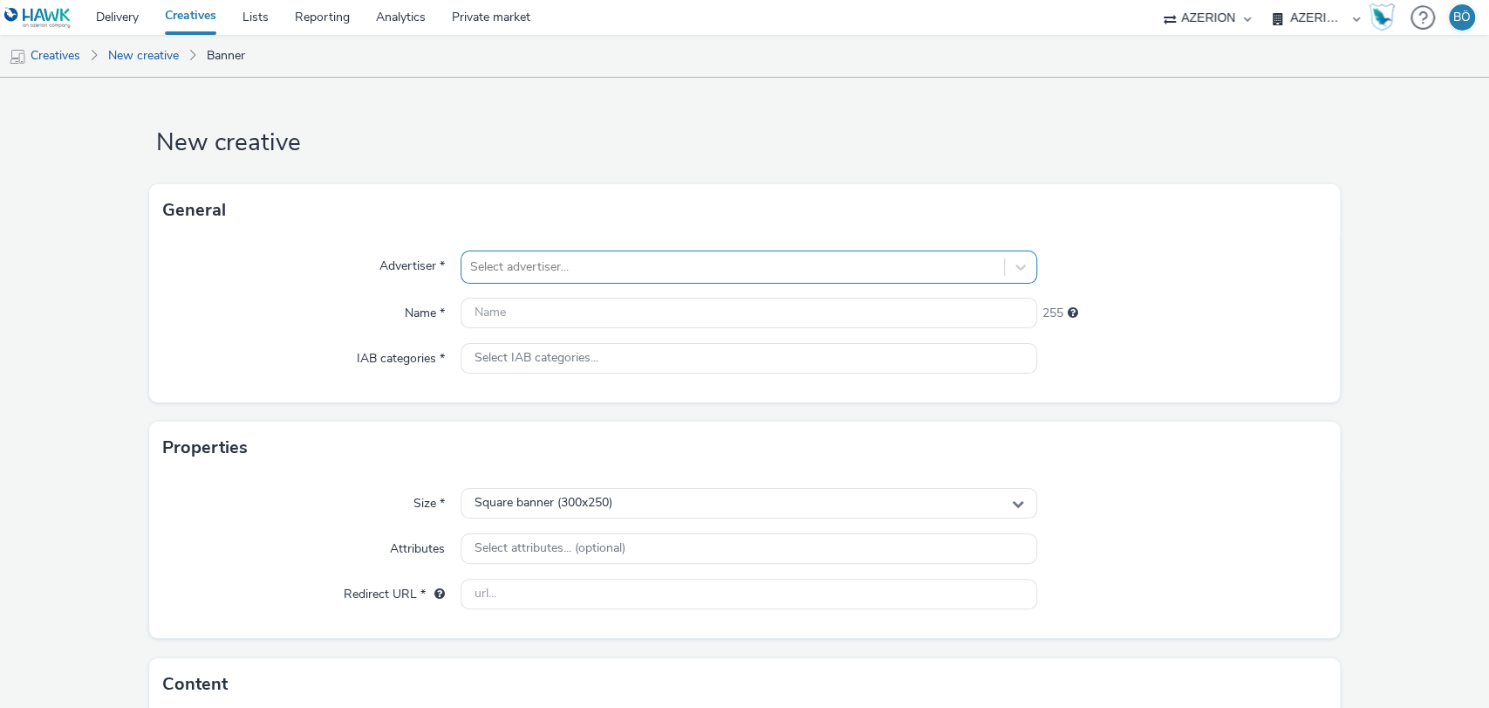
click at [613, 267] on div at bounding box center [733, 266] width 526 height 21
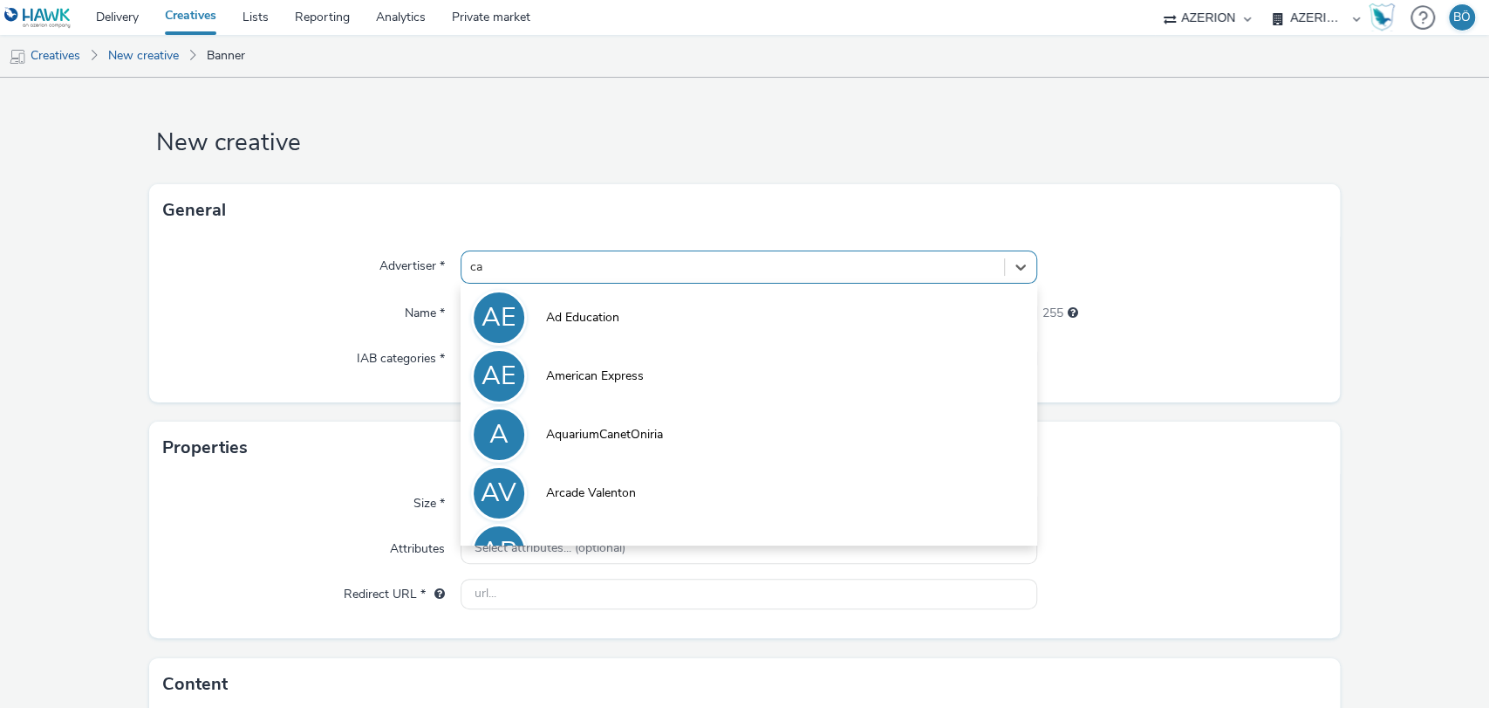
type input "car"
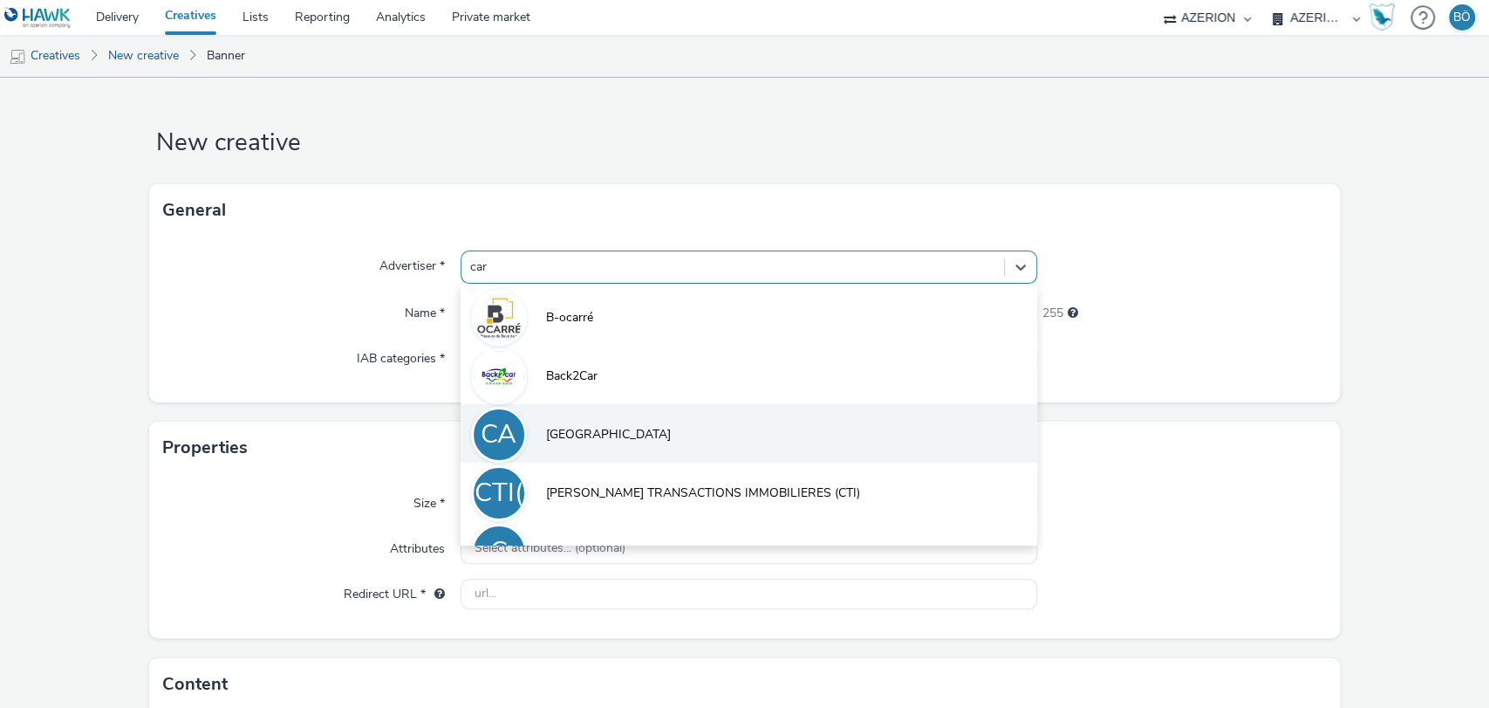
click at [594, 427] on span "Car Avenue" at bounding box center [608, 434] width 125 height 17
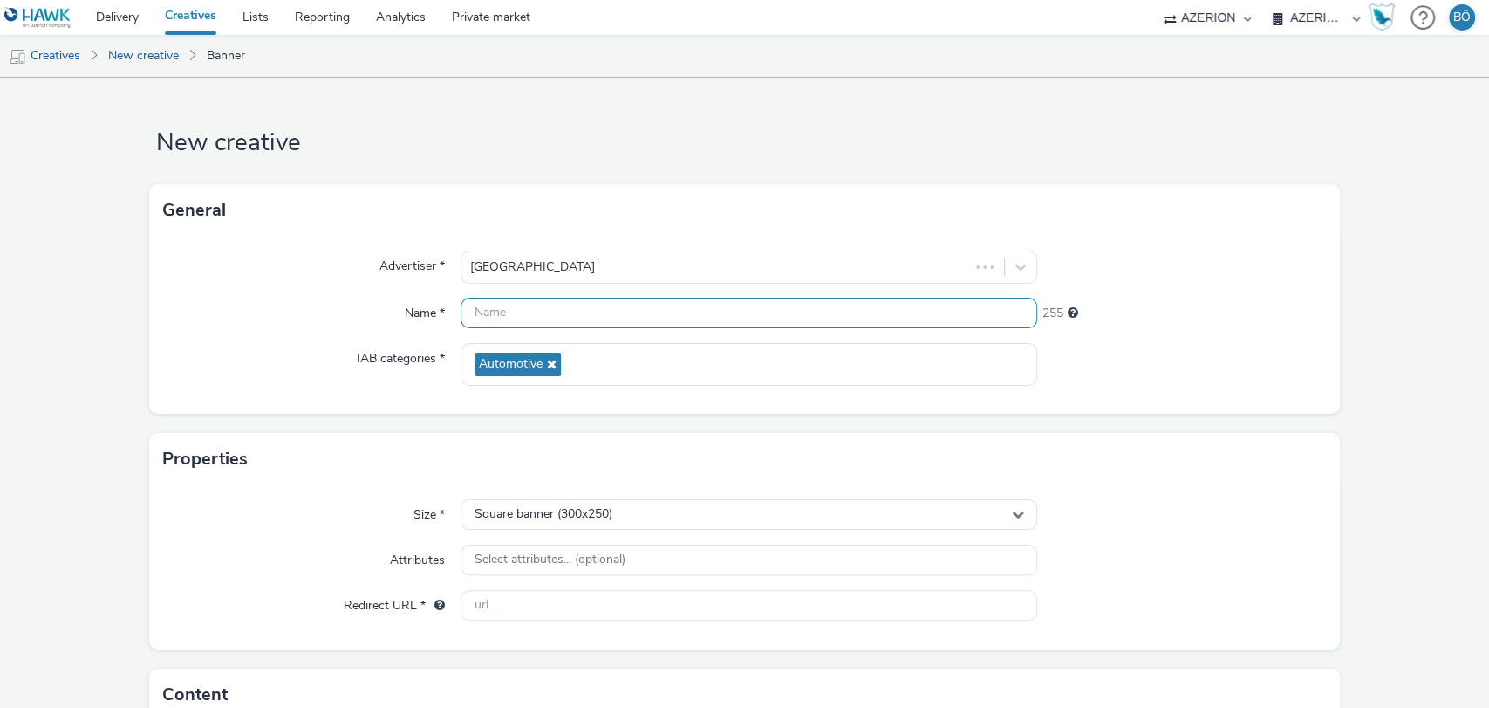
click at [544, 312] on input "text" at bounding box center [750, 312] width 578 height 31
paste input "https://www.caravenue.com/fr/"
drag, startPoint x: 788, startPoint y: 223, endPoint x: 193, endPoint y: 131, distance: 602.1
click at [784, 222] on div "General" at bounding box center [745, 210] width 1192 height 52
drag, startPoint x: 667, startPoint y: 306, endPoint x: 158, endPoint y: 321, distance: 509.7
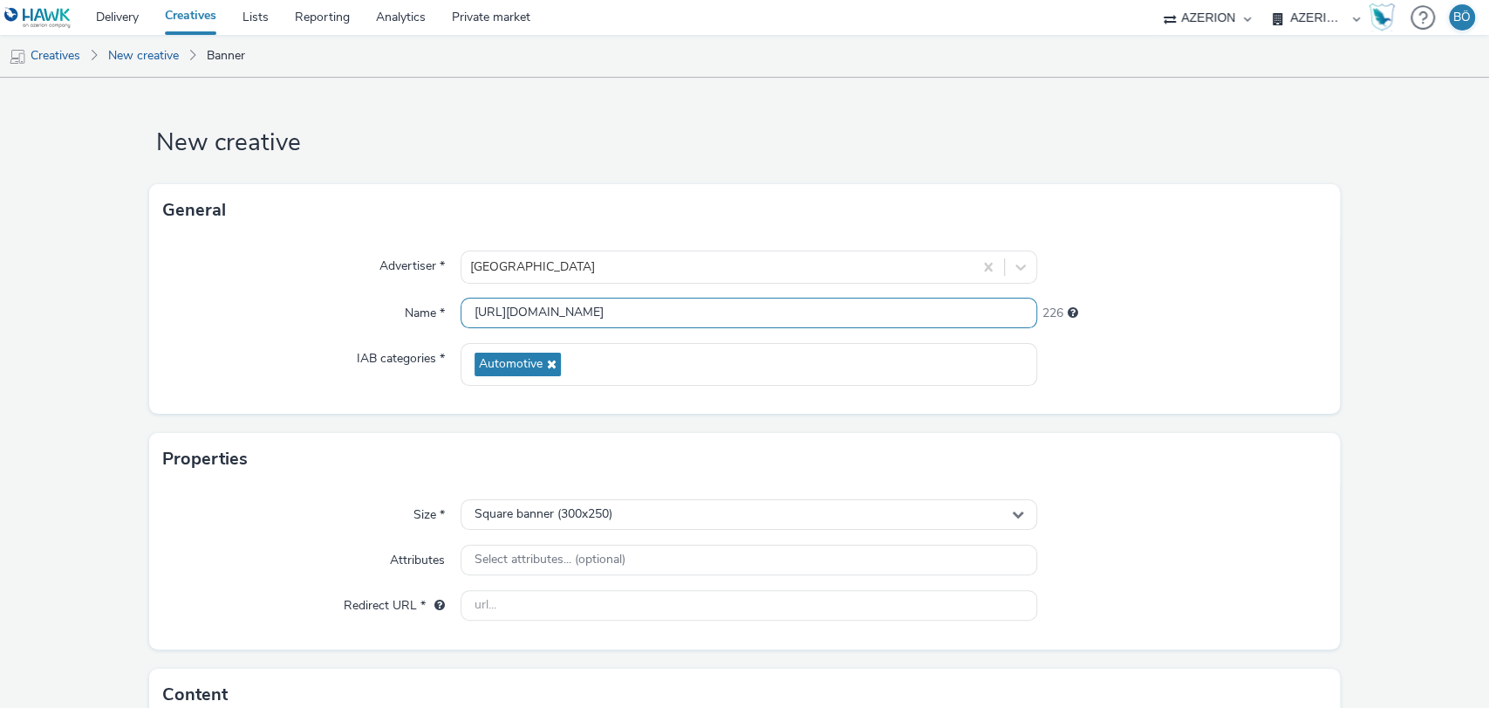
click at [154, 321] on div "Advertiser * Car Avenue Name * https://www.caravenue.com/fr/ 226 IAB categories…" at bounding box center [745, 324] width 1192 height 177
paste input "CarAvenue_Interstitial_V1bisJeu_320x480_October2025"
drag, startPoint x: 698, startPoint y: 309, endPoint x: 649, endPoint y: 302, distance: 49.3
click at [649, 302] on input "CarAvenue_Interstitial_V1bisJeu_320x480_October2025" at bounding box center [750, 312] width 578 height 31
click at [649, 302] on input "CarAvenue_Interstitial_V1bisJeu_300x250_October2025" at bounding box center [750, 312] width 578 height 31
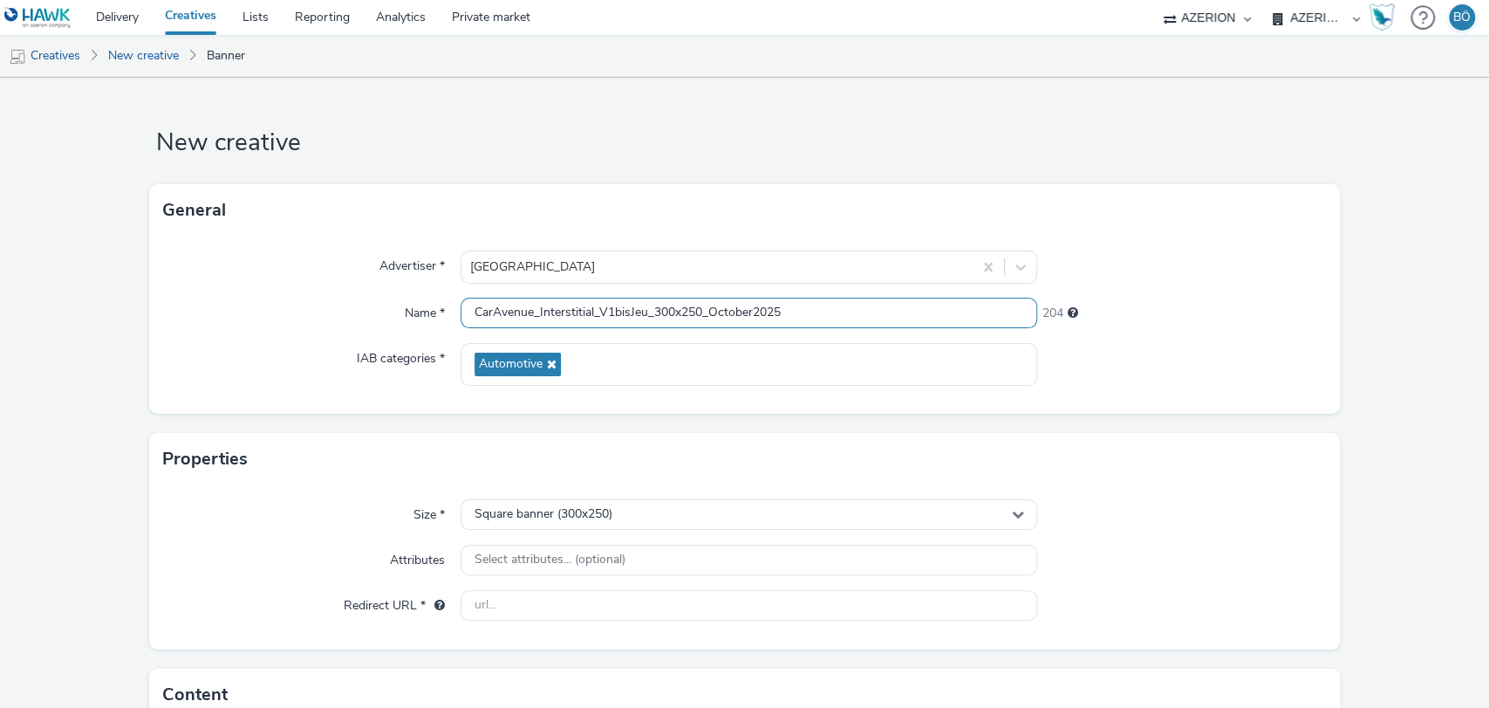
click at [621, 309] on input "CarAvenue_Interstitial_V1bisJeu_300x250_October2025" at bounding box center [750, 312] width 578 height 31
click at [567, 311] on input "CarAvenue_Interstitial_V1Jeu_300x250_October2025" at bounding box center [750, 312] width 578 height 31
click at [588, 308] on input "CarAvenue_Interstitial_V1Jeu_300x250_October2025" at bounding box center [750, 312] width 578 height 31
drag, startPoint x: 591, startPoint y: 308, endPoint x: 536, endPoint y: 298, distance: 56.7
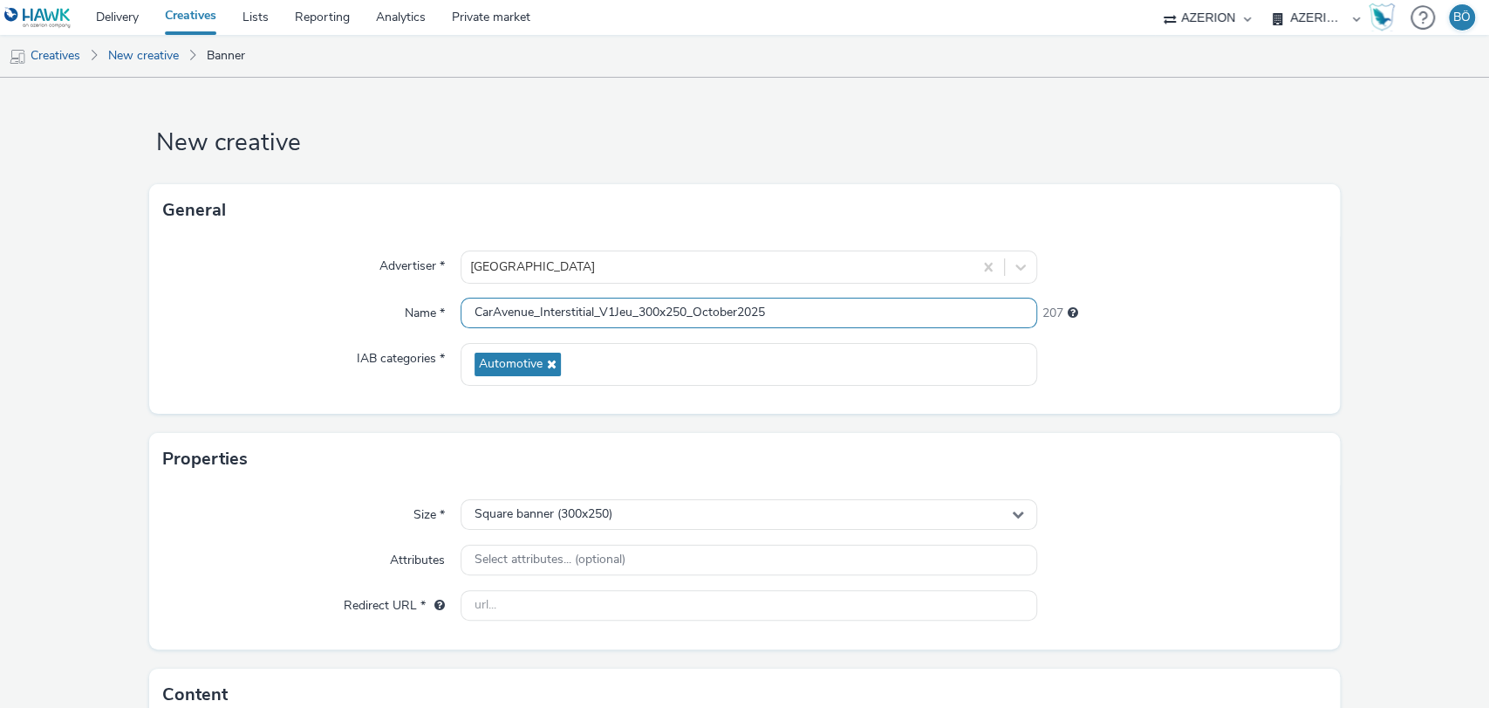
click at [536, 298] on input "CarAvenue_Interstitial_V1Jeu_300x250_October2025" at bounding box center [750, 312] width 578 height 31
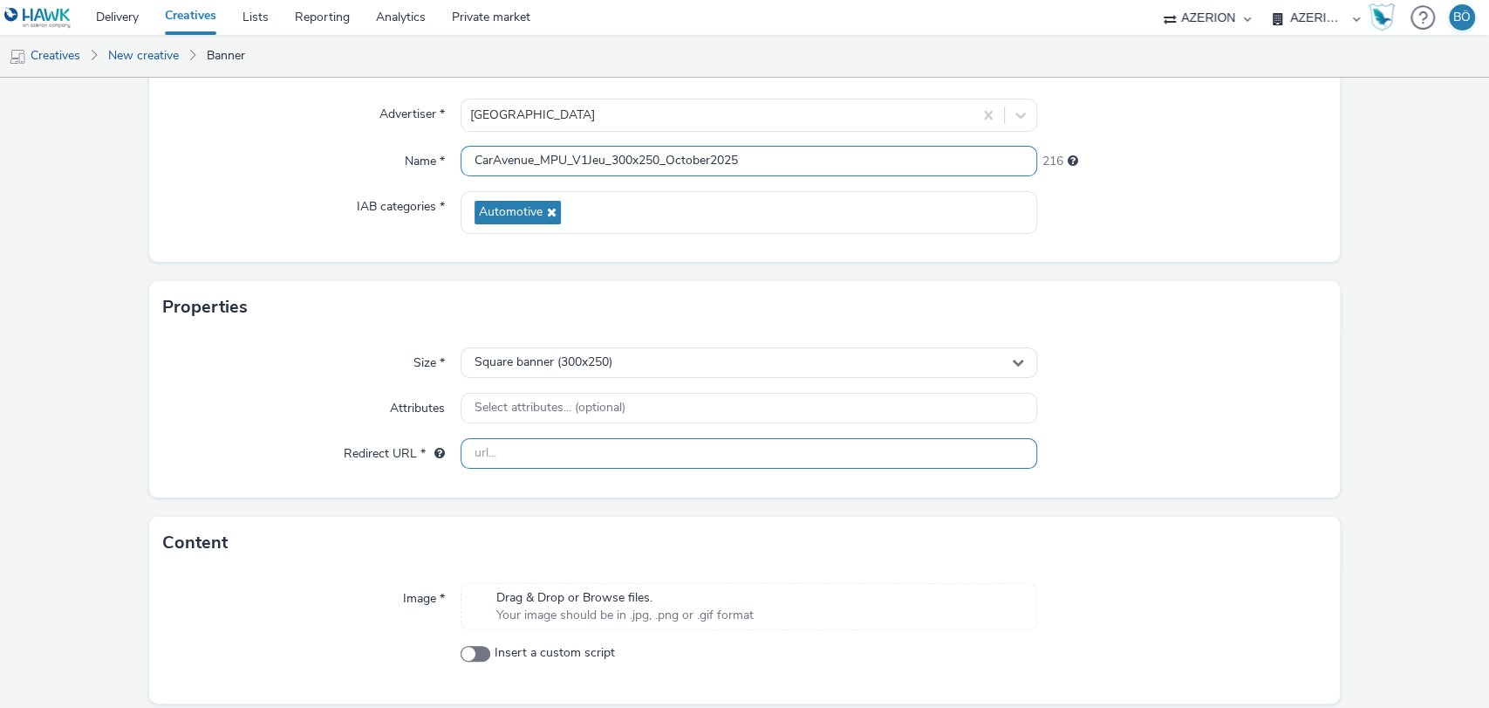
scroll to position [212, 0]
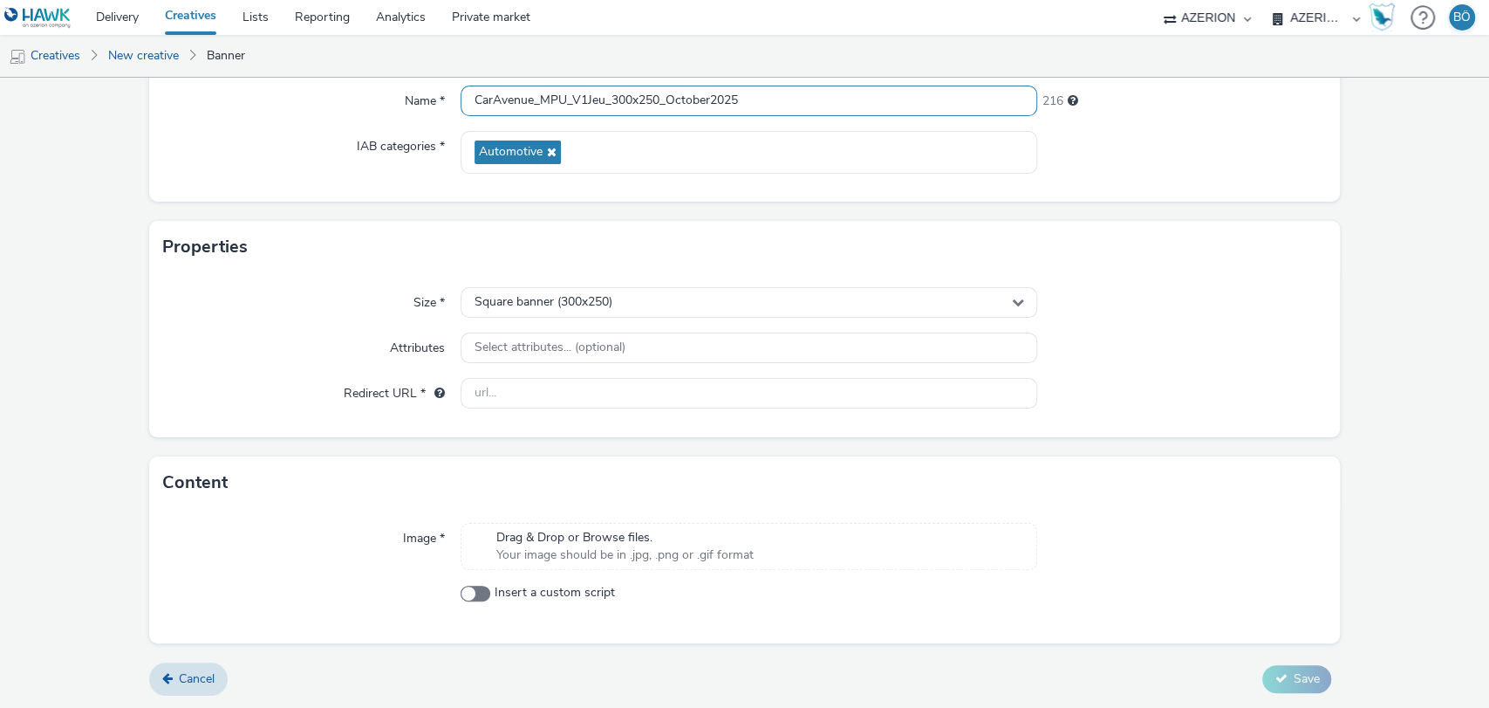
type input "CarAvenue_MPU_V1Jeu_300x250_October2025"
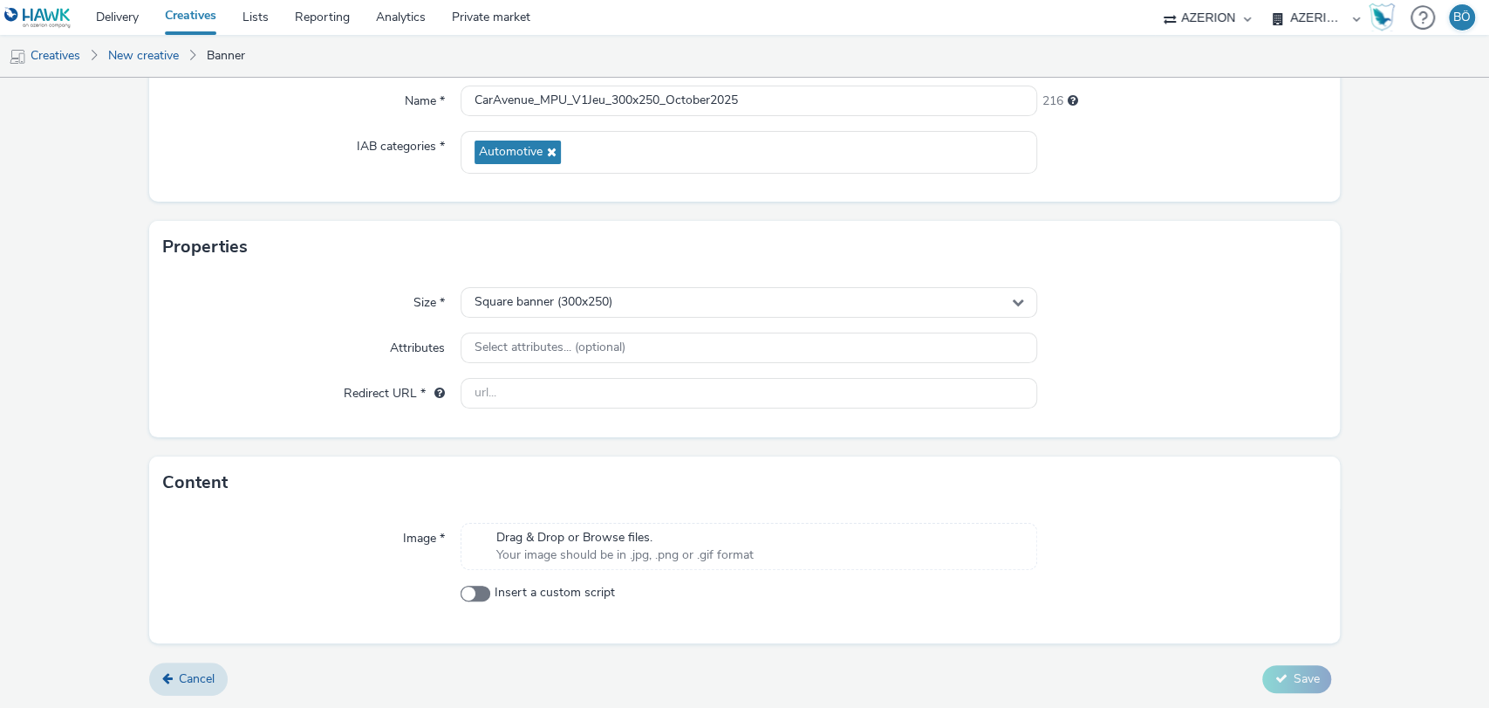
click at [574, 370] on div "Size * Square banner (300x250) Attributes Select attributes... (optional) Redir…" at bounding box center [745, 355] width 1192 height 164
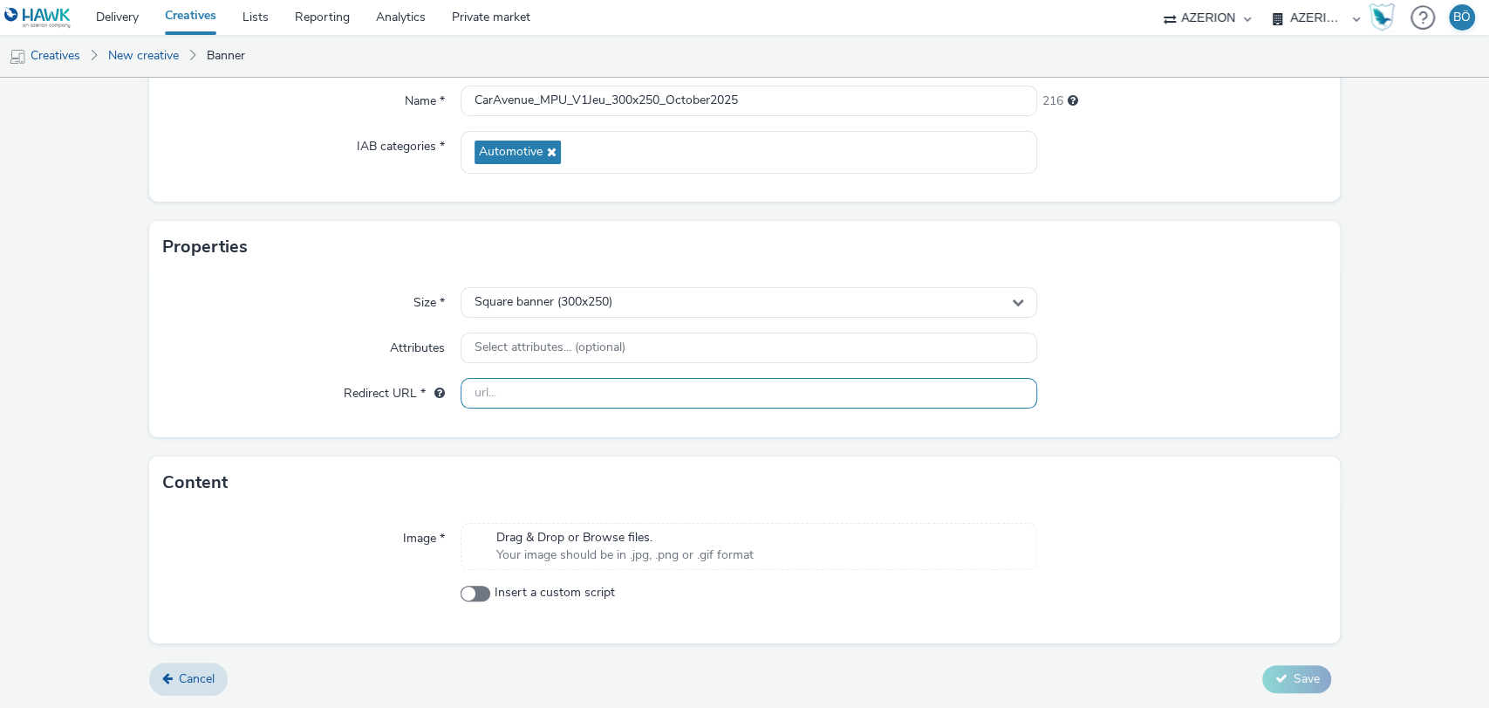
click at [496, 400] on input "text" at bounding box center [750, 393] width 578 height 31
paste input "https://www.caravenue.com/fr/"
type input "https://www.caravenue.com/fr/"
click at [514, 518] on div "Image * Drag & Drop or Browse files. Your image should be in .jpg, .png or .gif…" at bounding box center [745, 576] width 1192 height 134
click at [514, 540] on span "Drag & Drop or Browse files." at bounding box center [624, 537] width 257 height 17
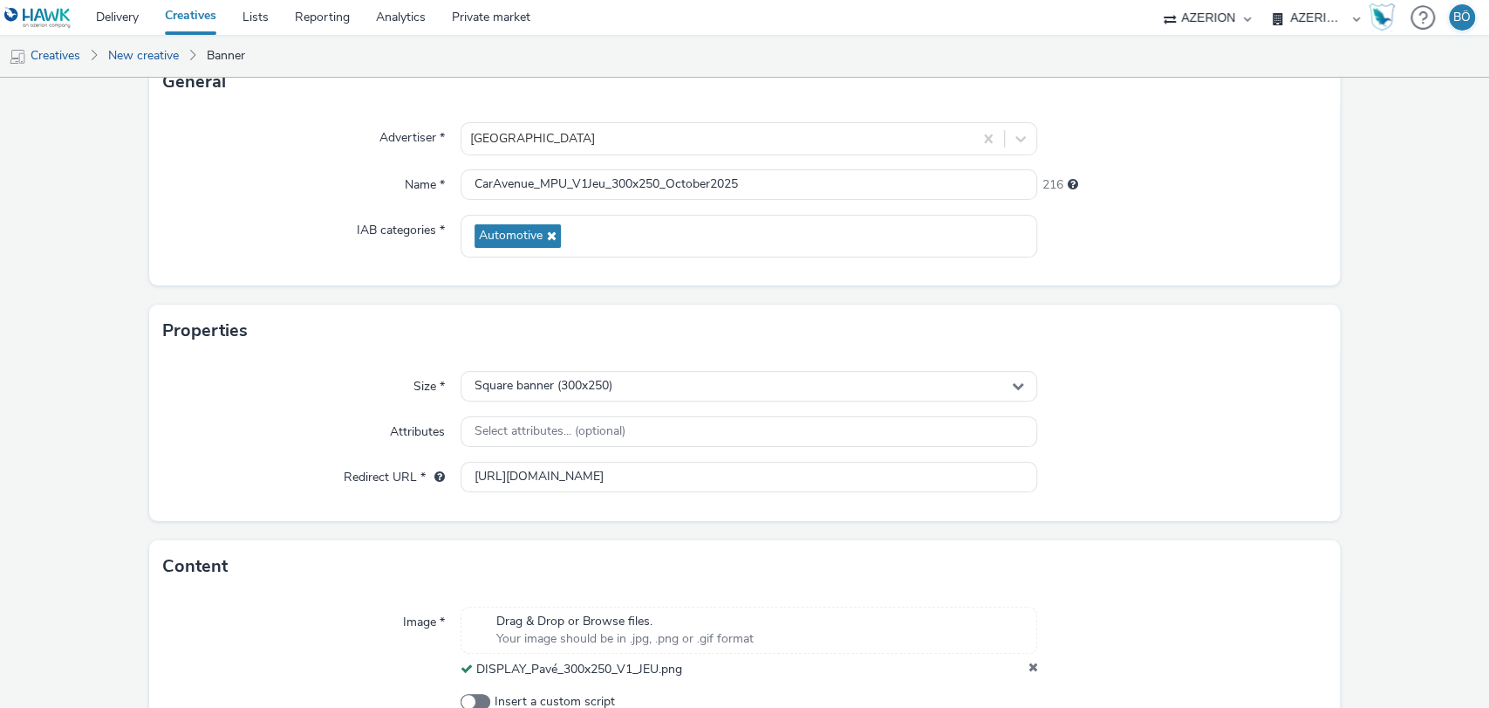
scroll to position [237, 0]
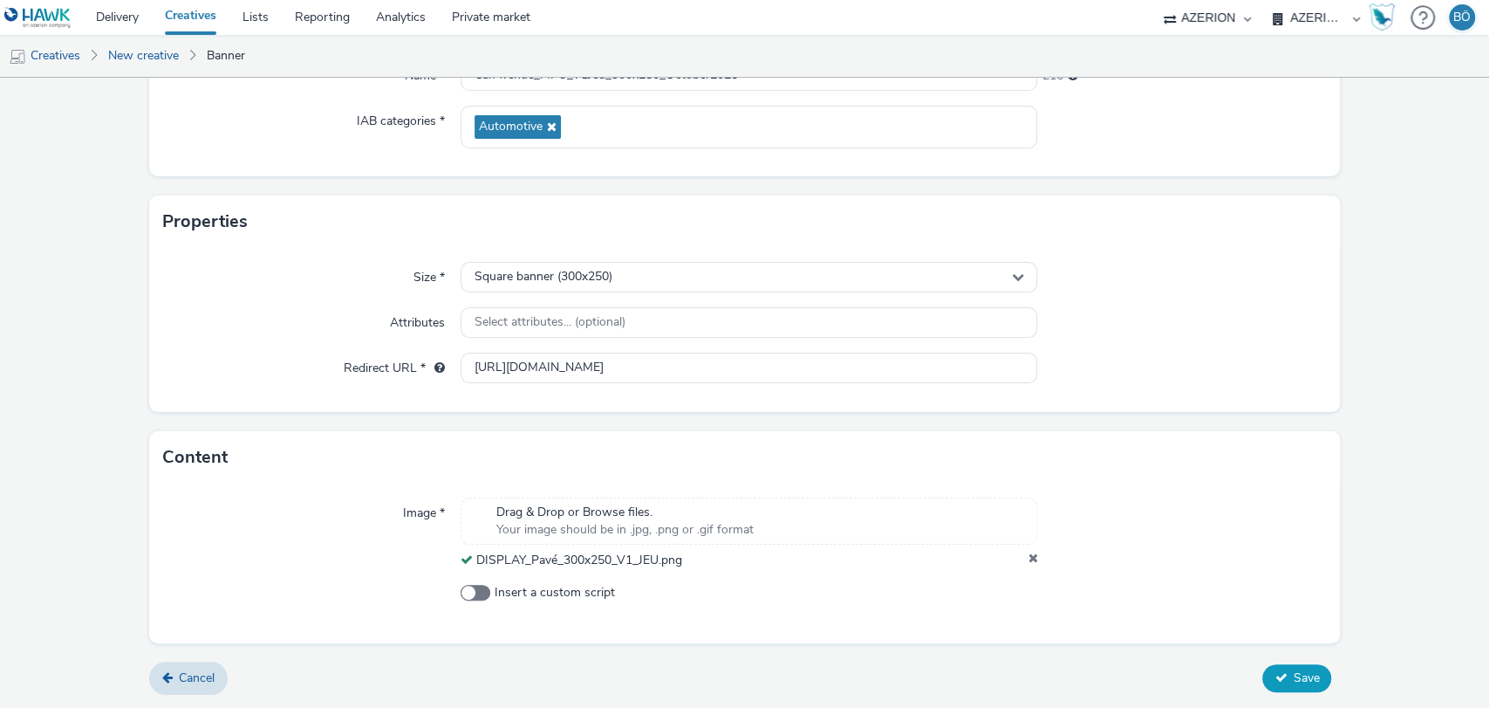
click at [1295, 667] on button "Save" at bounding box center [1296, 678] width 69 height 28
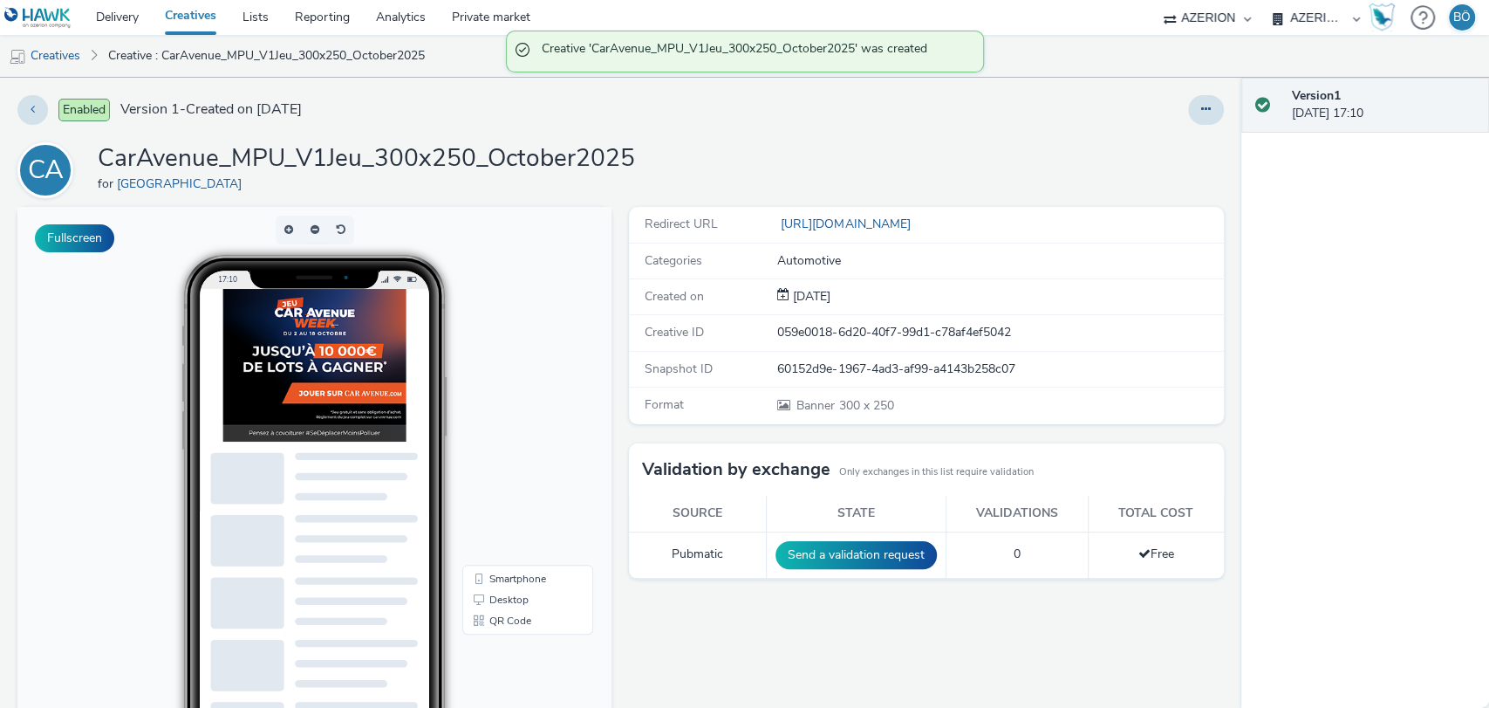
click at [374, 147] on h1 "CarAvenue_MPU_V1Jeu_300x250_October2025" at bounding box center [366, 158] width 537 height 33
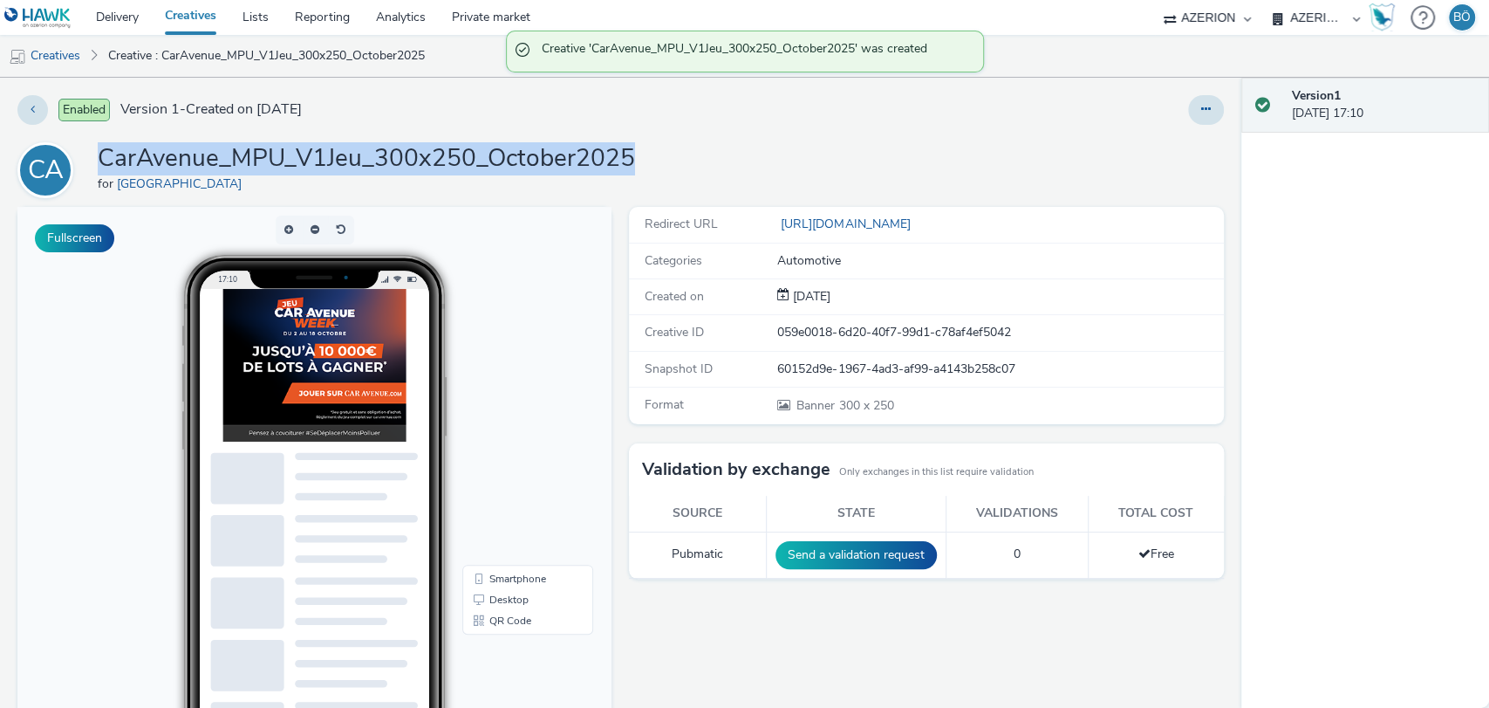
click at [374, 147] on h1 "CarAvenue_MPU_V1Jeu_300x250_October2025" at bounding box center [366, 158] width 537 height 33
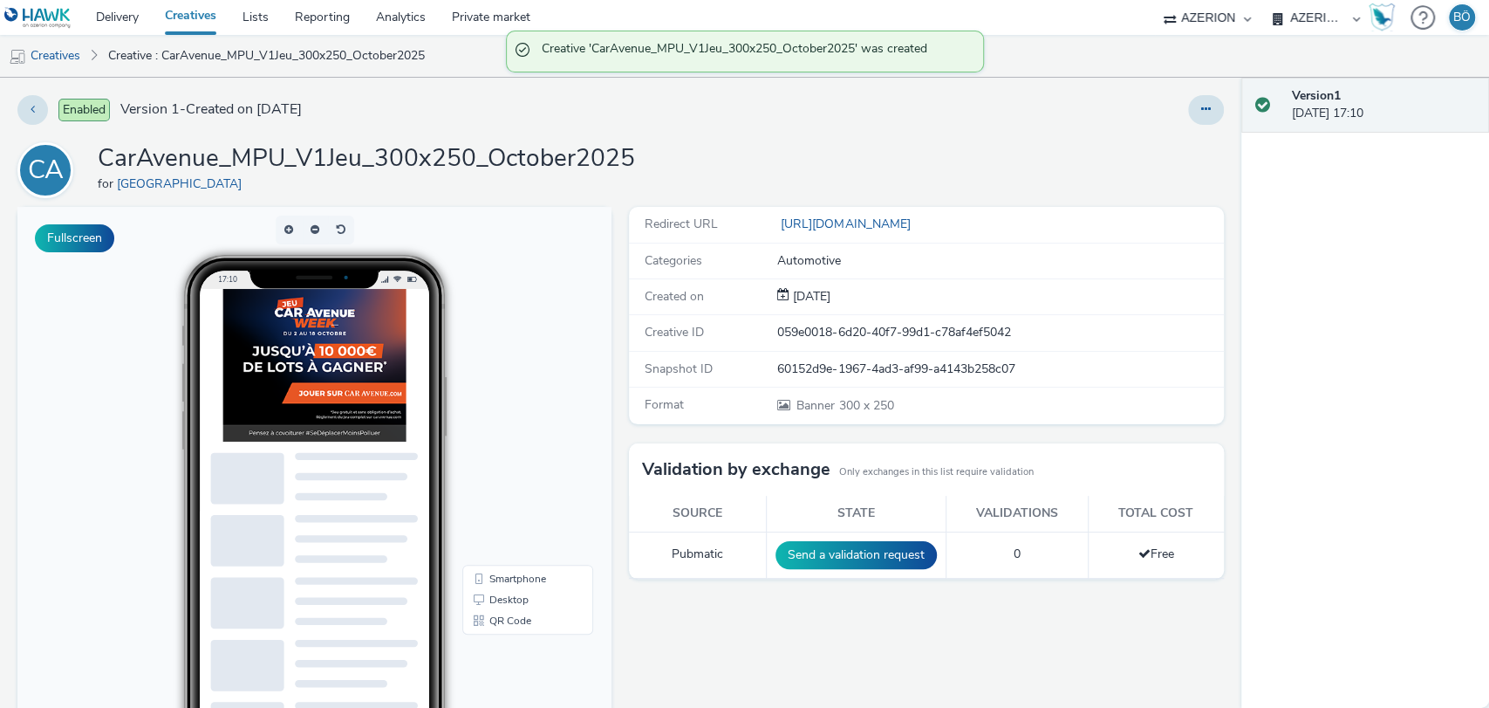
click at [209, 131] on div "Enabled Version 1 - Created on 03 October 2025 CA CarAvenue_MPU_V1Jeu_300x250_O…" at bounding box center [620, 393] width 1241 height 630
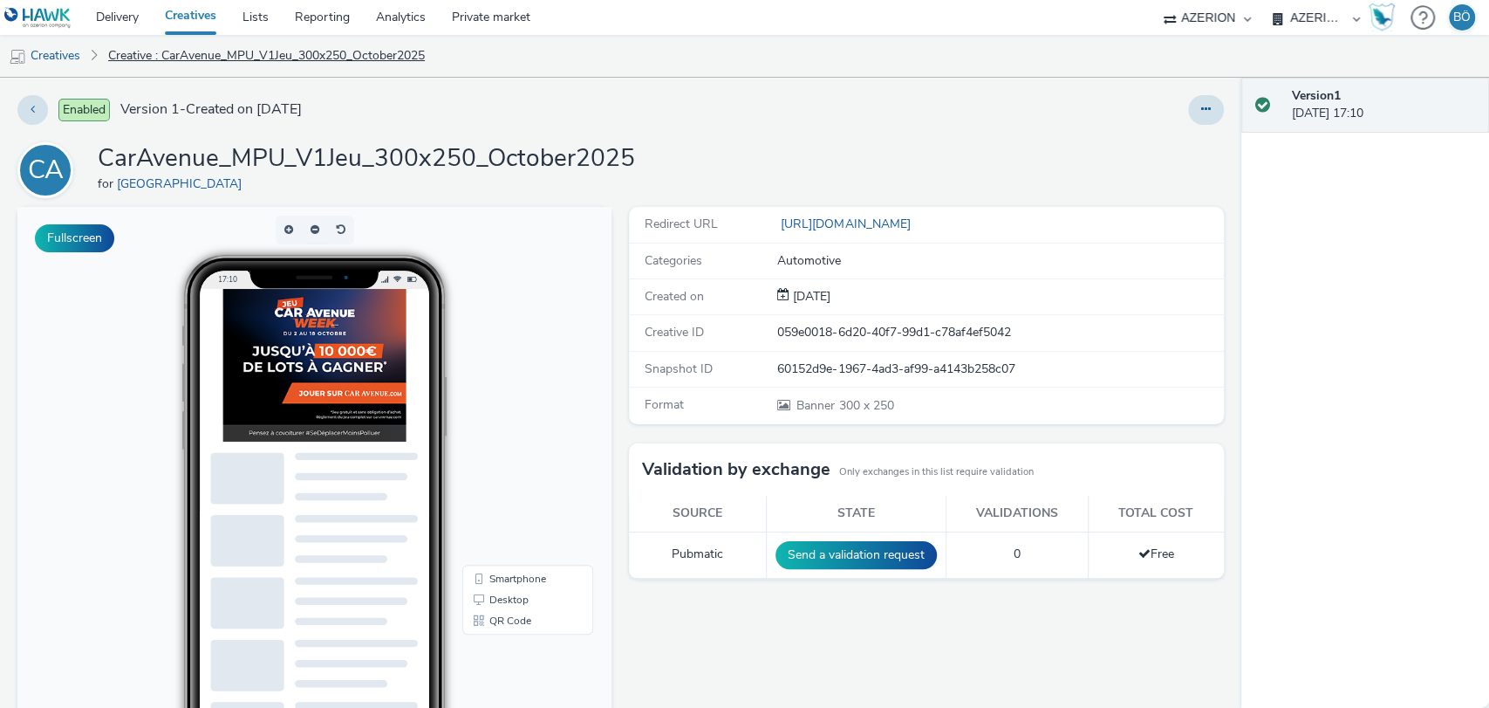
drag, startPoint x: 878, startPoint y: 96, endPoint x: 146, endPoint y: 64, distance: 732.6
click at [876, 96] on div at bounding box center [983, 110] width 482 height 30
click at [199, 24] on link "Creatives" at bounding box center [191, 17] width 78 height 35
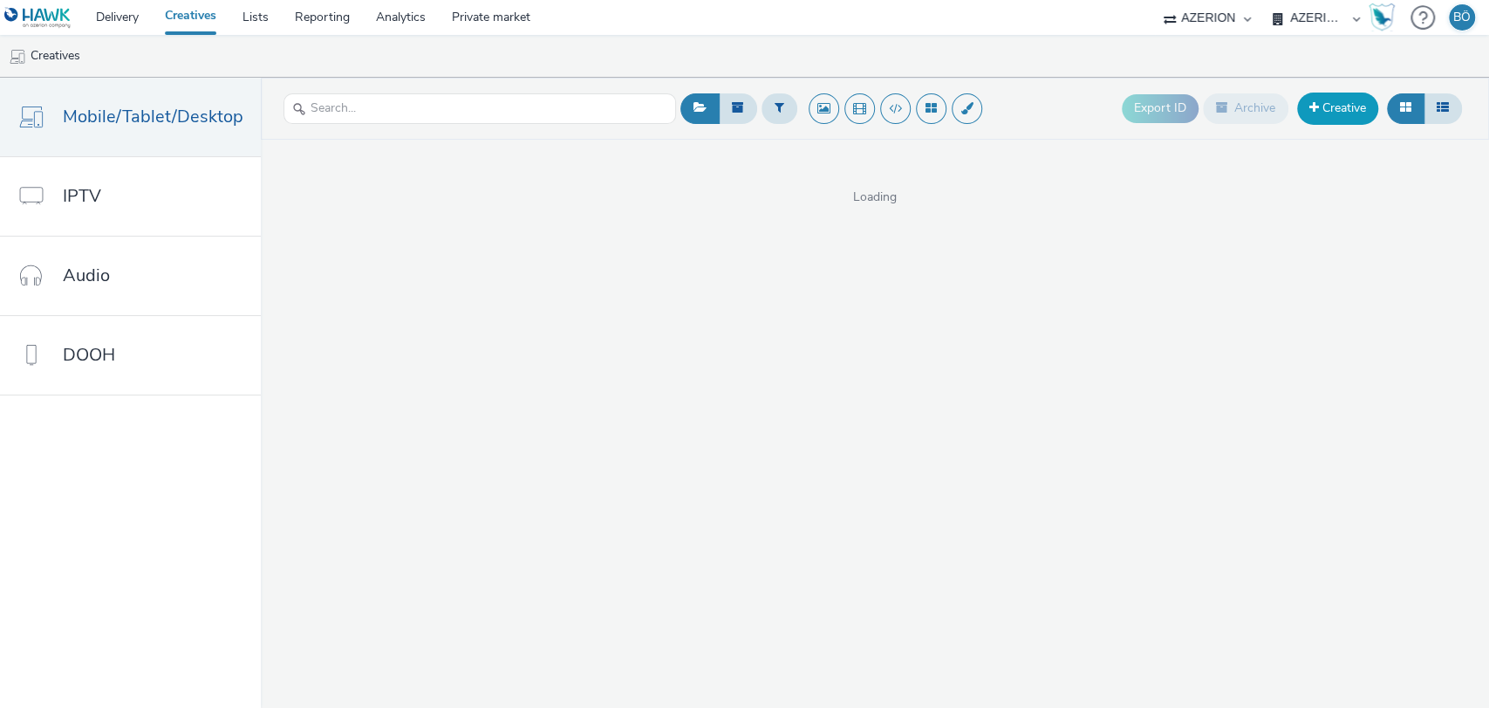
click at [1328, 117] on link "Creative" at bounding box center [1337, 107] width 81 height 31
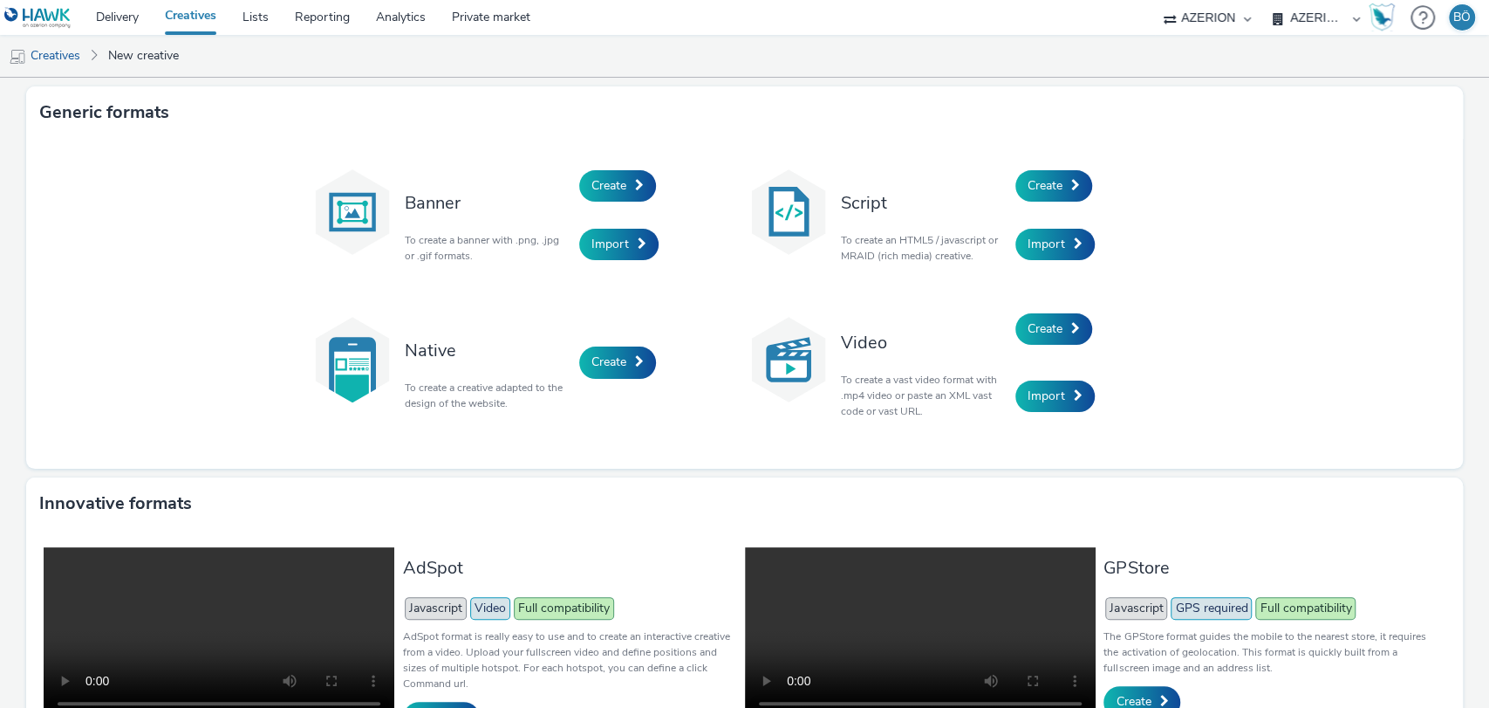
click at [92, 52] on li "Creatives" at bounding box center [49, 56] width 99 height 42
click at [78, 52] on link "Creatives" at bounding box center [44, 56] width 89 height 42
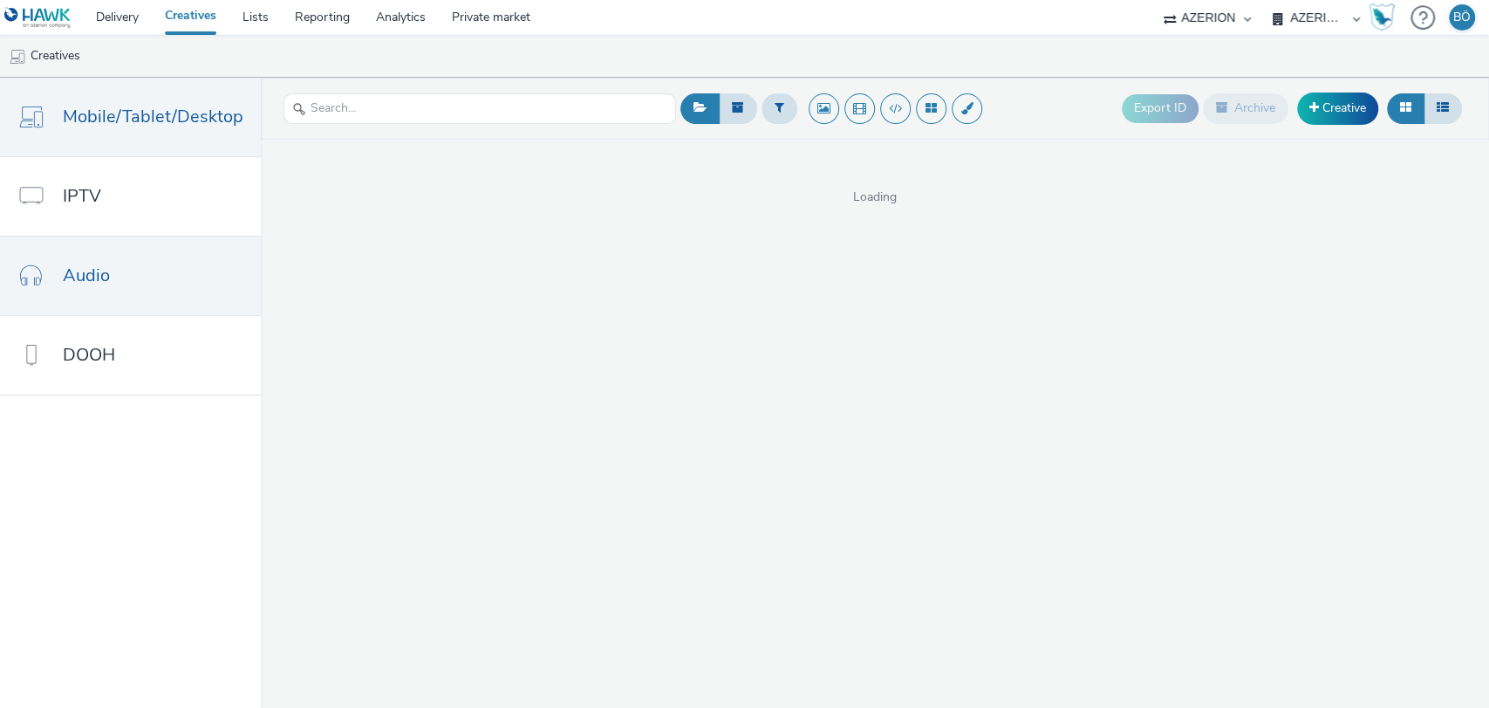
click at [86, 270] on span "Audio" at bounding box center [86, 275] width 47 height 25
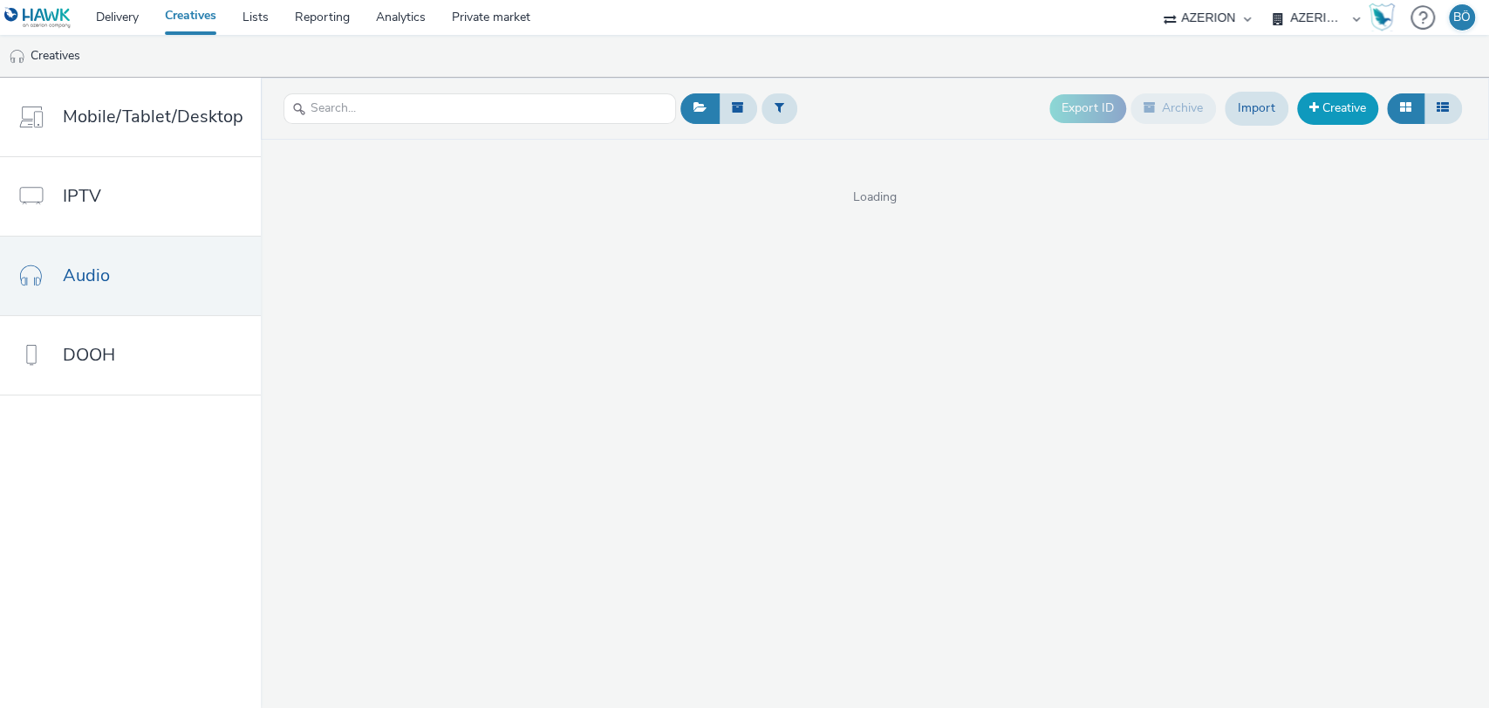
click at [1351, 114] on link "Creative" at bounding box center [1337, 107] width 81 height 31
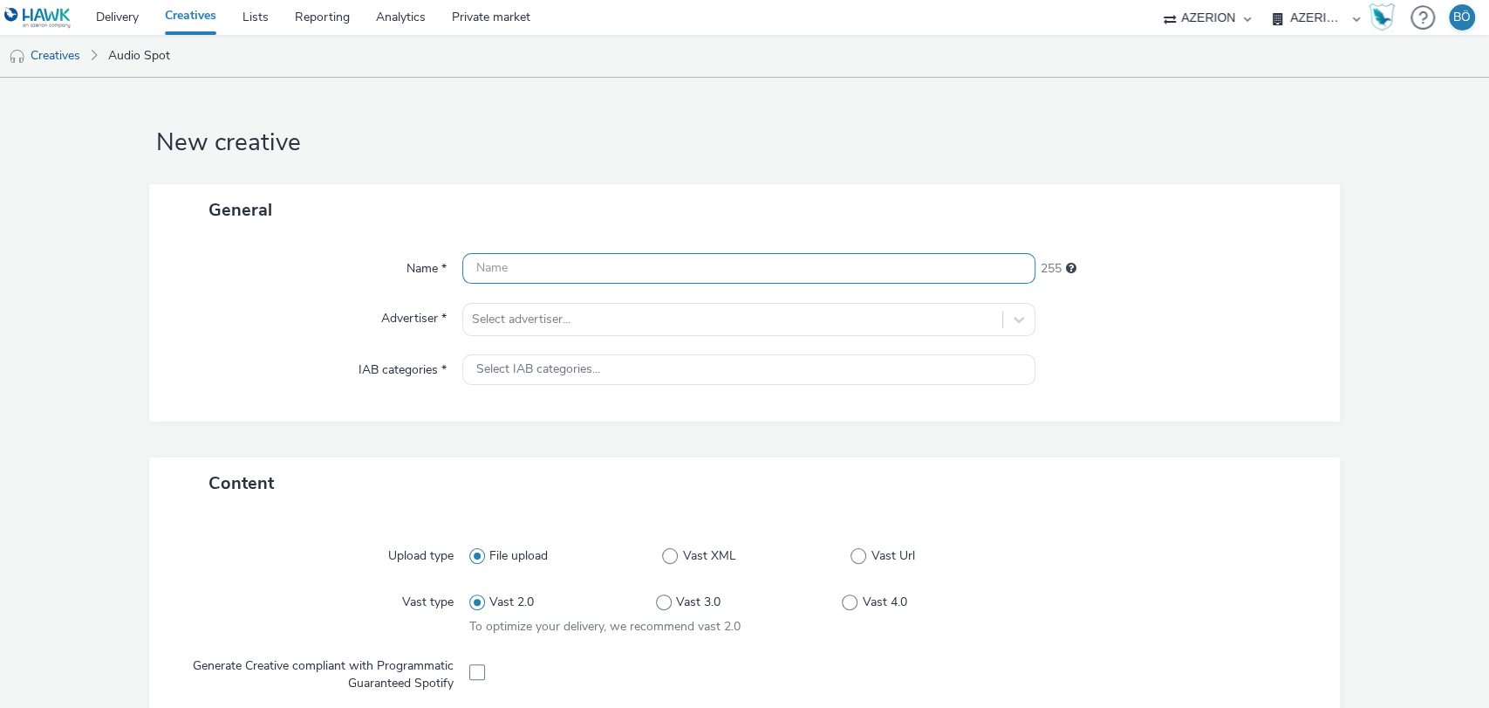
click at [602, 265] on input "text" at bounding box center [749, 268] width 574 height 31
paste input "CarAvenue_Interstitial_V1bisJeu_320x480_October2025"
drag, startPoint x: 541, startPoint y: 264, endPoint x: 590, endPoint y: 272, distance: 49.5
click at [590, 272] on input "CarAvenue_Interstitial_V1bisJeu_320x480_October2025" at bounding box center [749, 268] width 574 height 31
click at [592, 266] on input "CarAvenue_Interstitial_V1bisJeu_320x480_October2025" at bounding box center [749, 268] width 574 height 31
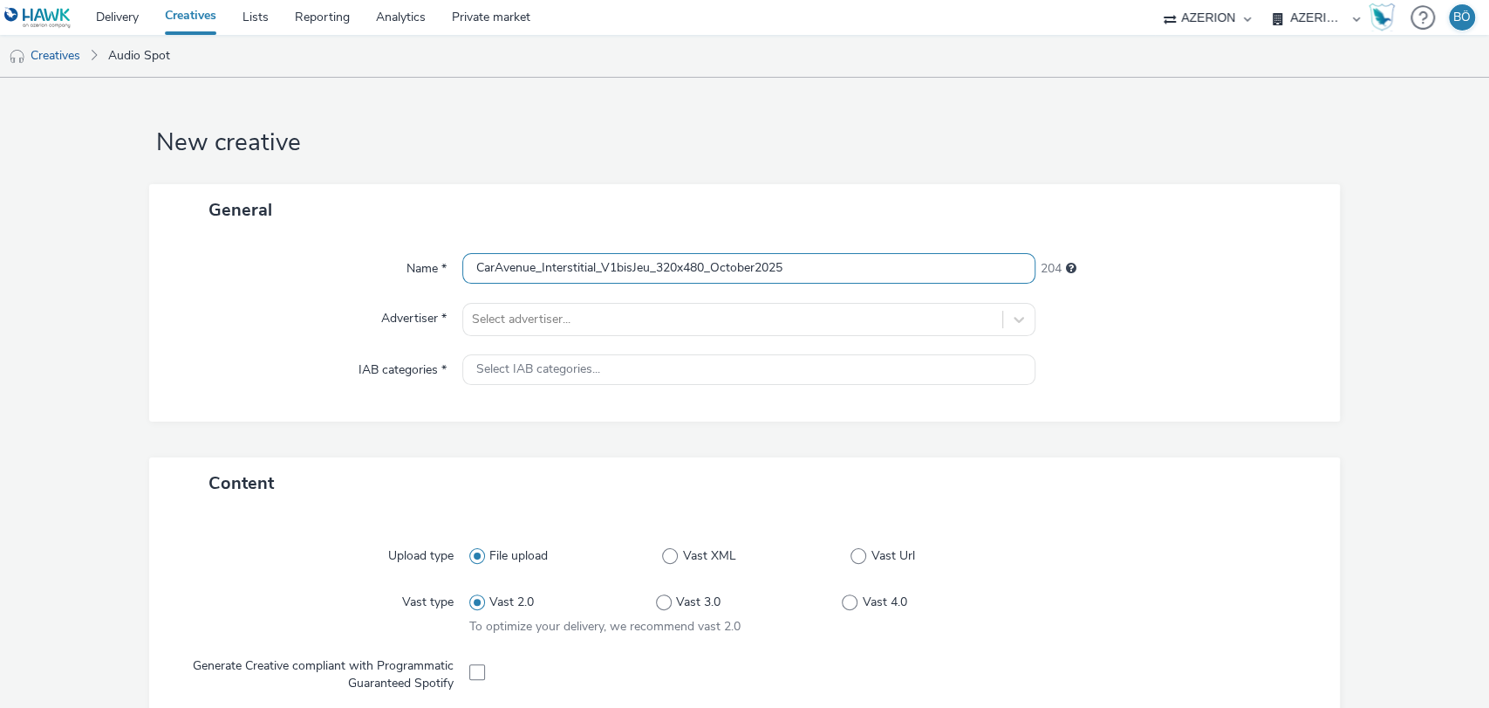
drag, startPoint x: 591, startPoint y: 263, endPoint x: 537, endPoint y: 256, distance: 53.7
click at [537, 256] on input "CarAvenue_Interstitial_V1bisJeu_320x480_October2025" at bounding box center [749, 268] width 574 height 31
drag, startPoint x: 790, startPoint y: 265, endPoint x: 0, endPoint y: 253, distance: 790.5
paste input "250919 25799 CAR AVENUE BAILLY_WEEK LOM 1 V3"
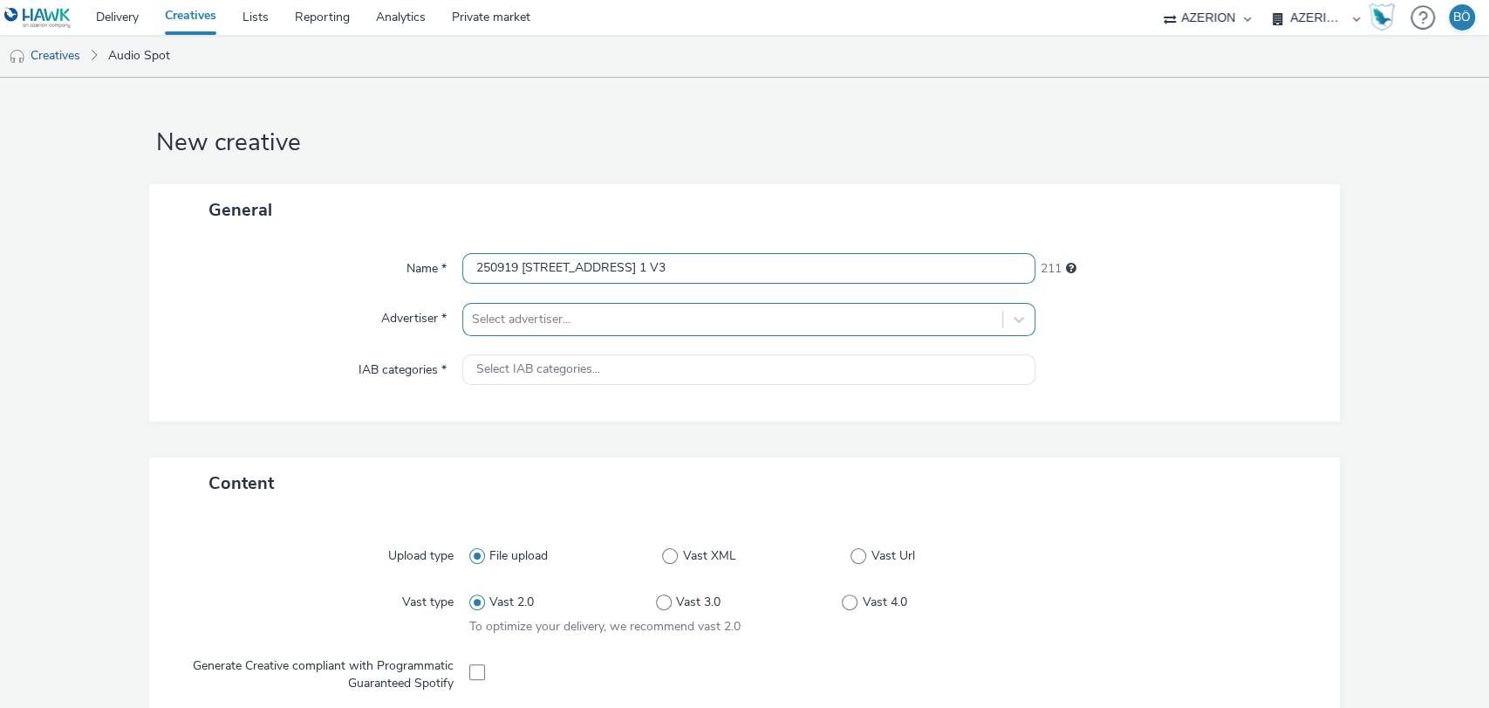
type input "250919 25799 CAR AVENUE BAILLY_WEEK LOM 1 V3"
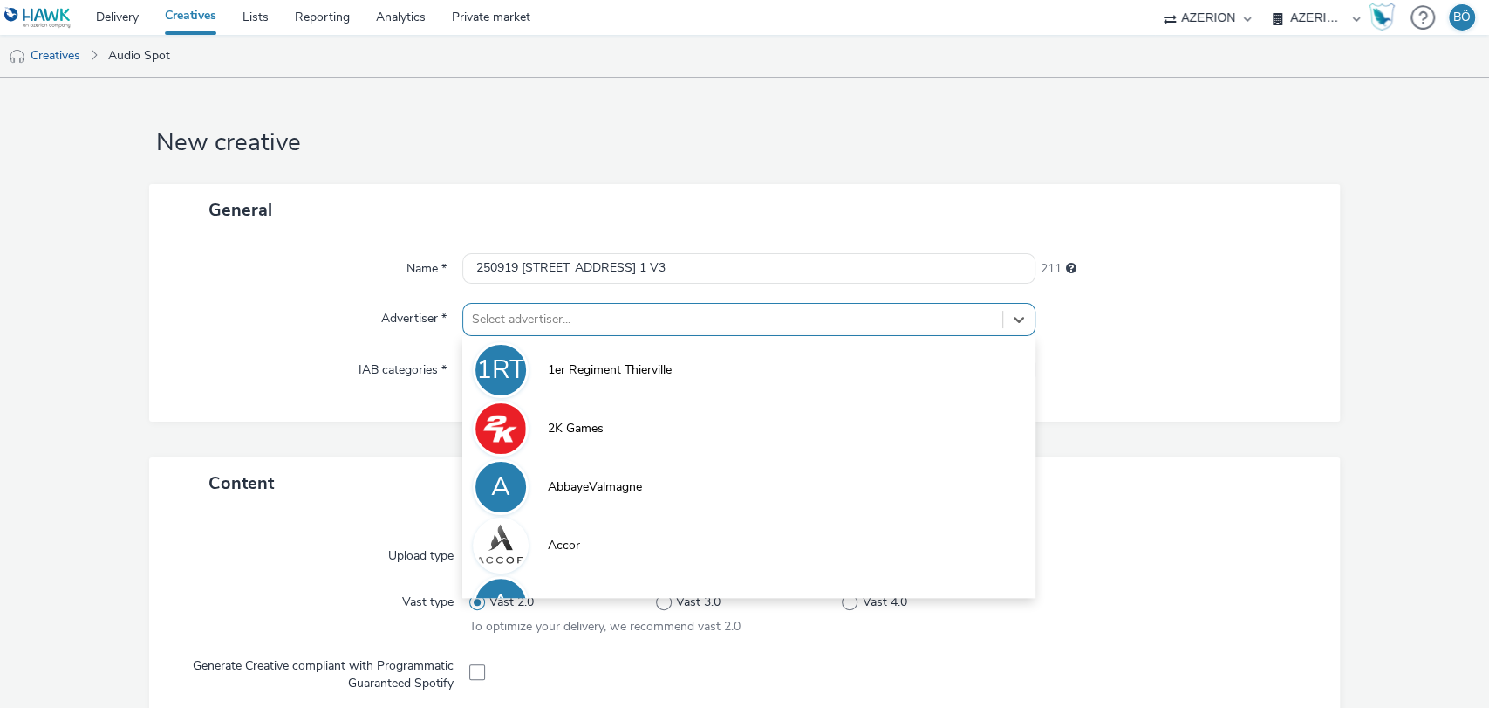
click at [593, 324] on div at bounding box center [733, 319] width 523 height 21
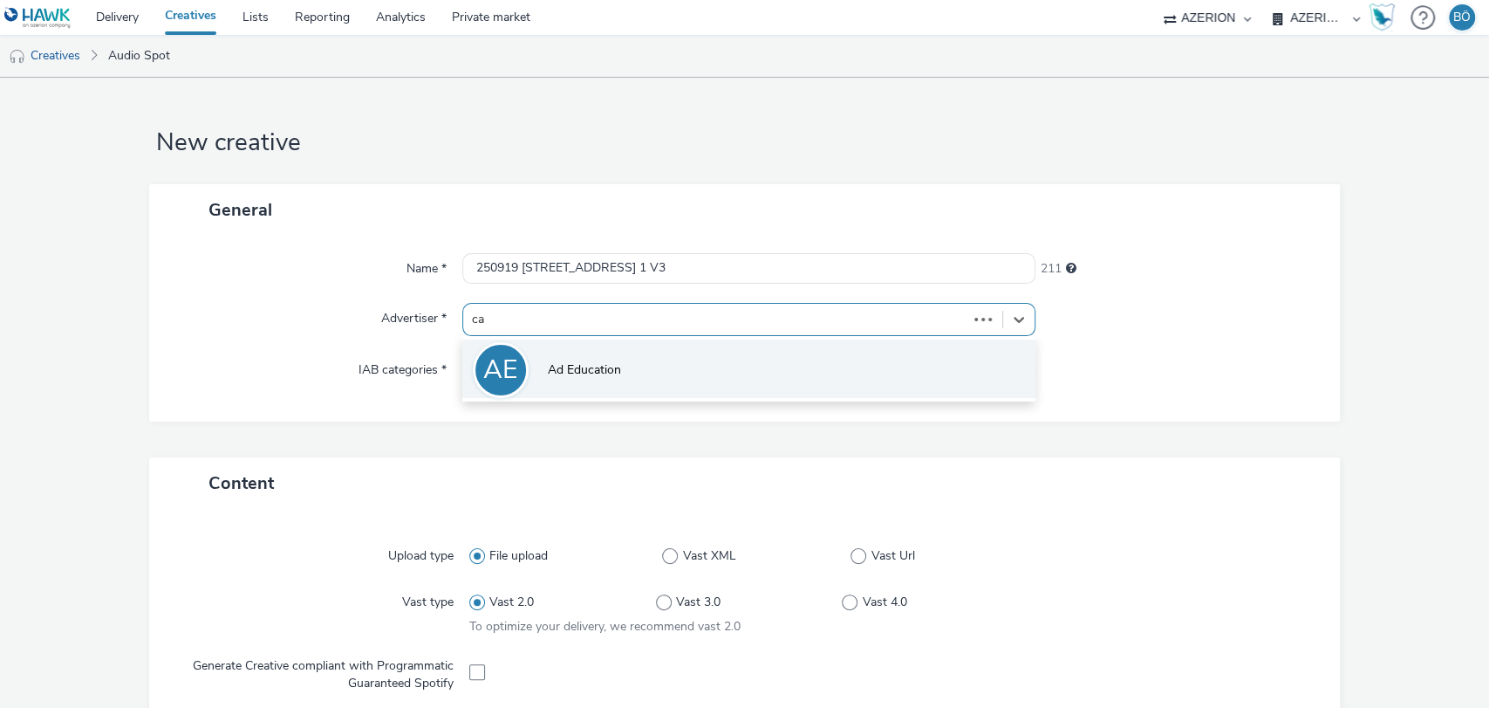
type input "car"
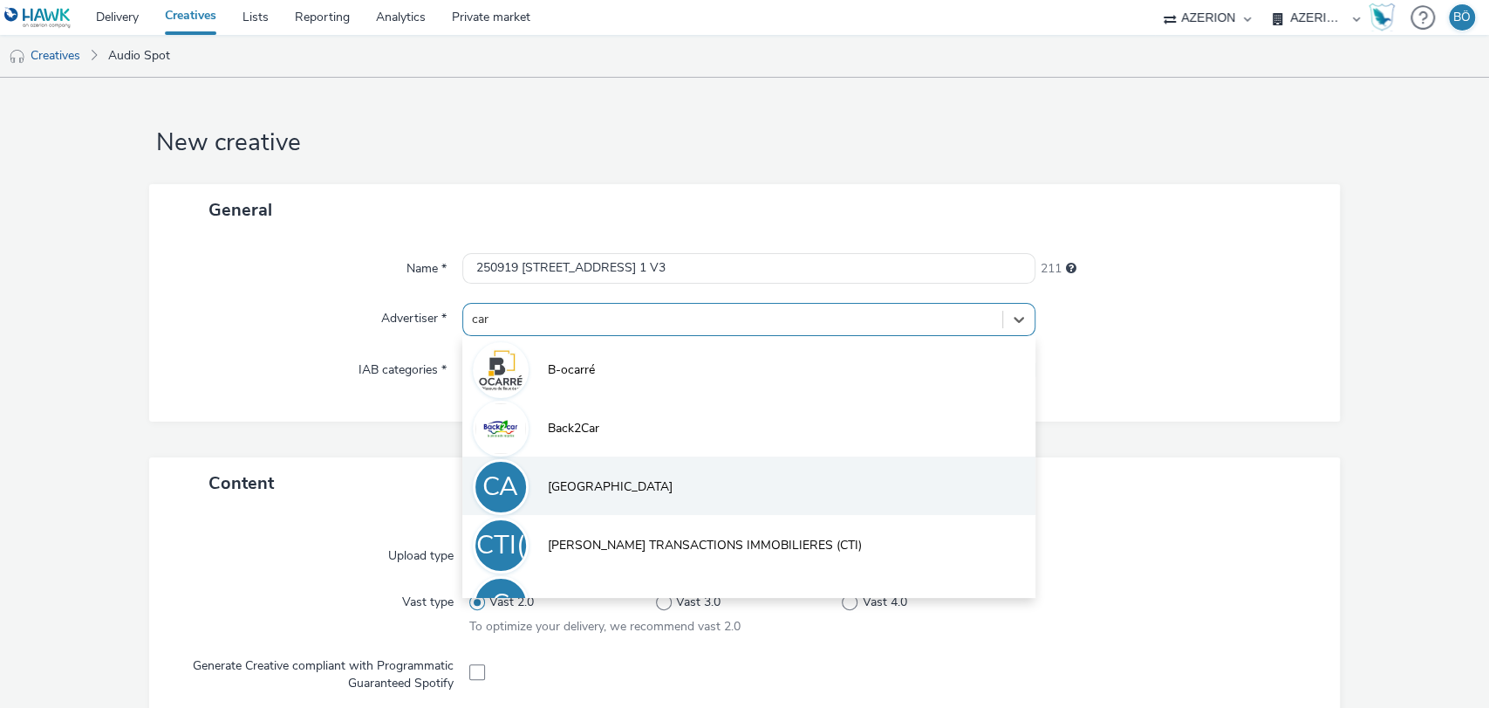
click at [606, 495] on span "Car Avenue" at bounding box center [610, 486] width 125 height 17
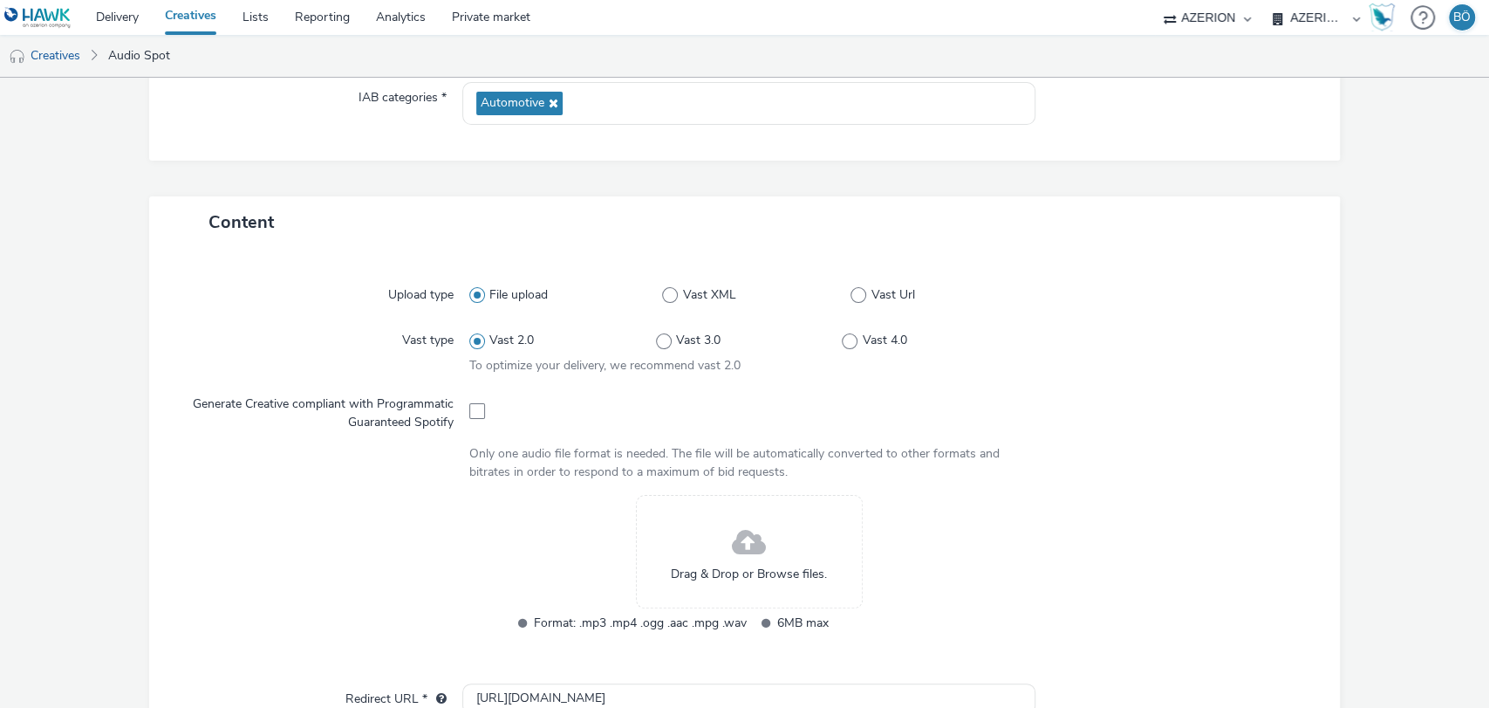
scroll to position [387, 0]
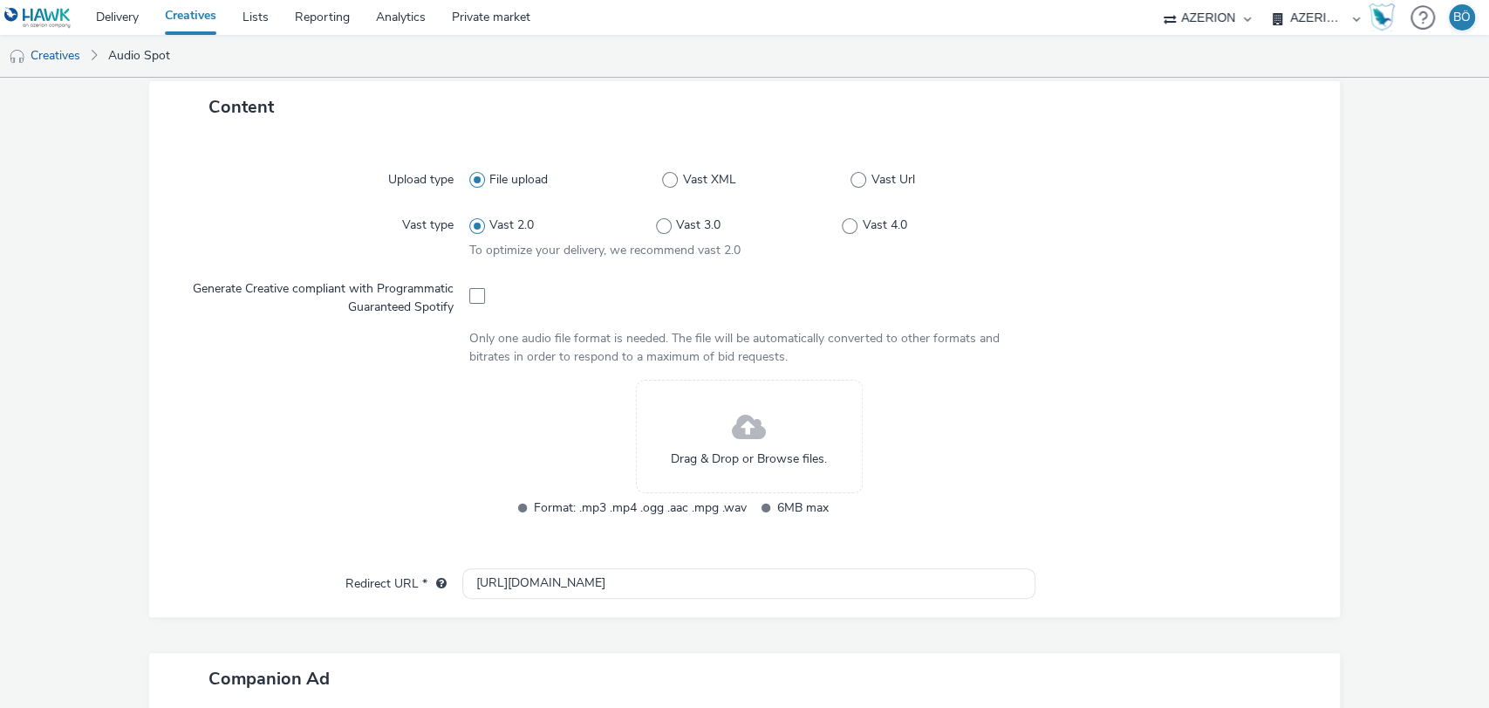
click at [713, 455] on span "Drag & Drop or Browse files." at bounding box center [749, 458] width 156 height 17
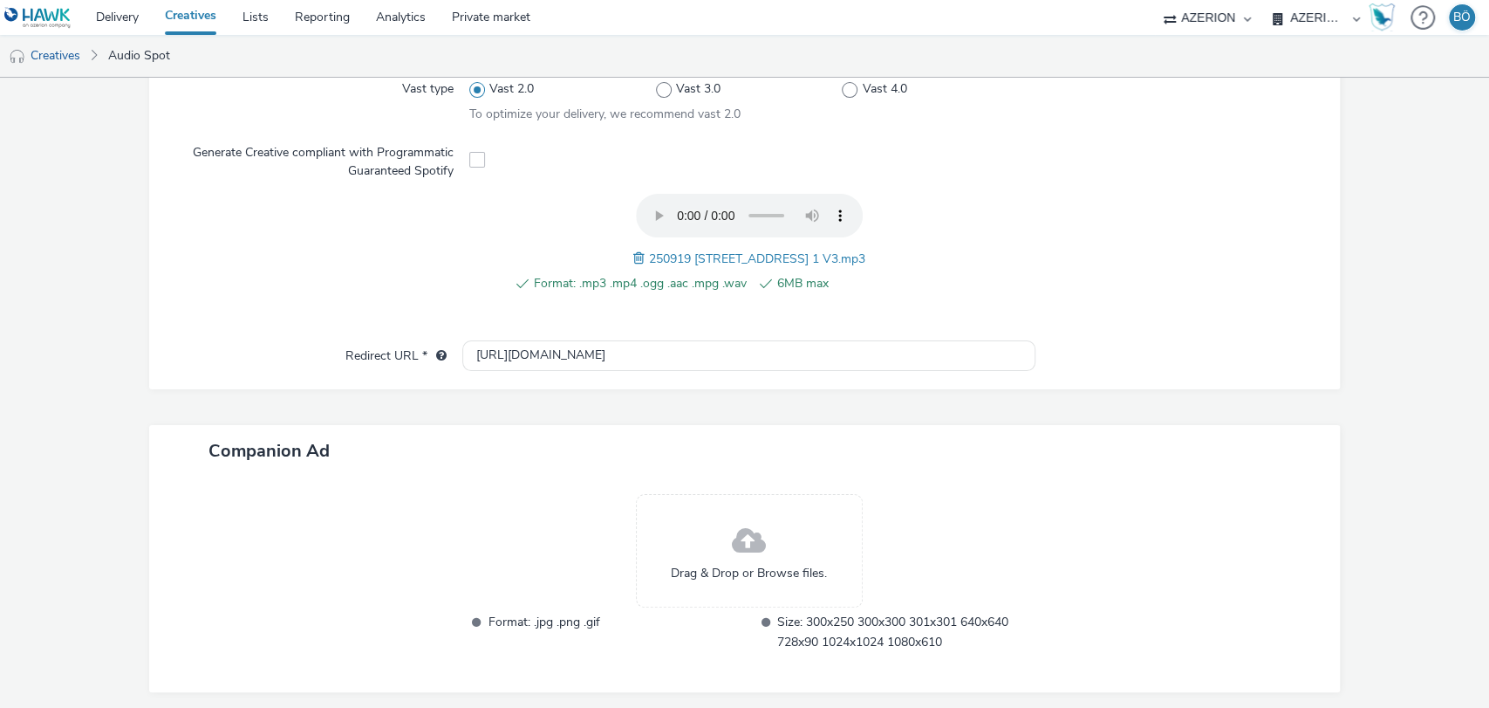
scroll to position [585, 0]
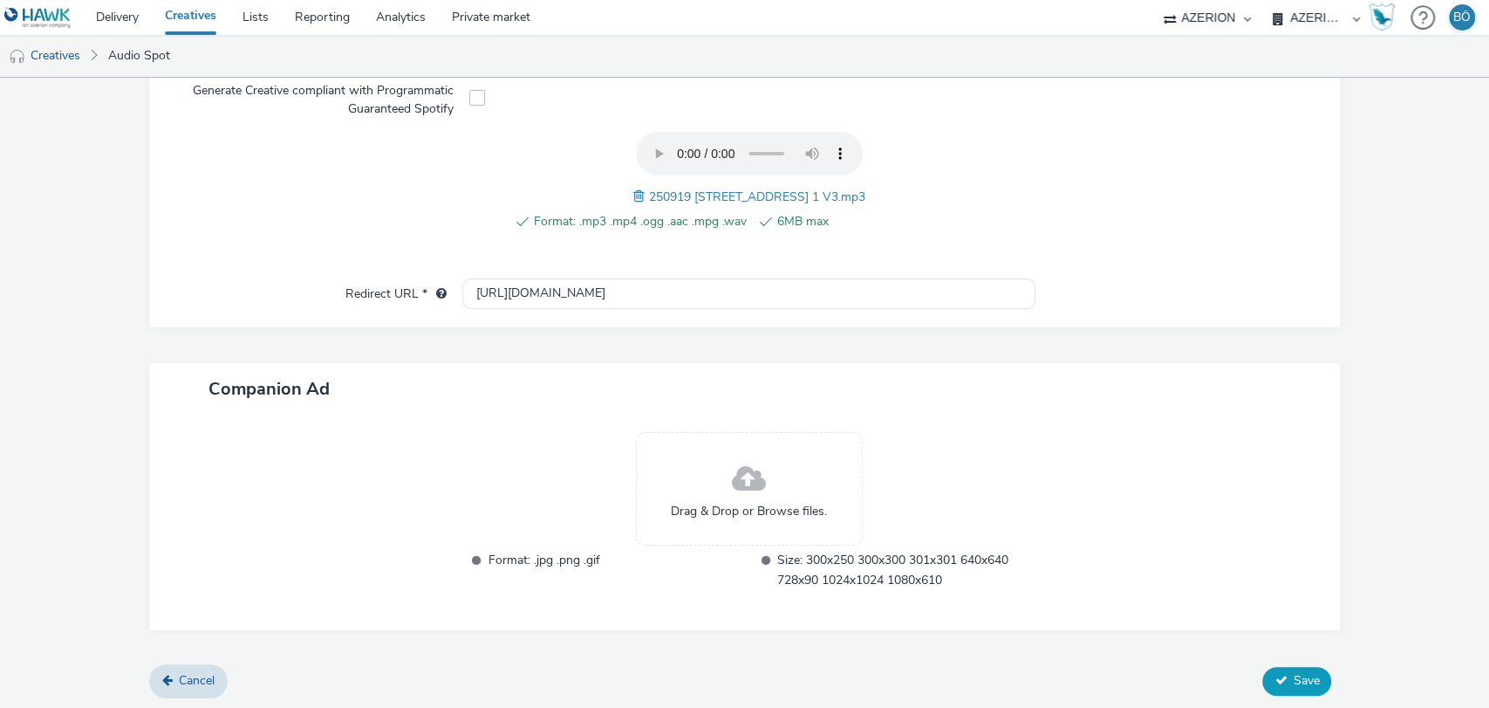
click at [1277, 685] on button "Save" at bounding box center [1296, 681] width 69 height 28
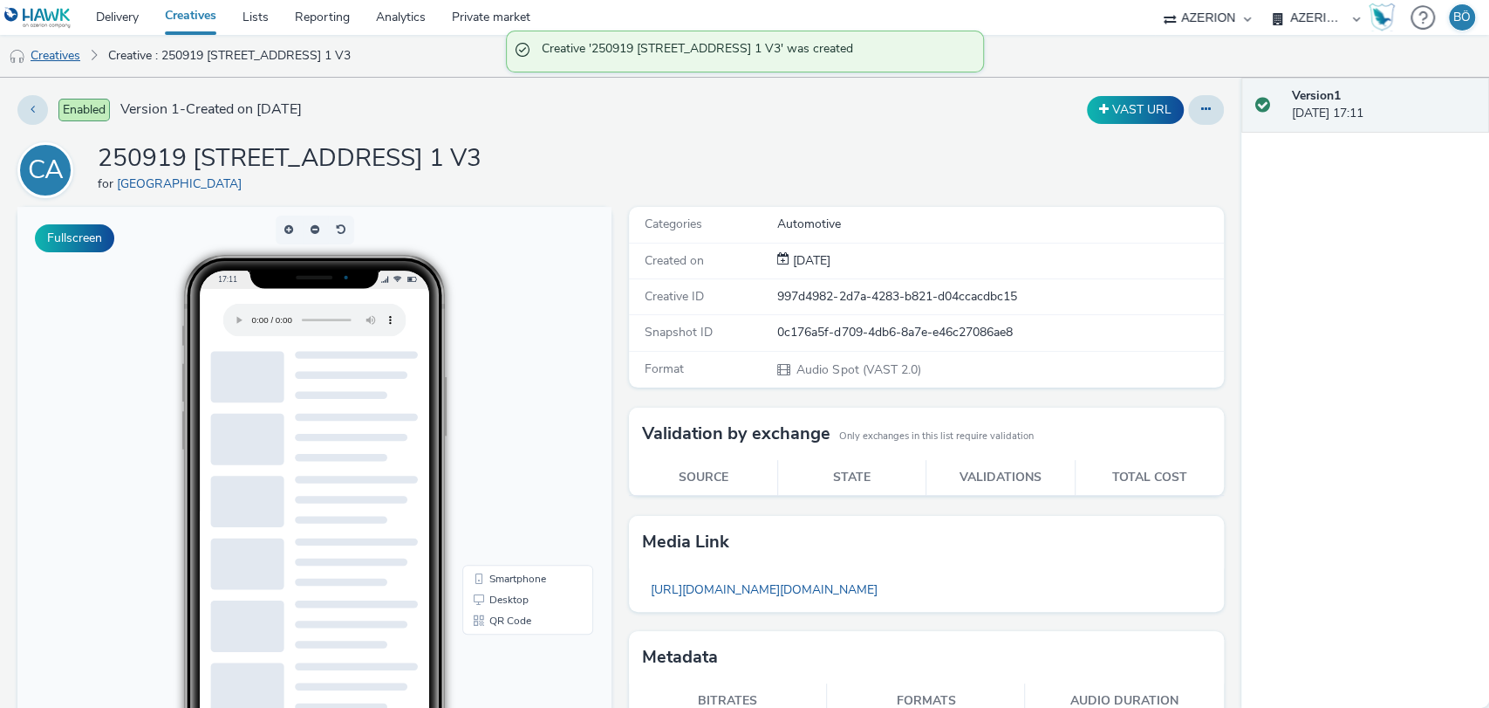
click at [23, 48] on img at bounding box center [17, 56] width 17 height 17
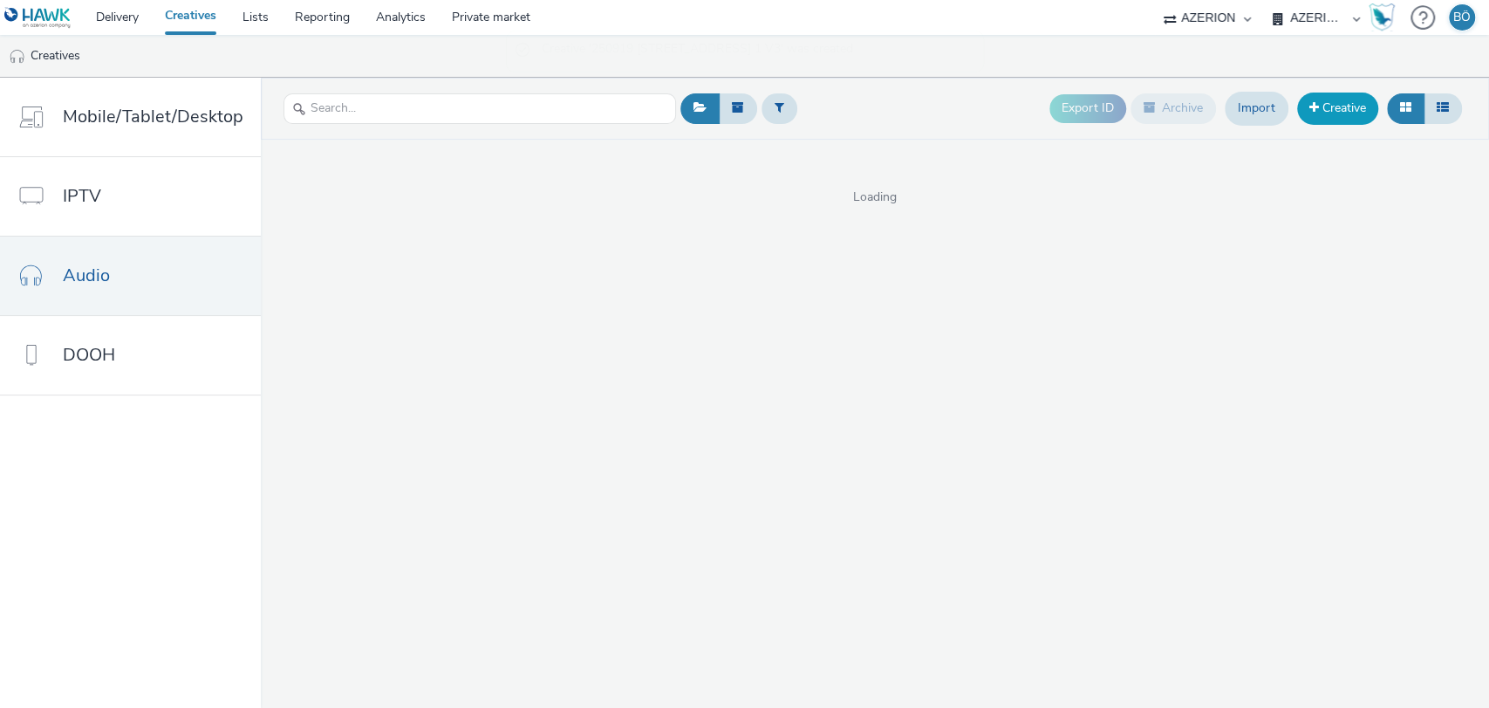
click at [1340, 111] on link "Creative" at bounding box center [1337, 107] width 81 height 31
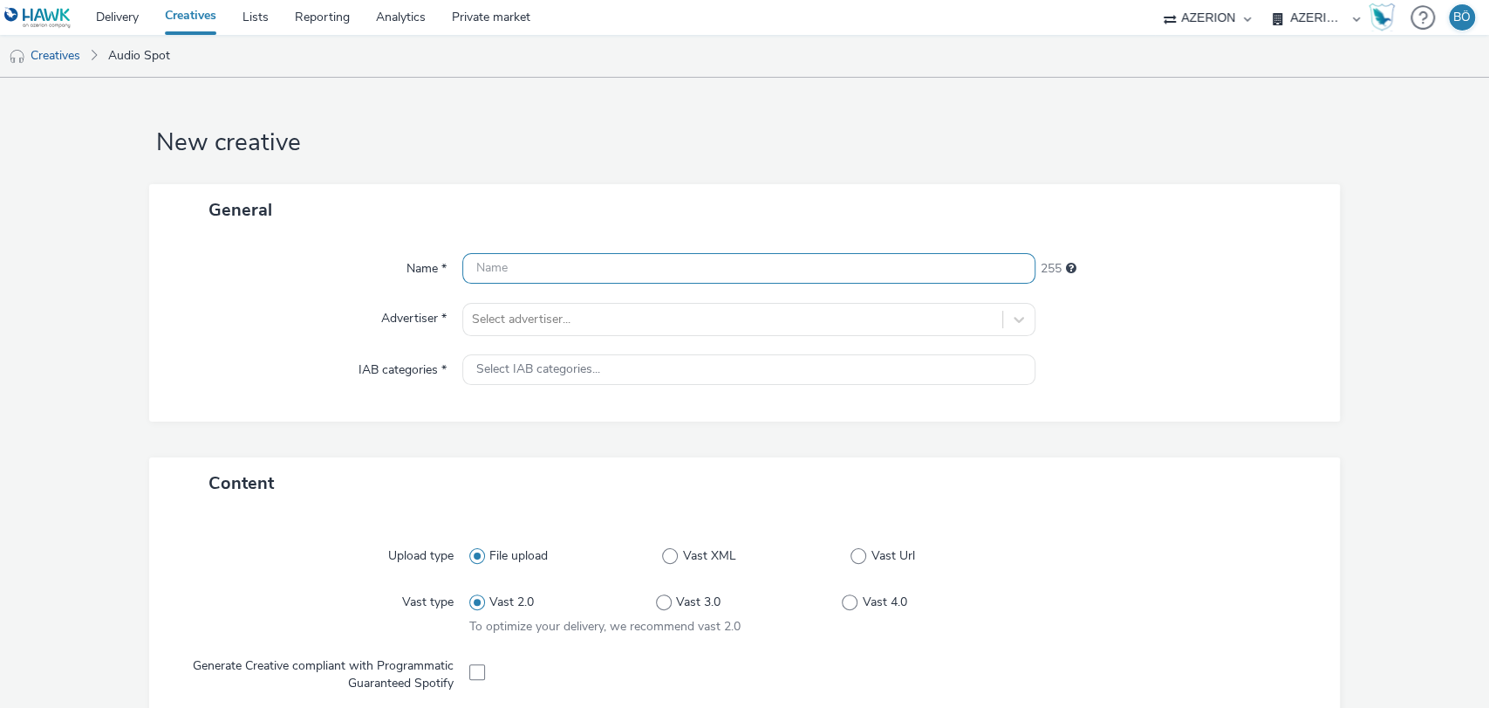
click at [541, 271] on input "text" at bounding box center [749, 268] width 574 height 31
paste input "250919 25799 CAR AVENUE BAILLY_WEEK LOM 1 V3"
drag, startPoint x: 803, startPoint y: 273, endPoint x: 172, endPoint y: 276, distance: 631.6
click at [172, 276] on div "Name * 250919 25799 CAR AVENUE BAILLY_WEEK LOM 1 V3 211" at bounding box center [745, 268] width 1157 height 31
paste input "2"
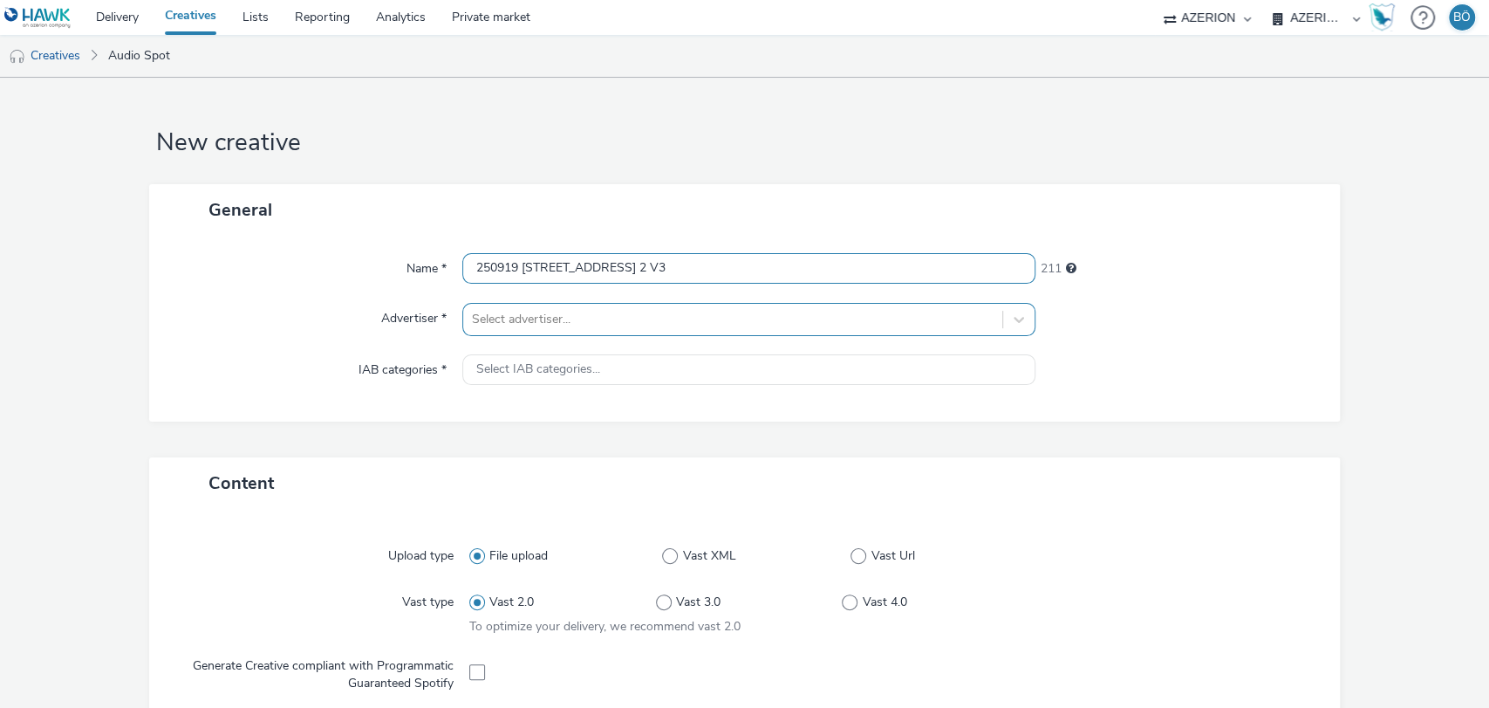
type input "250919 25799 CAR AVENUE BAILLY_WEEK LOM 2 V3"
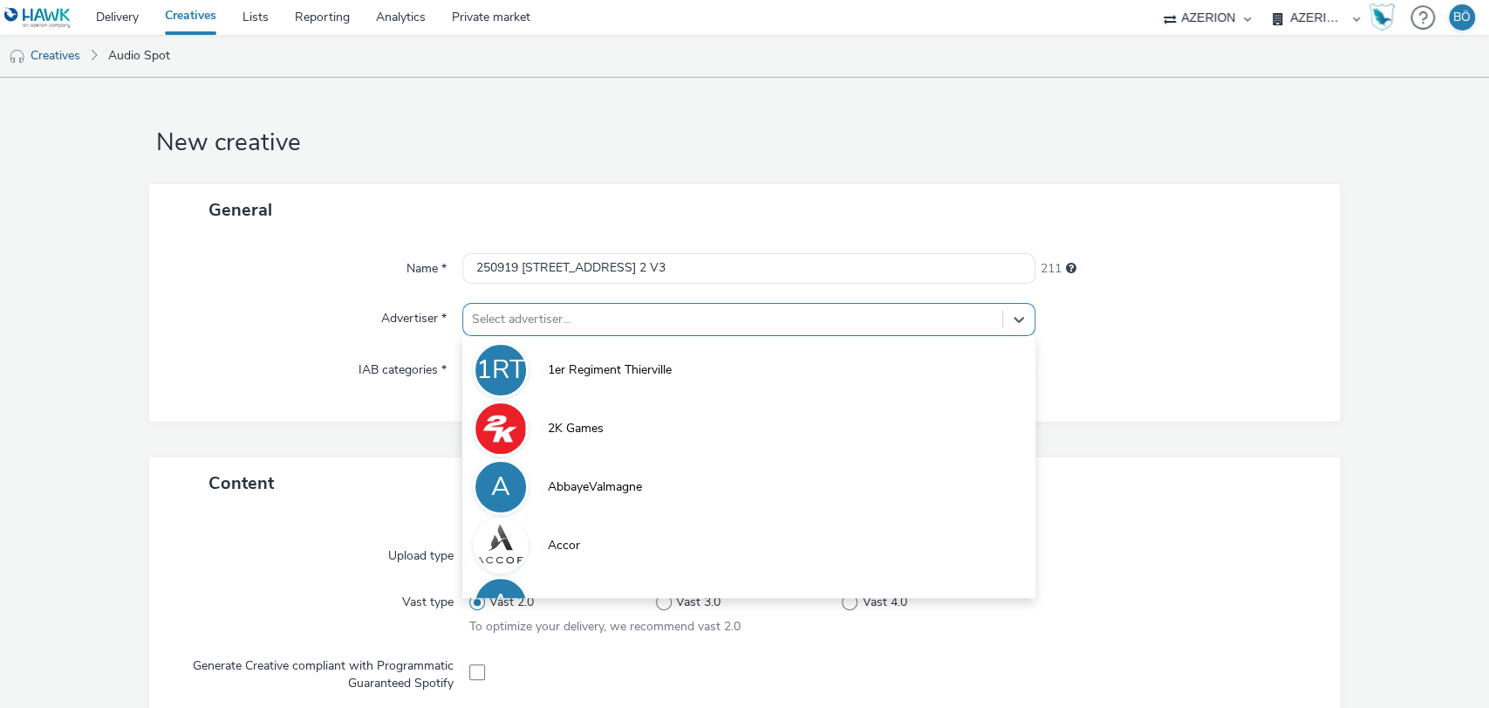
click at [521, 319] on div at bounding box center [733, 319] width 523 height 21
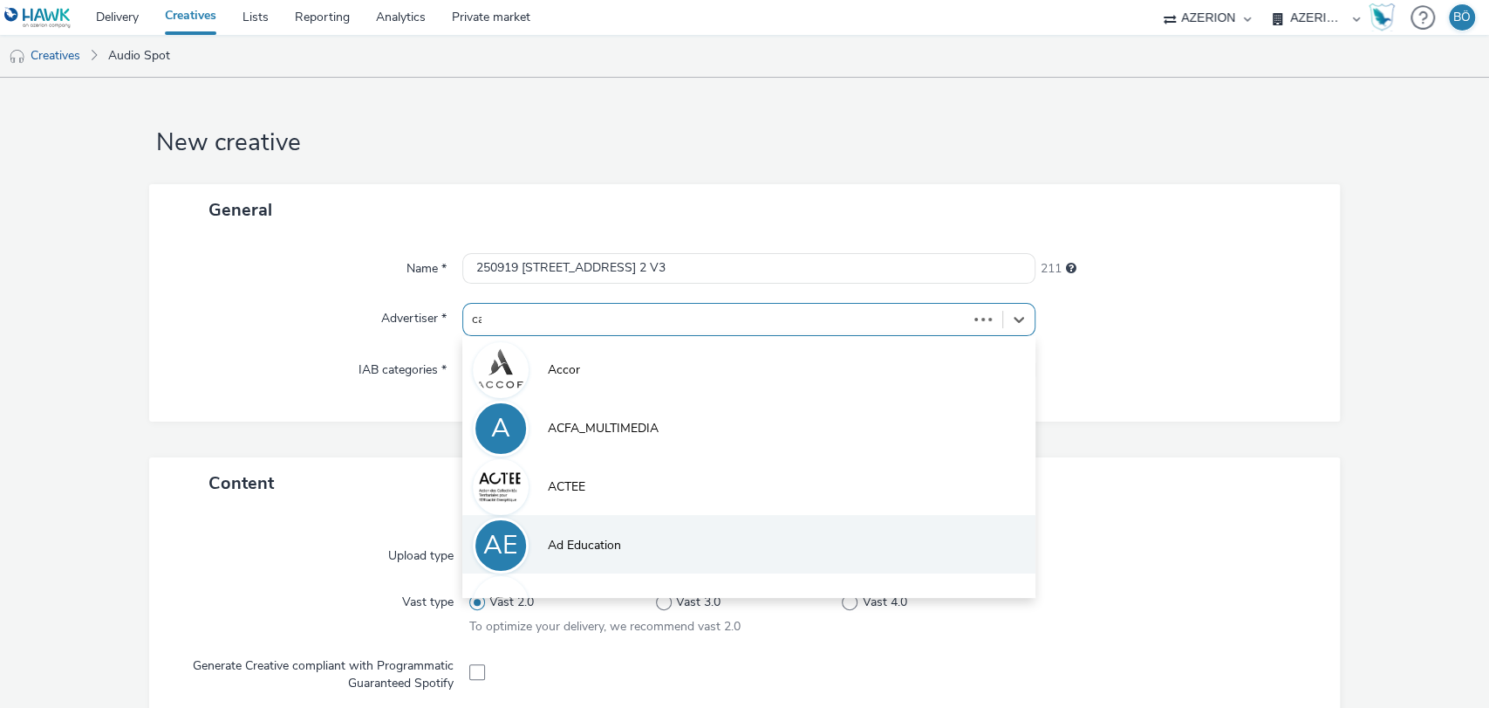
type input "car"
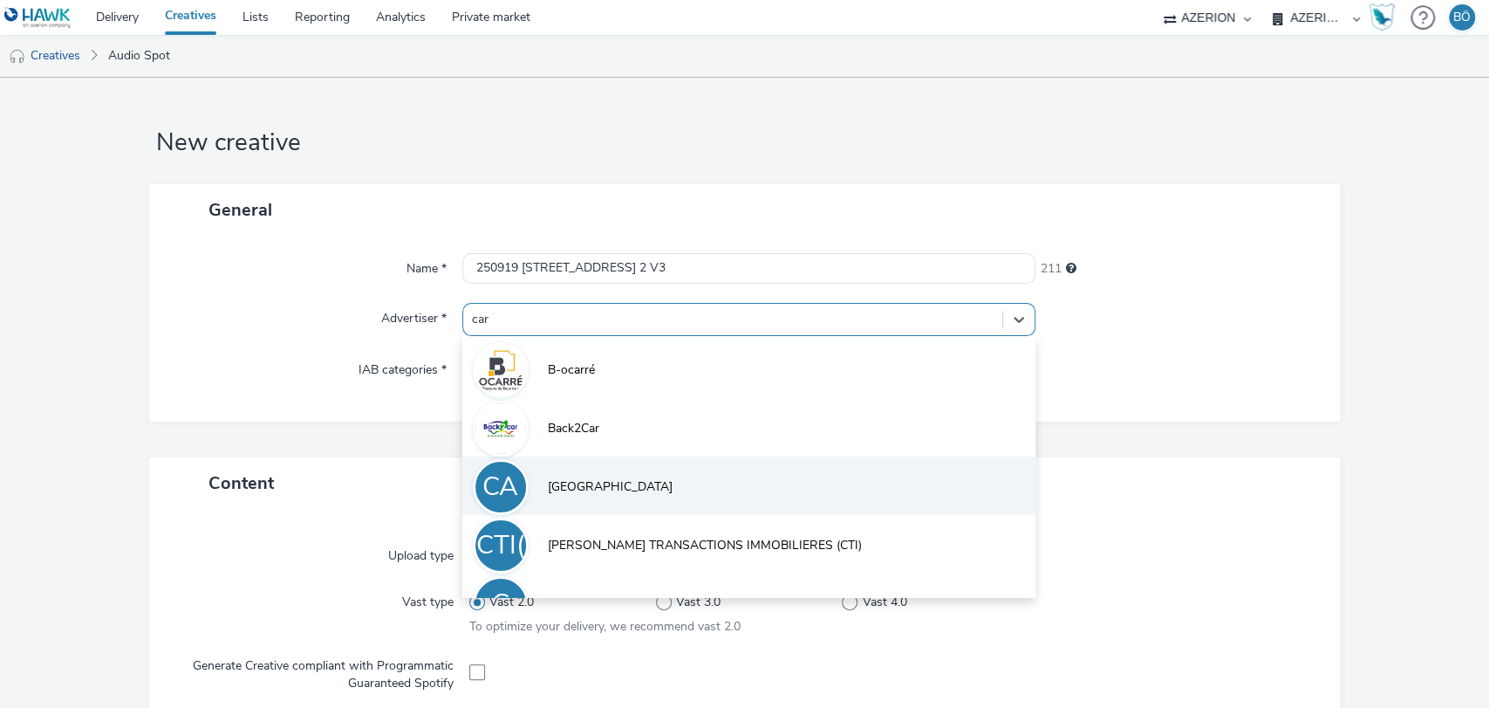
click at [589, 481] on span "Car Avenue" at bounding box center [610, 486] width 125 height 17
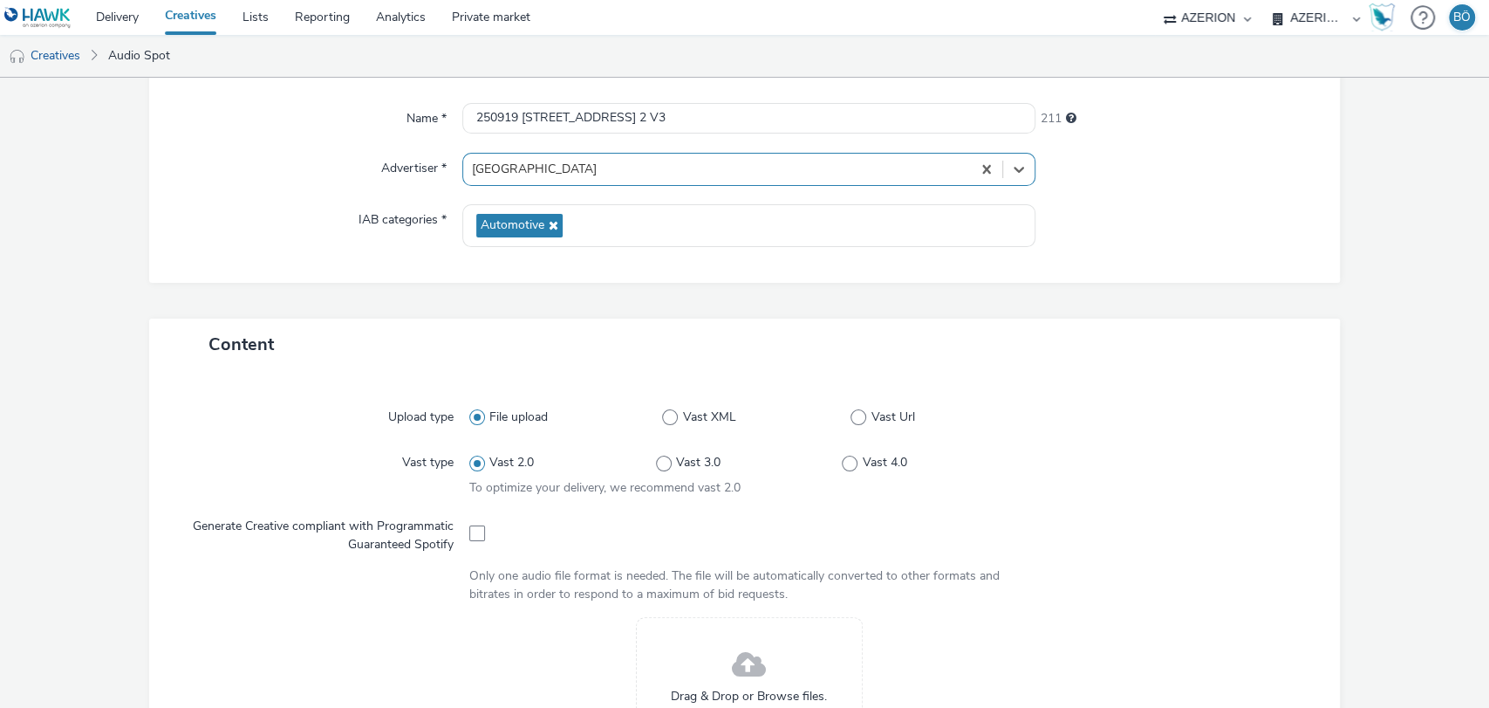
scroll to position [194, 0]
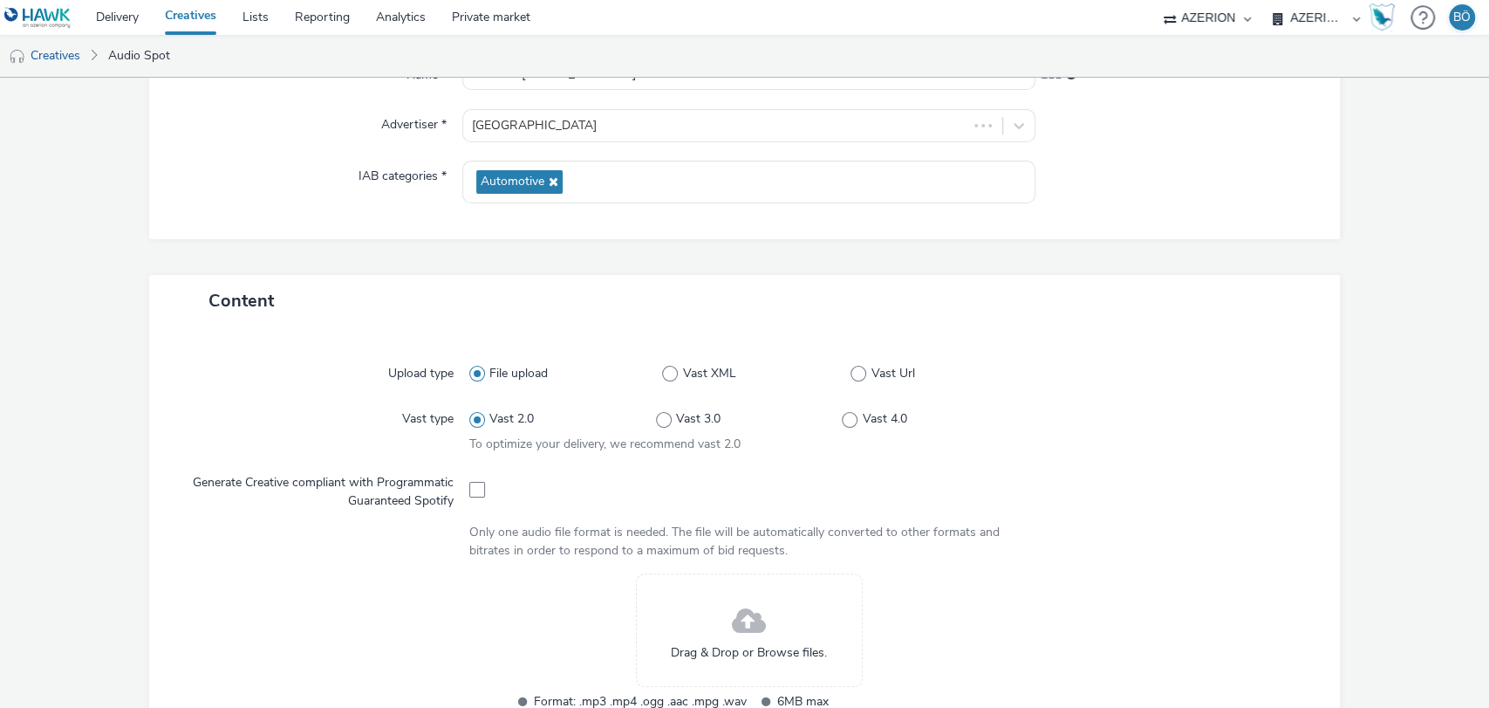
click at [714, 645] on span "Drag & Drop or Browse files." at bounding box center [749, 652] width 156 height 17
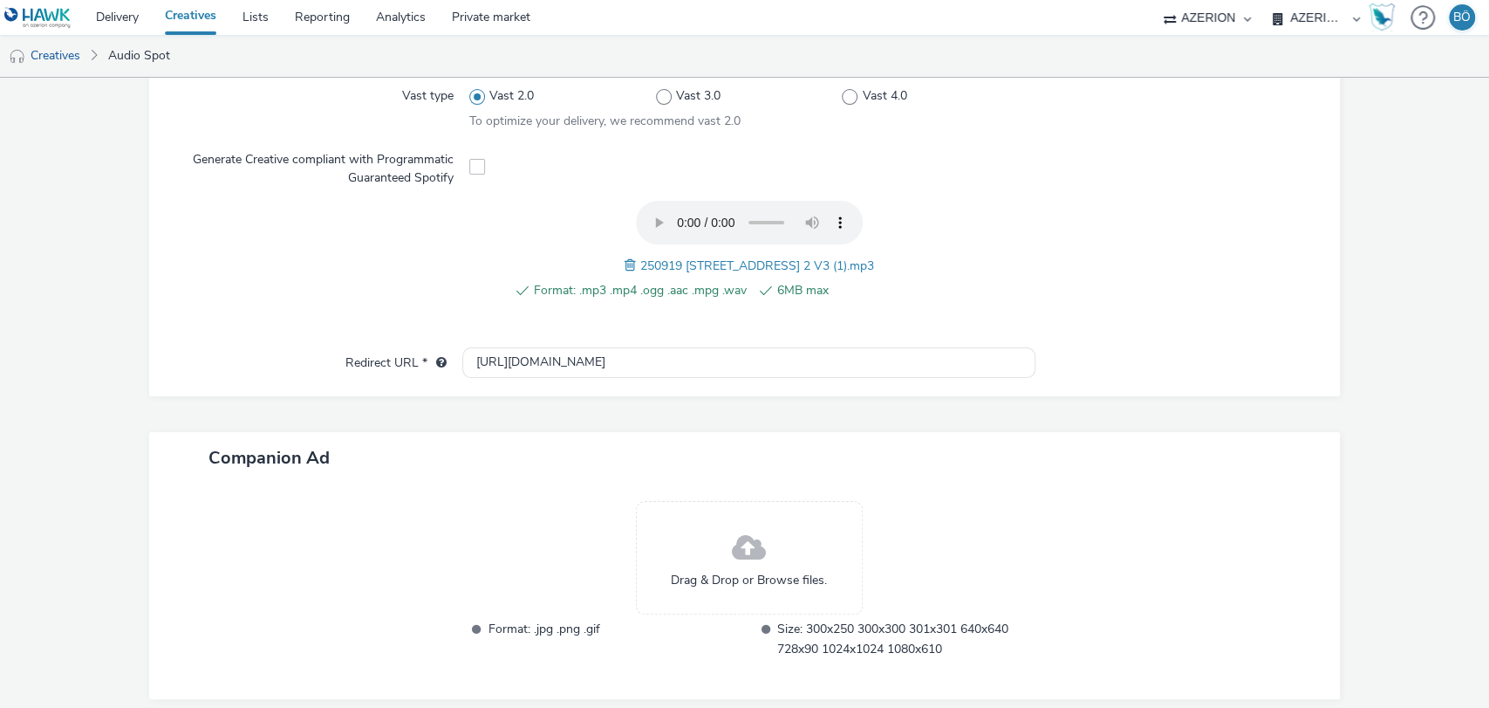
scroll to position [581, 0]
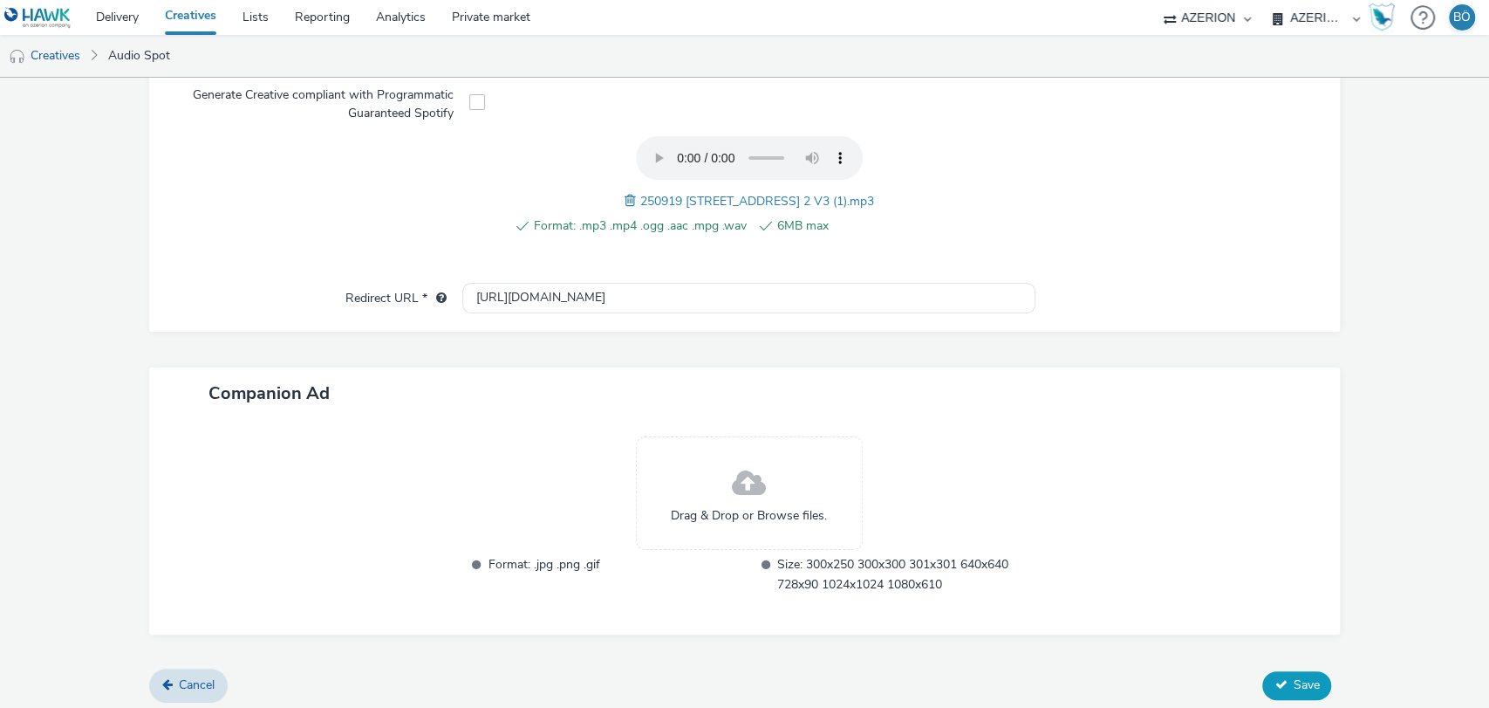
click at [1282, 690] on button "Save" at bounding box center [1296, 685] width 69 height 28
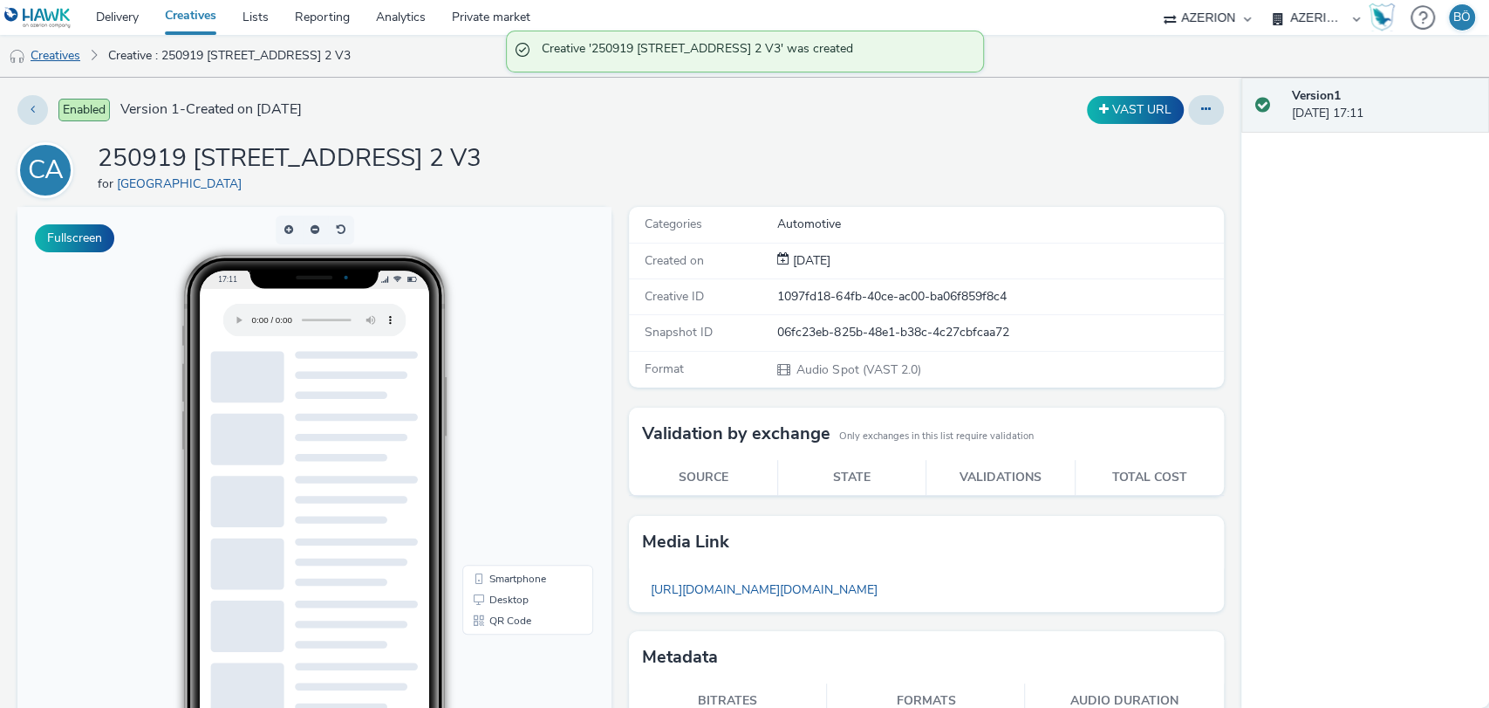
click at [51, 46] on link "Creatives" at bounding box center [44, 56] width 89 height 42
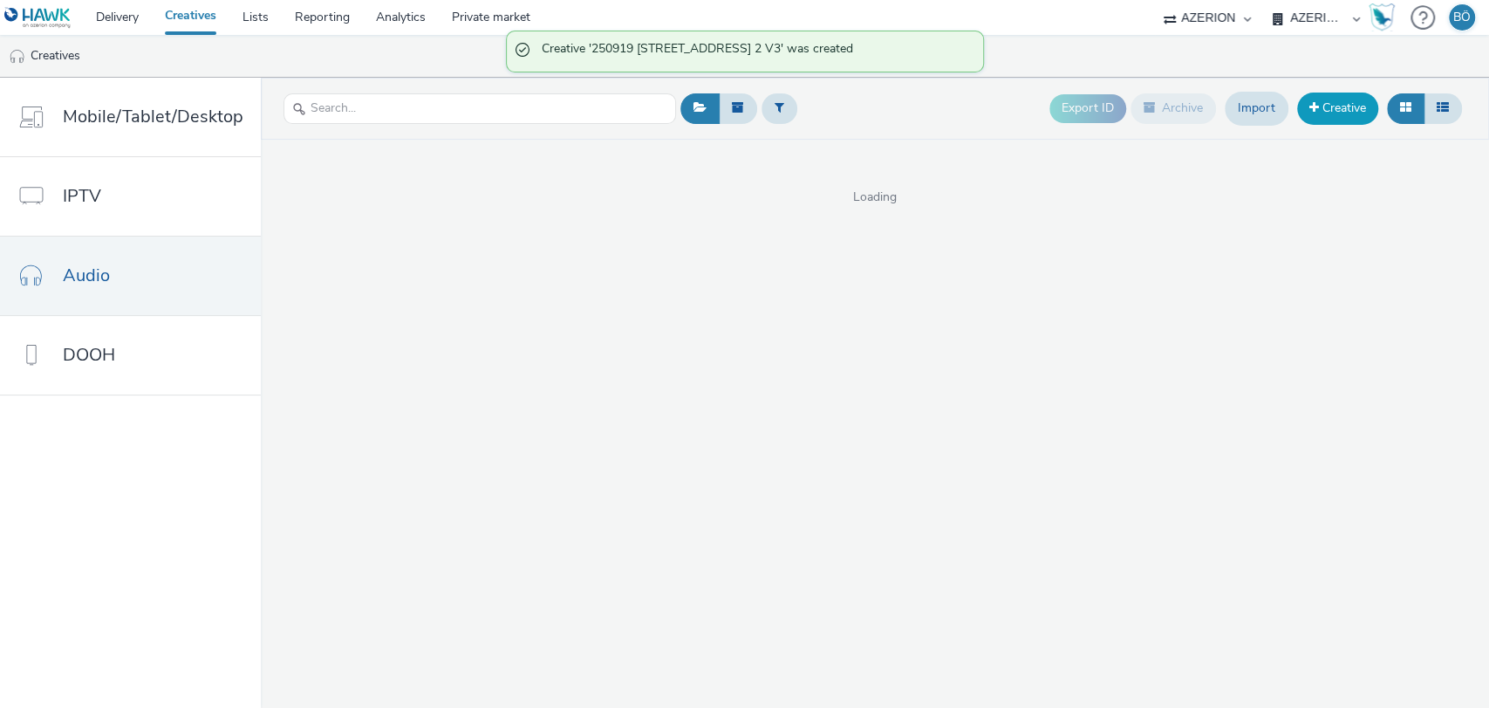
click at [1354, 101] on link "Creative" at bounding box center [1337, 107] width 81 height 31
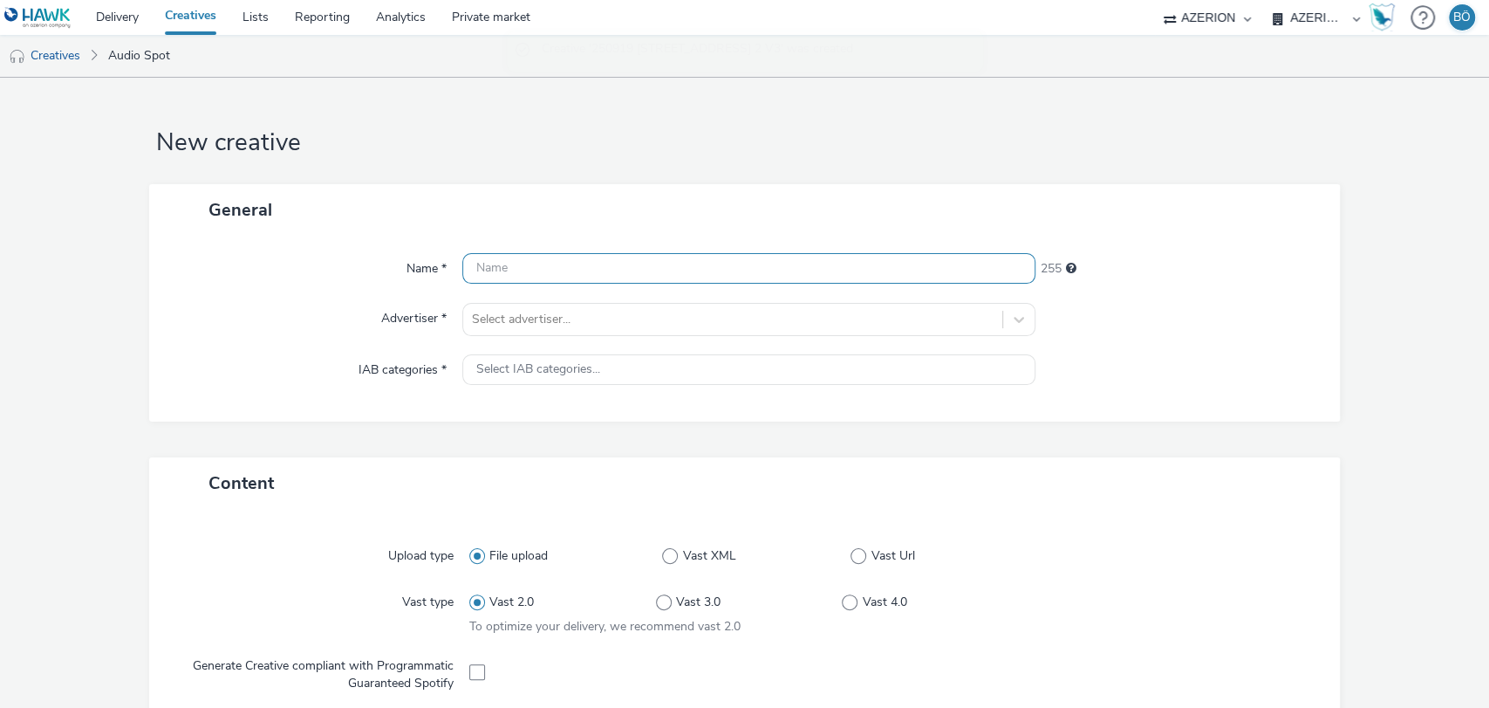
click at [509, 273] on input "text" at bounding box center [749, 268] width 574 height 31
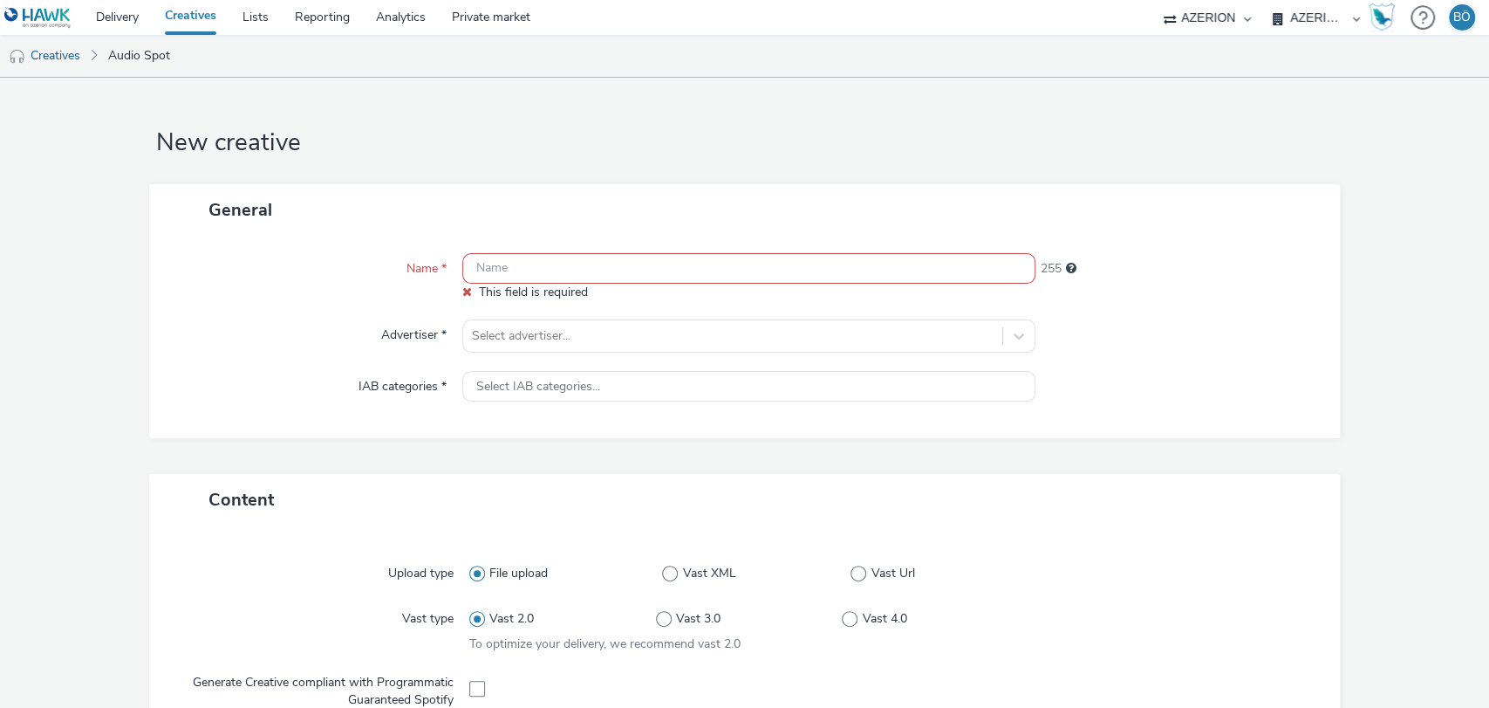
click at [540, 270] on input "text" at bounding box center [749, 268] width 574 height 31
paste input "250919 25799 CAR AVENUE BAILLY_WEEK LOM 3 V3"
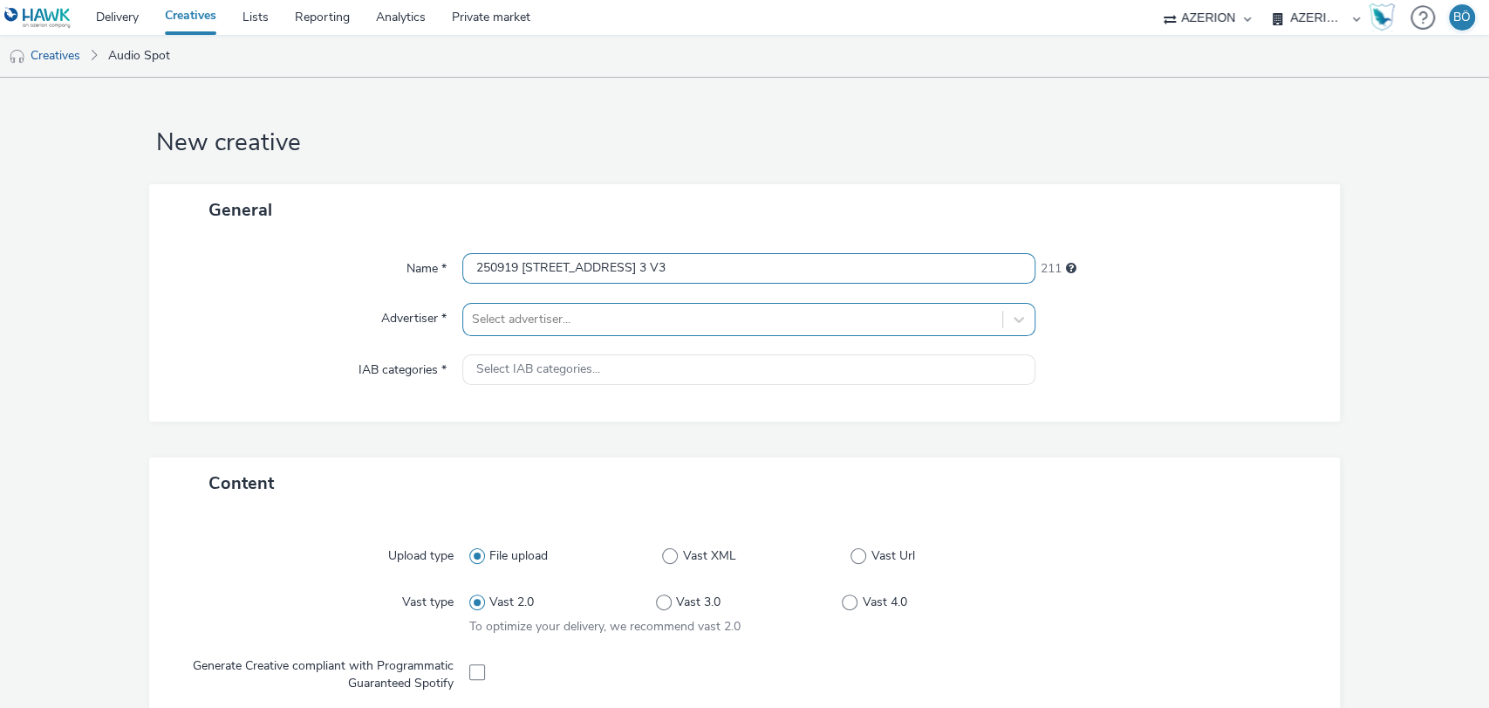
type input "250919 25799 CAR AVENUE BAILLY_WEEK LOM 3 V3"
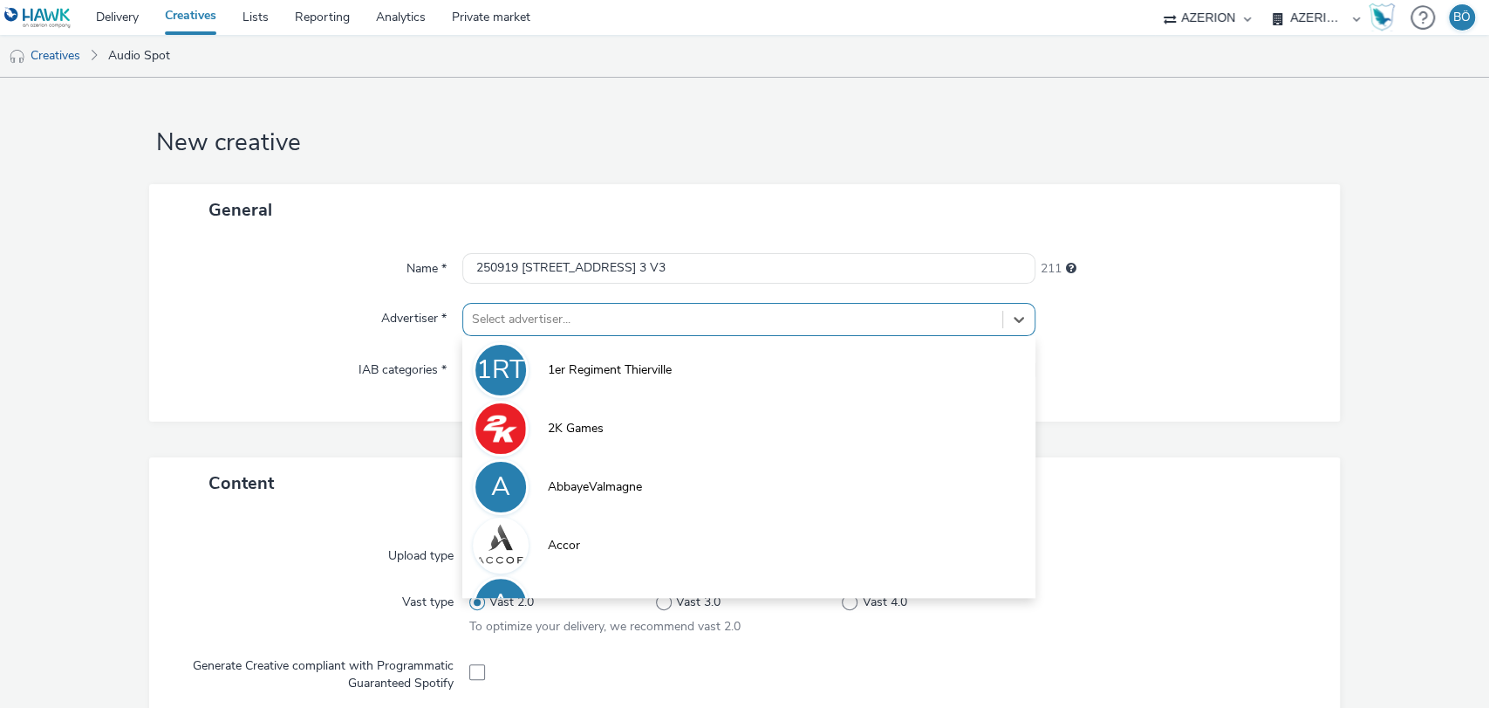
click at [583, 323] on div at bounding box center [733, 319] width 523 height 21
type input "car"
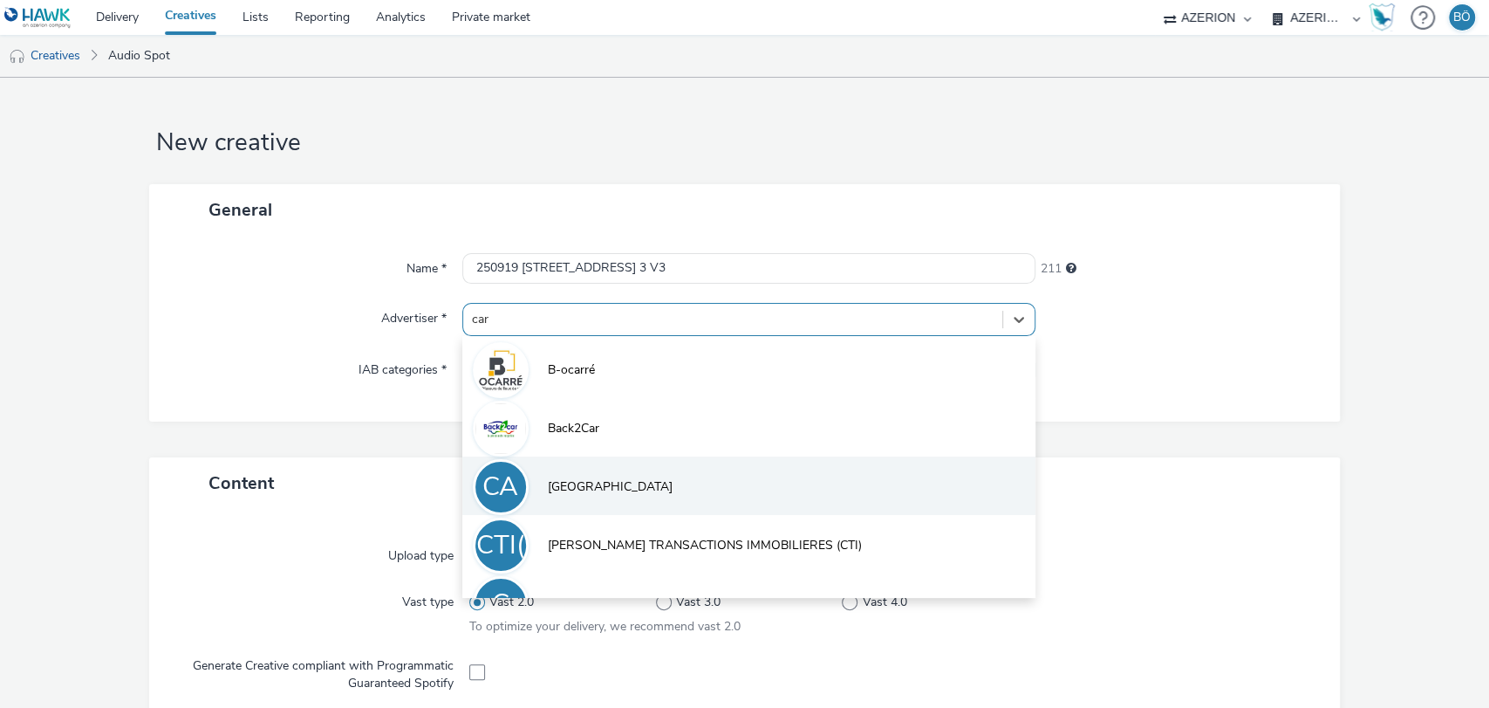
click at [604, 468] on li "CA Car Avenue" at bounding box center [749, 485] width 574 height 58
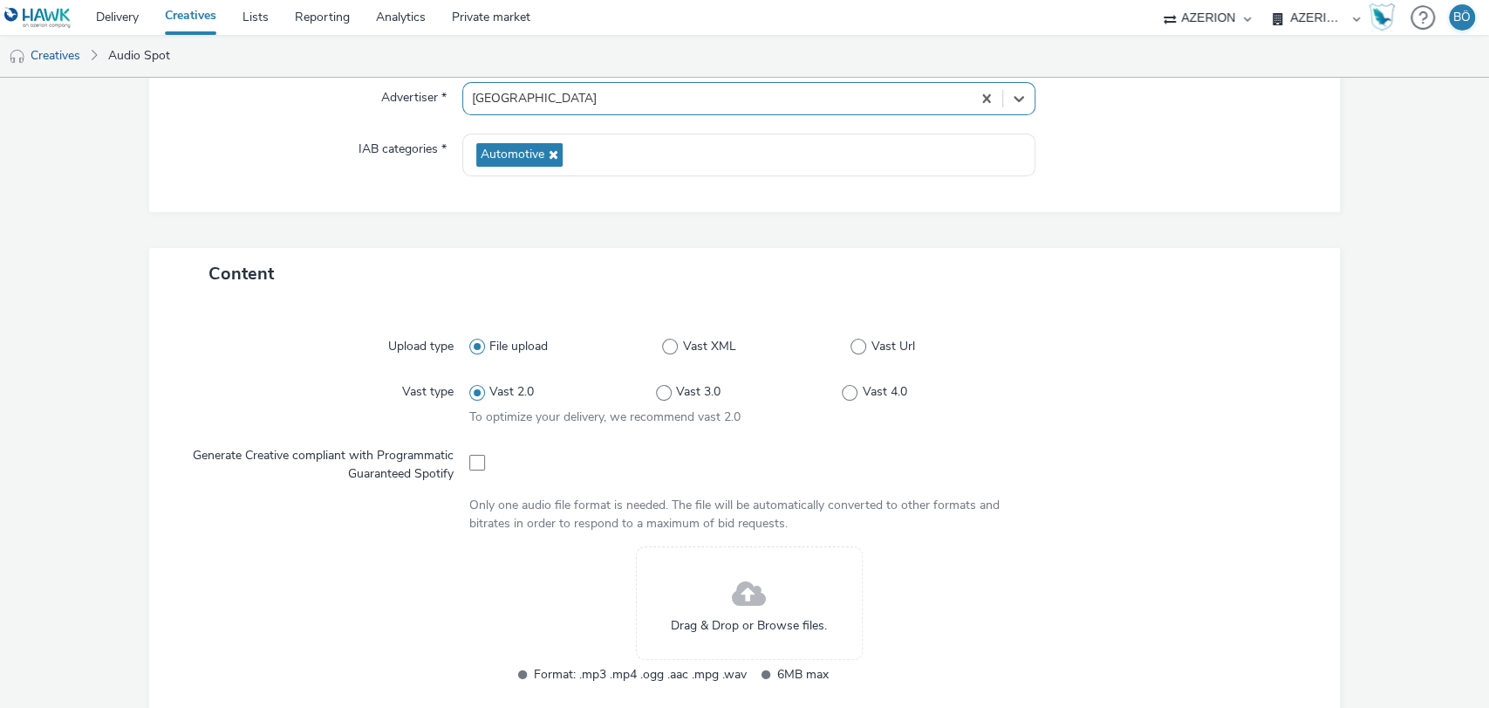
scroll to position [291, 0]
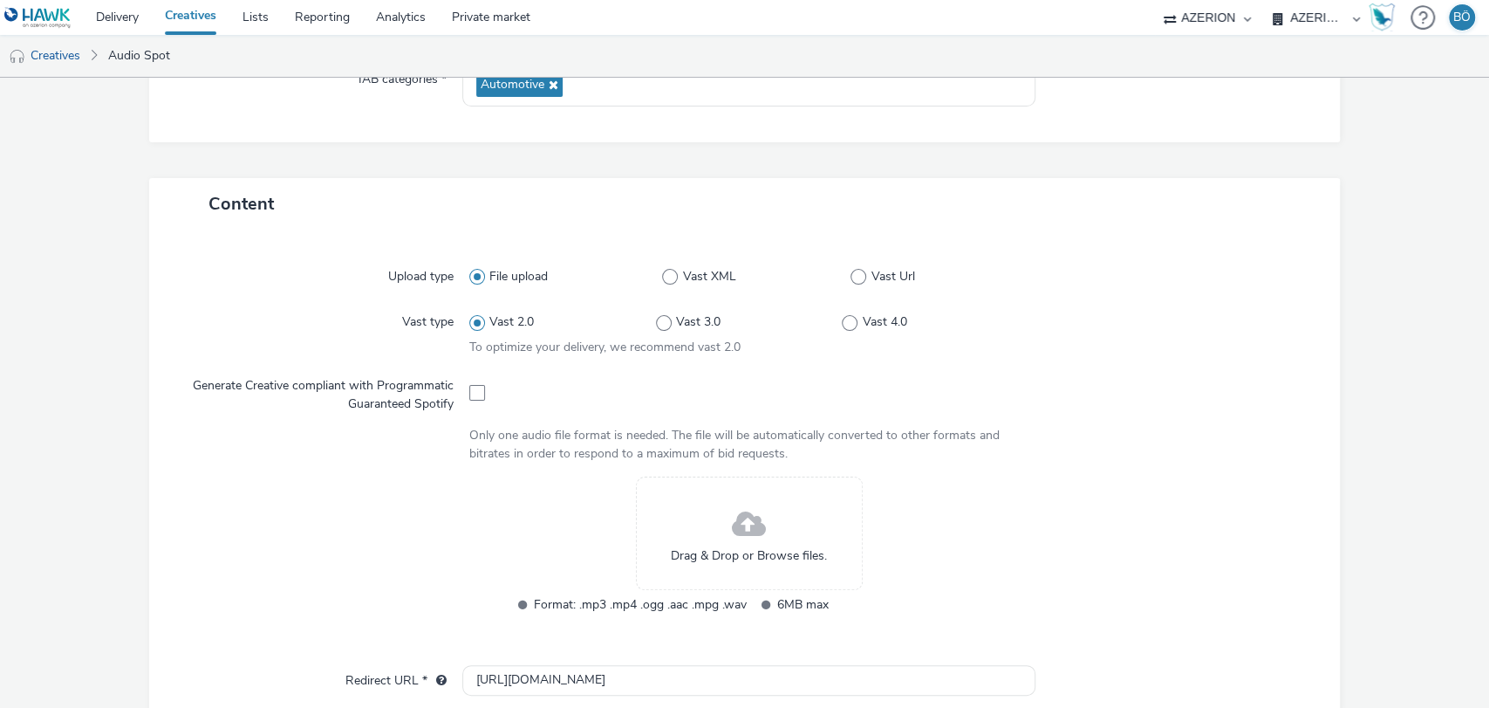
click at [689, 545] on div "Drag & Drop or Browse files." at bounding box center [749, 532] width 227 height 113
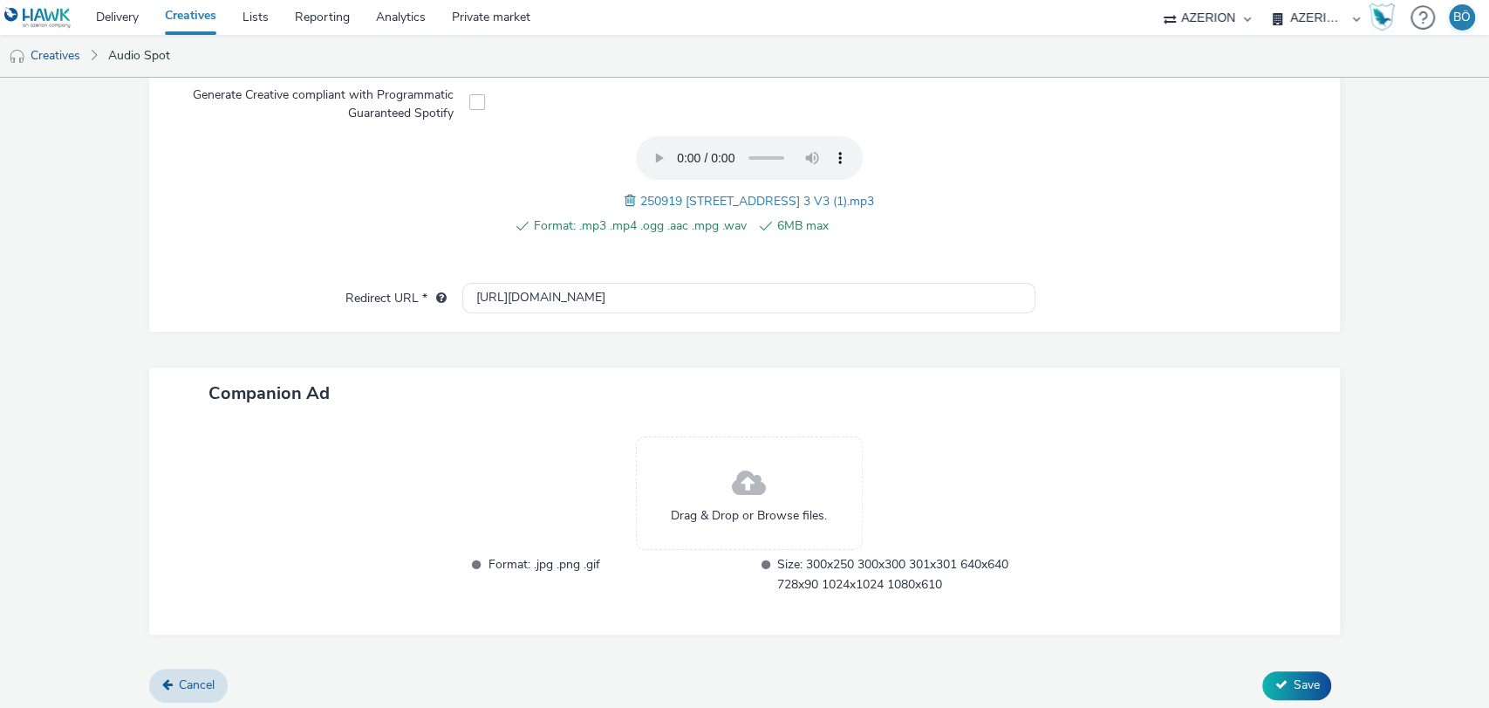
scroll to position [585, 0]
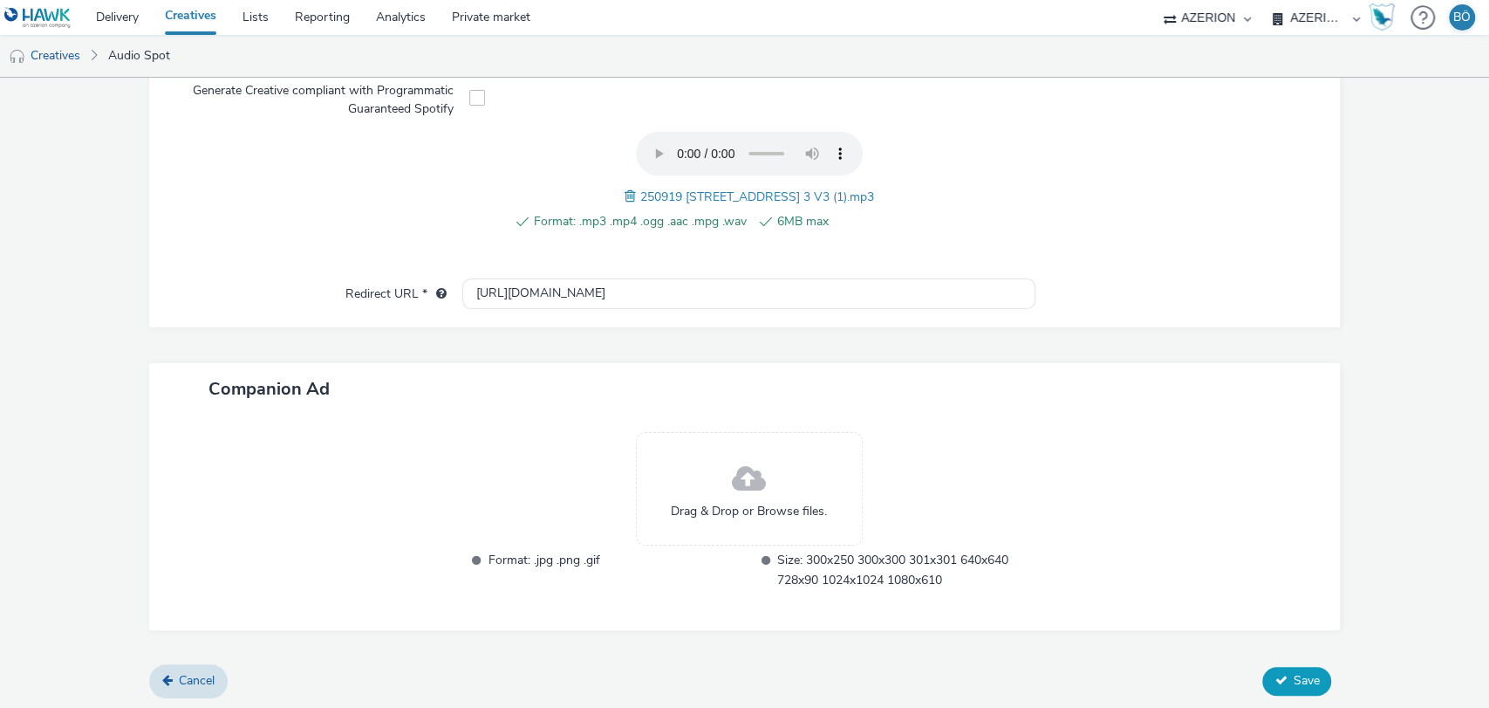
click at [1293, 674] on span "Save" at bounding box center [1306, 680] width 26 height 17
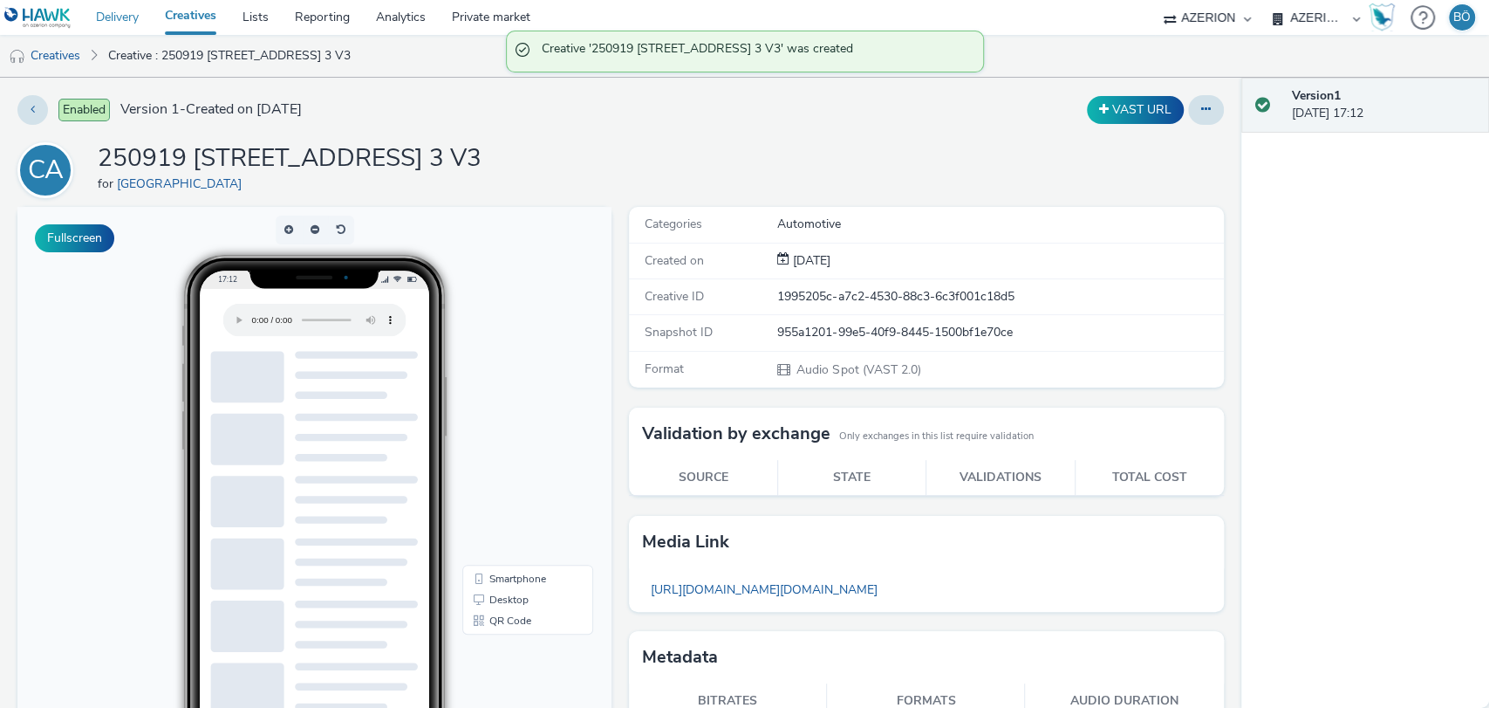
click at [129, 24] on link "Delivery" at bounding box center [117, 17] width 69 height 35
